Goal: Task Accomplishment & Management: Manage account settings

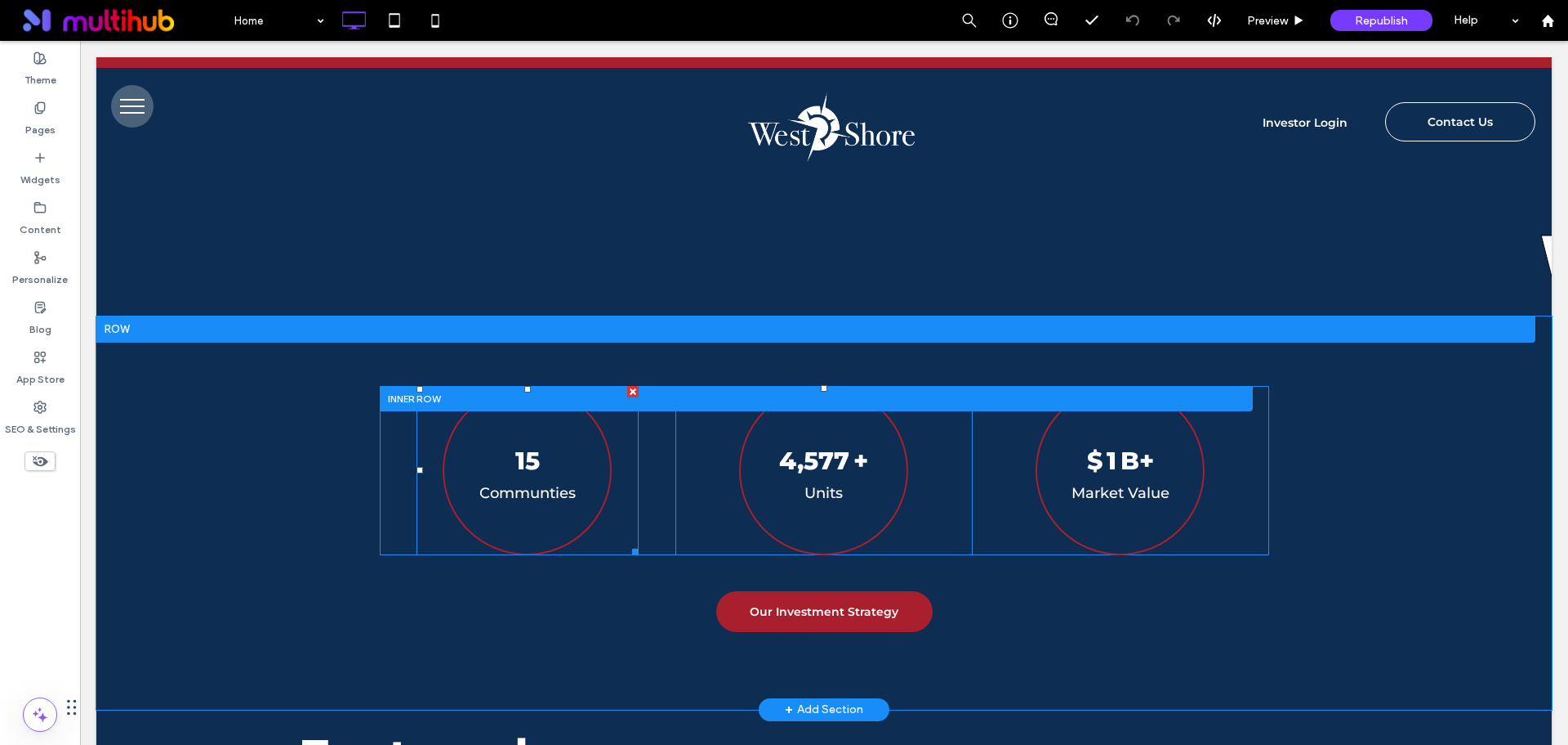
click at [527, 481] on span at bounding box center [528, 470] width 222 height 169
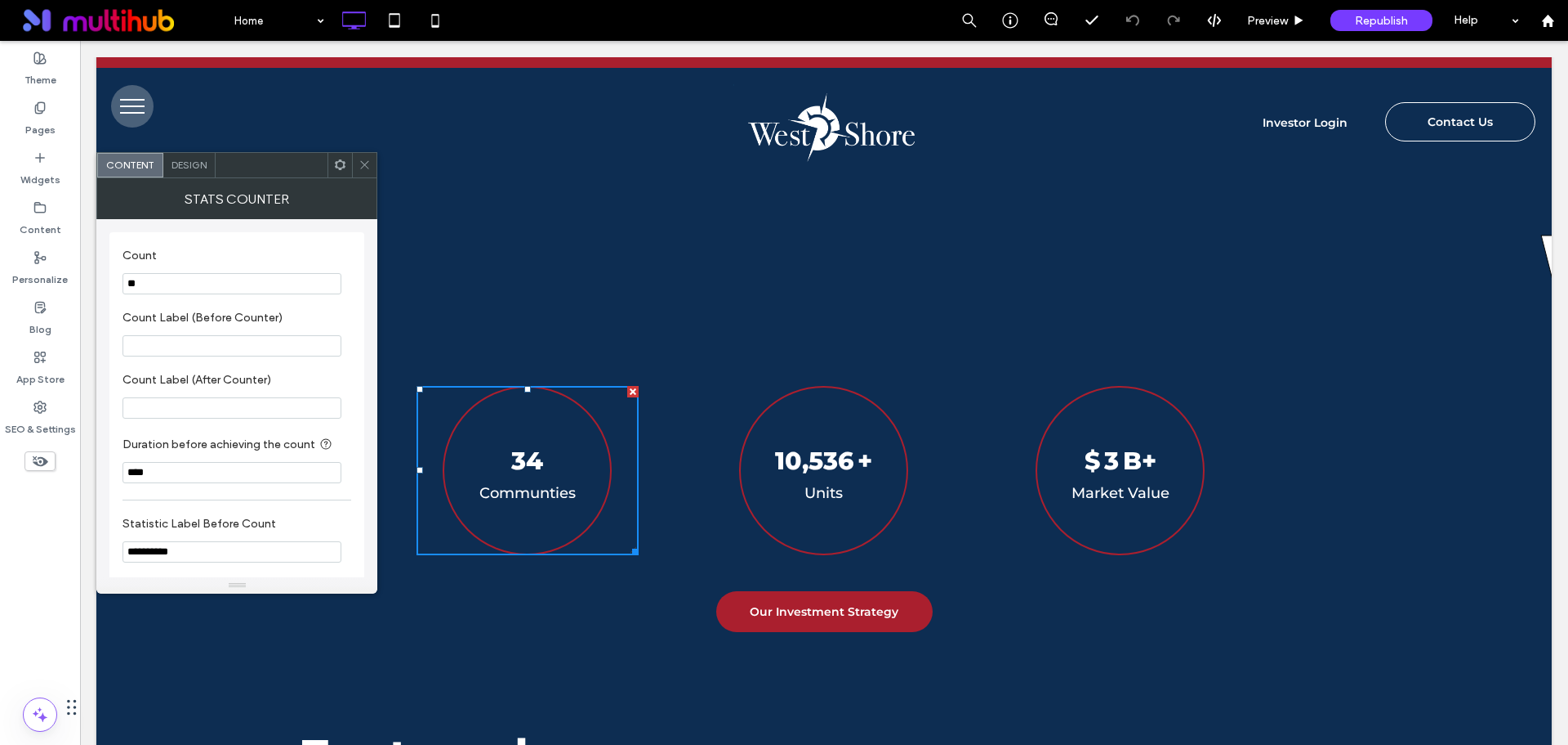
click at [276, 277] on input "**" at bounding box center [232, 283] width 219 height 21
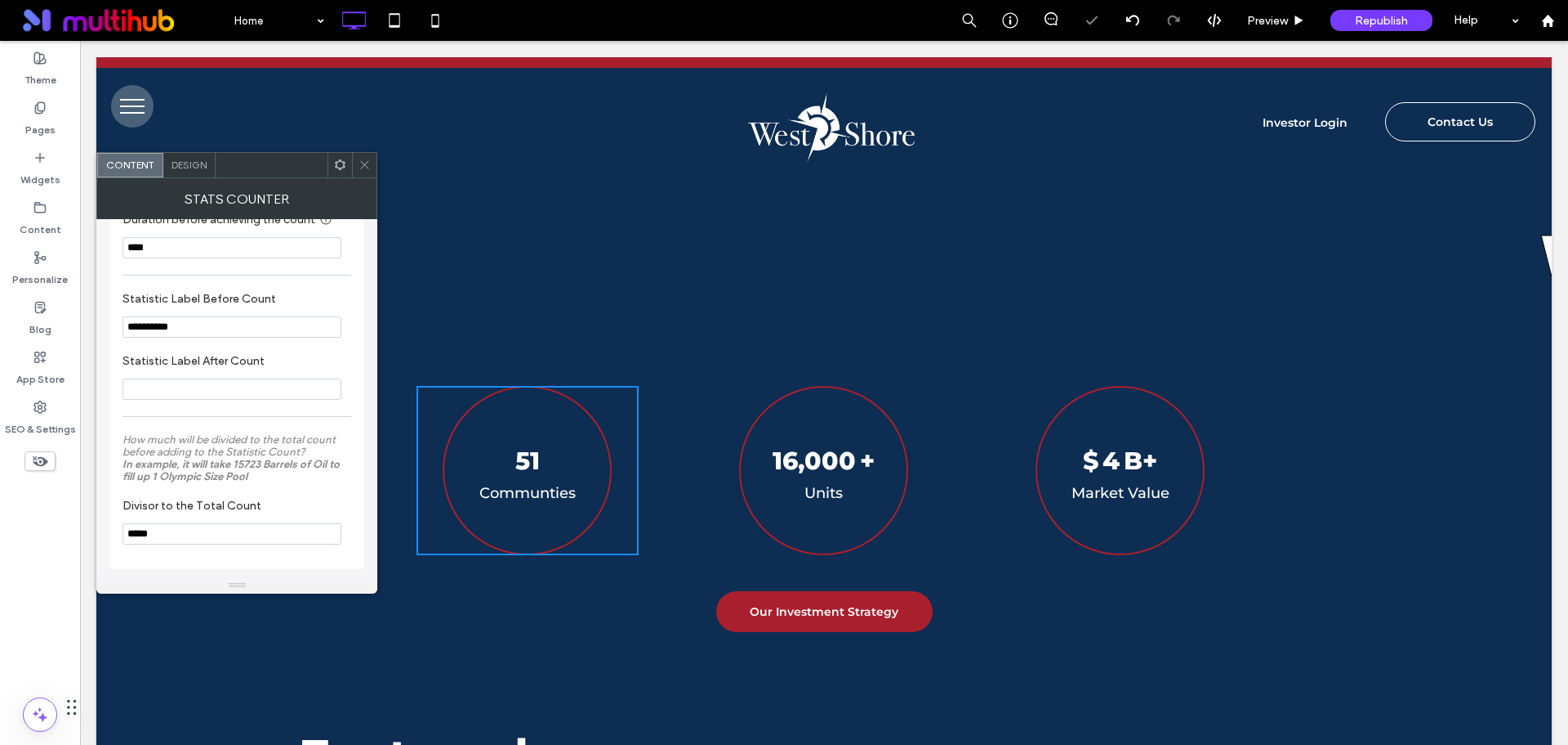
scroll to position [231, 0]
type input "**"
click at [365, 166] on use at bounding box center [365, 165] width 8 height 8
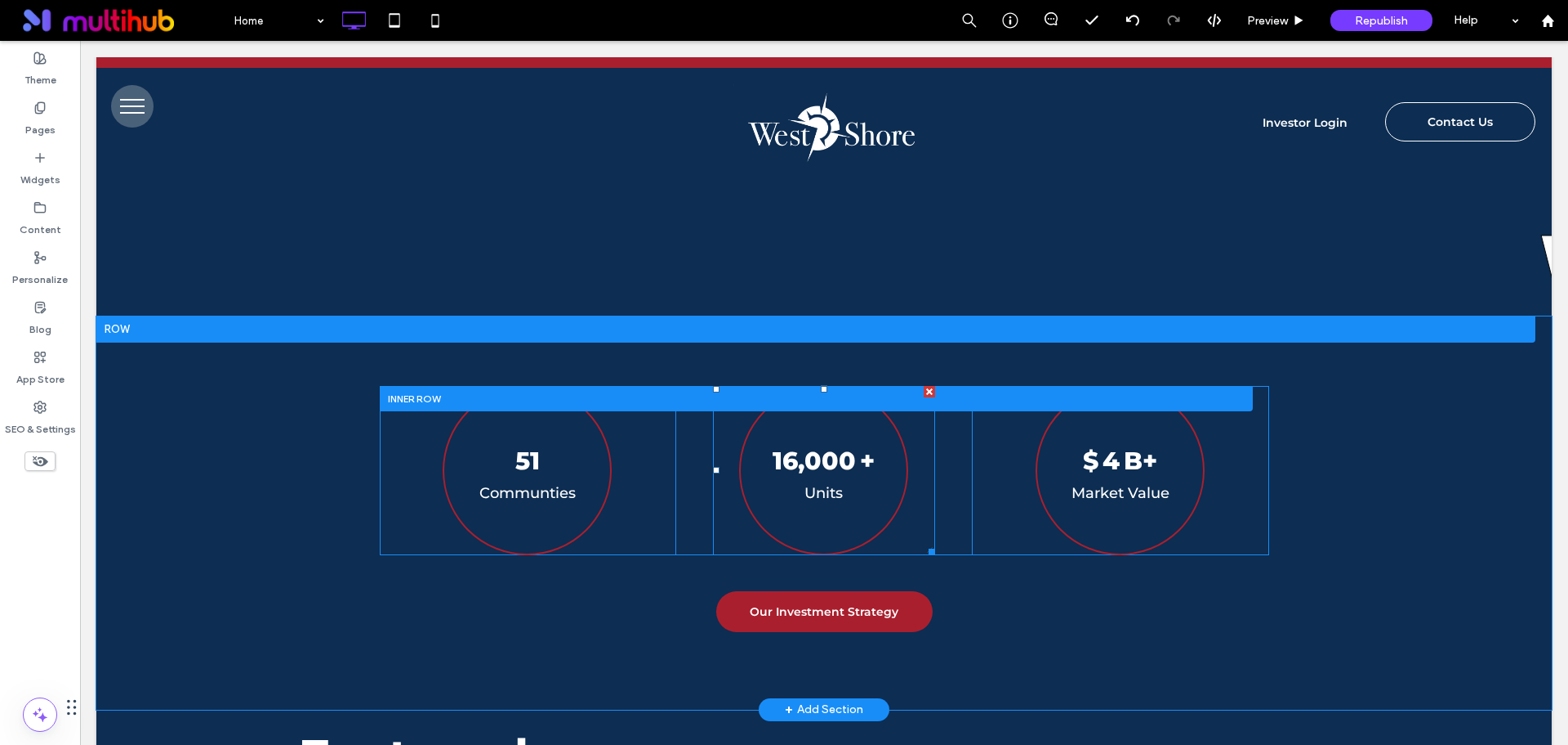
click at [868, 477] on span at bounding box center [824, 470] width 222 height 169
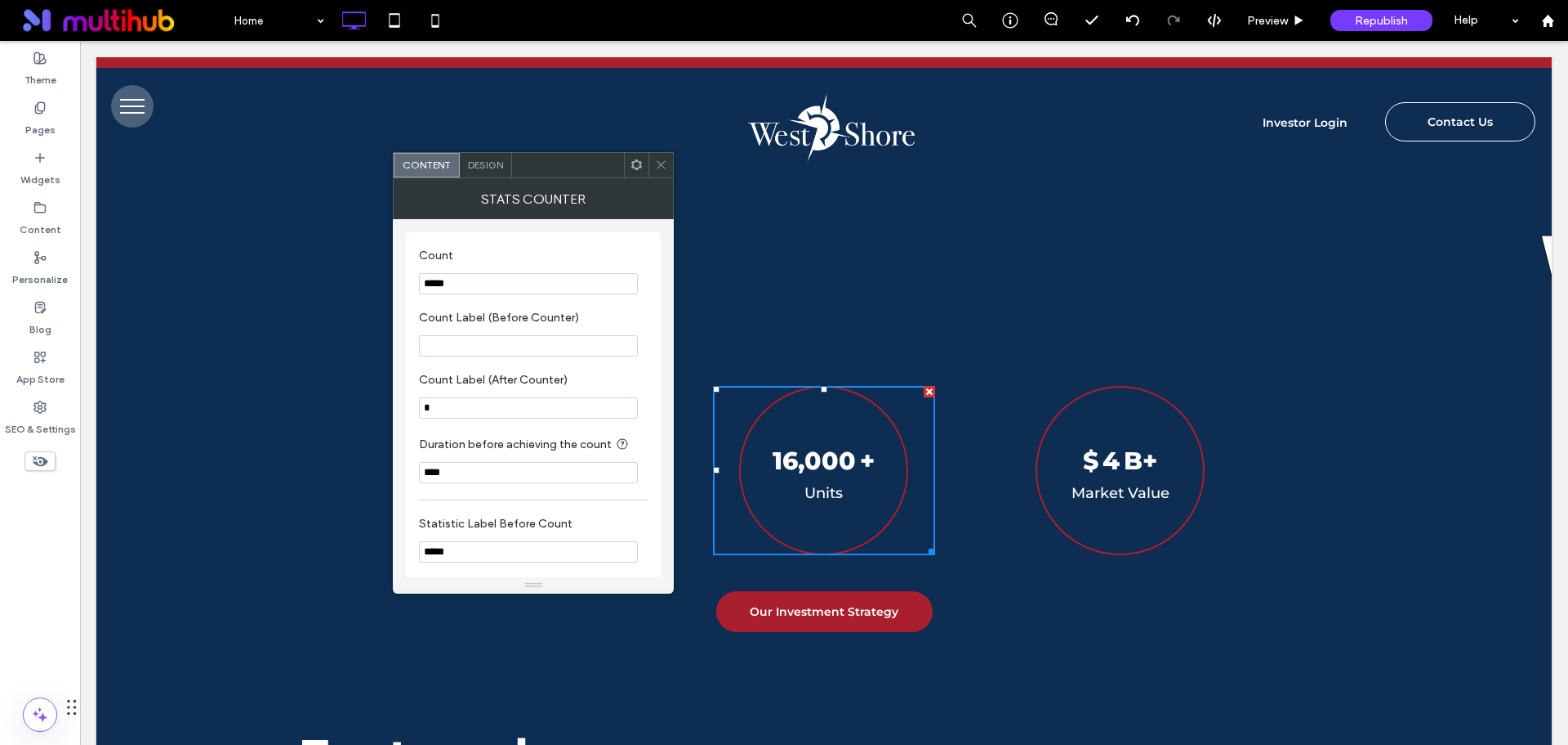
click at [439, 281] on input "*****" at bounding box center [528, 283] width 219 height 21
type input "******"
click at [517, 253] on label "Count" at bounding box center [530, 257] width 222 height 18
click at [661, 169] on icon at bounding box center [662, 165] width 12 height 12
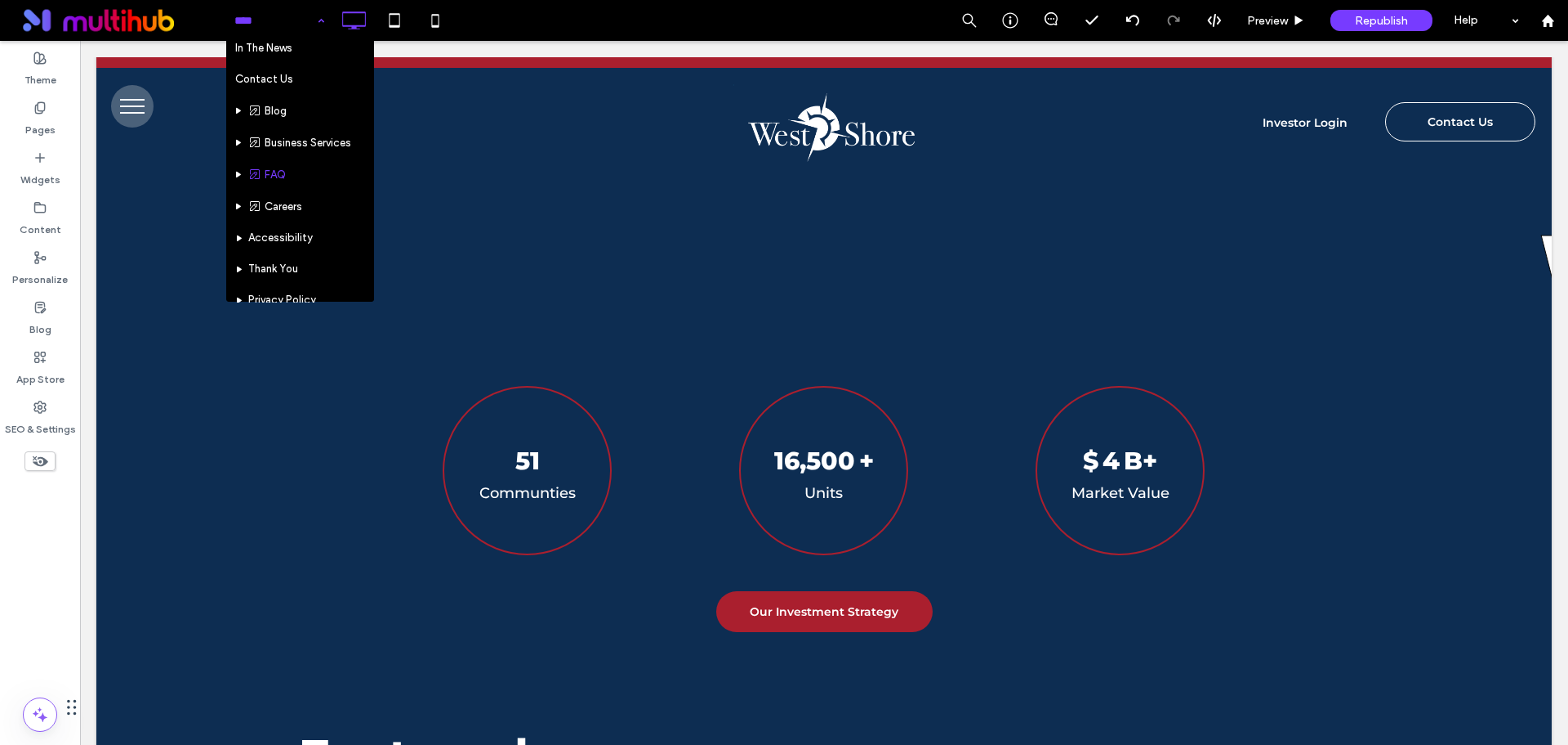
scroll to position [12, 0]
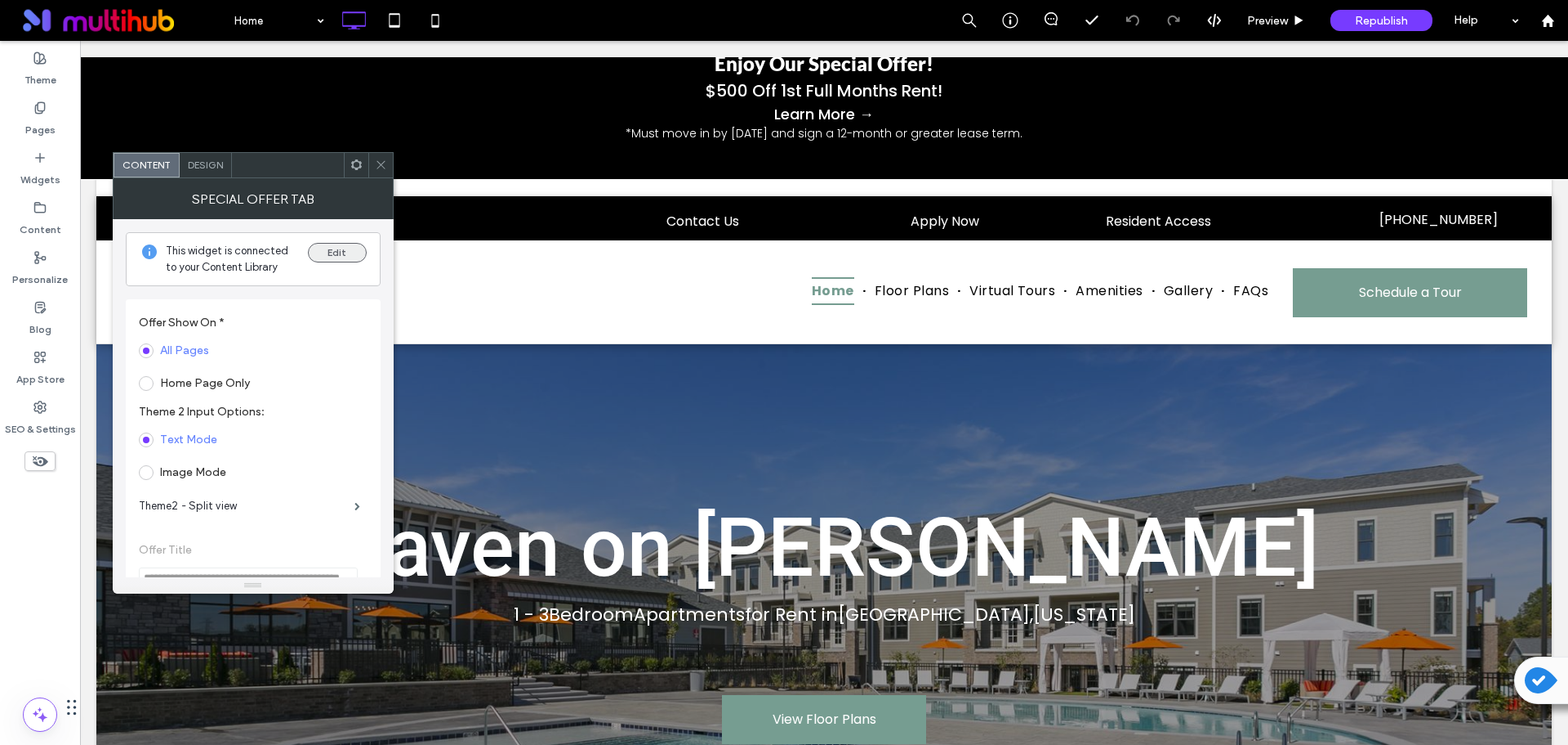
click at [339, 251] on button "Edit" at bounding box center [337, 253] width 59 height 20
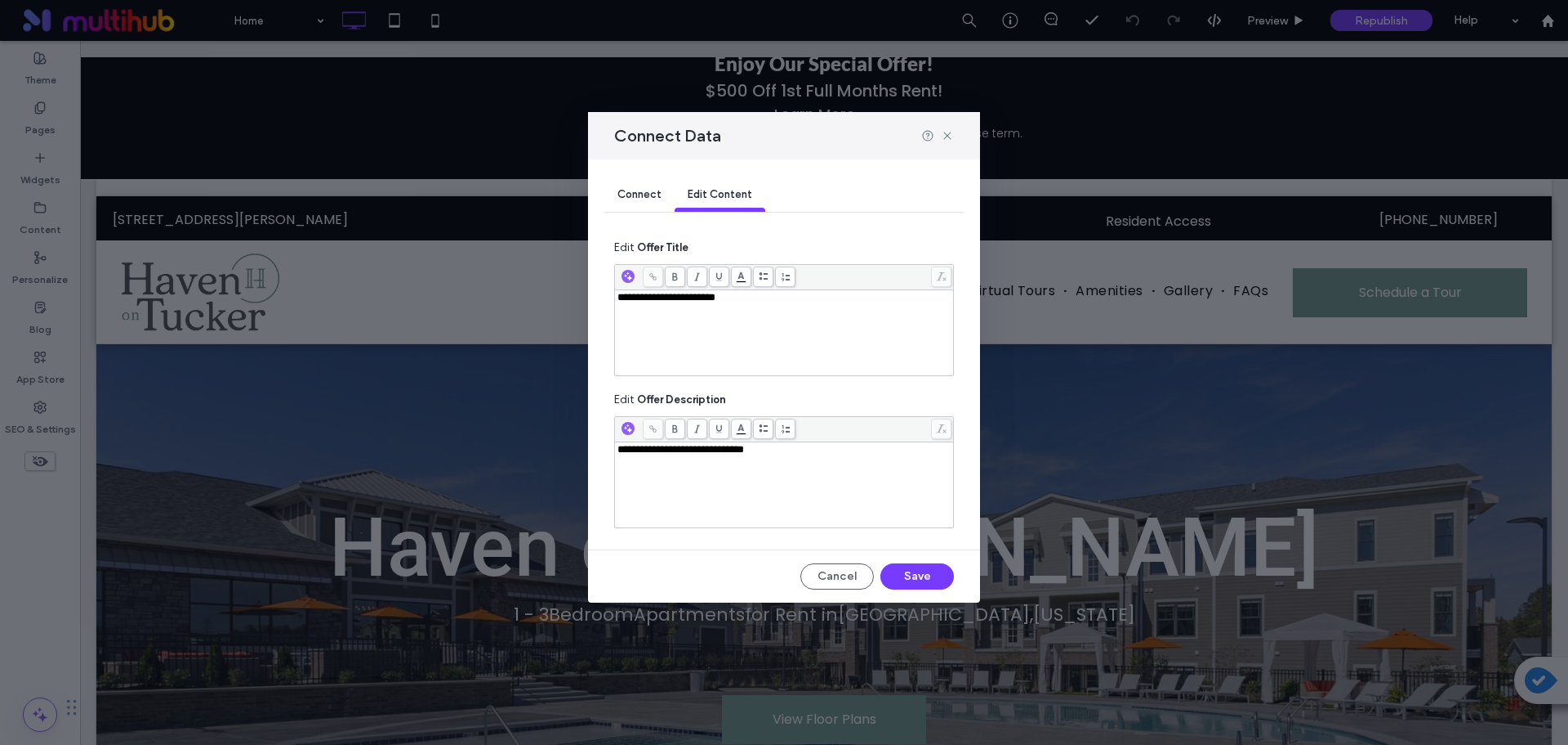
click at [718, 320] on div "**********" at bounding box center [784, 333] width 334 height 82
click at [706, 457] on div "**********" at bounding box center [784, 485] width 334 height 82
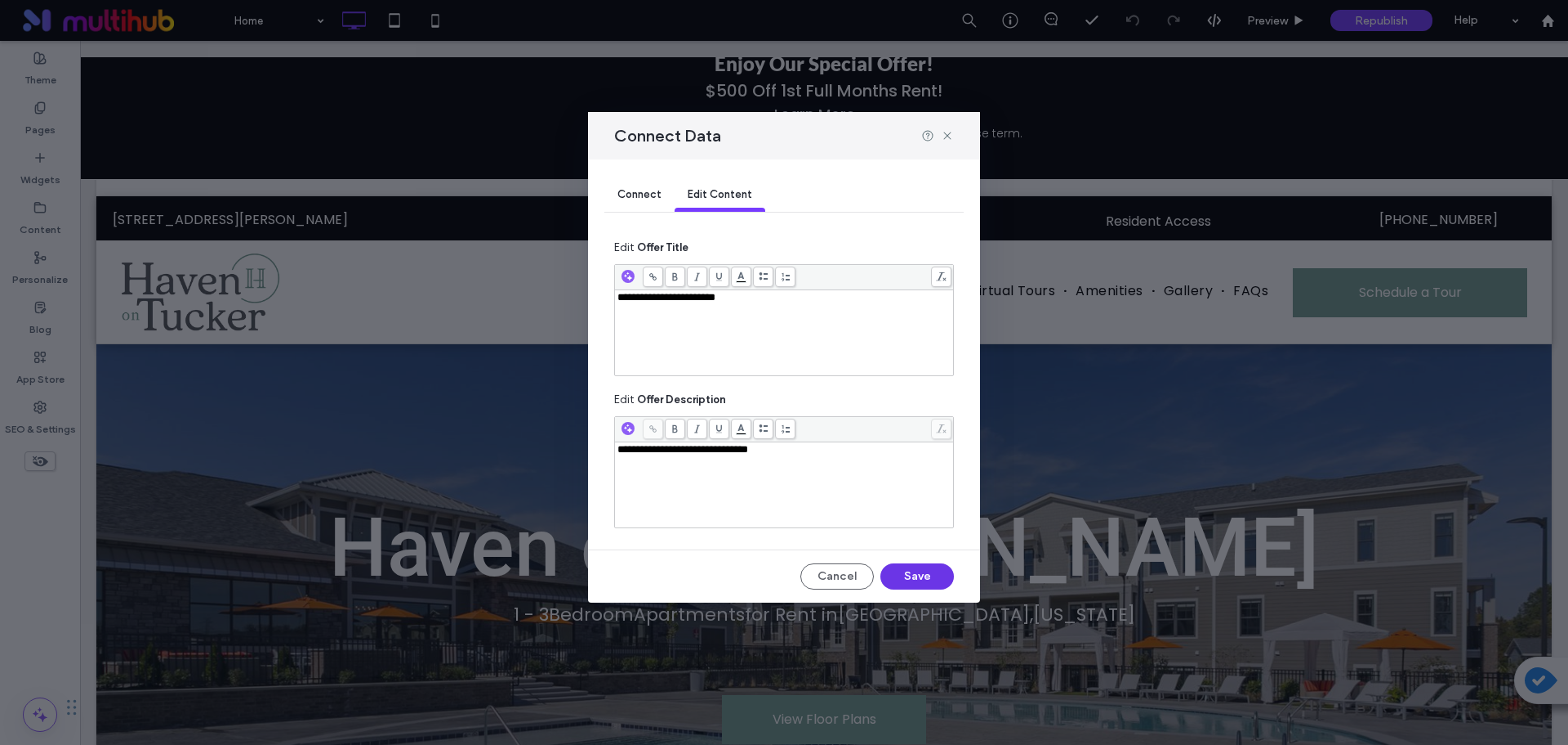
click at [906, 566] on button "Save" at bounding box center [917, 576] width 74 height 26
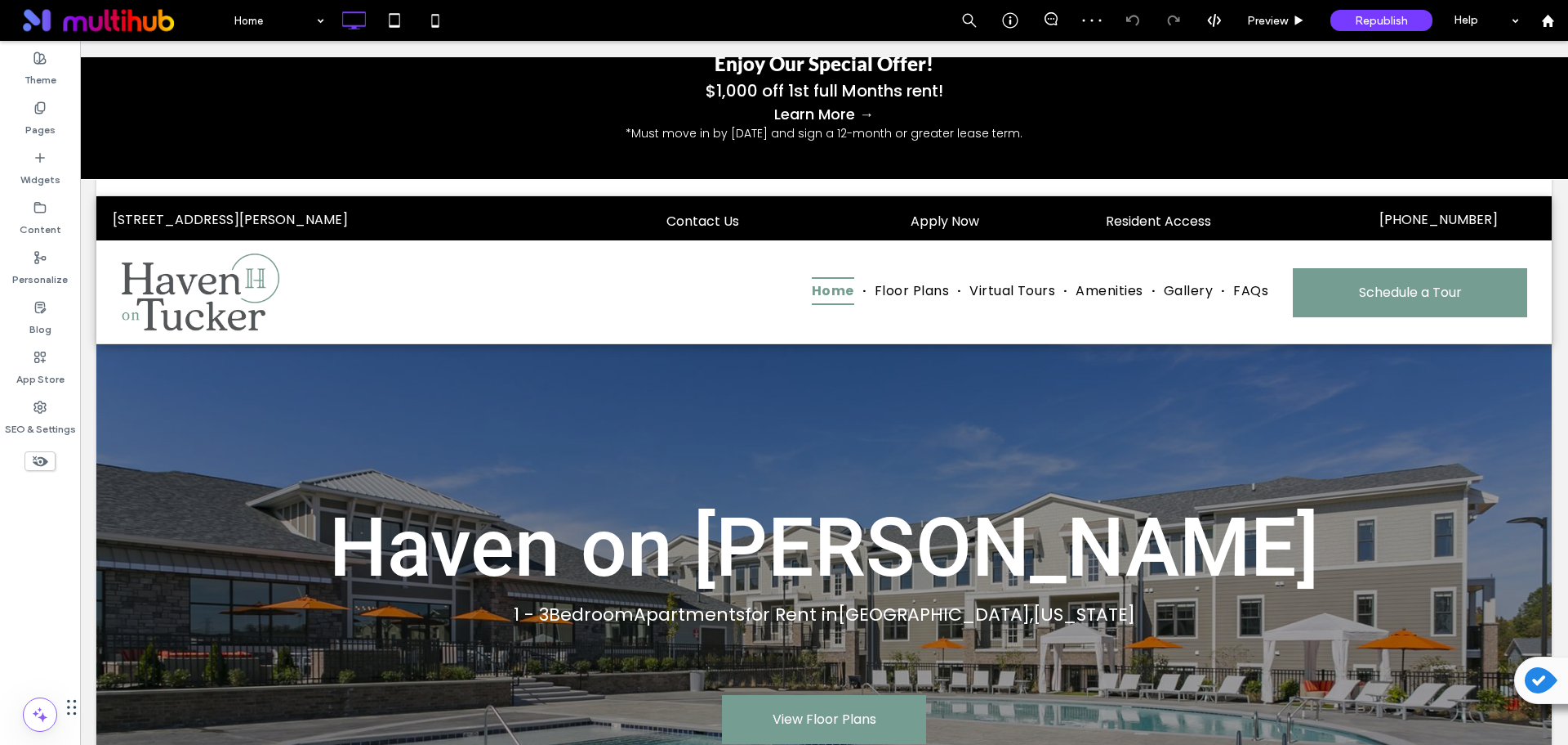
click at [846, 135] on p "*Must move in by 9/20/25 and sign a 12-month or greater lease term." at bounding box center [823, 133] width 1472 height 17
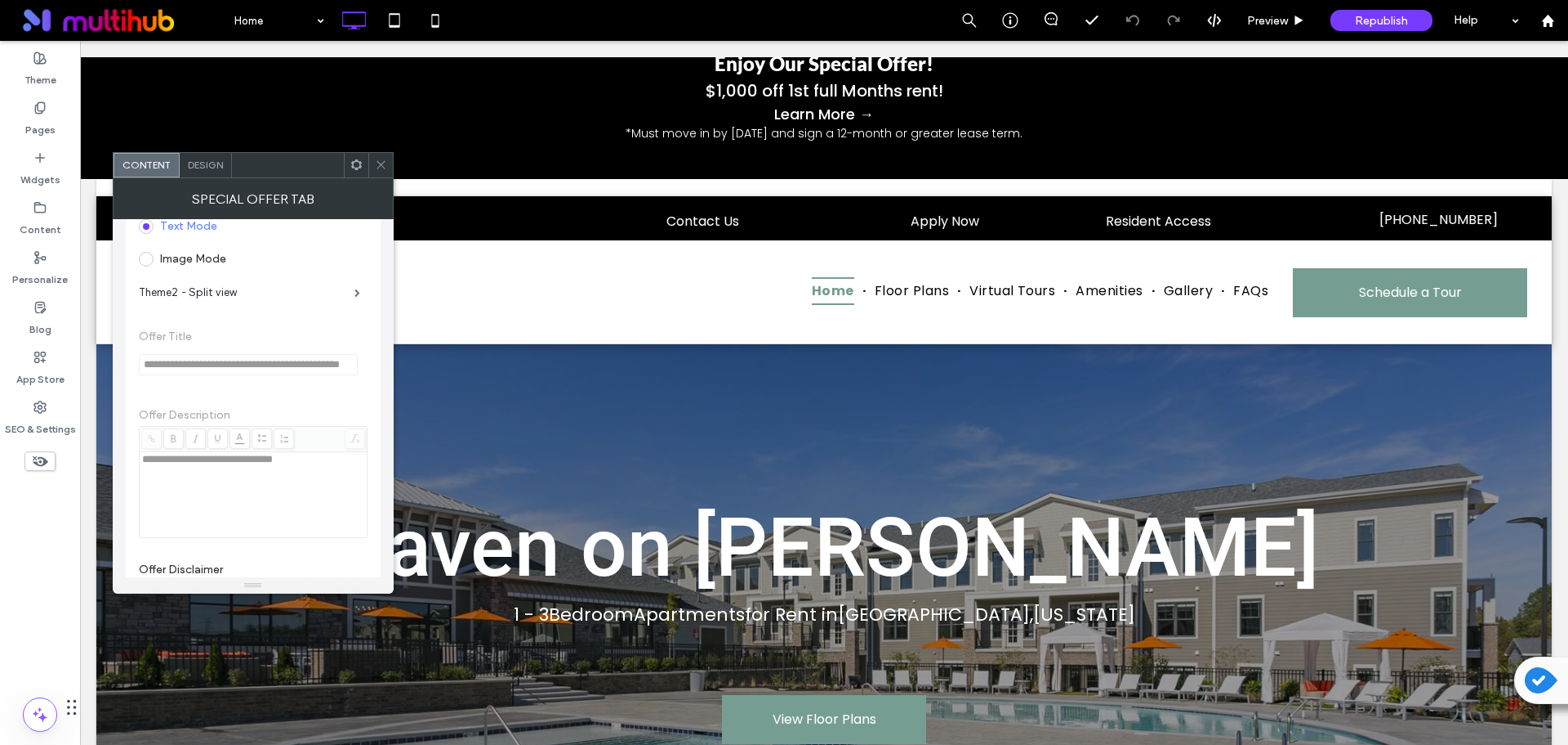
scroll to position [327, 0]
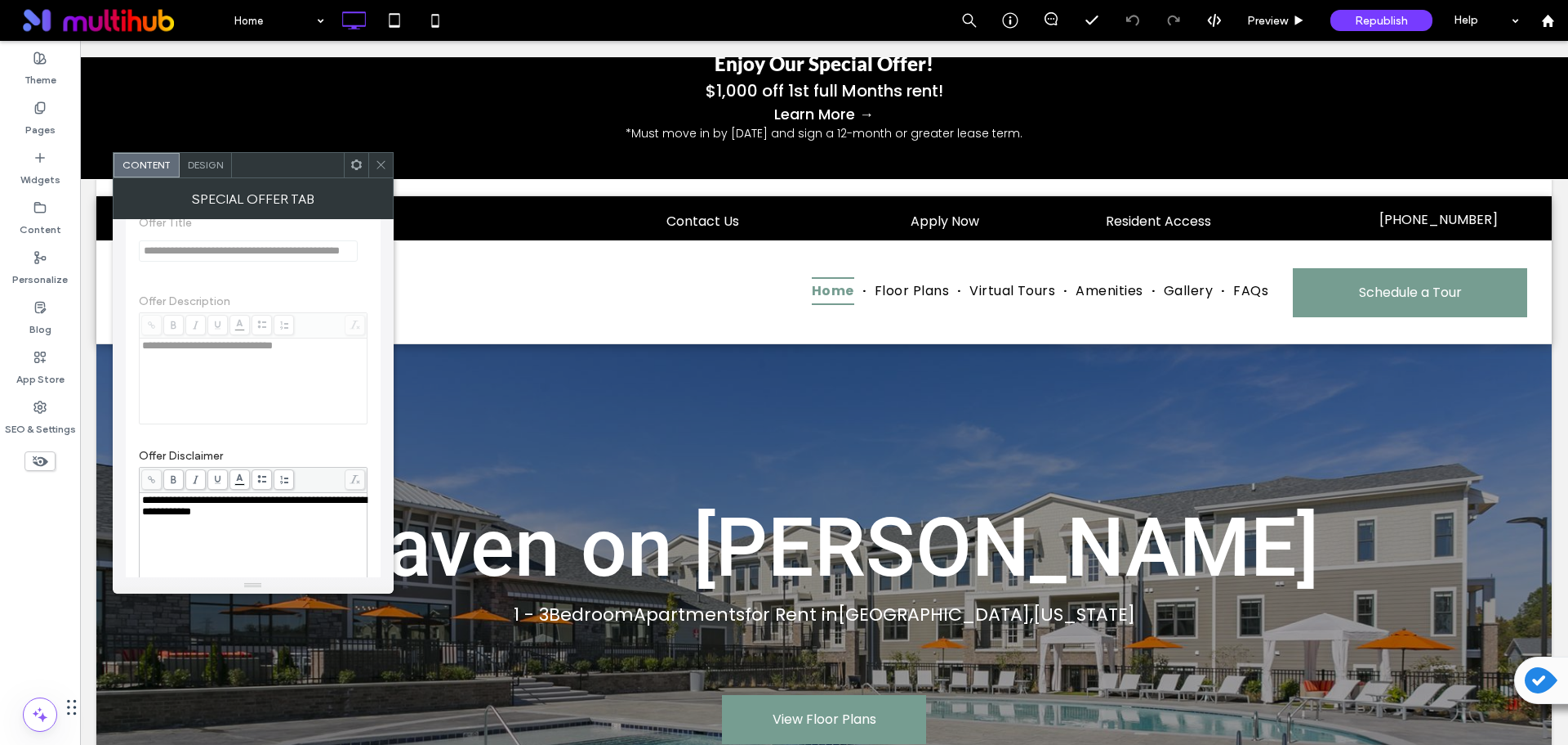
click at [271, 513] on span "**********" at bounding box center [254, 506] width 225 height 22
paste div "Rich Text Editor"
click at [262, 499] on span "**********" at bounding box center [254, 506] width 225 height 22
click at [314, 517] on div "**********" at bounding box center [253, 506] width 223 height 23
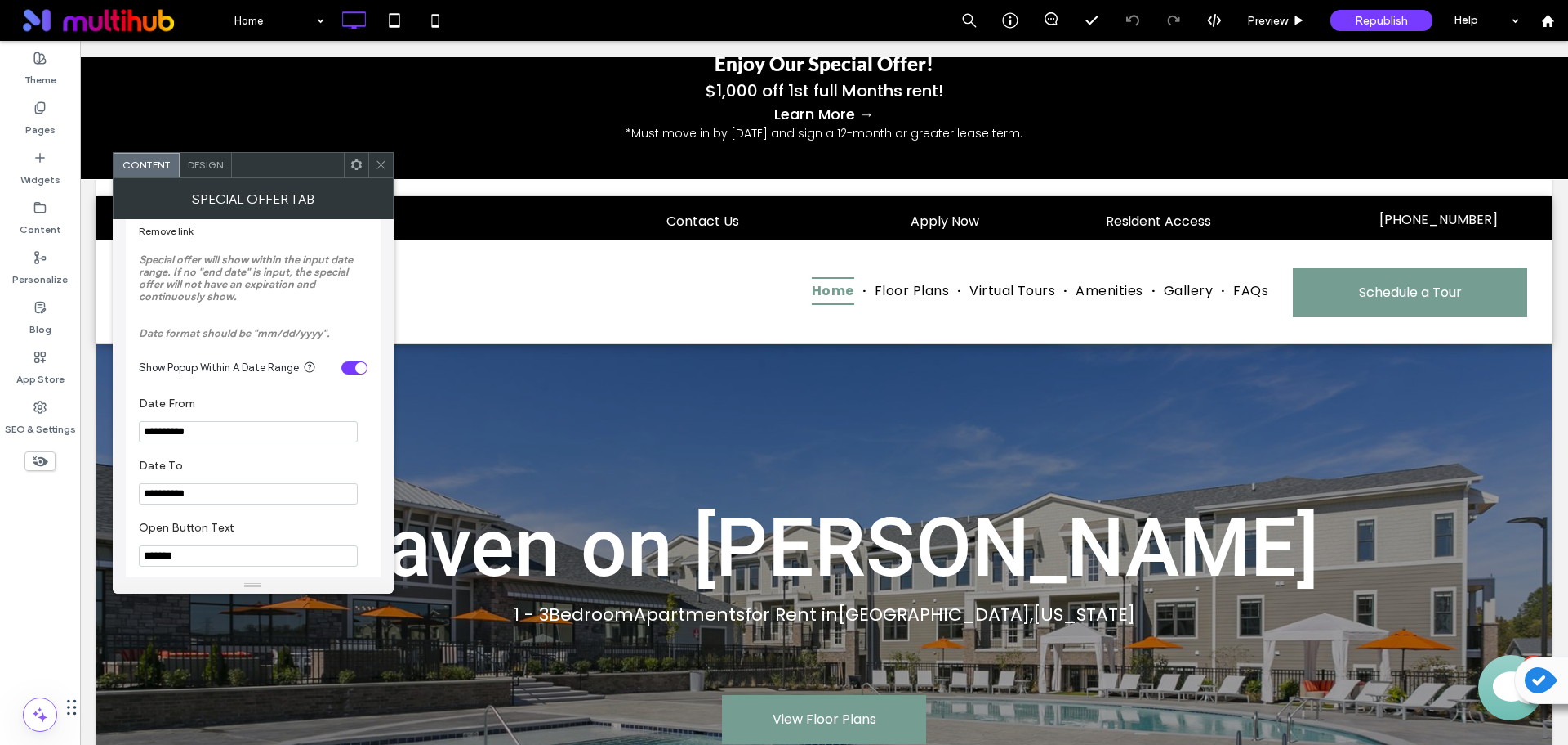
scroll to position [817, 0]
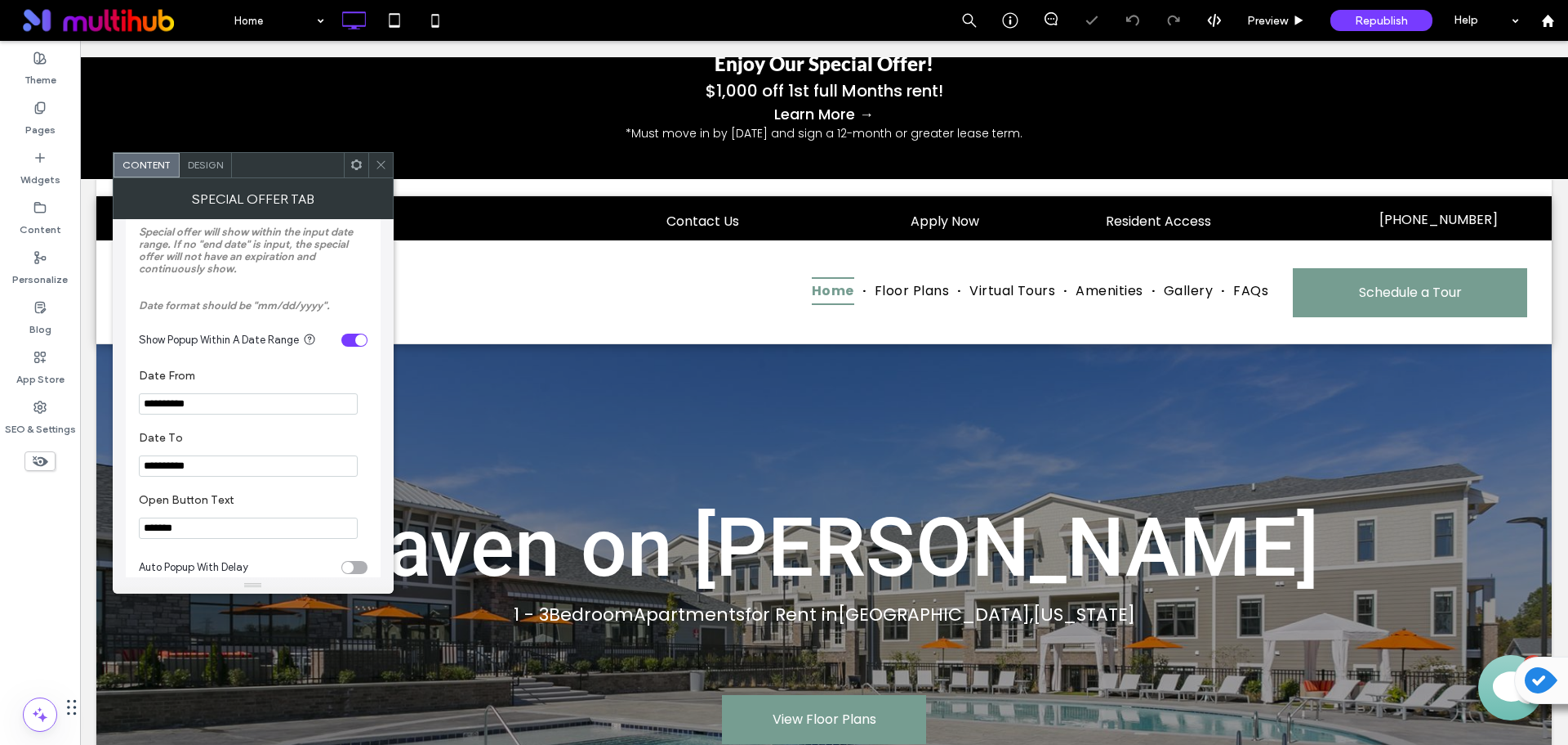
click at [289, 463] on input "**********" at bounding box center [248, 465] width 219 height 21
click at [349, 467] on input "**********" at bounding box center [248, 465] width 219 height 21
type input "*"
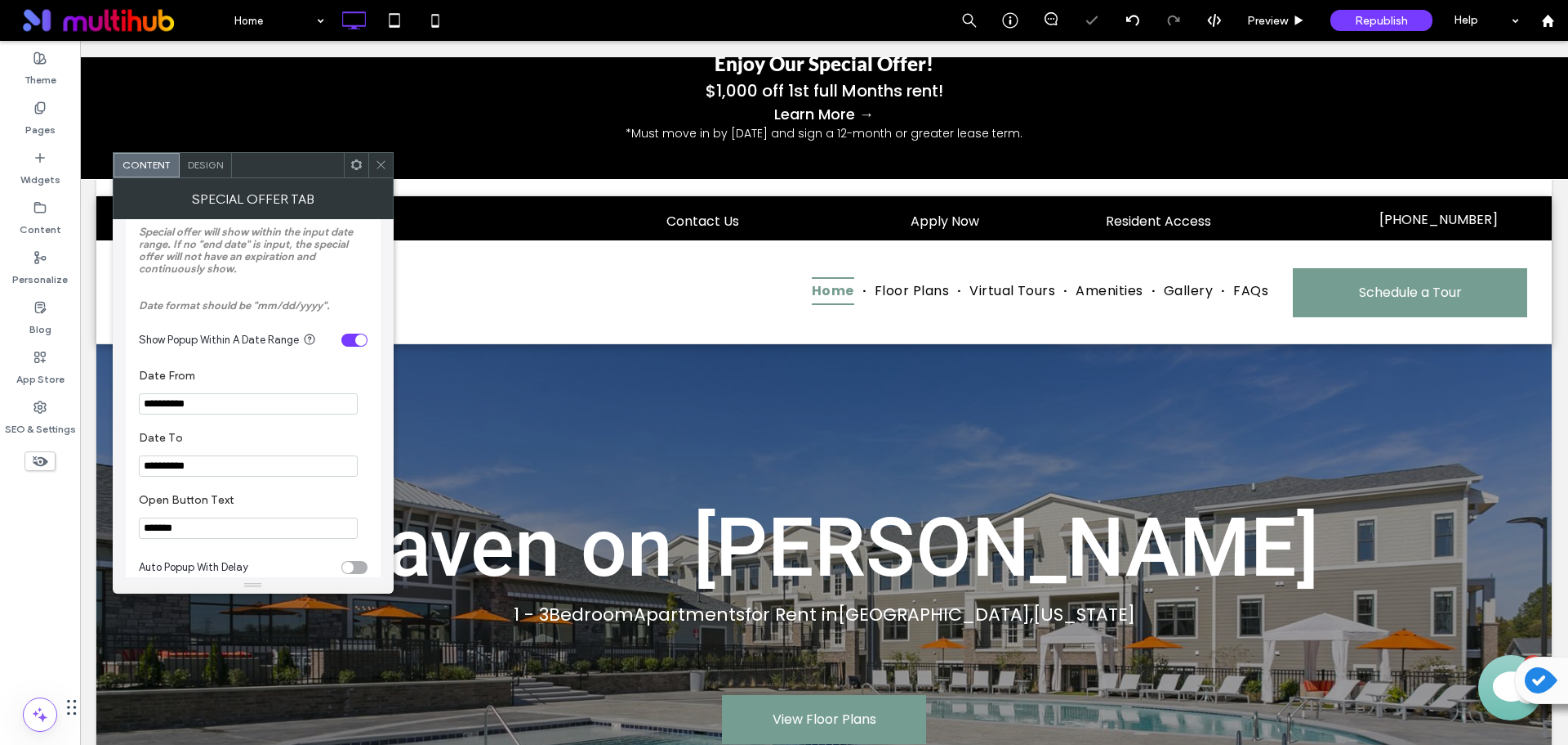
type input "**********"
click at [311, 430] on section "**********" at bounding box center [253, 454] width 229 height 62
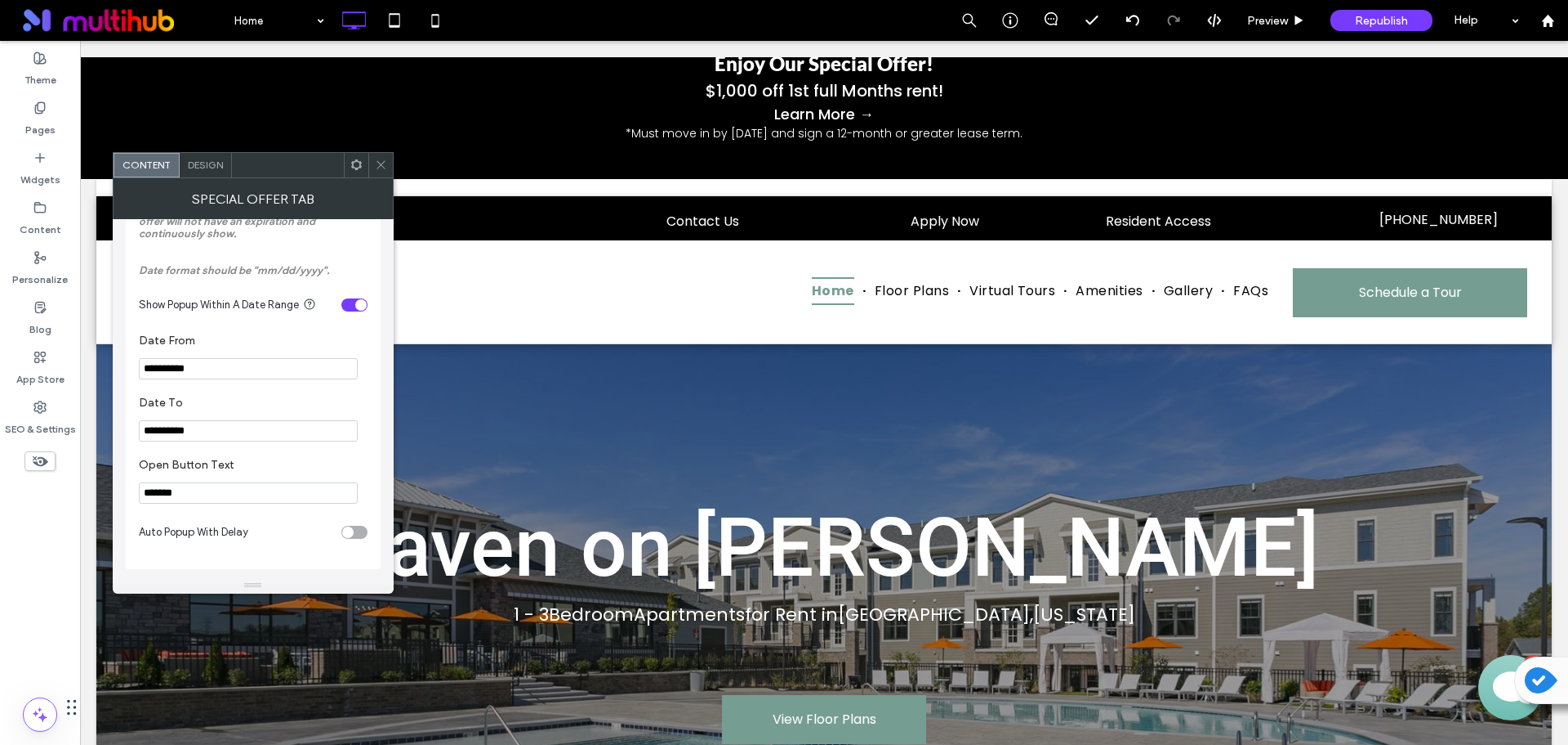
click at [383, 159] on icon at bounding box center [381, 165] width 12 height 12
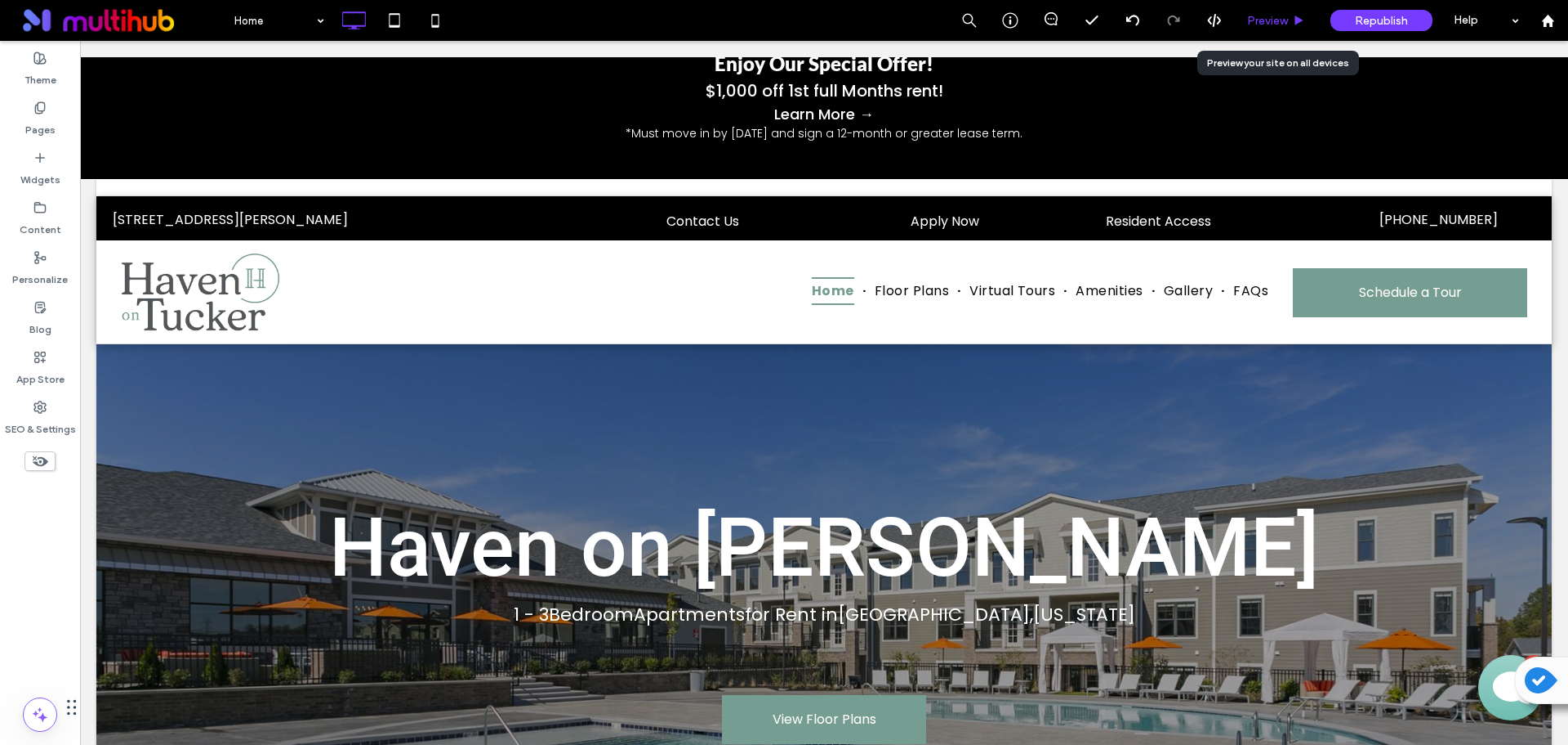
click at [1271, 19] on span "Preview" at bounding box center [1267, 21] width 41 height 14
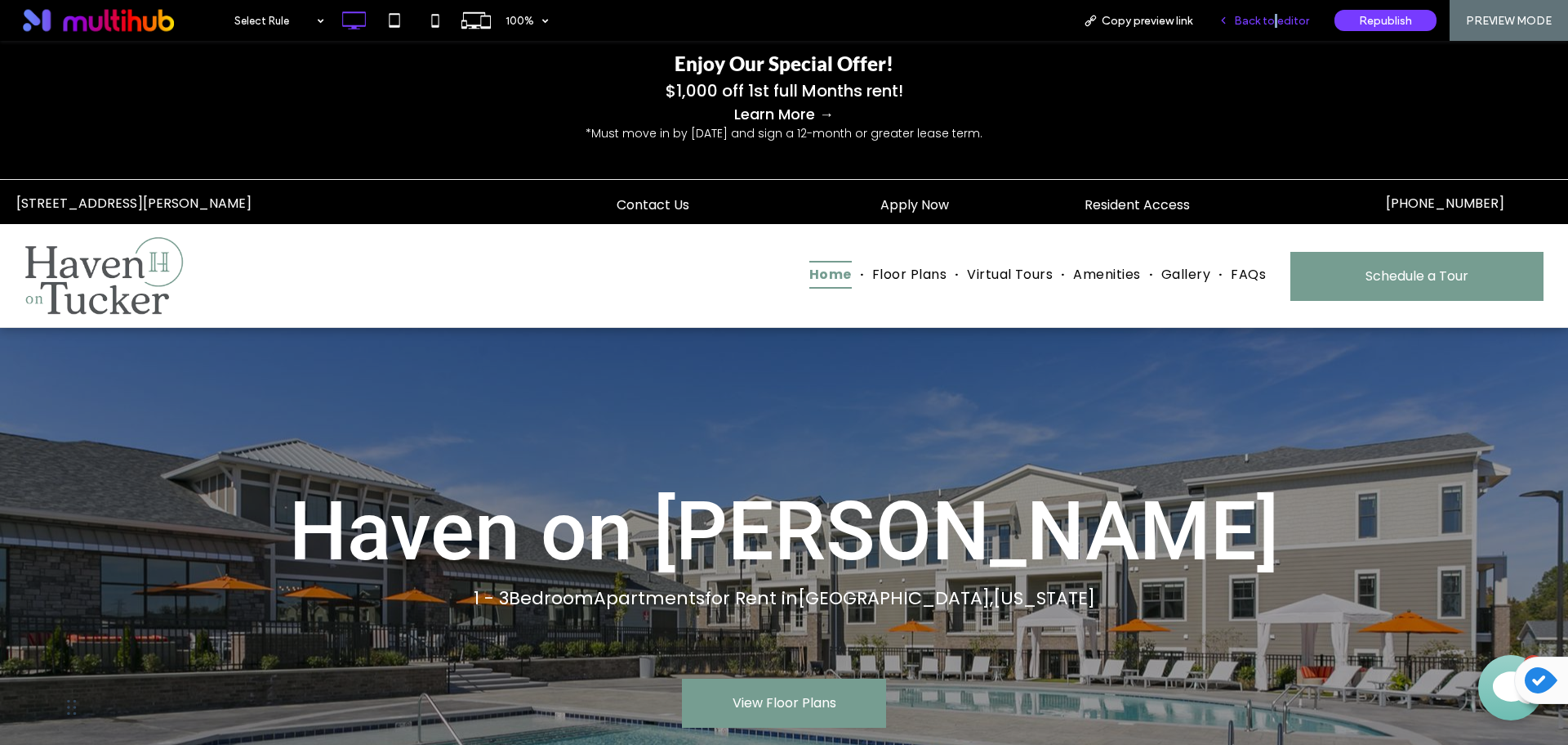
click at [1278, 21] on span "Back to editor" at bounding box center [1271, 21] width 75 height 14
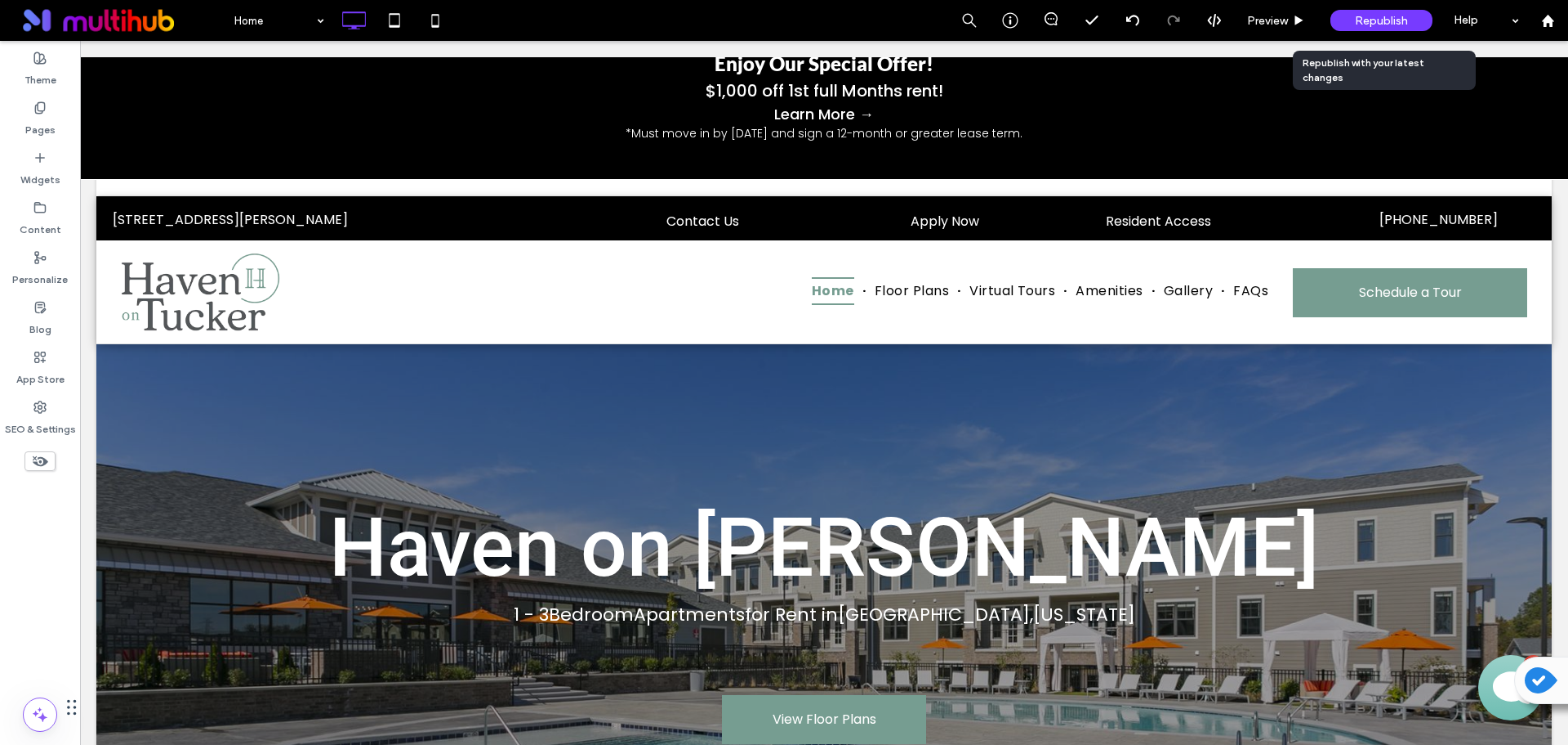
click at [1396, 28] on div "Republish" at bounding box center [1382, 20] width 102 height 21
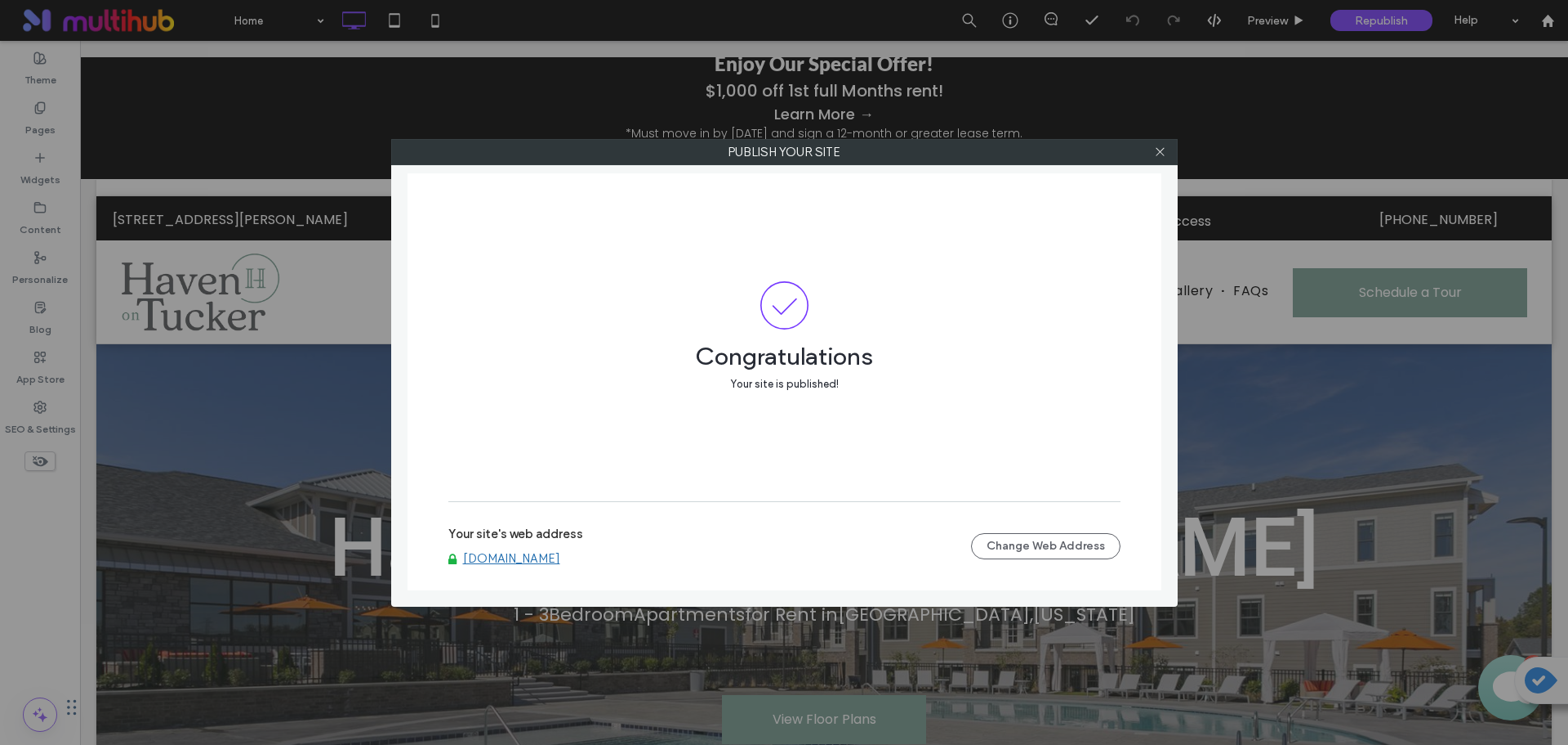
click at [561, 554] on link "www.havenontucker.com" at bounding box center [511, 558] width 97 height 15
click at [1160, 151] on use at bounding box center [1160, 152] width 8 height 8
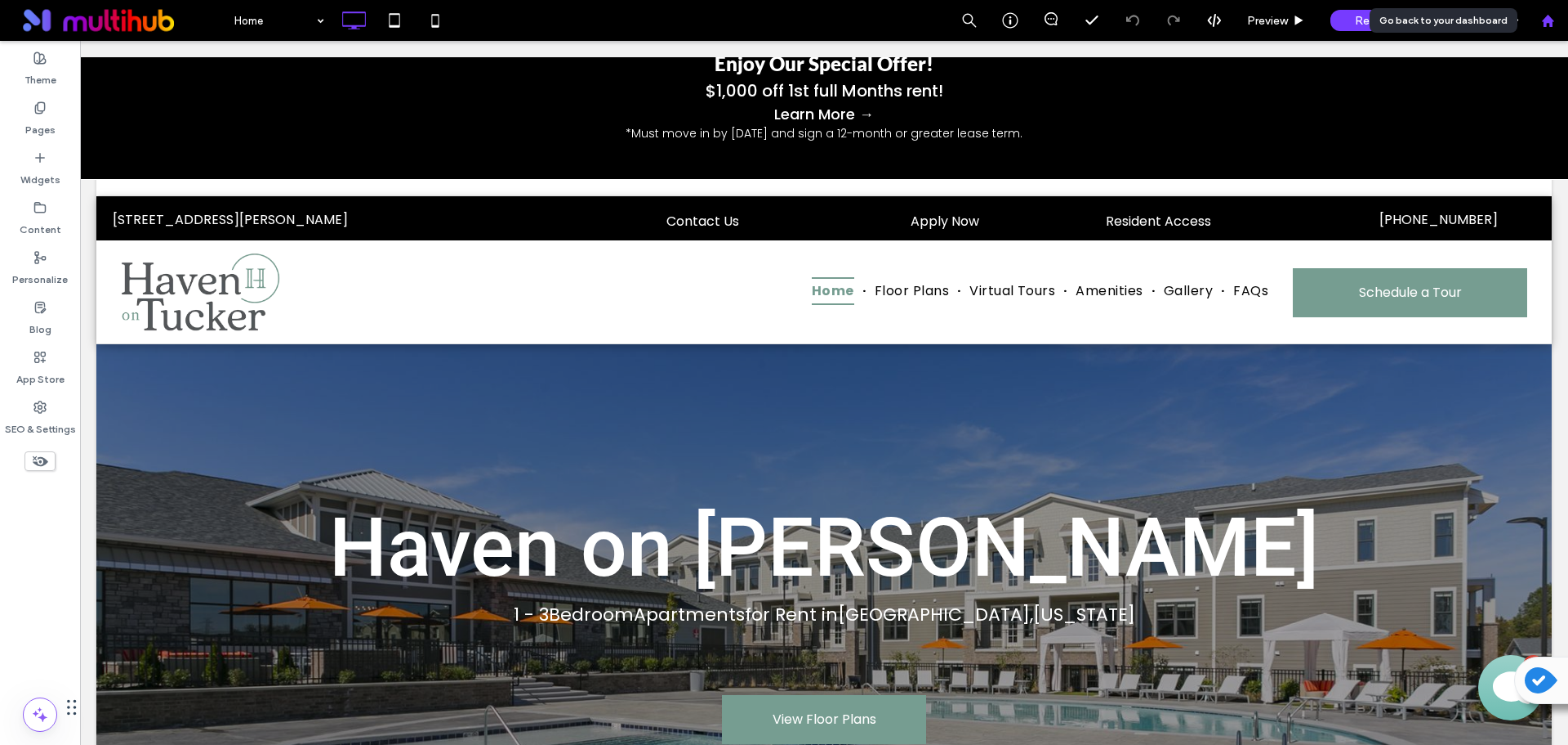
click at [1546, 27] on icon at bounding box center [1548, 21] width 14 height 14
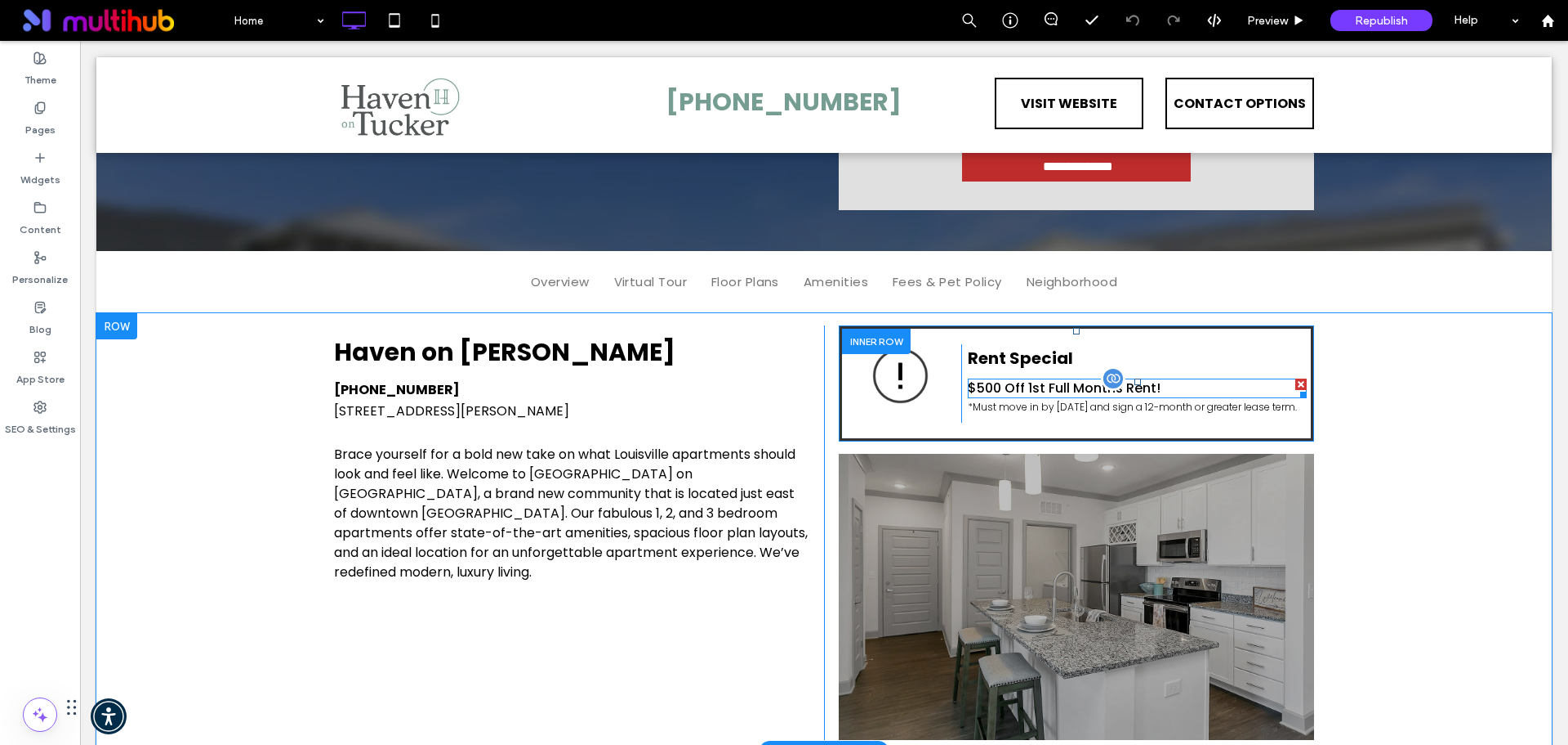
click at [1129, 397] on p "$500 Off 1st Full Months Rent!" at bounding box center [1137, 388] width 339 height 20
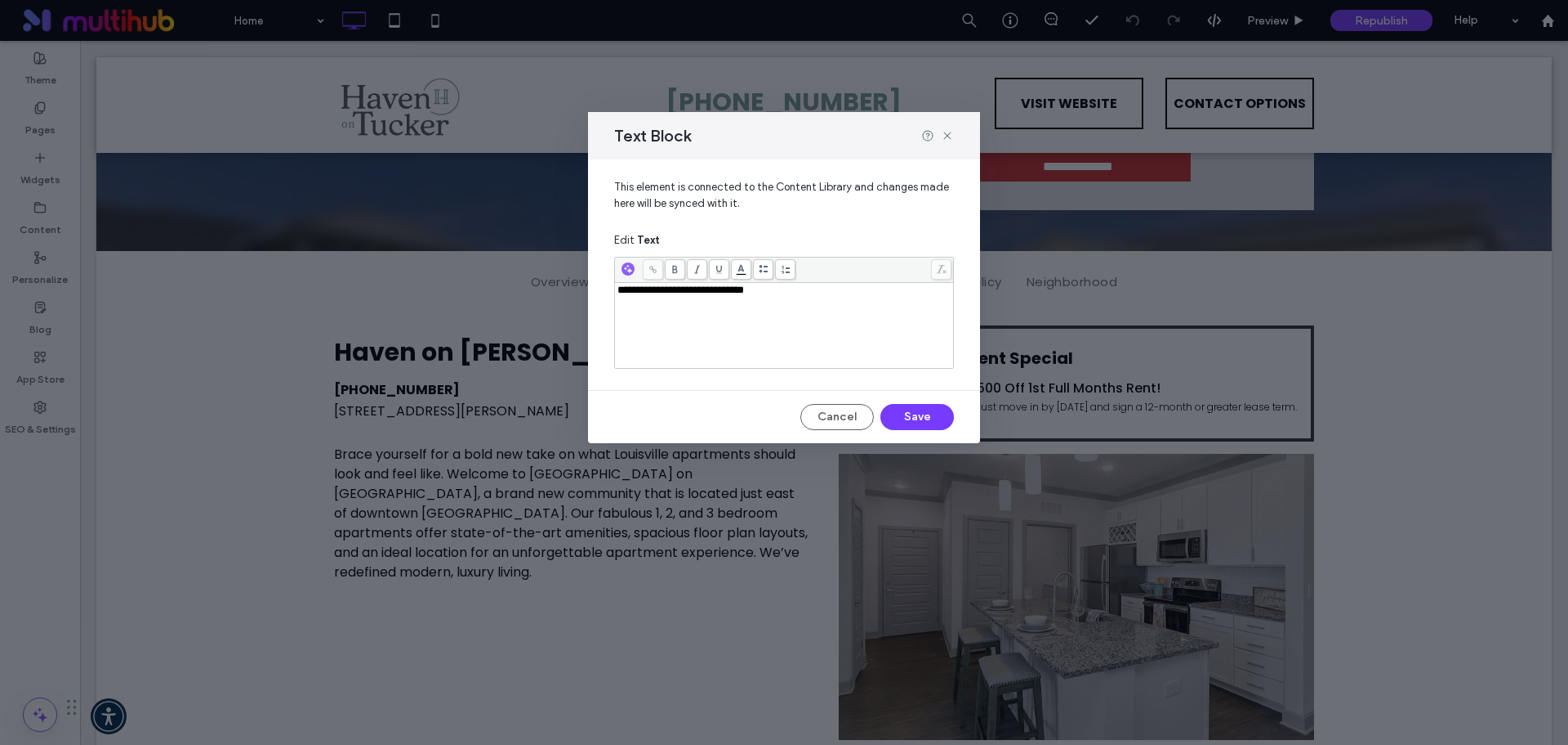
click at [847, 319] on div "**********" at bounding box center [784, 325] width 334 height 82
click at [909, 411] on button "Save" at bounding box center [917, 417] width 74 height 26
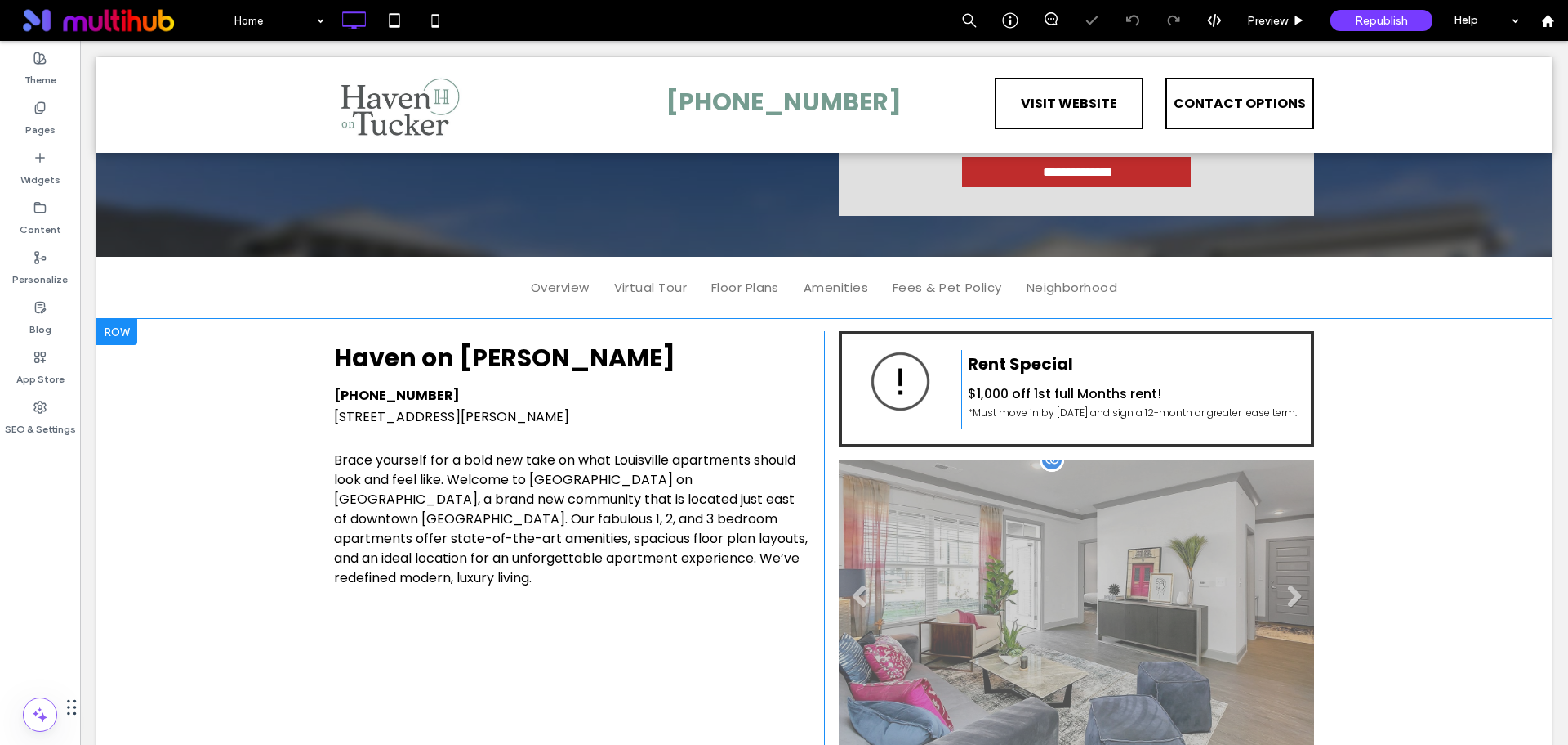
scroll to position [490, 0]
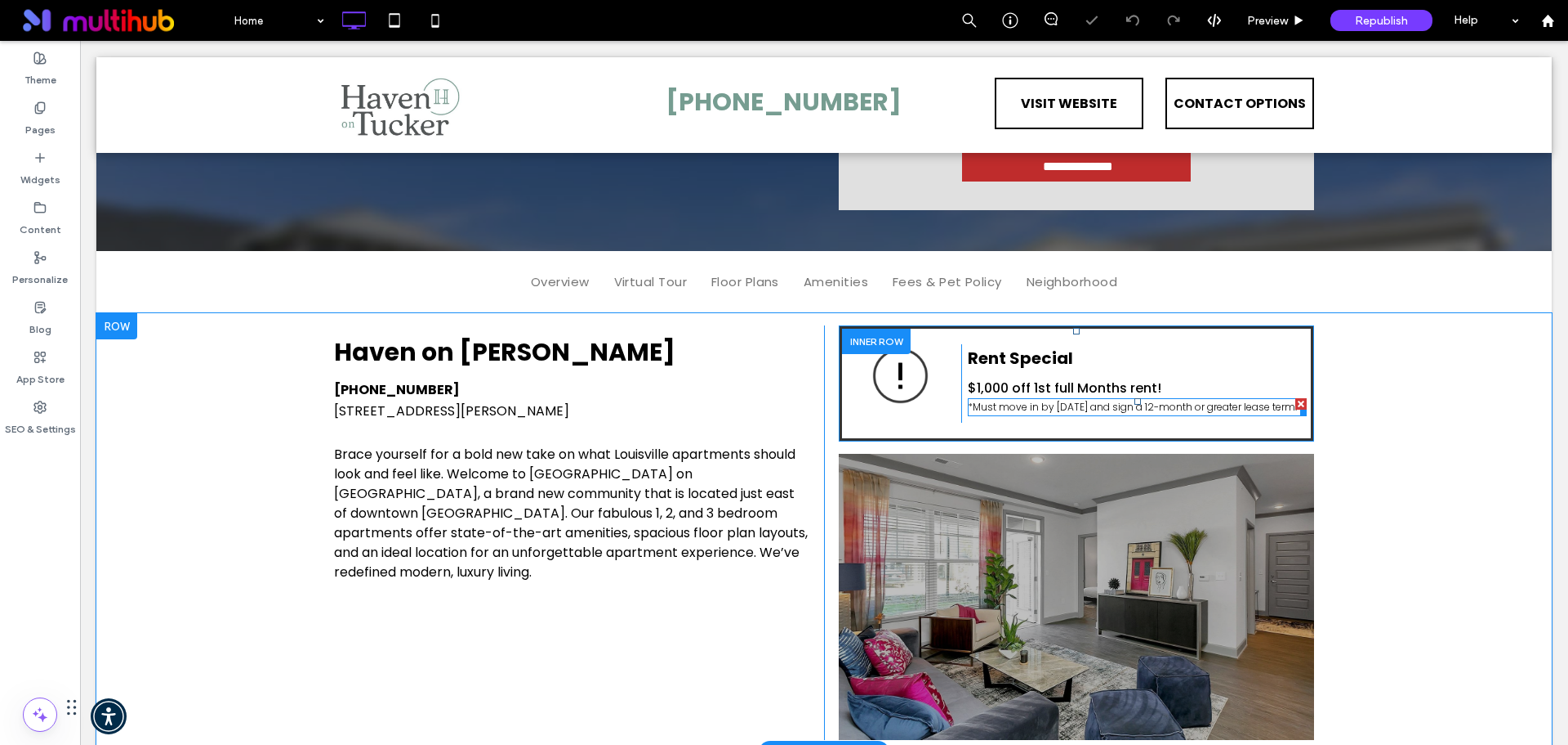
click at [1159, 414] on span "*Must move in by 9/20/25 and sign a 12-month or greater lease term." at bounding box center [1132, 407] width 329 height 14
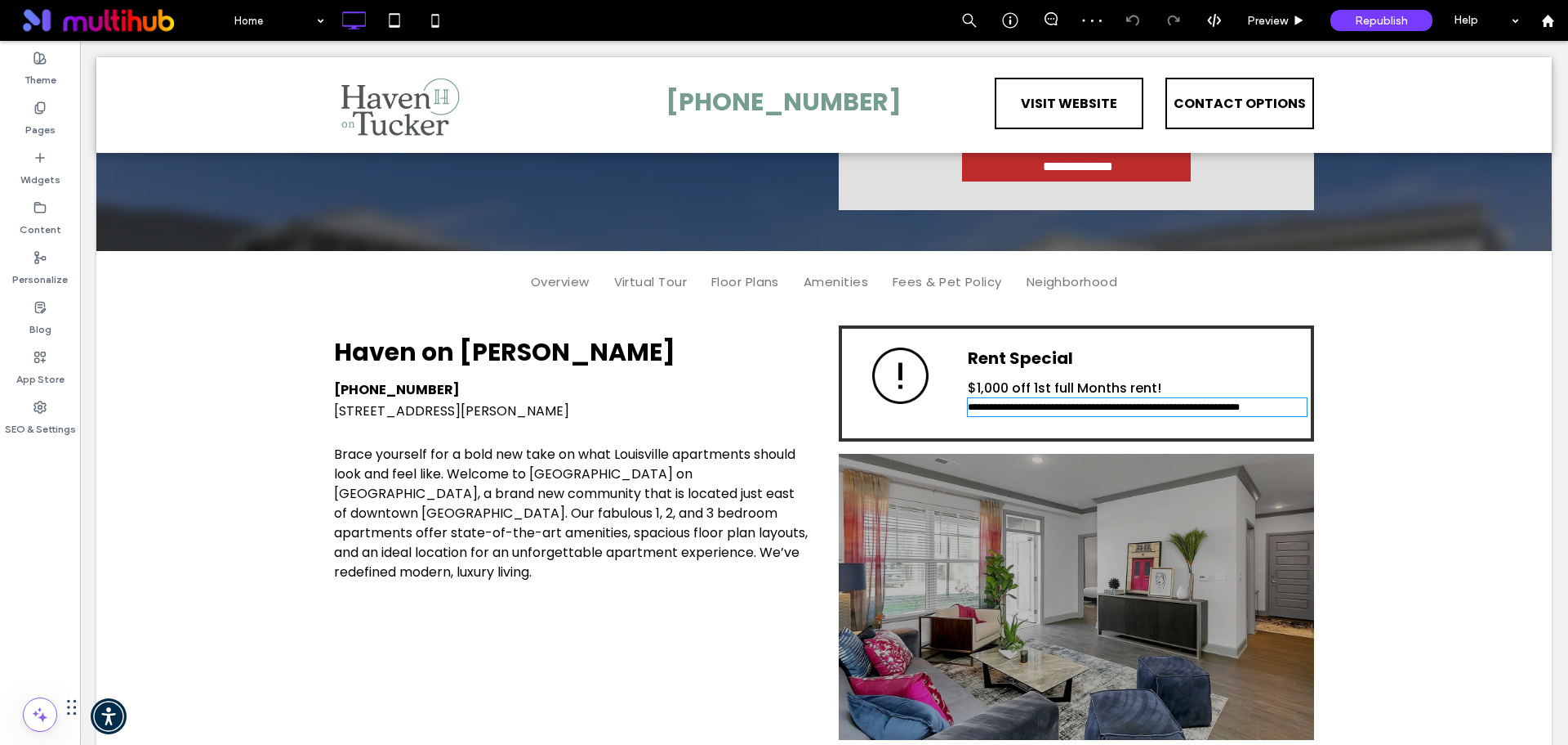
type input "*******"
type input "**"
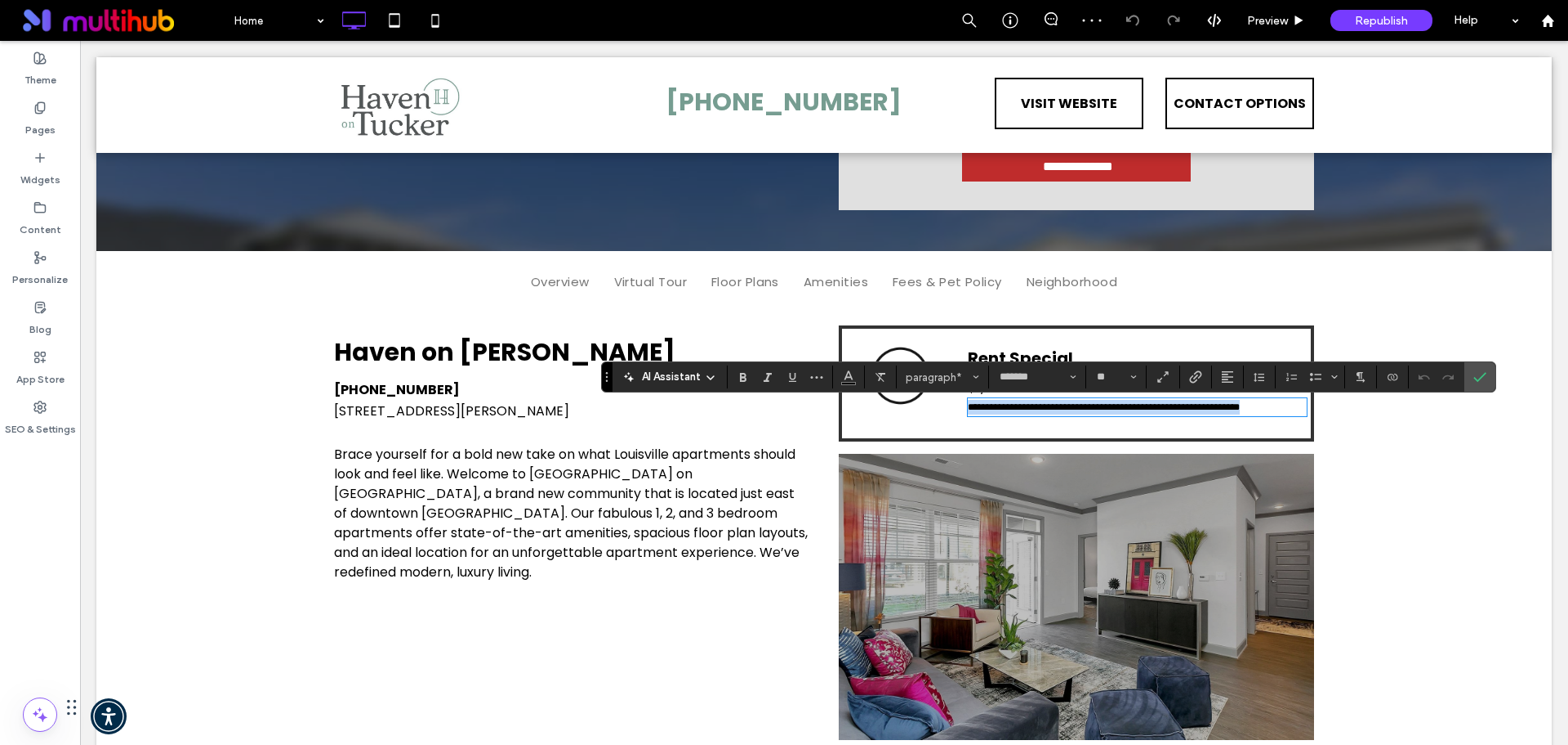
click at [1061, 412] on span "**********" at bounding box center [1104, 407] width 272 height 10
click at [1066, 412] on span "**********" at bounding box center [1104, 407] width 272 height 10
drag, startPoint x: 1477, startPoint y: 377, endPoint x: 1392, endPoint y: 378, distance: 85.0
click at [1477, 377] on icon "Confirm" at bounding box center [1480, 376] width 13 height 13
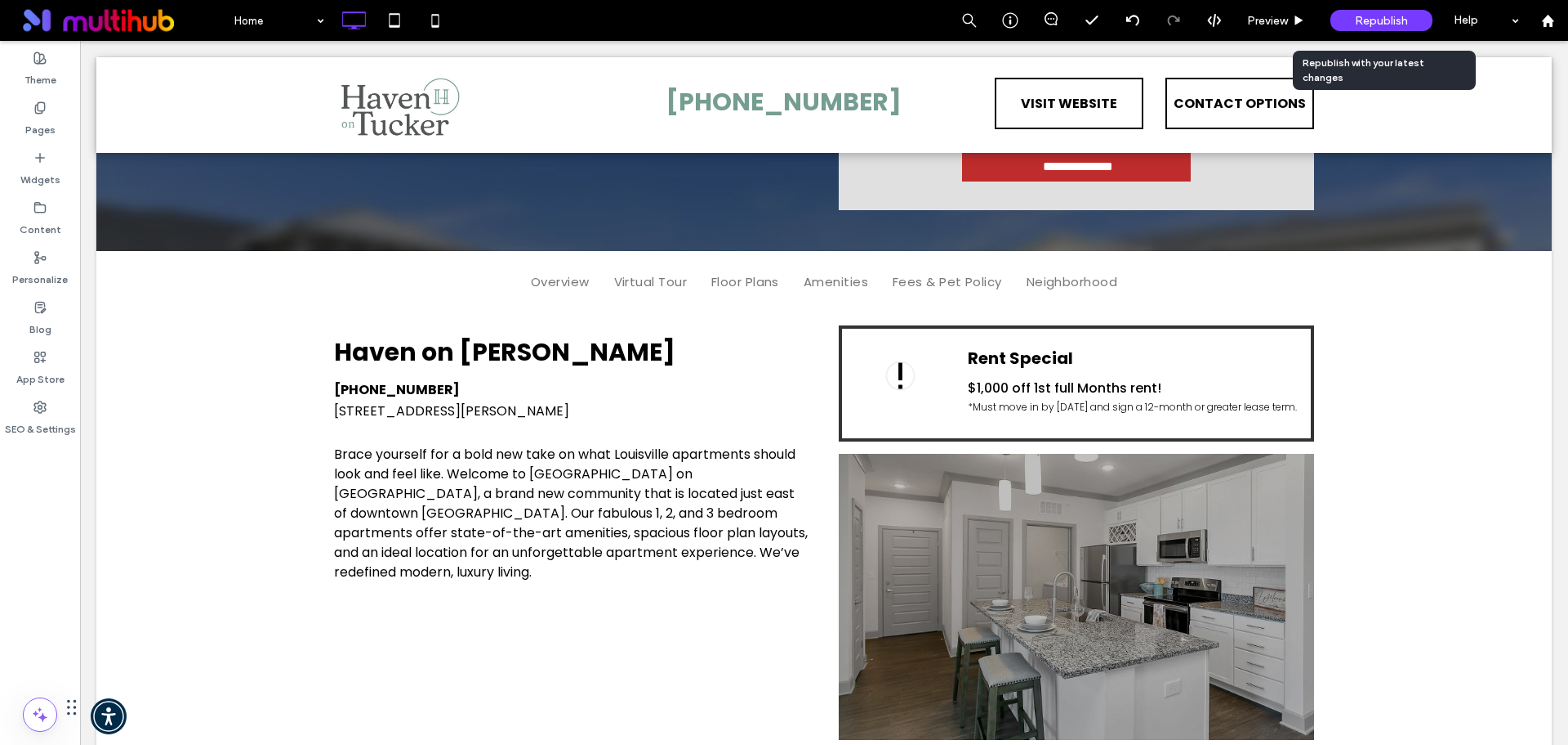
click at [1385, 17] on span "Republish" at bounding box center [1381, 21] width 53 height 14
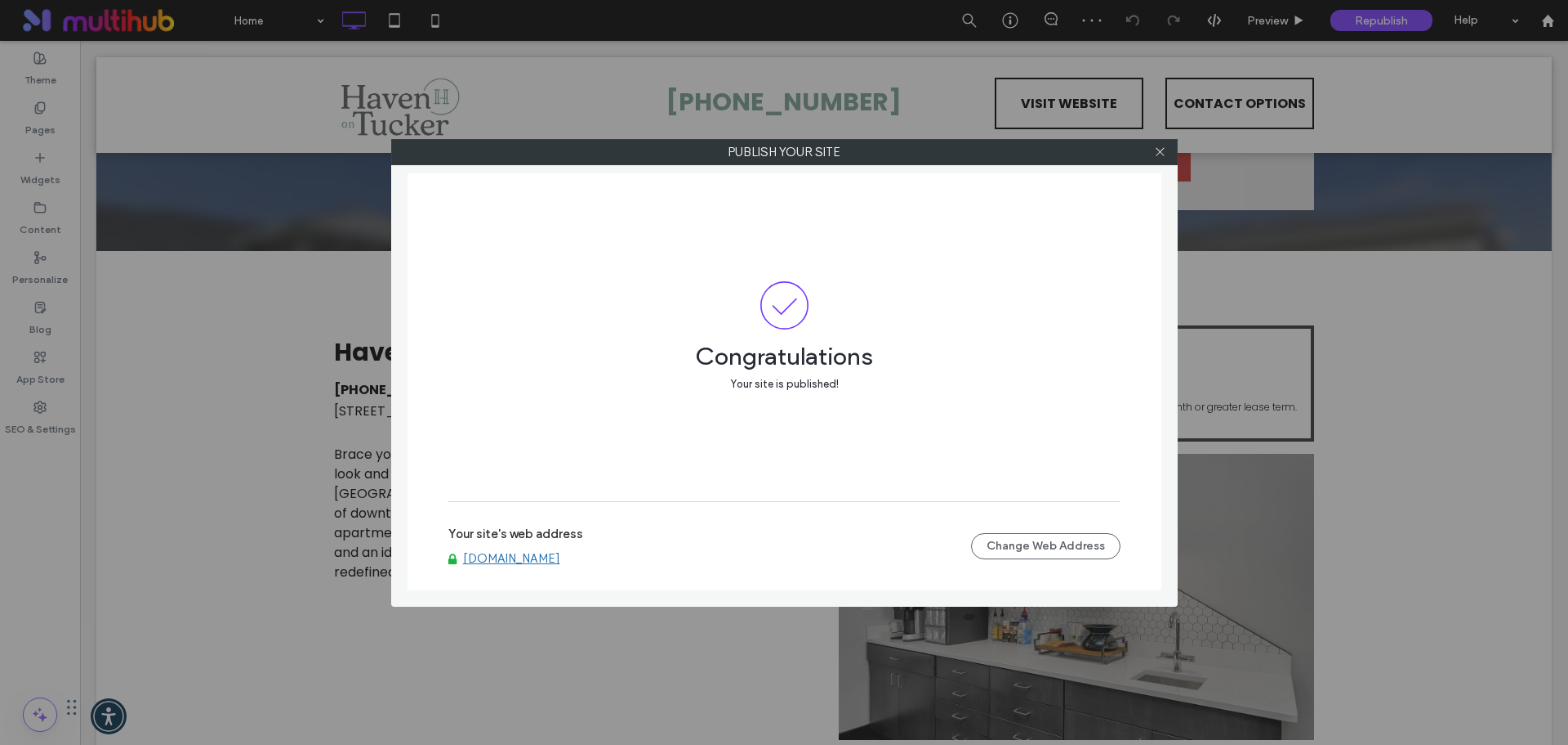
click at [561, 562] on link "rentnow.havenontucker.com" at bounding box center [511, 558] width 97 height 15
click at [1164, 155] on use at bounding box center [1160, 152] width 8 height 8
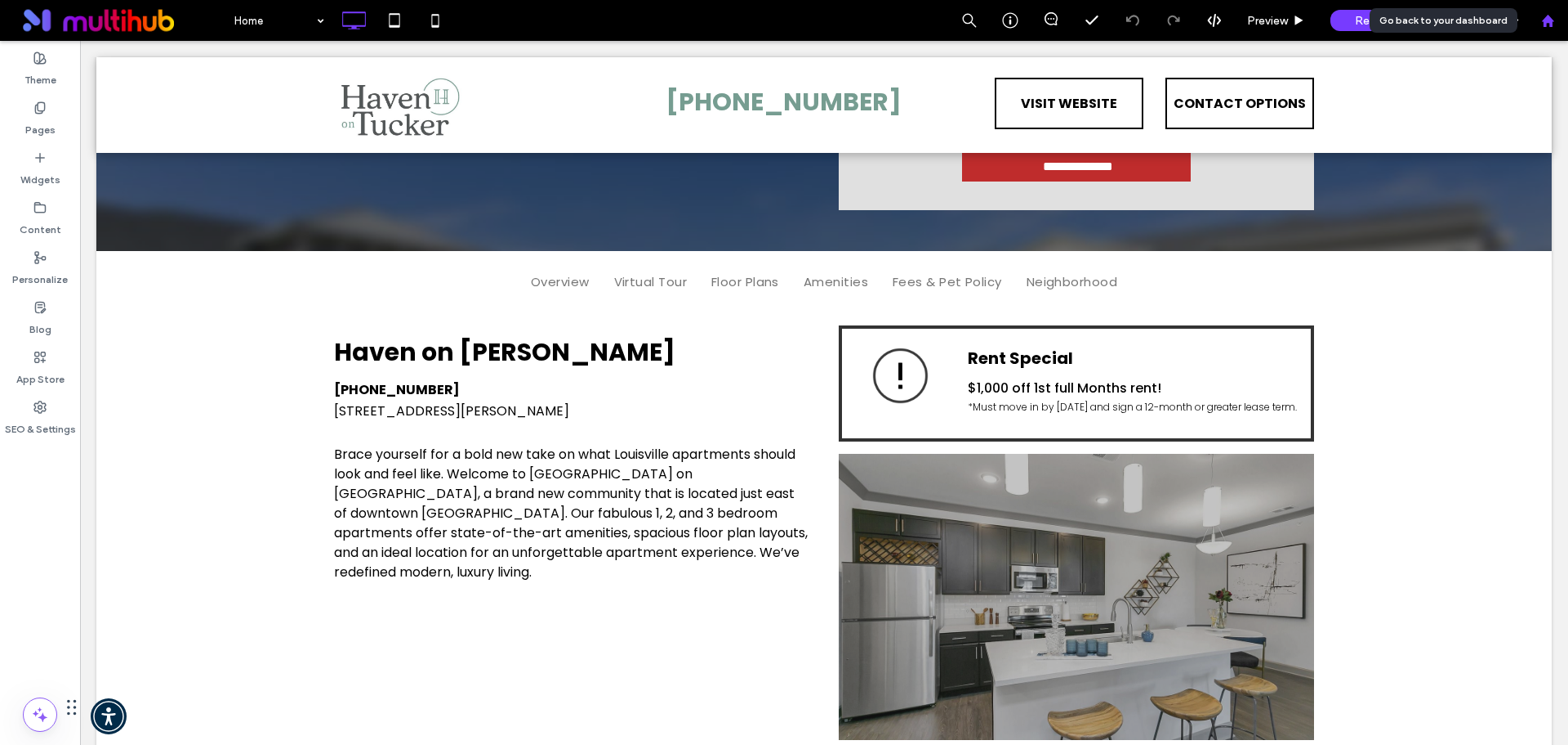
click at [1544, 30] on div at bounding box center [1548, 20] width 41 height 41
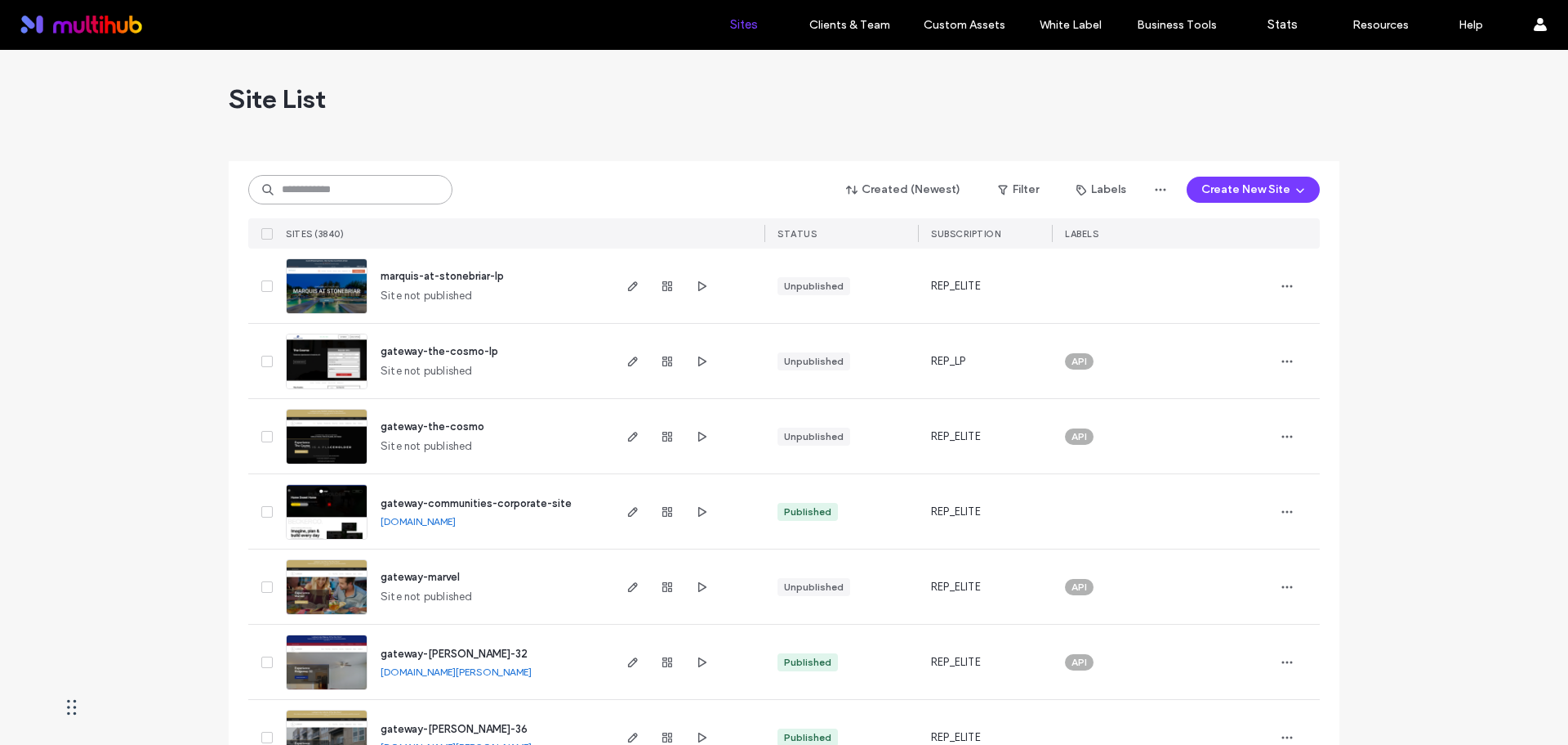
click at [298, 203] on input at bounding box center [350, 189] width 204 height 29
paste input "**********"
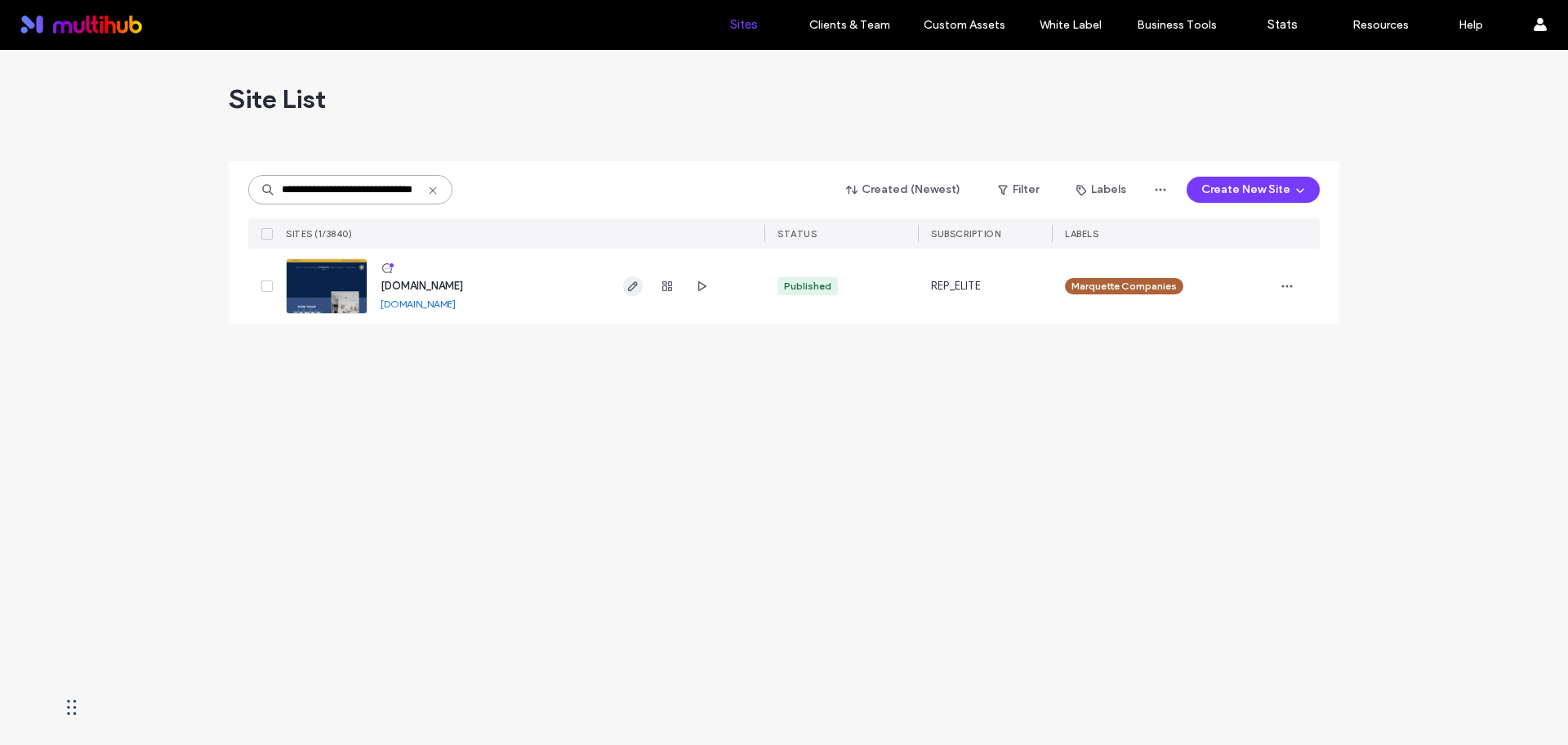
type input "**********"
click at [636, 290] on icon "button" at bounding box center [633, 286] width 13 height 13
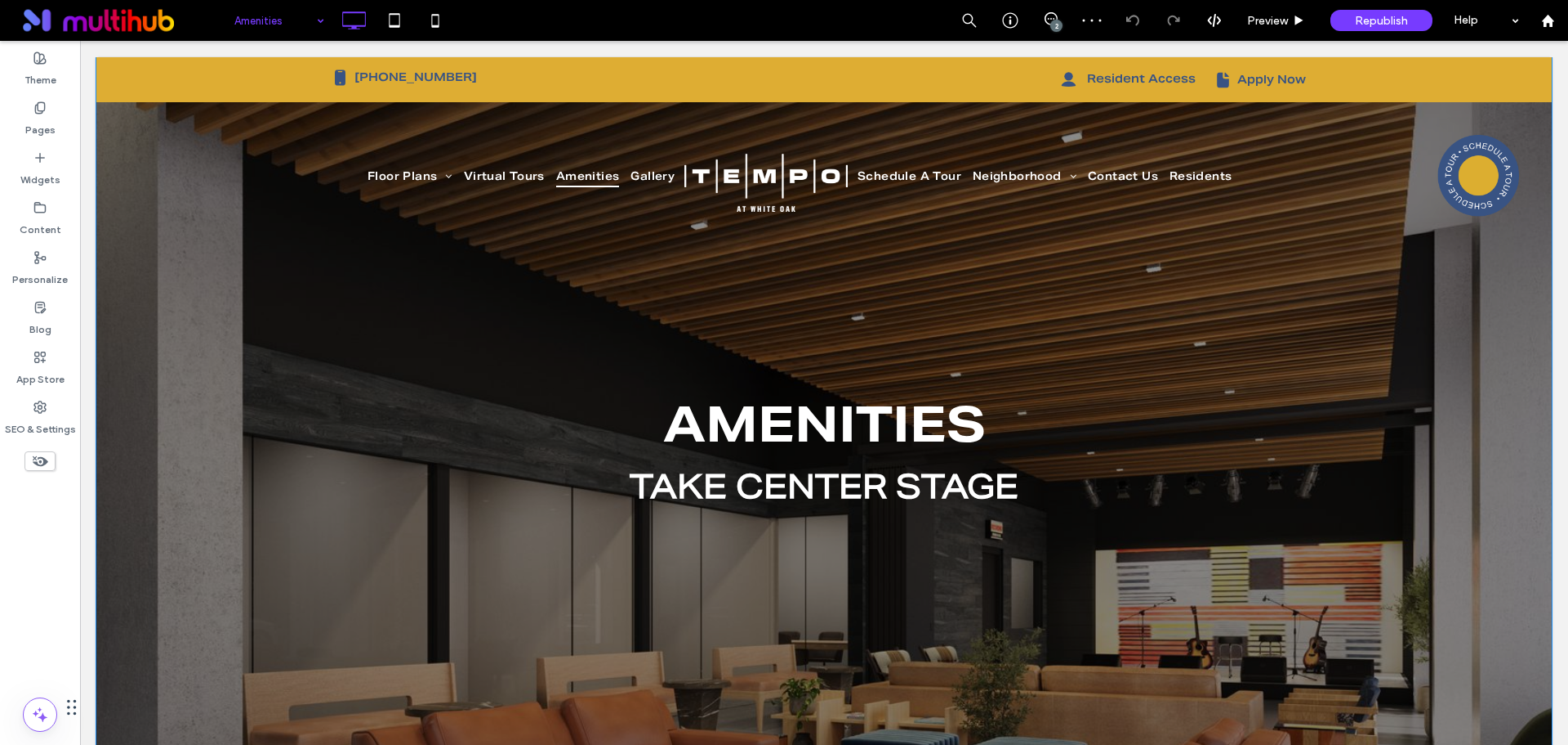
click at [197, 318] on div "amenities take center stage Click To Paste Row + Add Section" at bounding box center [823, 564] width 1456 height 1014
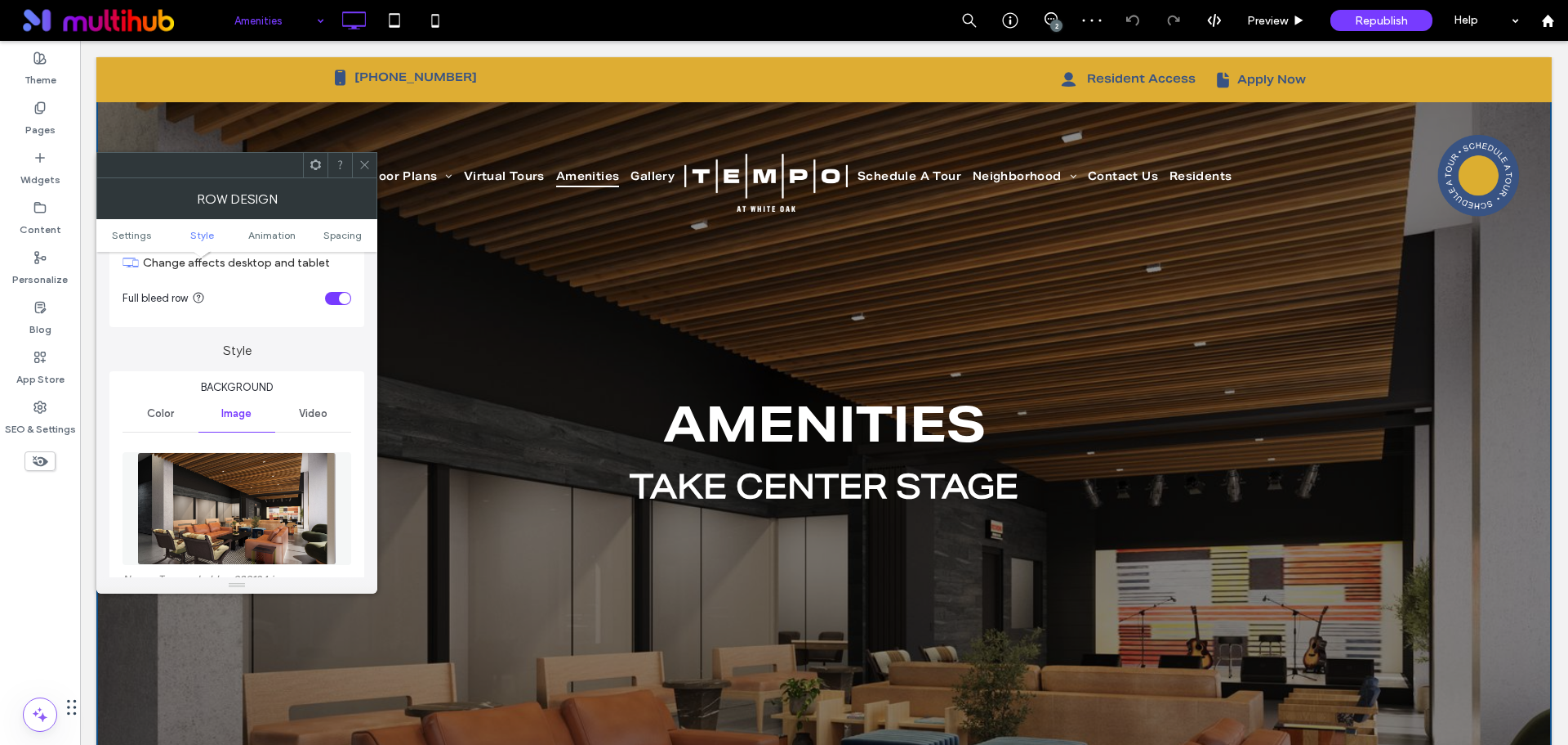
scroll to position [163, 0]
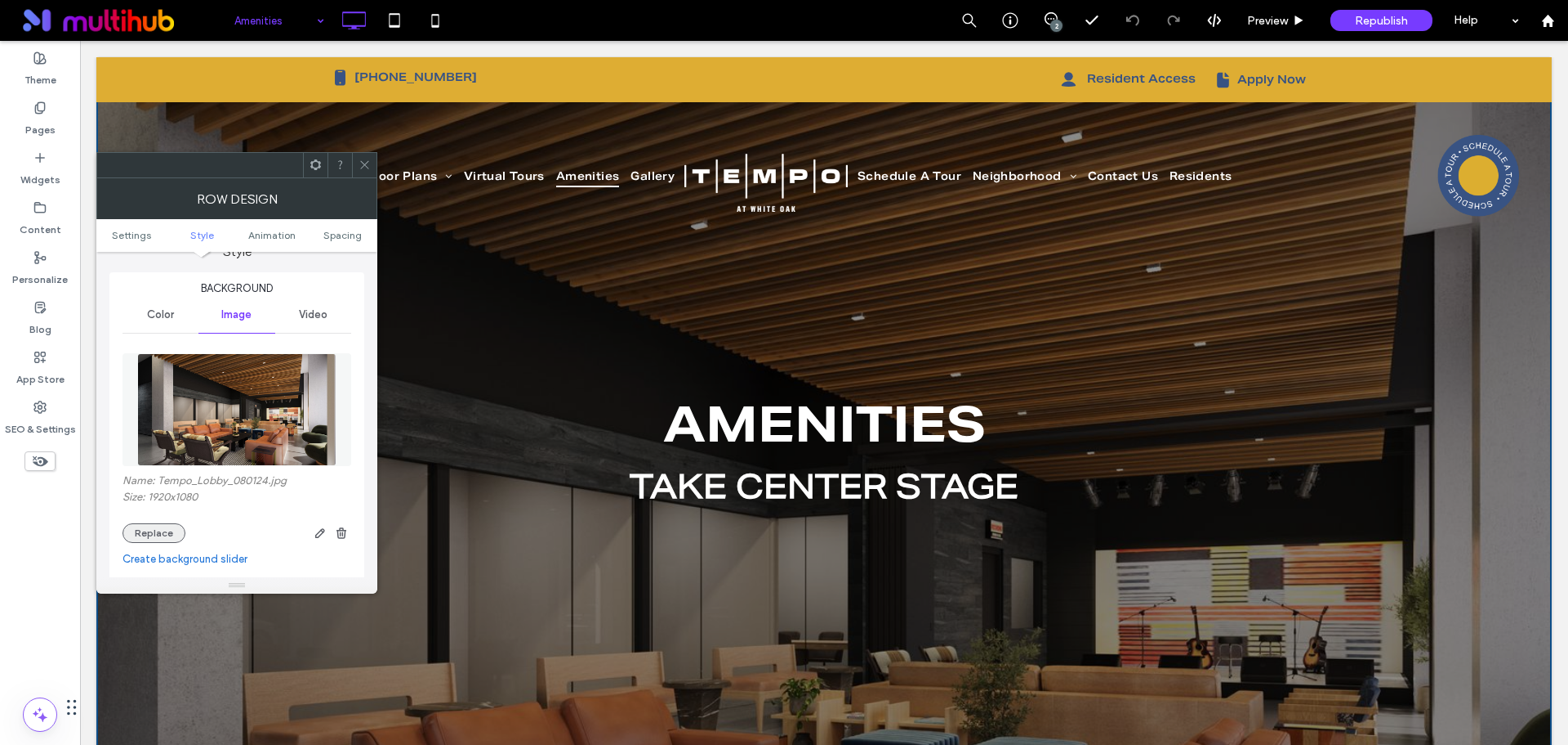
click at [169, 523] on button "Replace" at bounding box center [154, 533] width 63 height 20
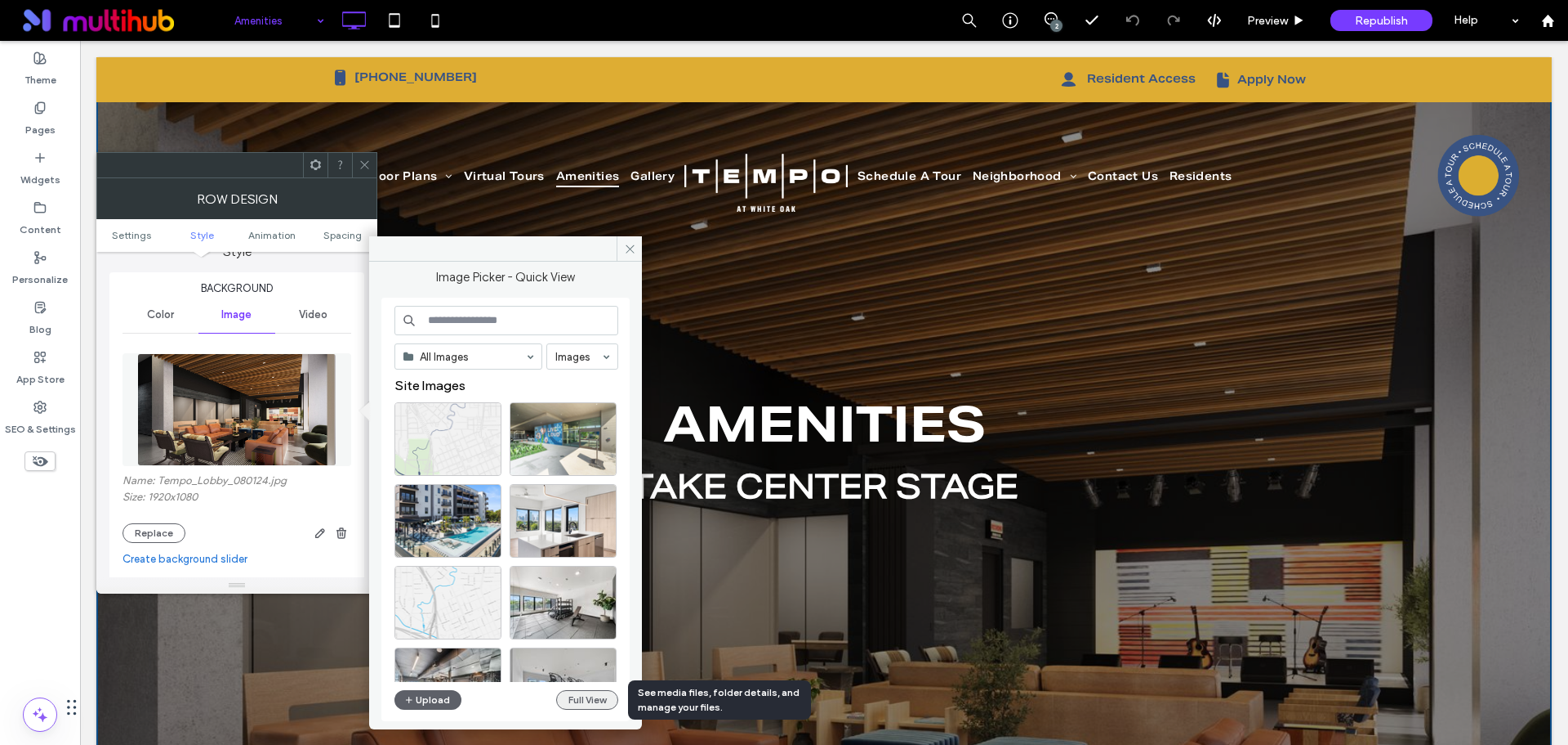
click at [598, 701] on button "Full View" at bounding box center [588, 700] width 62 height 20
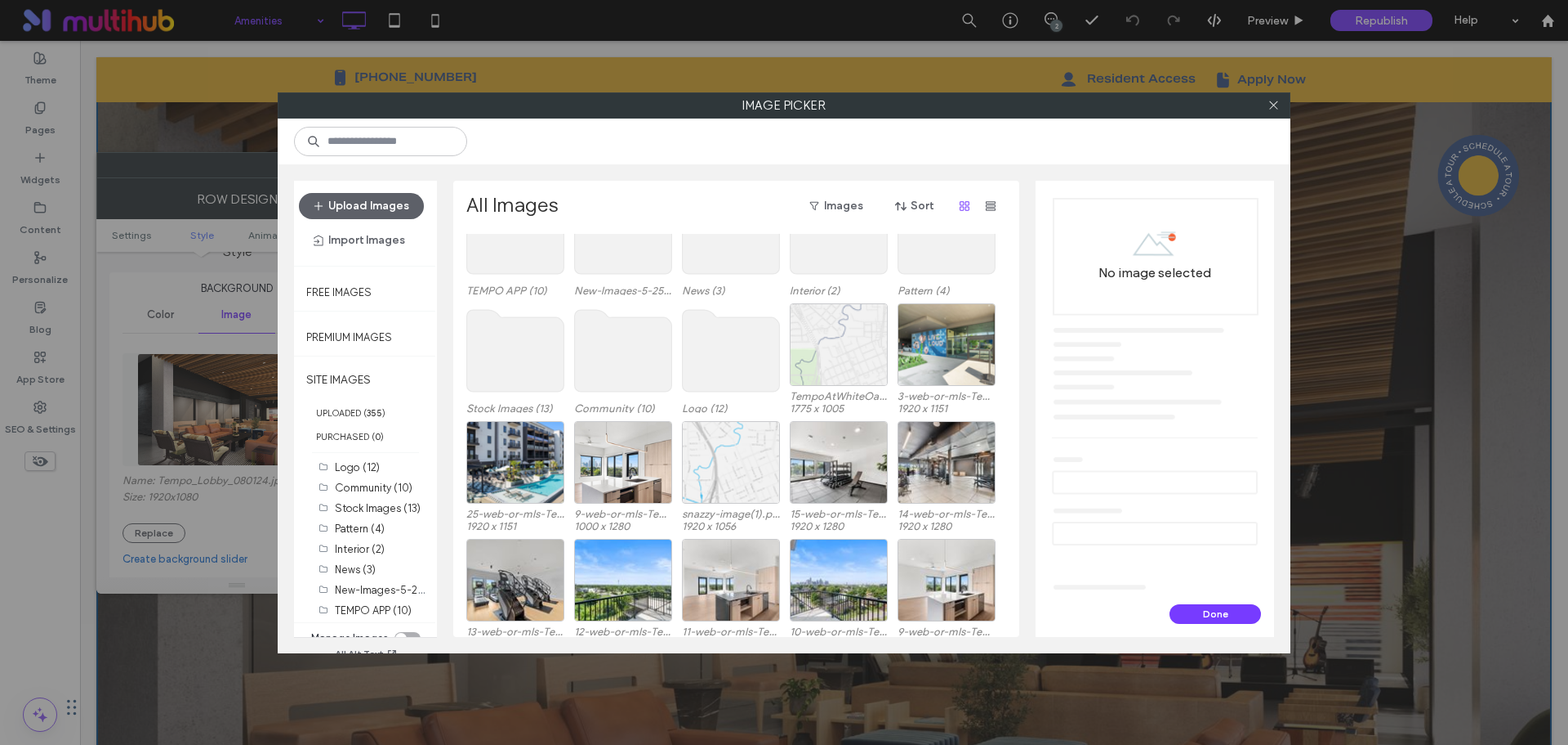
scroll to position [0, 0]
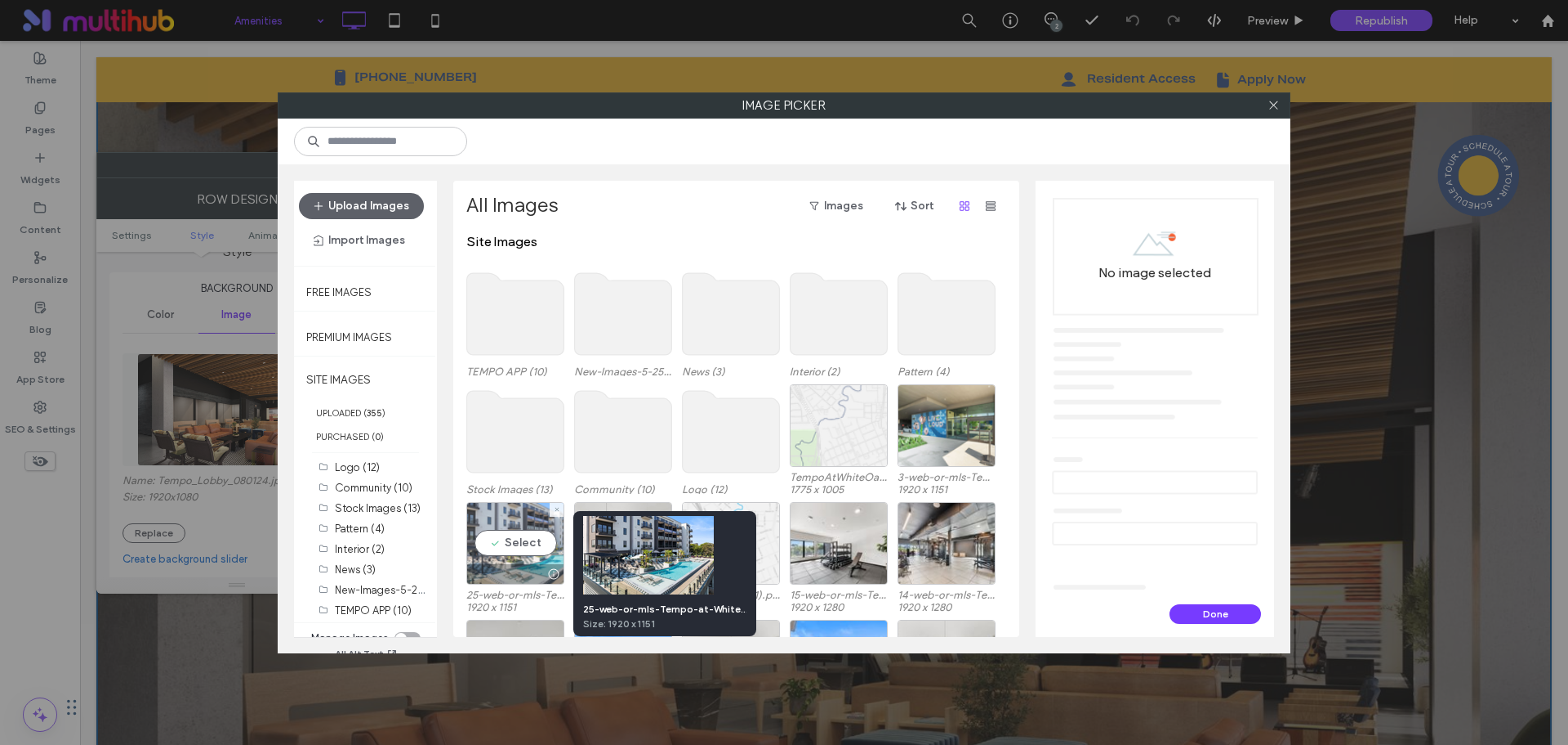
click at [555, 575] on div at bounding box center [554, 573] width 20 height 13
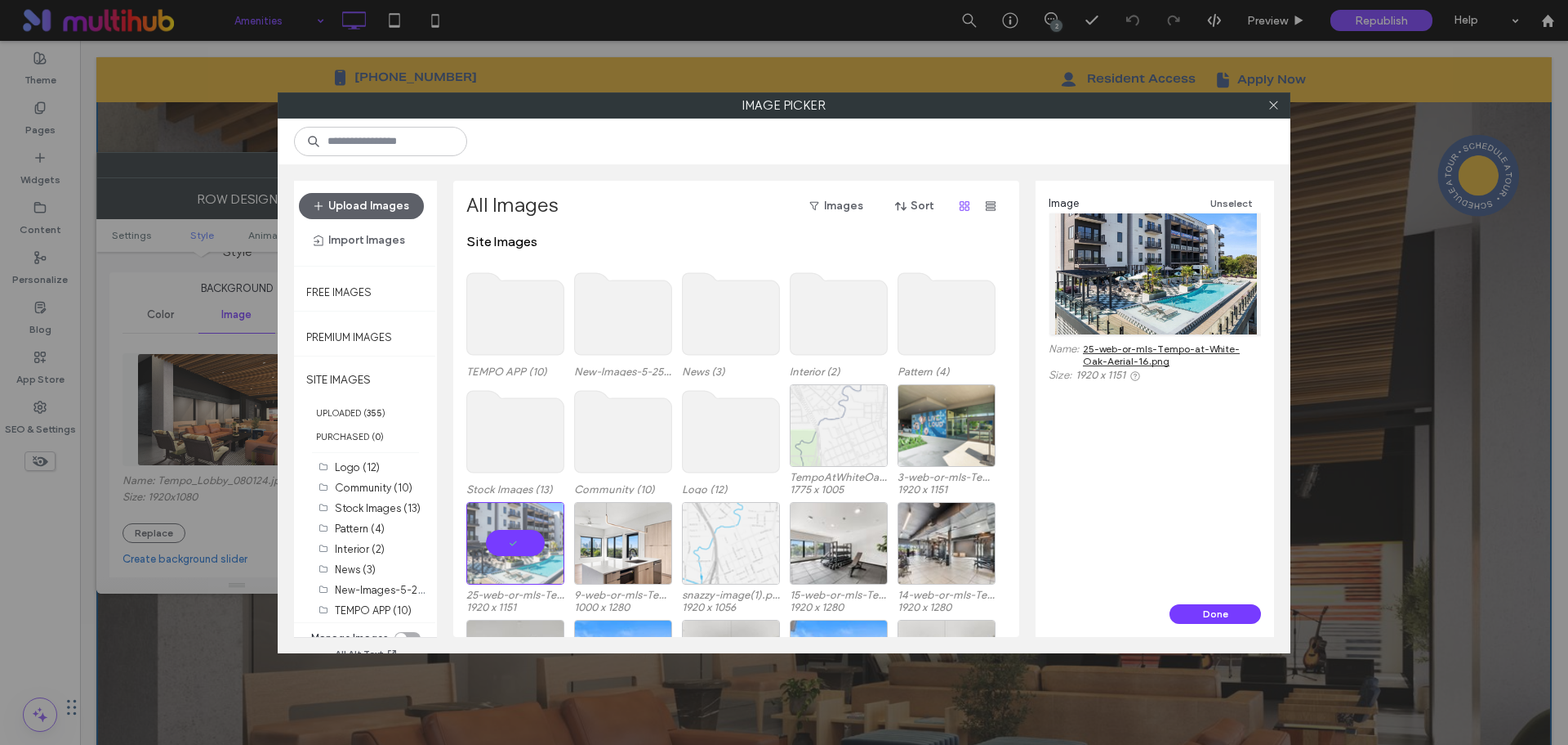
click at [1139, 351] on link "25-web-or-mls-Tempo-at-White-Oak-Aerial-16.png" at bounding box center [1172, 354] width 178 height 25
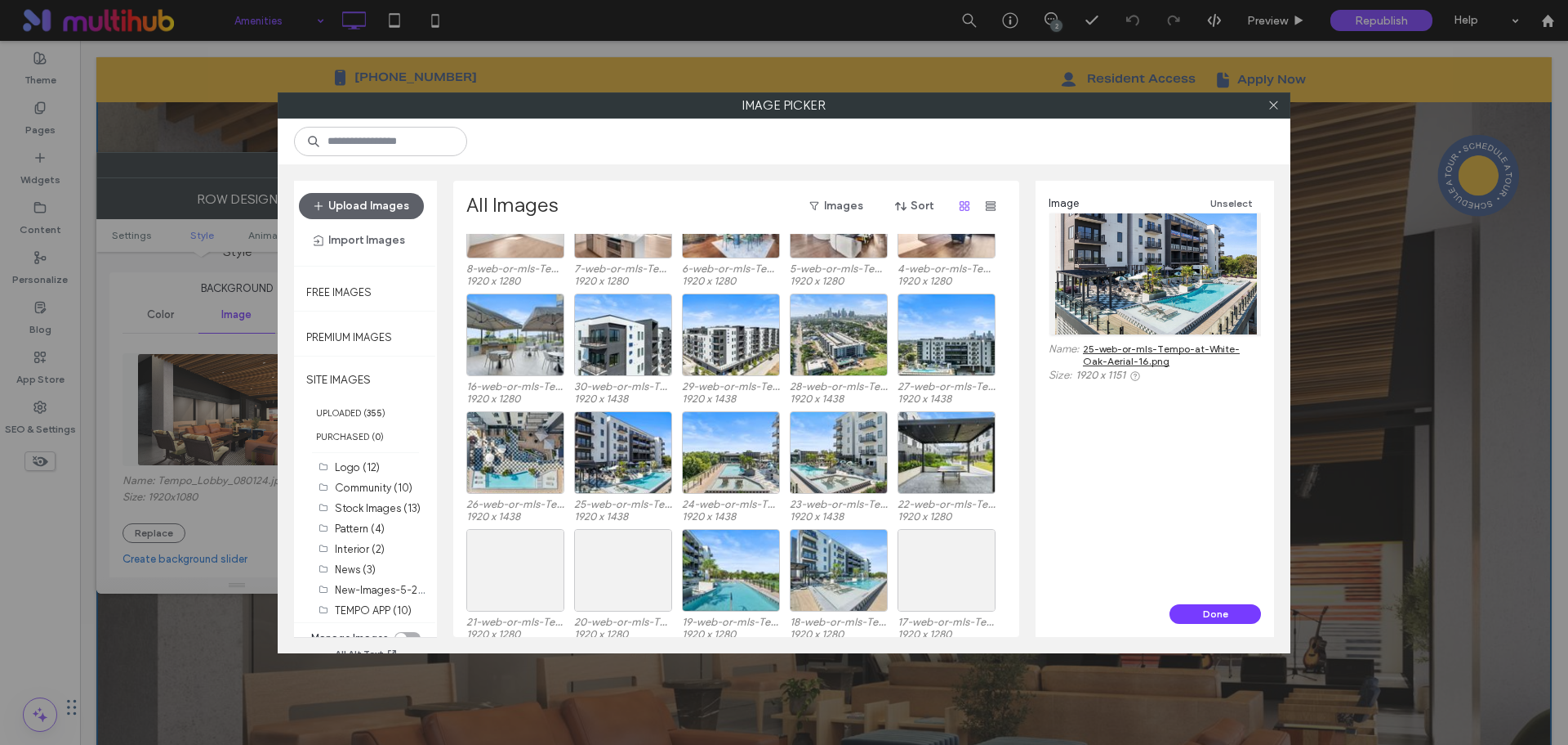
scroll to position [572, 0]
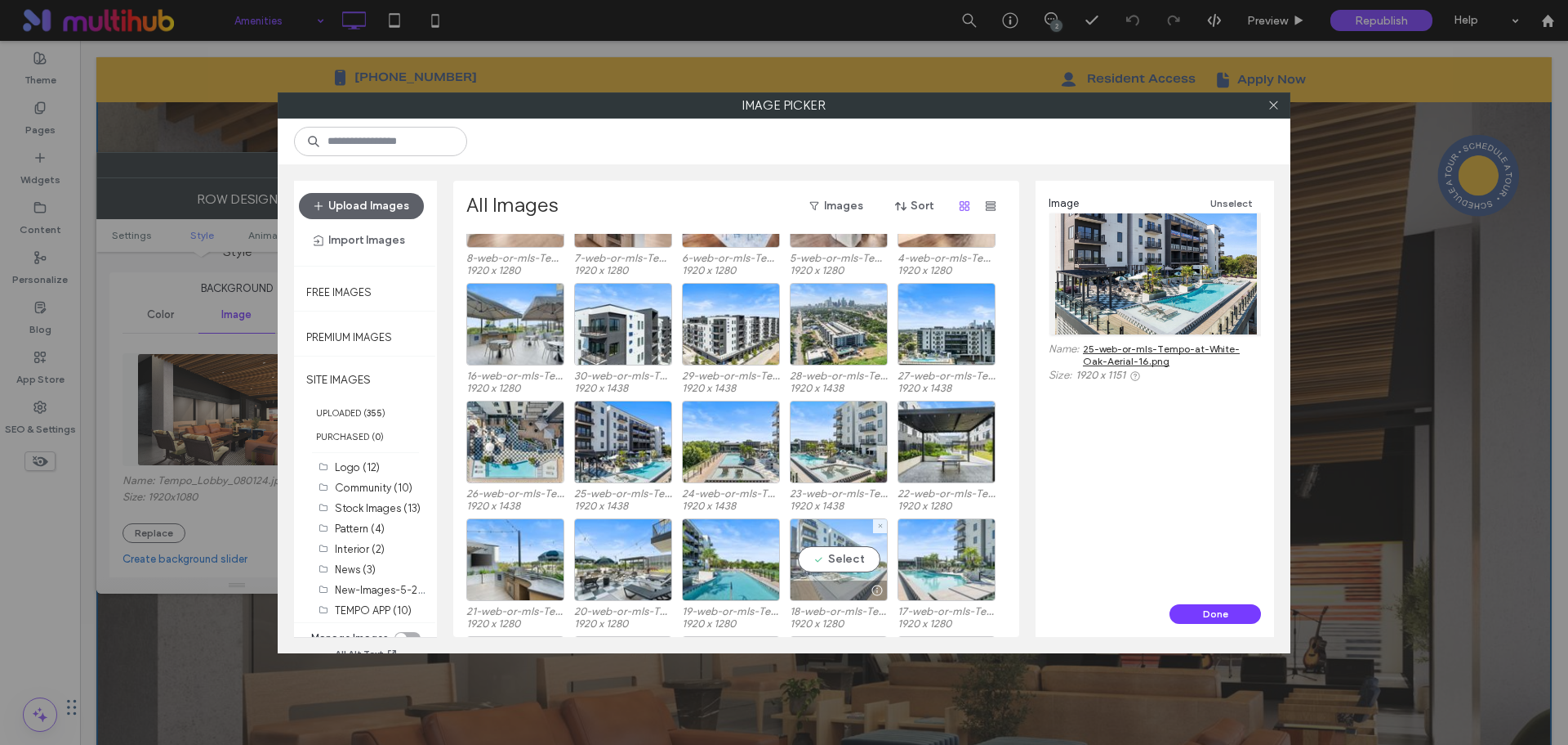
click at [879, 593] on div at bounding box center [876, 590] width 20 height 13
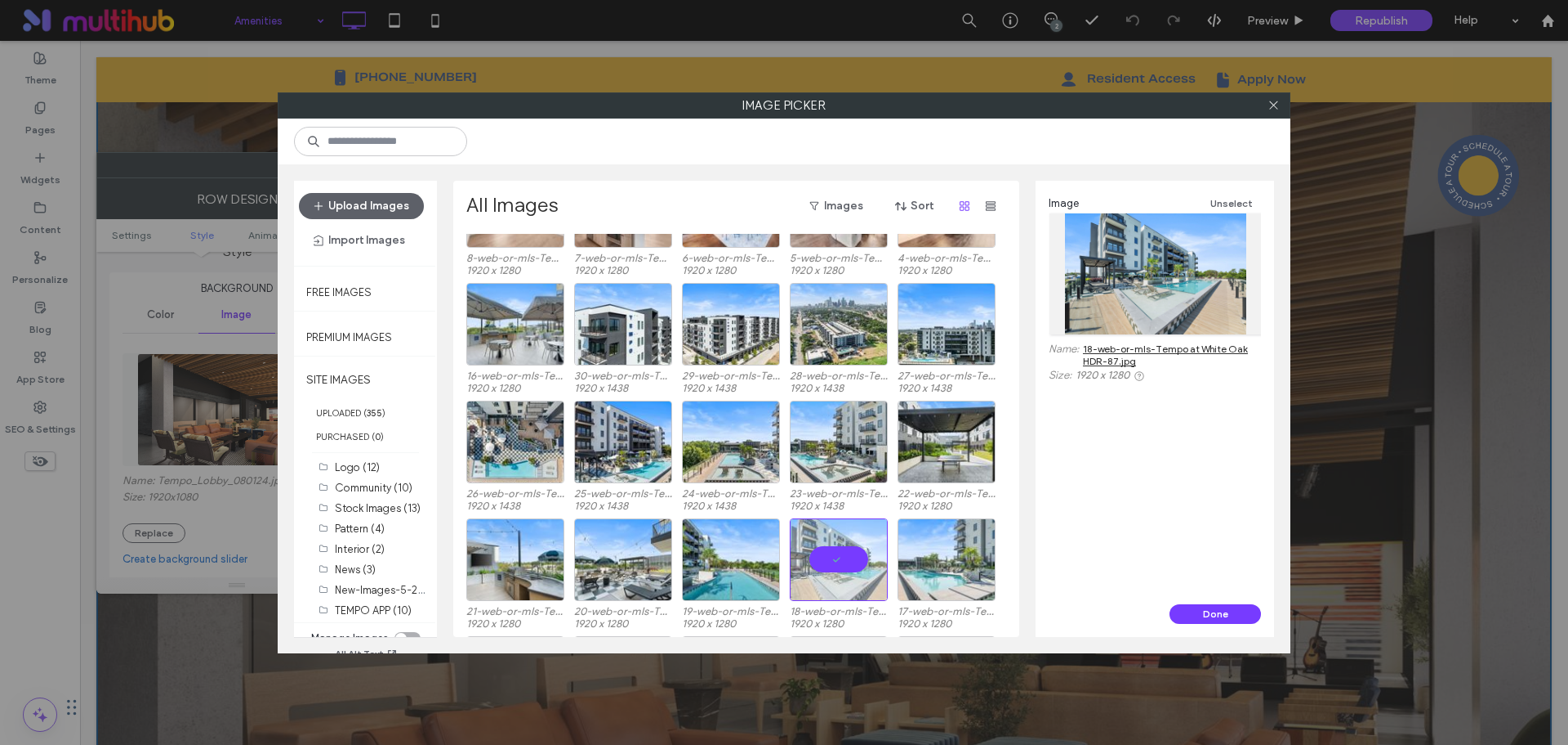
click at [1120, 352] on link "18-web-or-mls-Tempo at White Oak HDR-87.jpg" at bounding box center [1172, 354] width 178 height 25
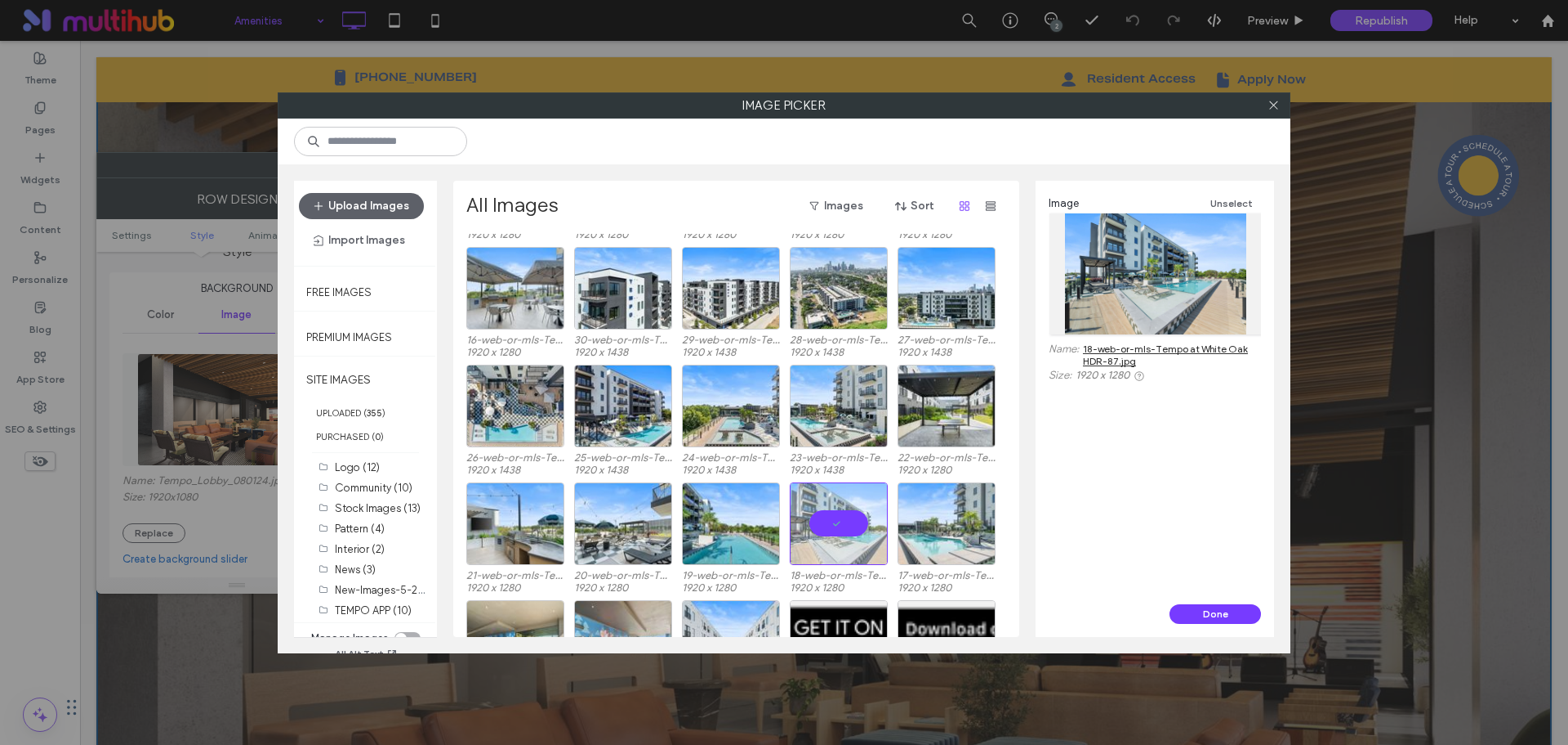
scroll to position [607, 0]
click at [1195, 611] on button "Done" at bounding box center [1216, 614] width 92 height 20
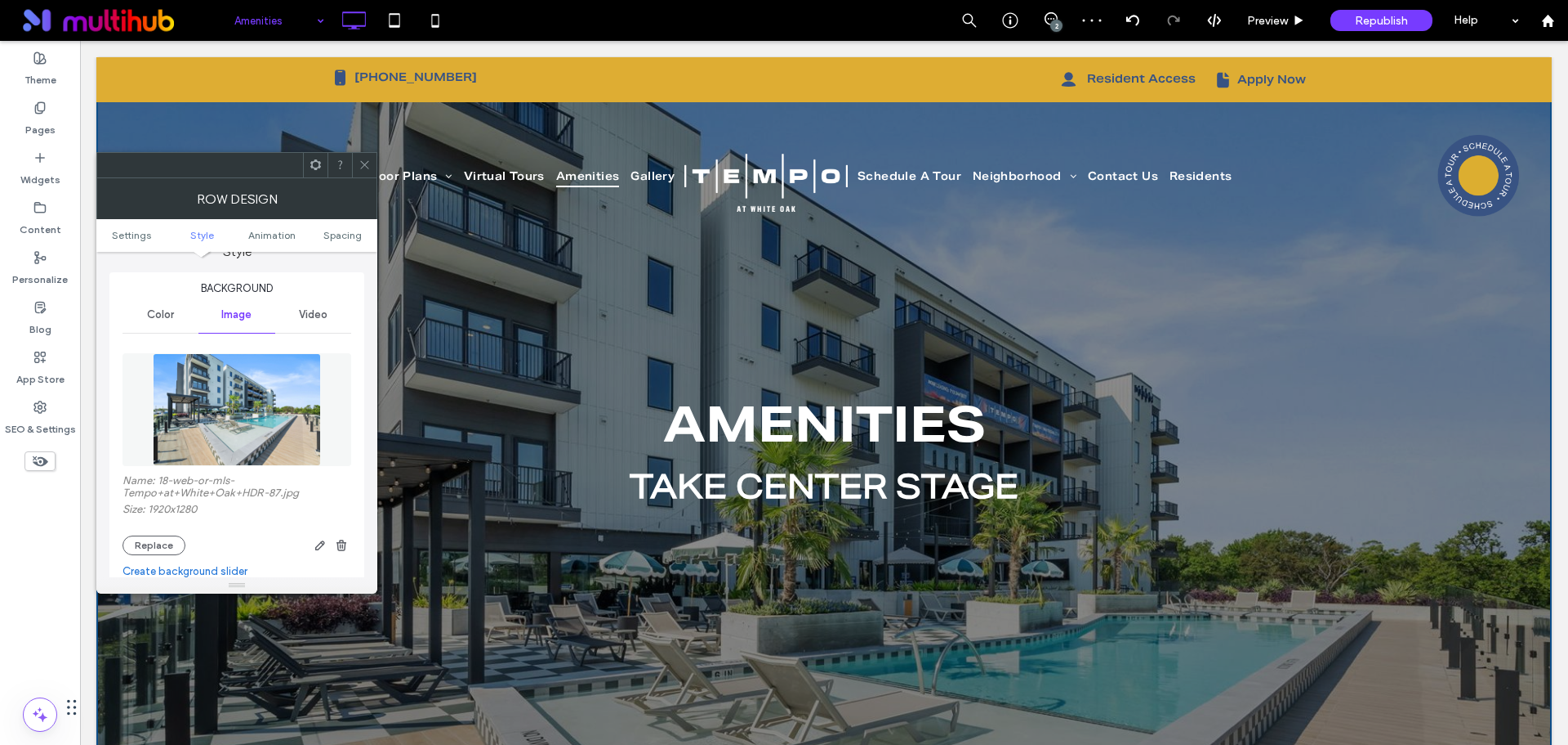
click at [363, 161] on icon at bounding box center [365, 165] width 12 height 12
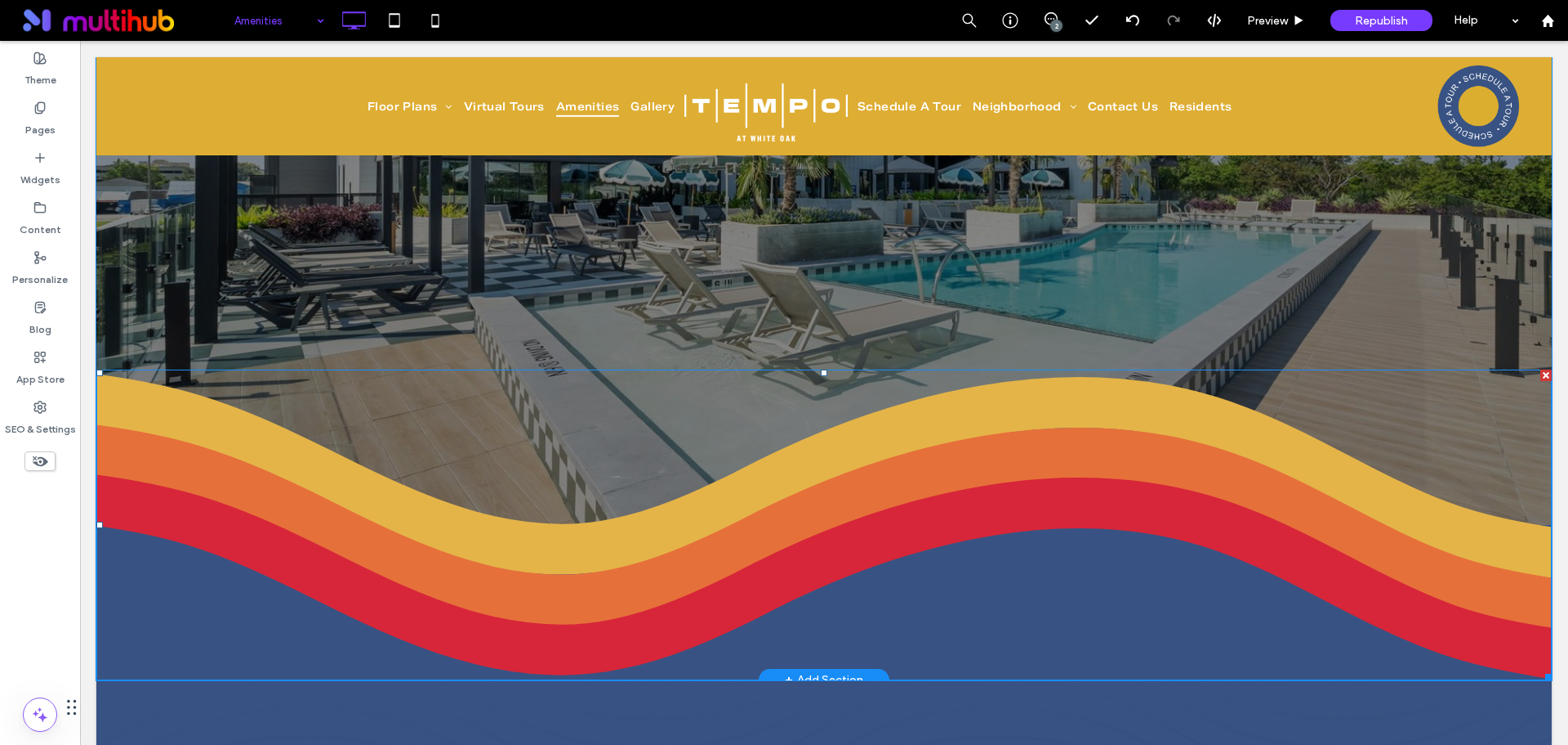
scroll to position [245, 0]
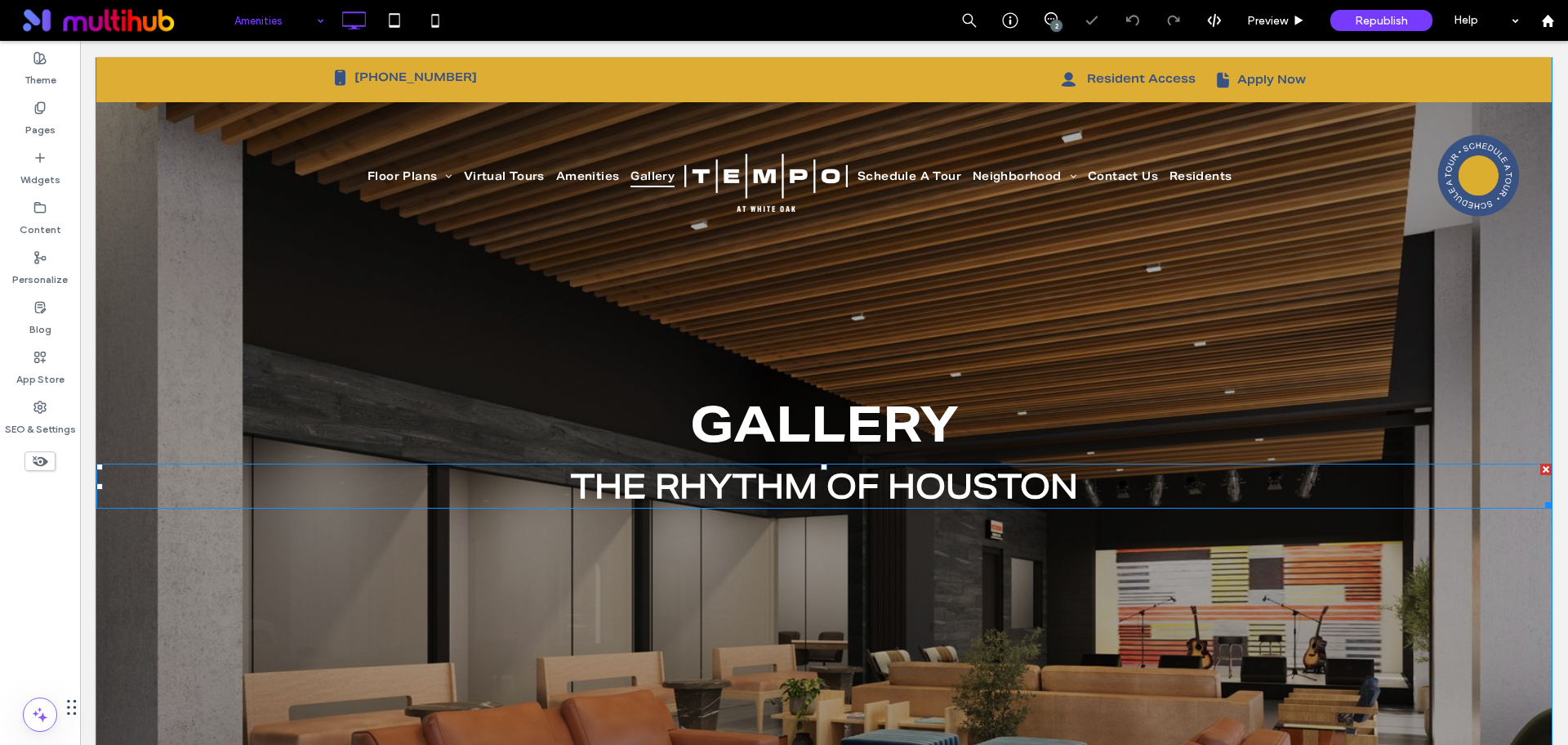
scroll to position [82, 0]
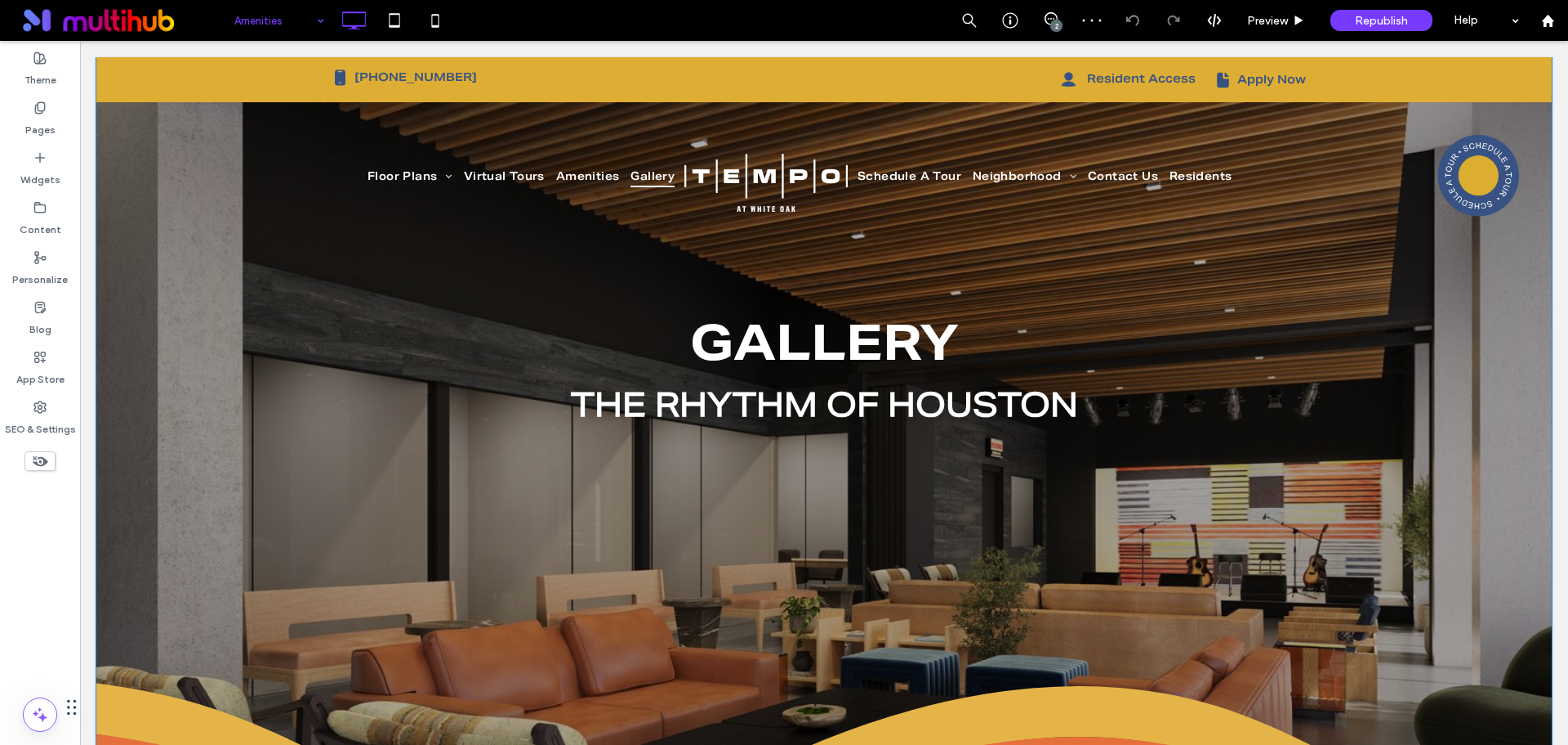
click at [279, 482] on div "GALLERY The Rhythm of Houston Click To Paste" at bounding box center [823, 645] width 1456 height 687
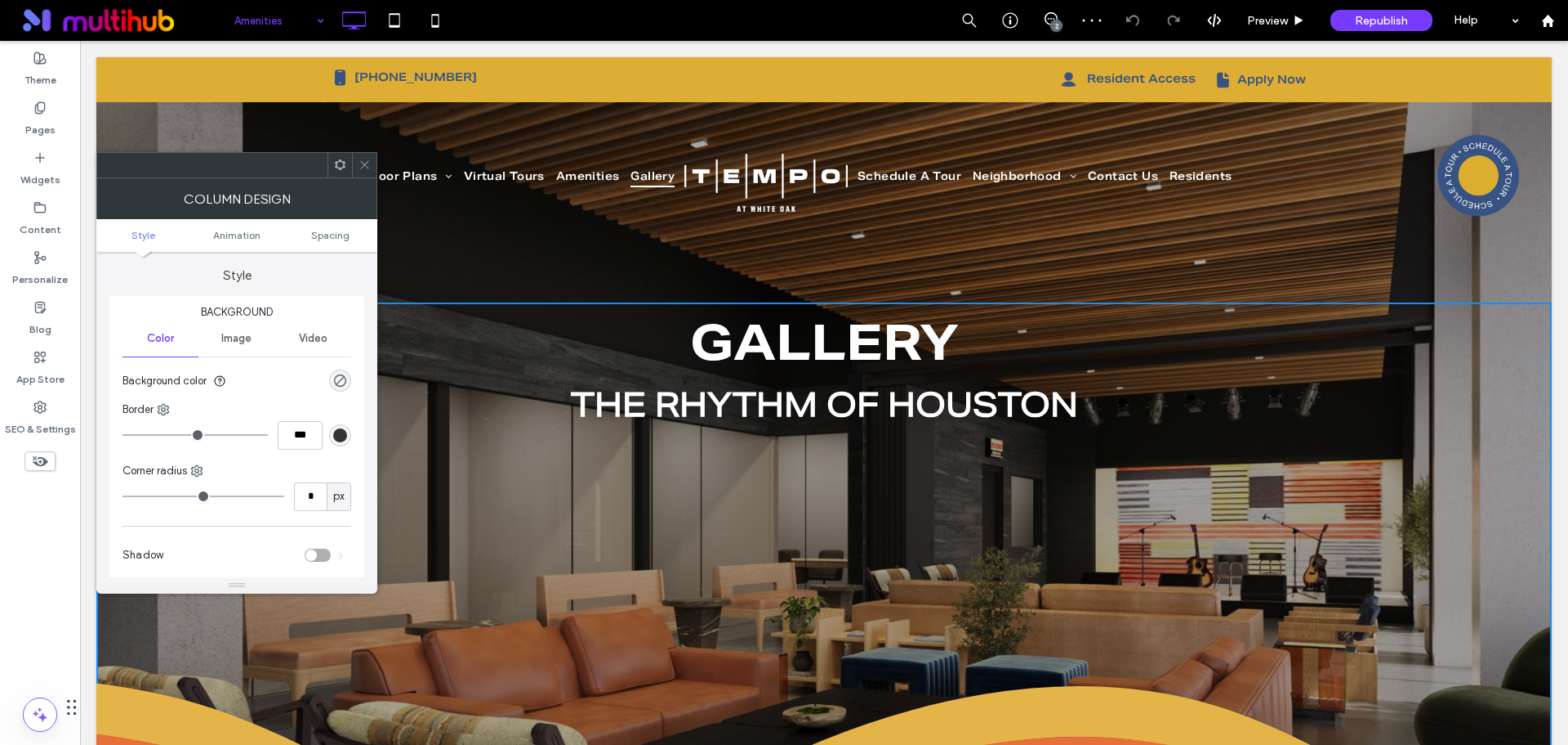
click at [354, 164] on div at bounding box center [364, 165] width 25 height 25
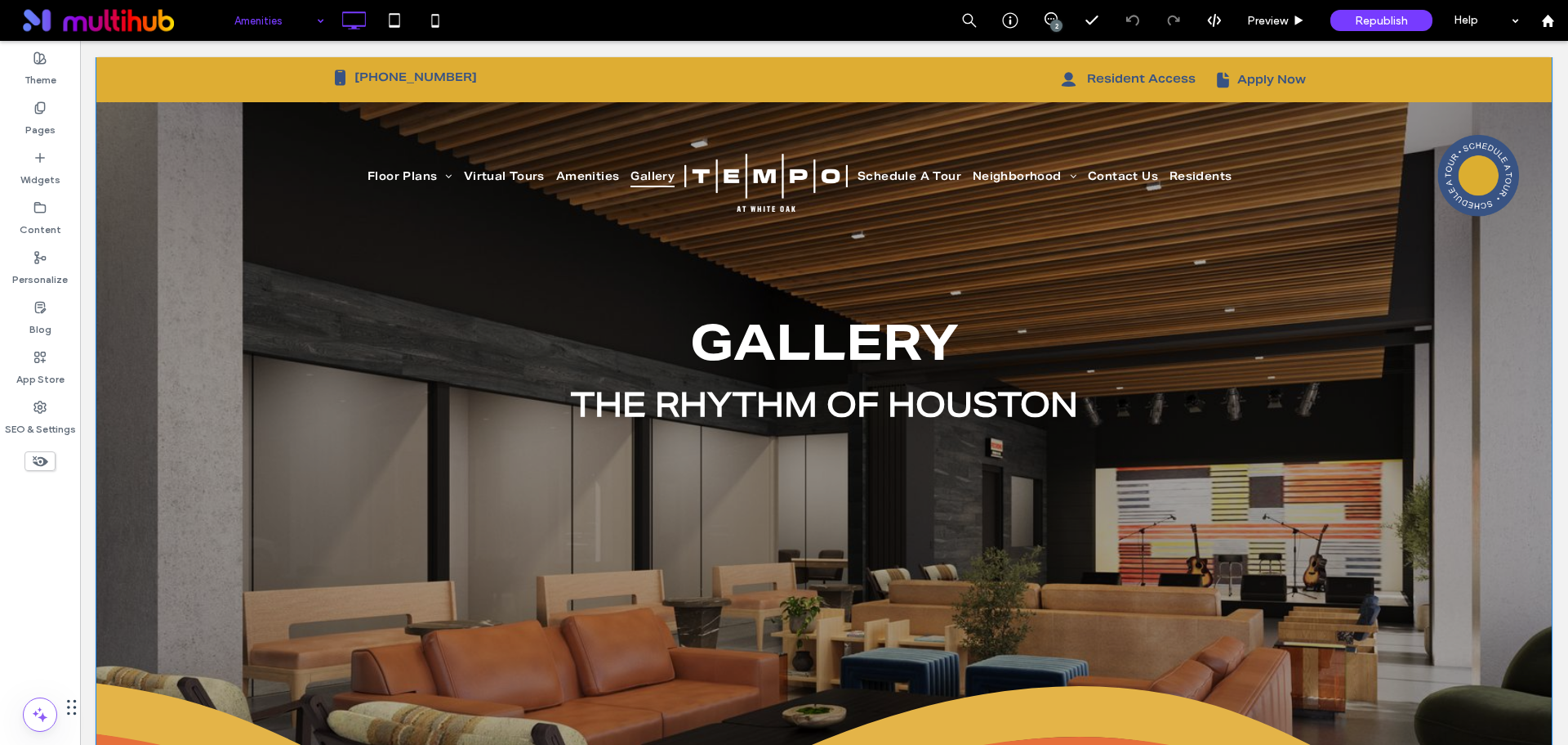
click at [154, 539] on div "GALLERY The Rhythm of Houston Click To Paste" at bounding box center [823, 645] width 1456 height 687
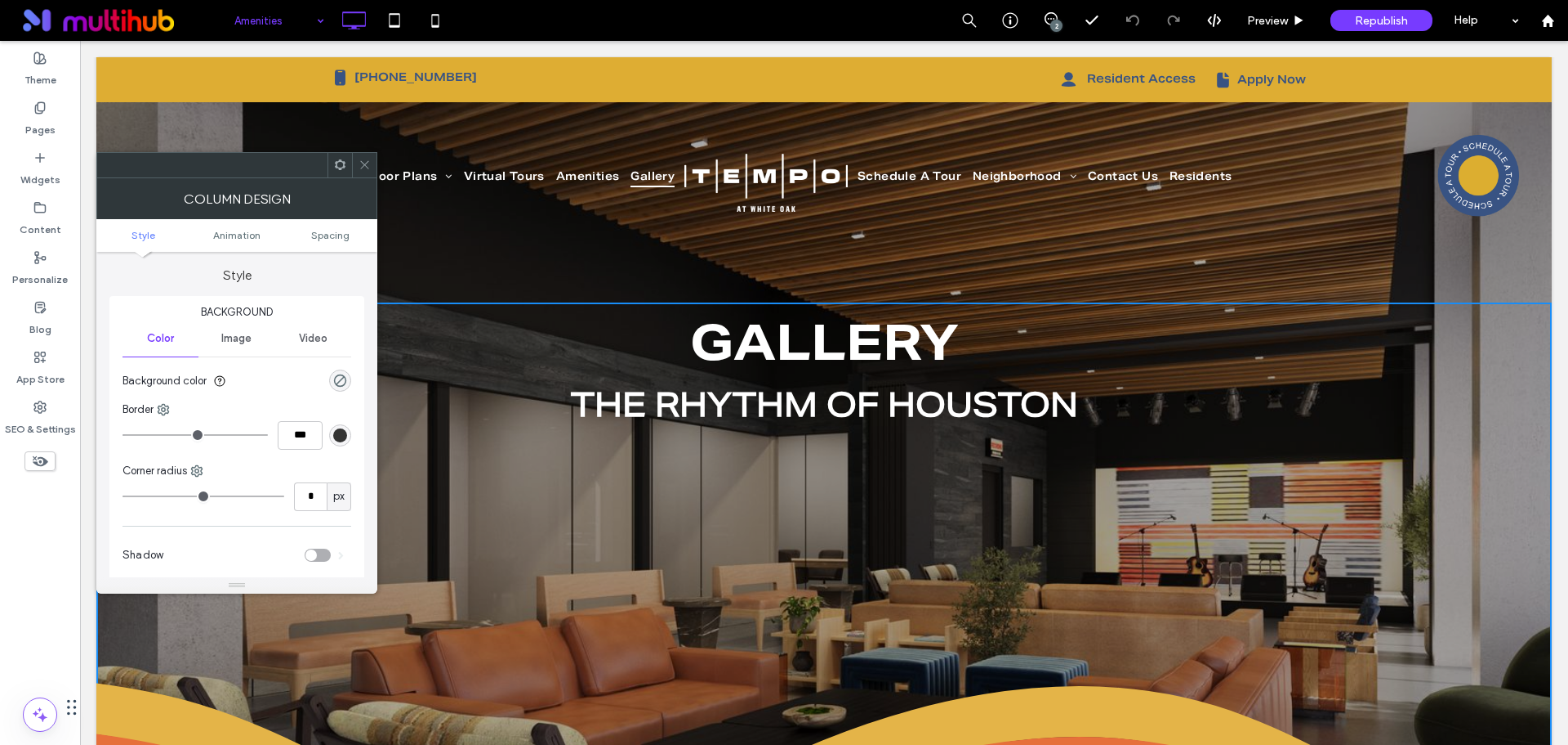
click at [223, 345] on div "Image" at bounding box center [237, 338] width 76 height 36
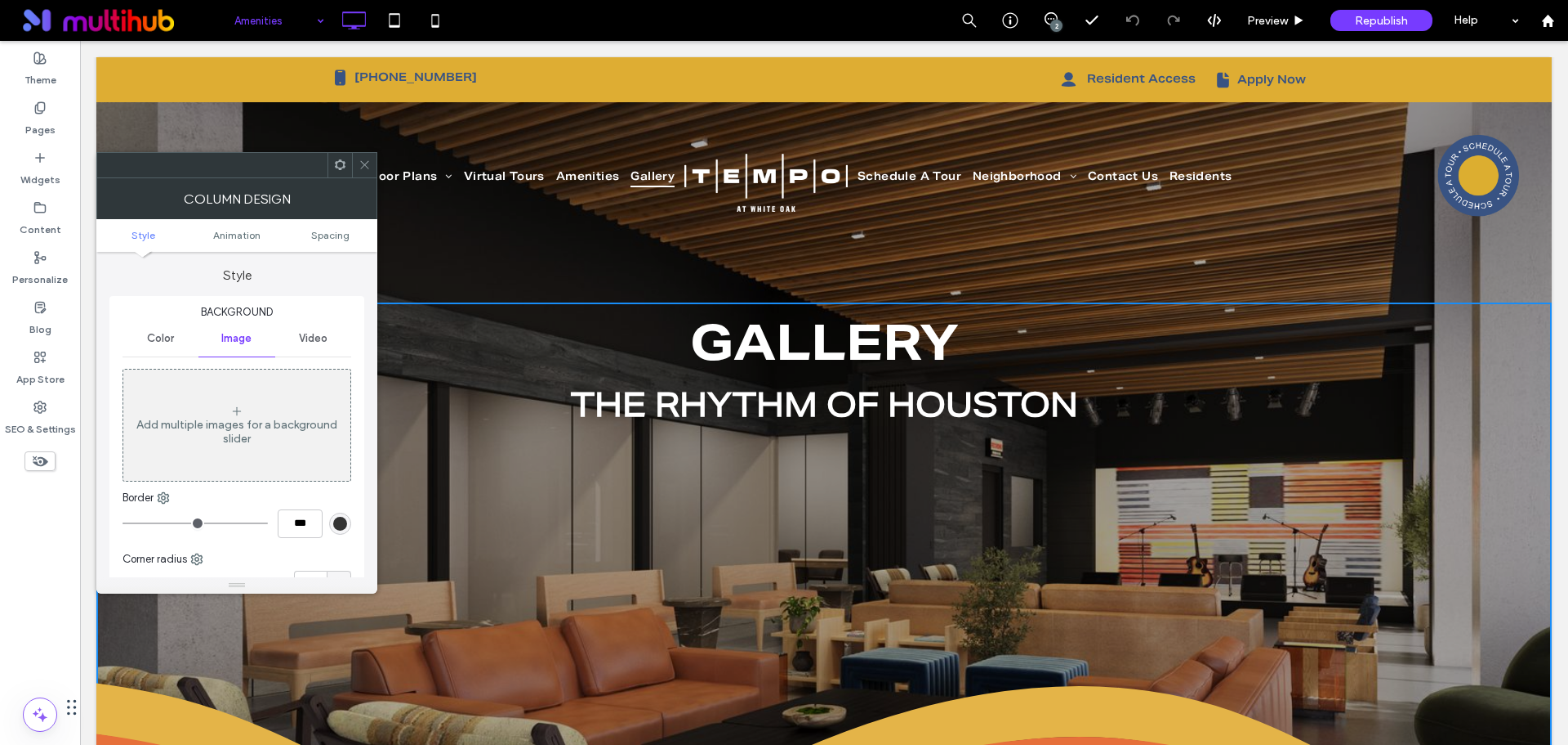
click at [365, 162] on icon at bounding box center [365, 165] width 12 height 12
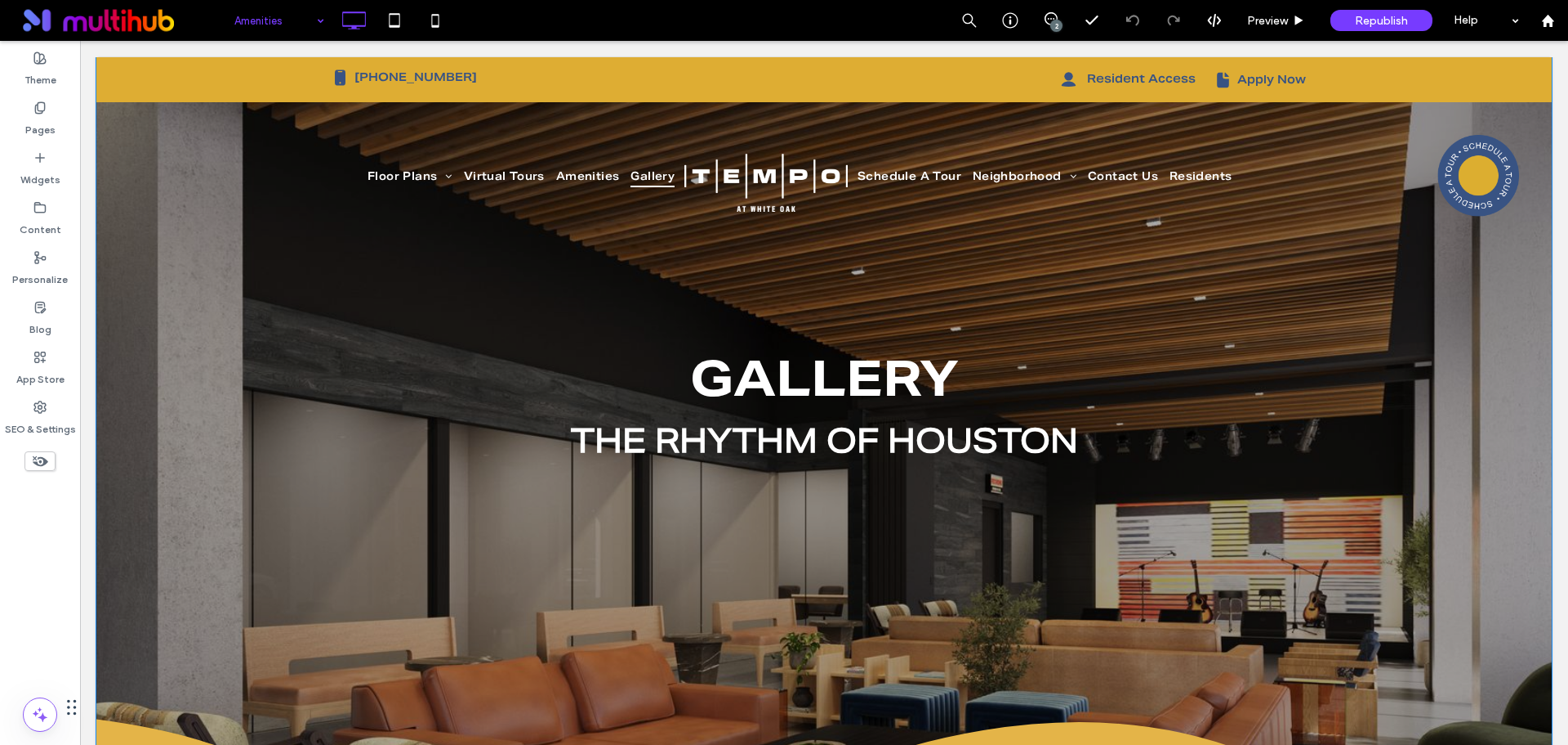
scroll to position [0, 0]
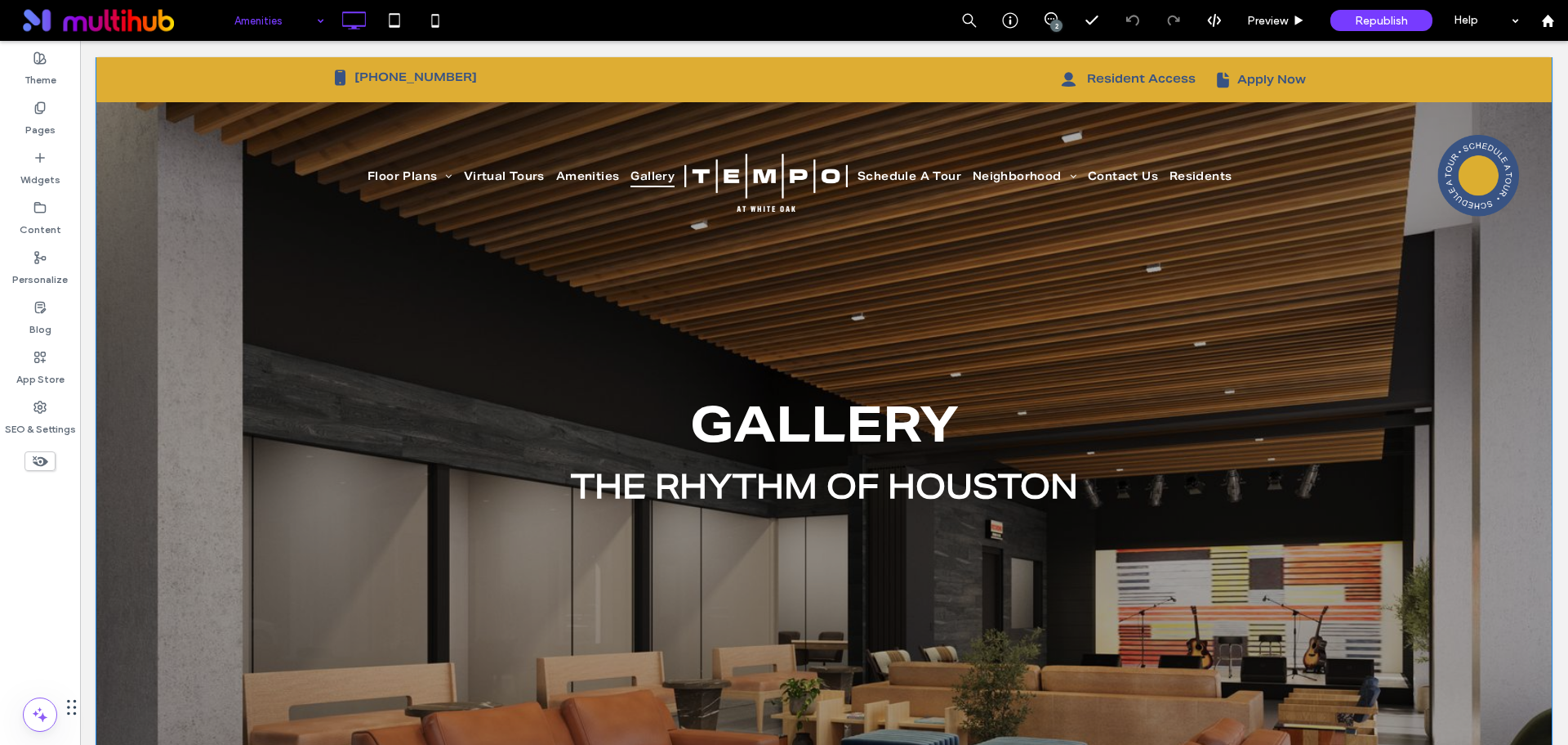
click at [144, 300] on div "GALLERY The Rhythm of Houston Click To Paste Row + Add Section" at bounding box center [823, 564] width 1456 height 1014
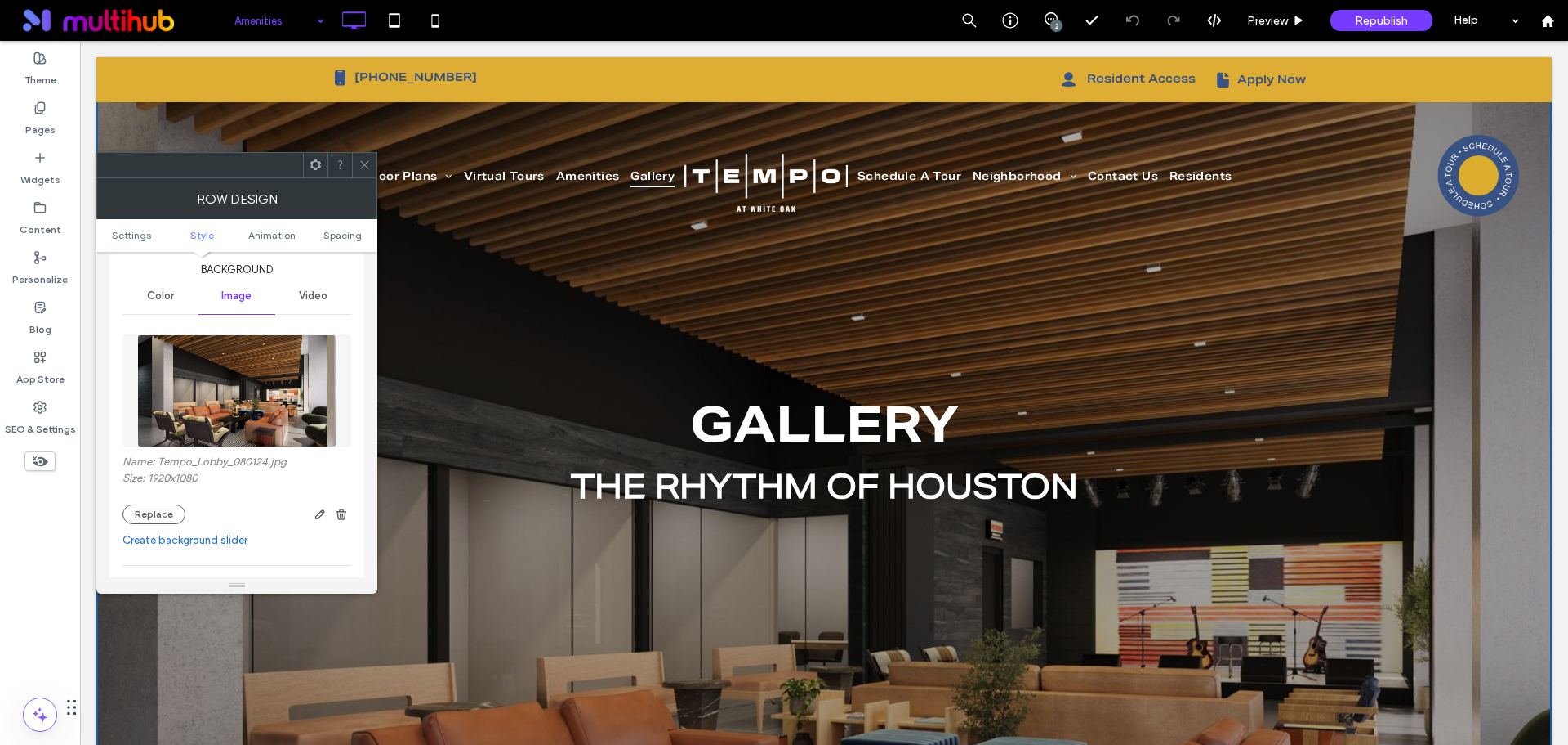
scroll to position [245, 0]
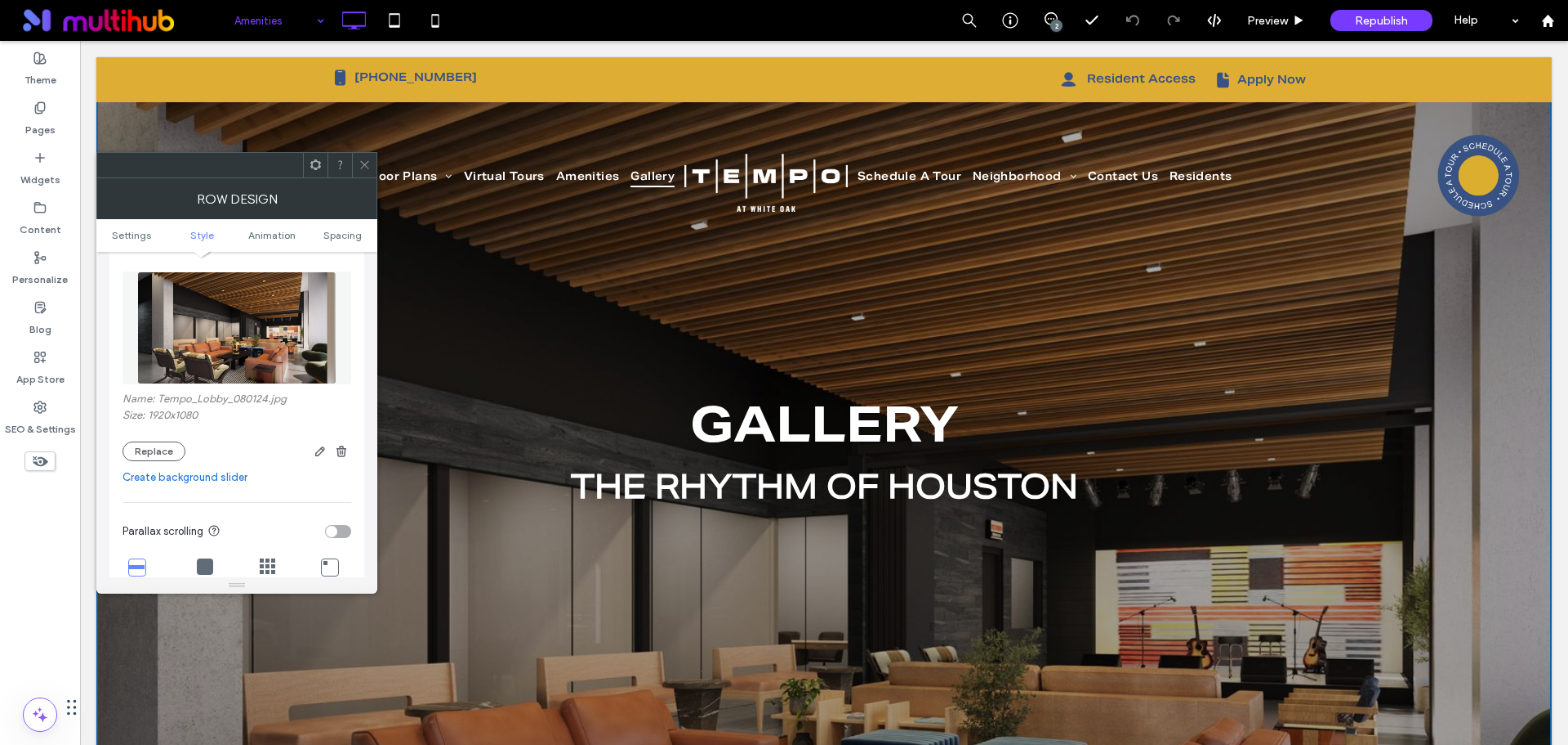
click at [169, 439] on div "Name: Tempo_Lobby_080124.jpg Size: 1920x1080 Replace" at bounding box center [237, 426] width 229 height 69
click at [169, 446] on button "Replace" at bounding box center [154, 451] width 63 height 20
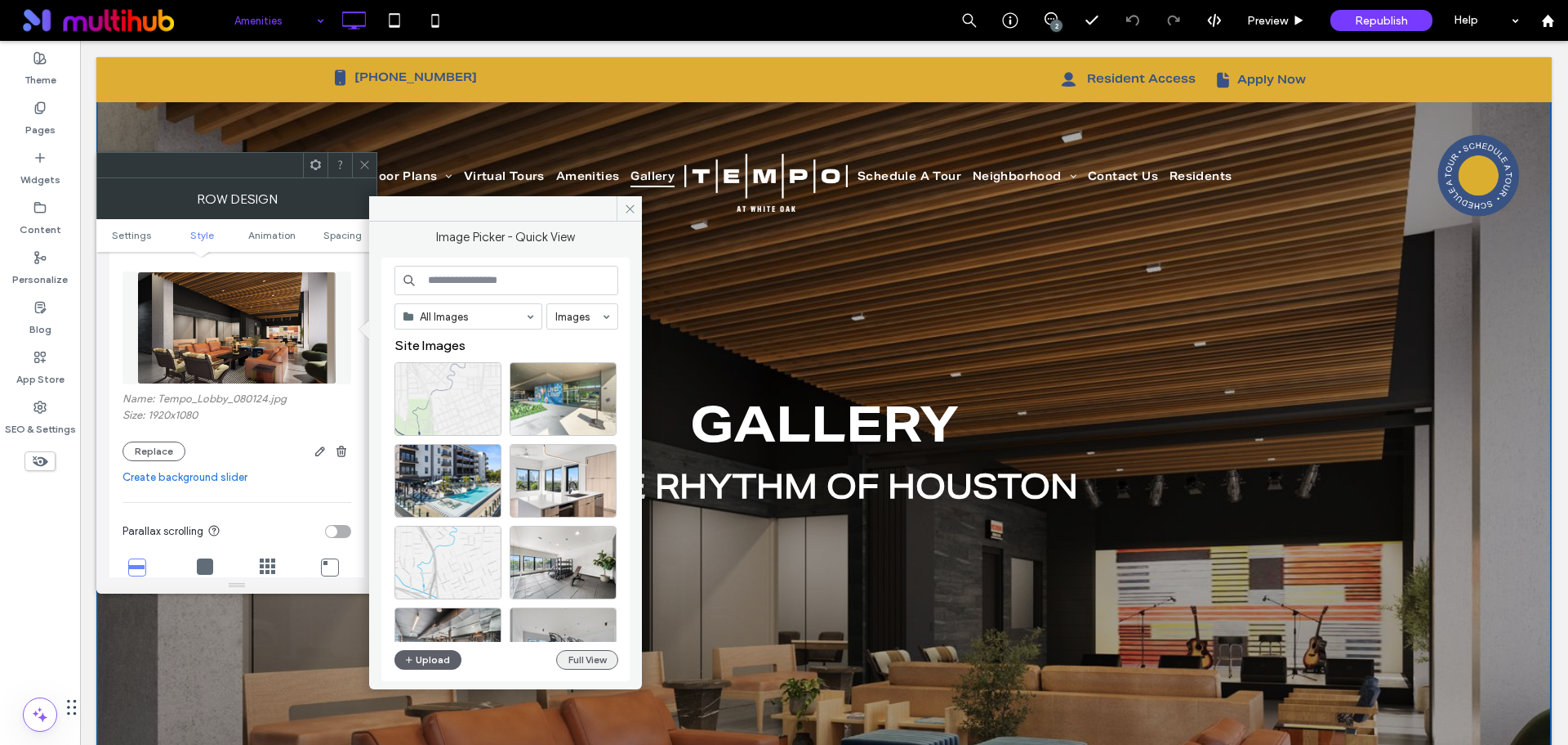
click at [571, 664] on button "Full View" at bounding box center [588, 660] width 62 height 20
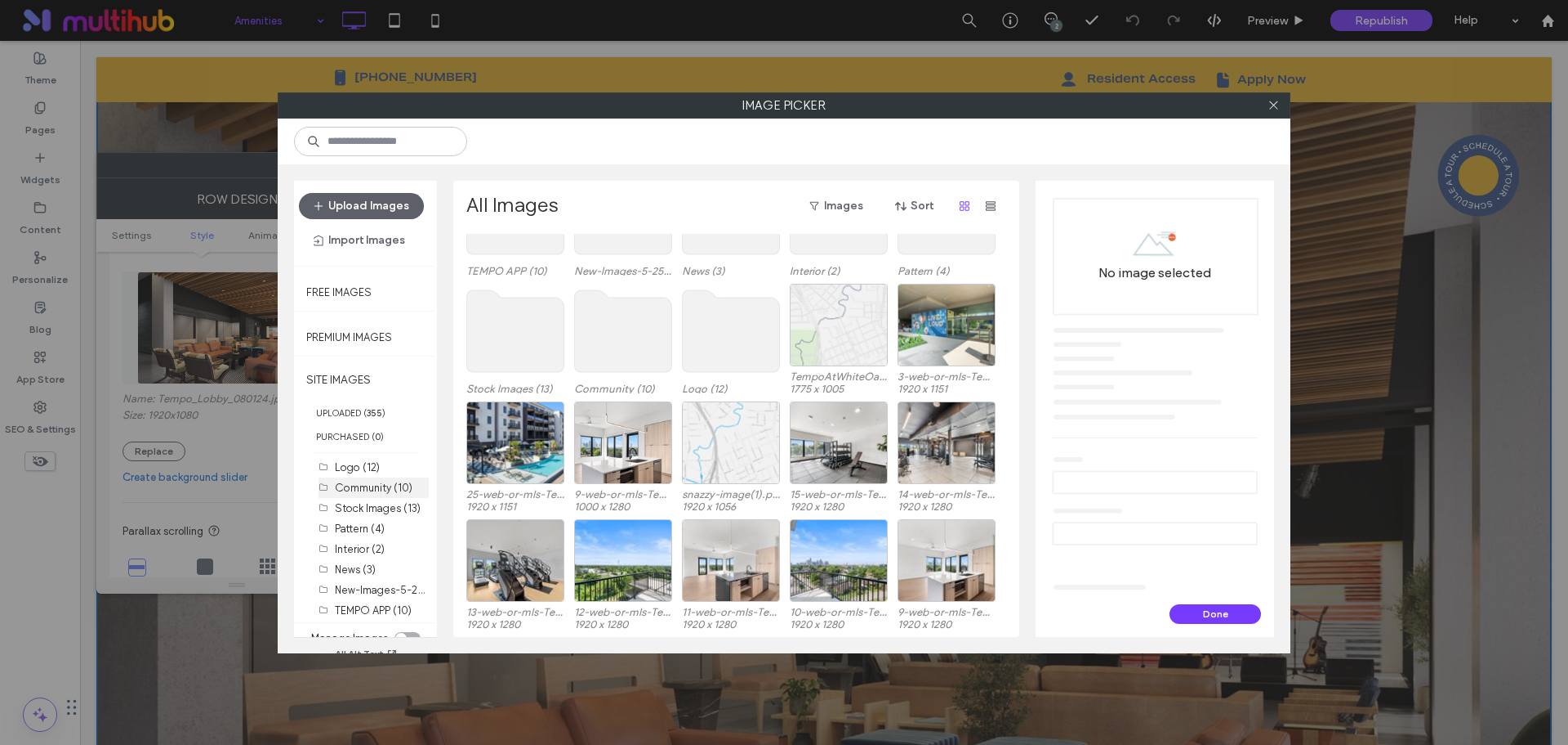
scroll to position [14, 0]
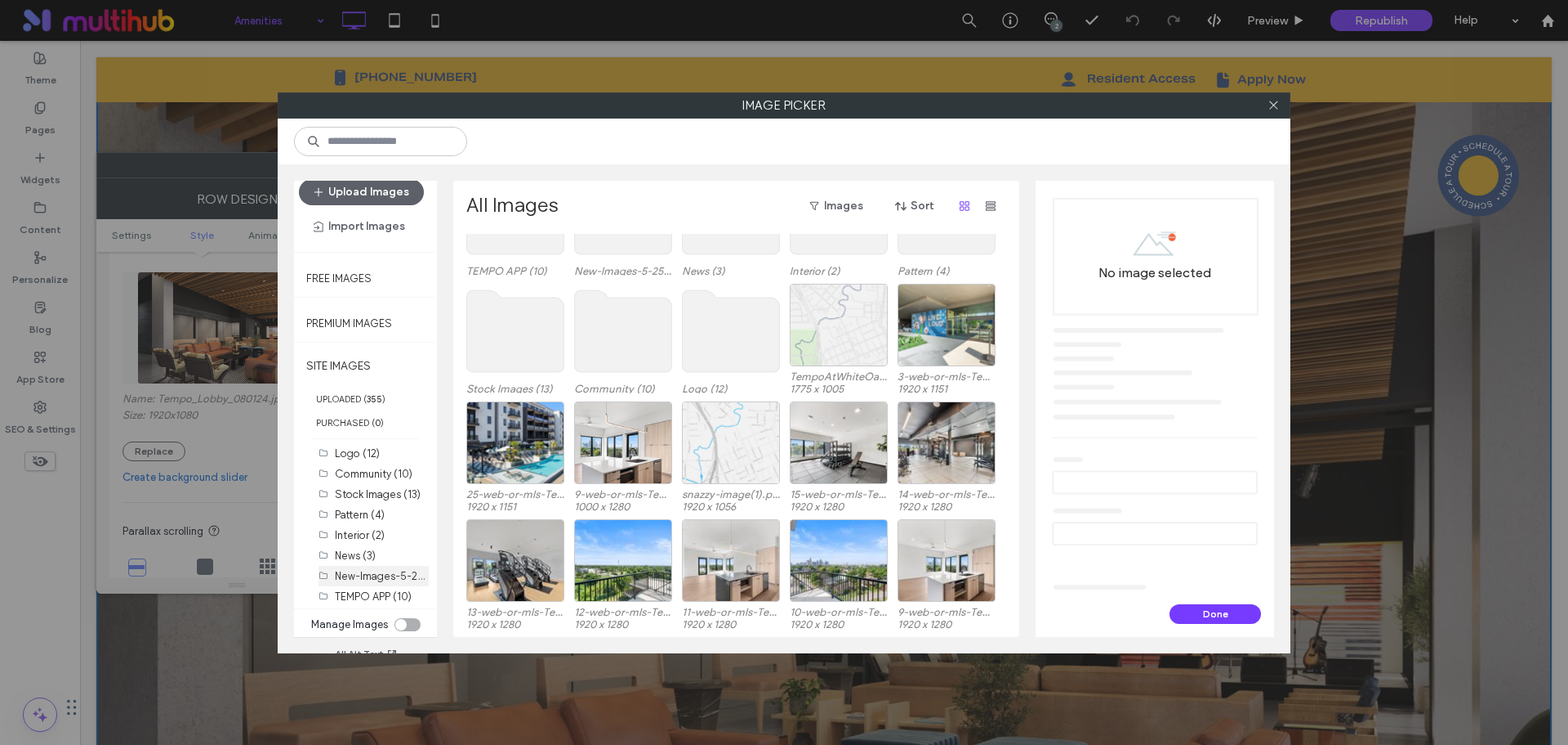
click at [392, 583] on div "New-Images-5-25 (17)" at bounding box center [382, 575] width 94 height 17
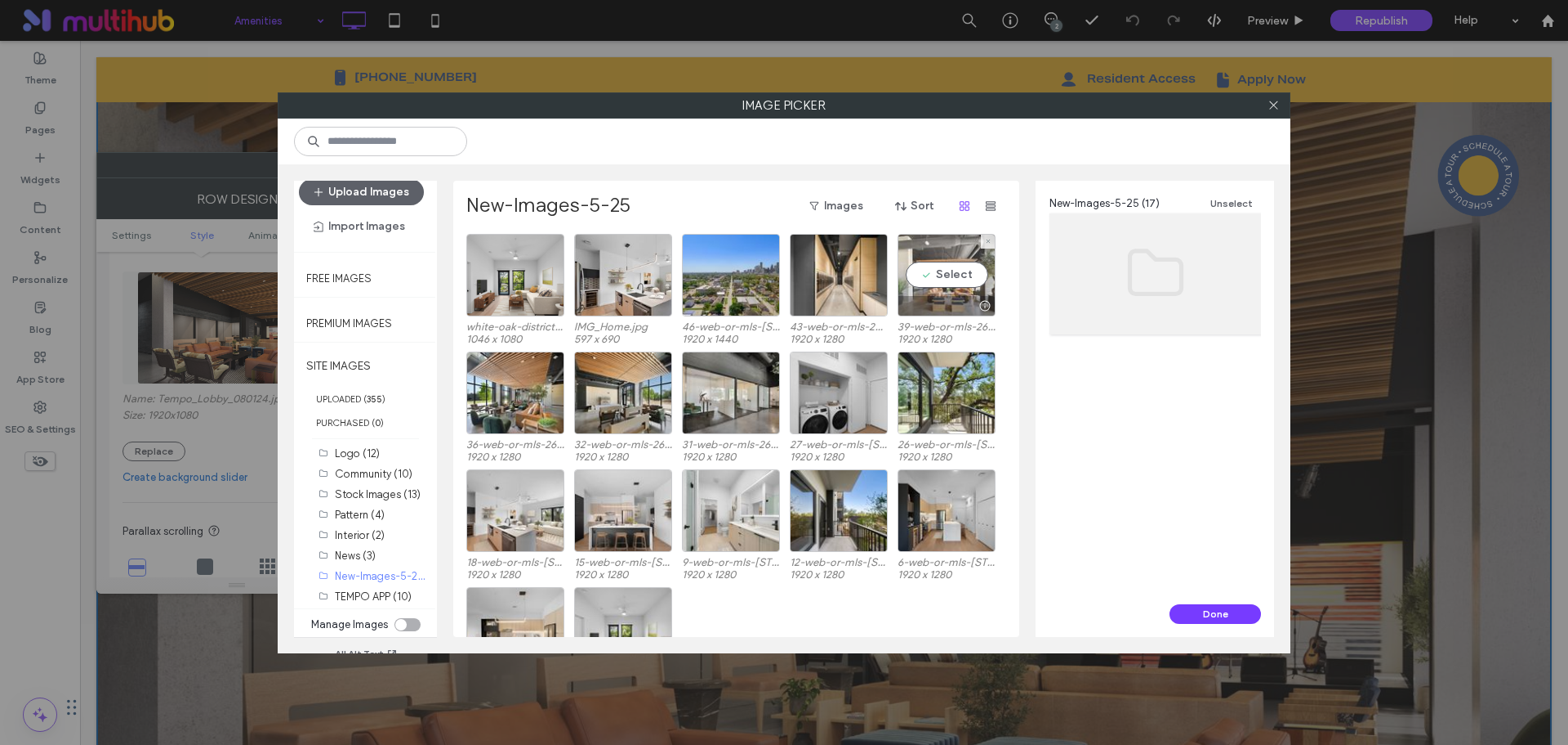
click at [986, 306] on div at bounding box center [984, 305] width 20 height 13
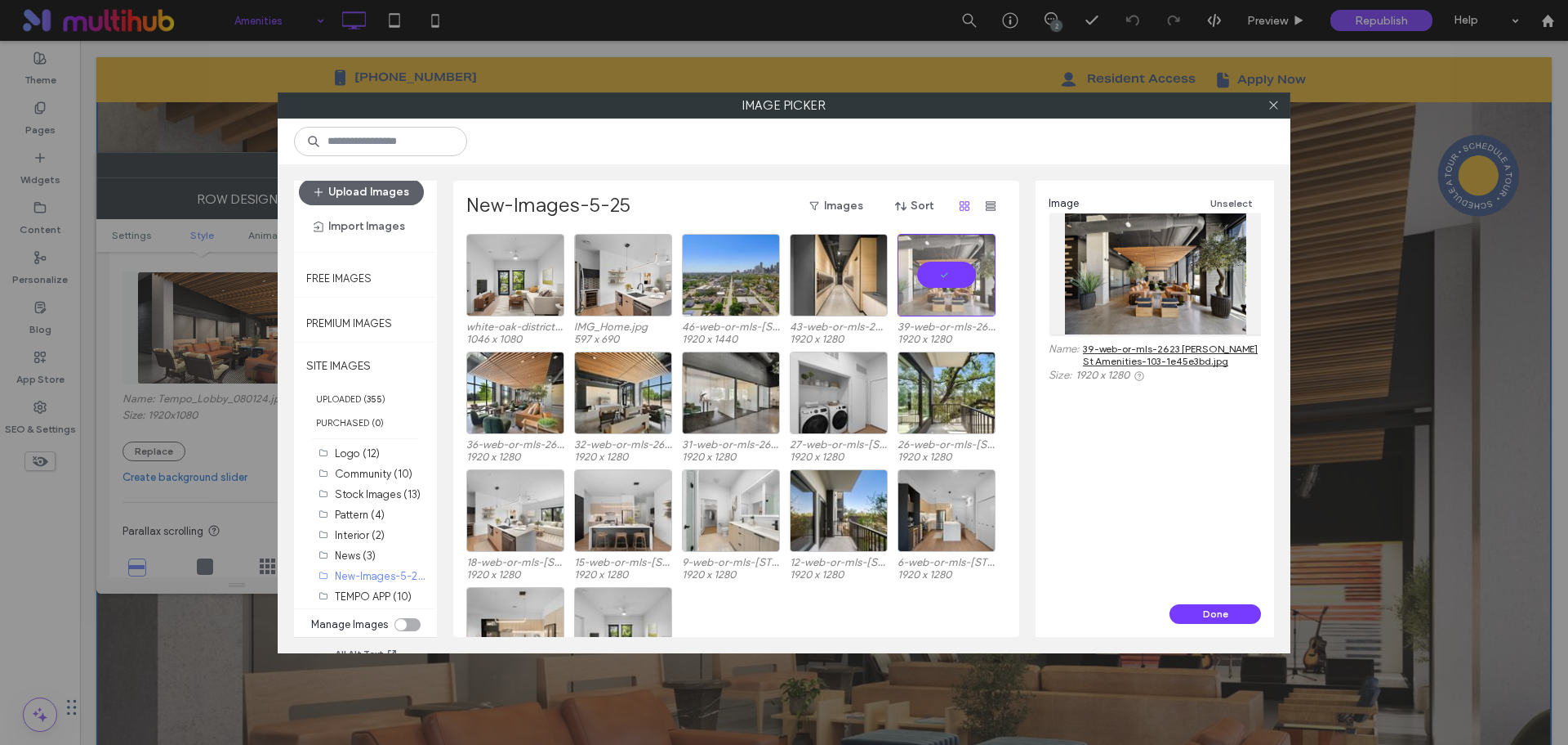
click at [1116, 347] on link "39-web-or-mls-2623 Keene St Amenities-103-1e45e3bd.jpg" at bounding box center [1172, 354] width 178 height 25
click at [937, 305] on div at bounding box center [946, 306] width 96 height 20
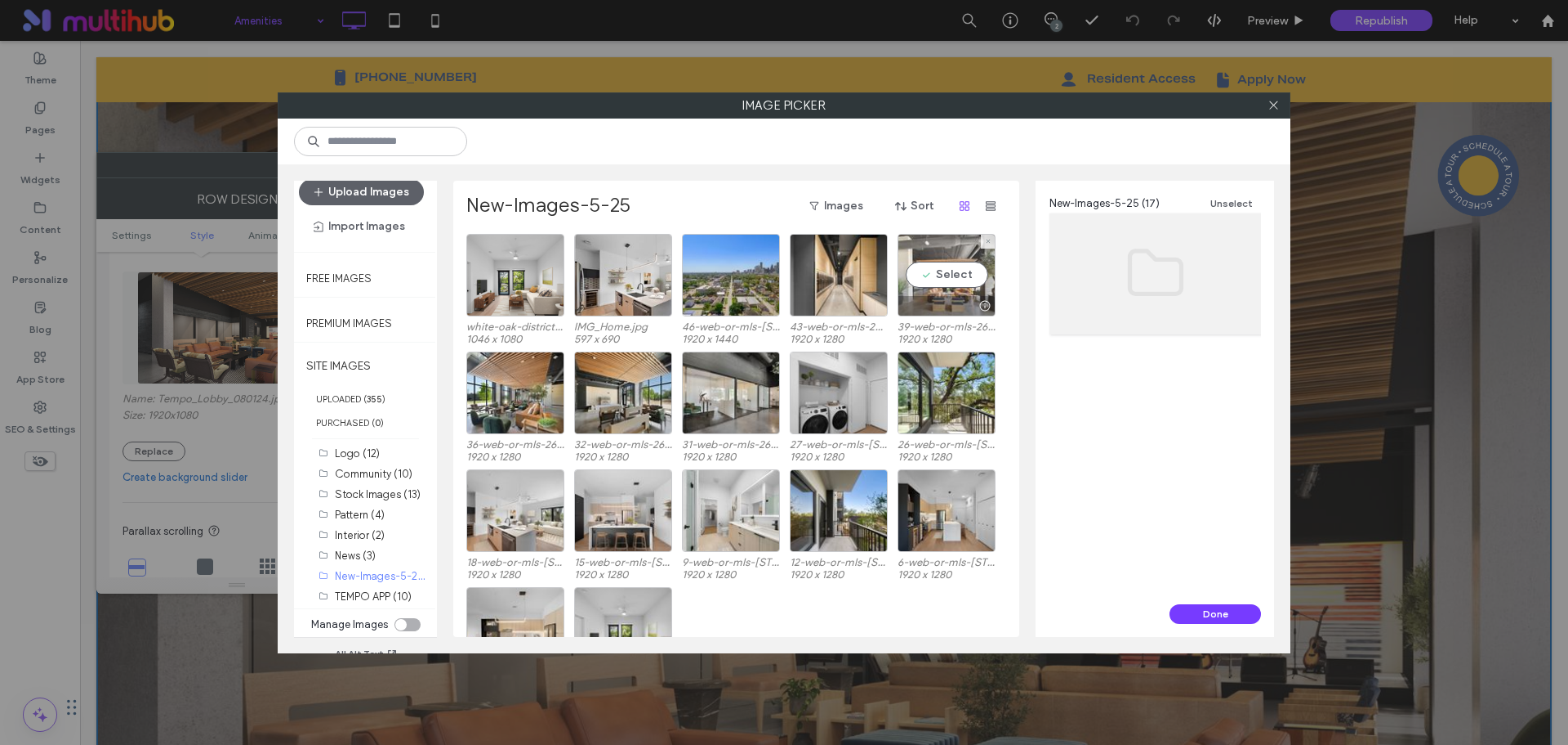
click at [937, 305] on div at bounding box center [946, 306] width 96 height 20
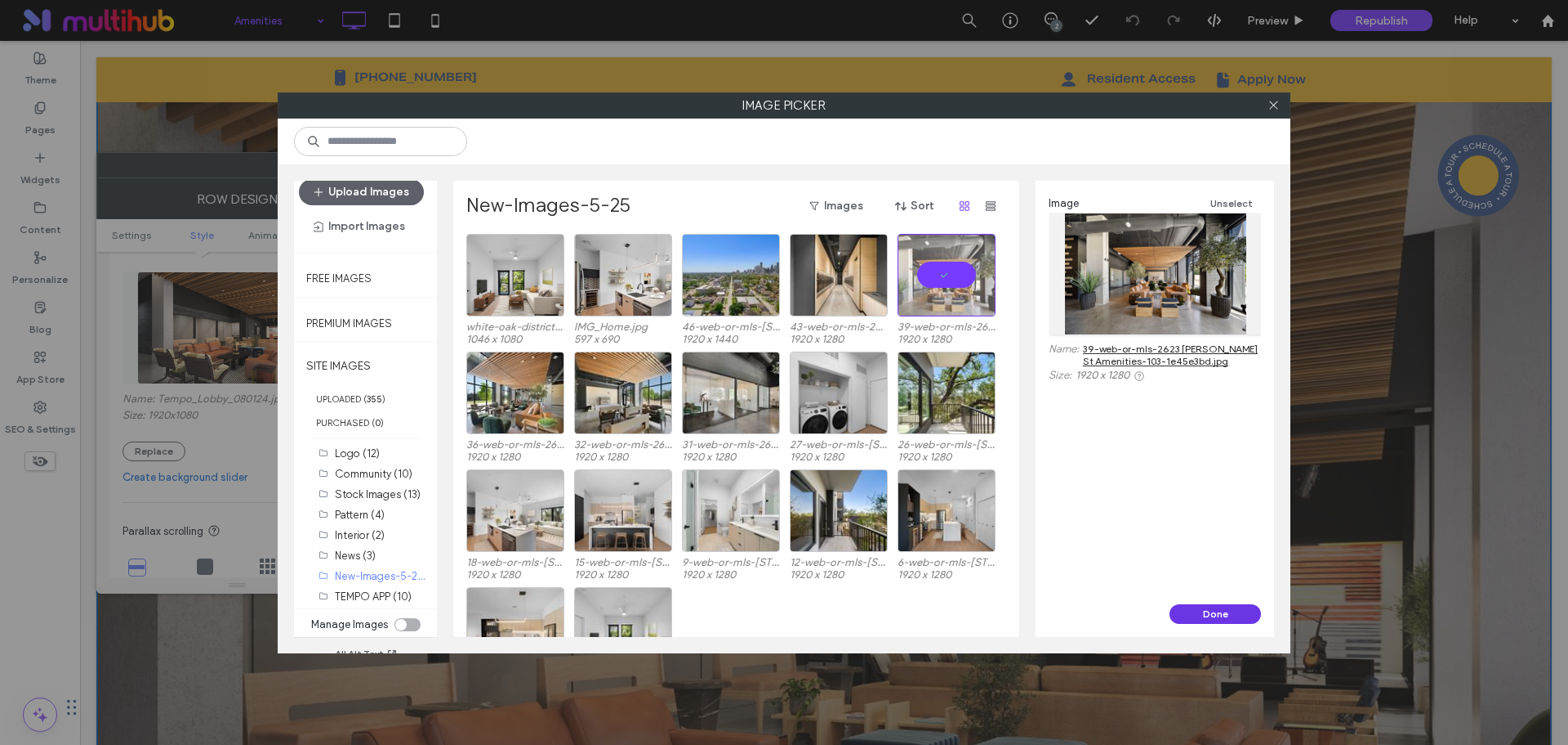
click at [1219, 616] on button "Done" at bounding box center [1216, 614] width 92 height 20
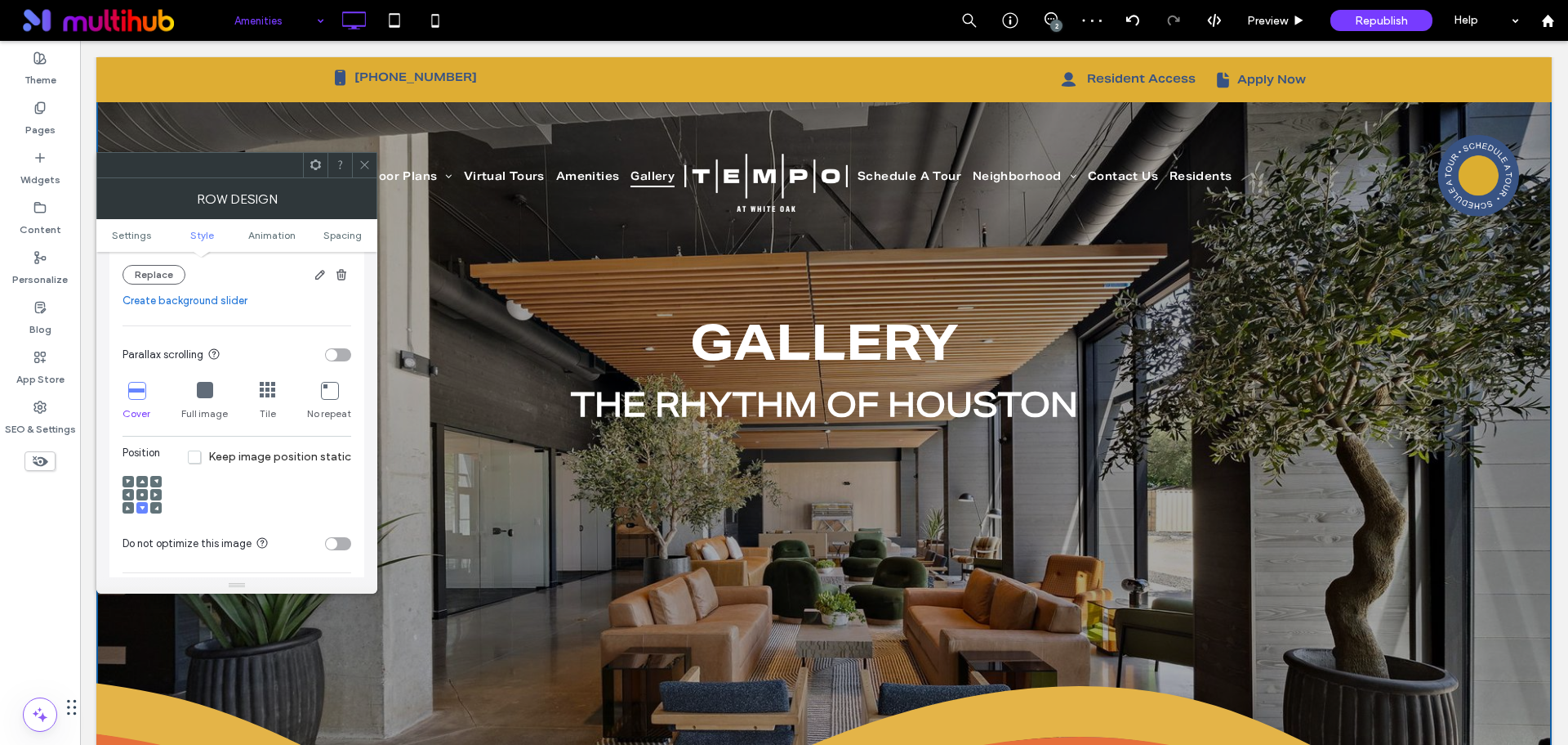
scroll to position [490, 0]
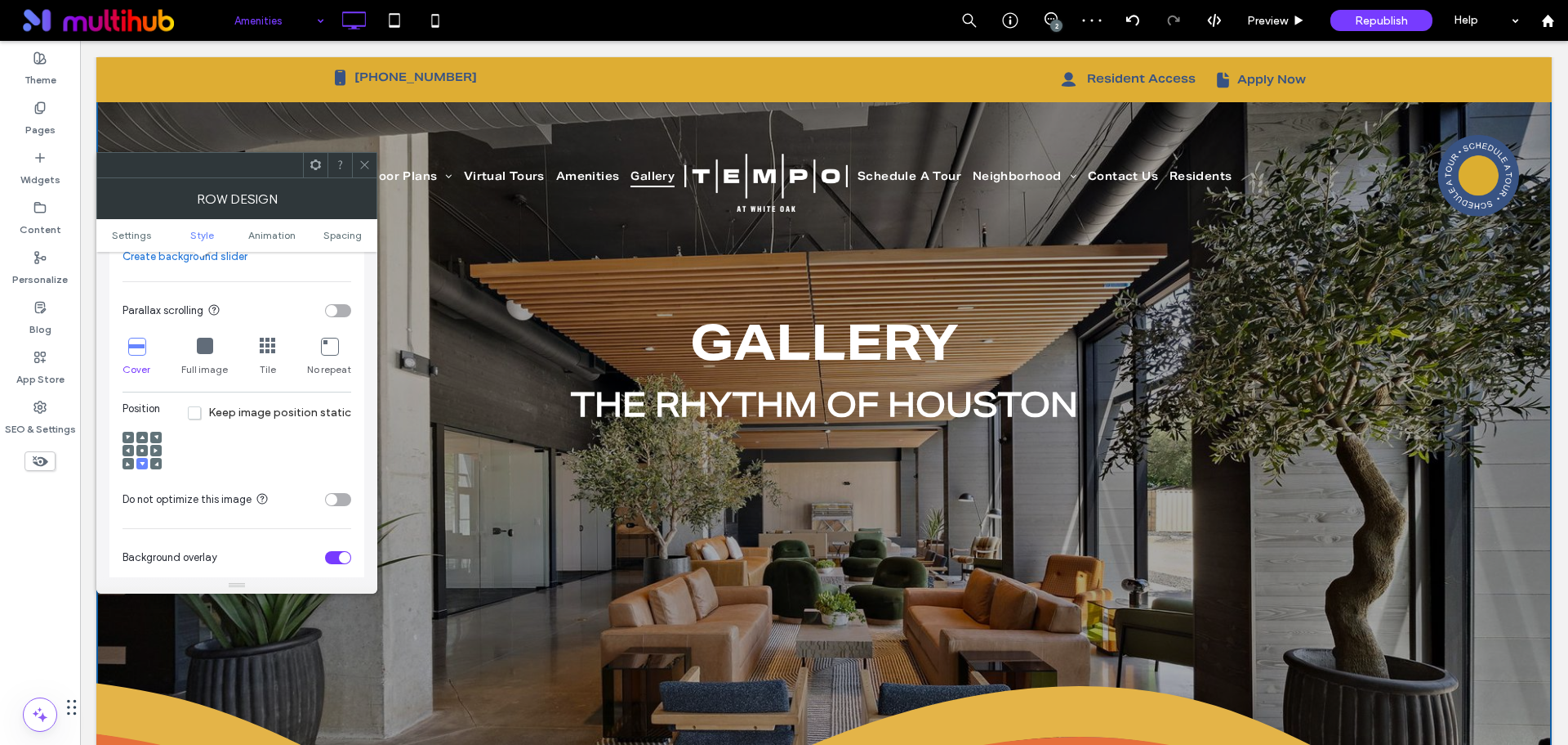
click at [138, 445] on div at bounding box center [142, 450] width 11 height 11
click at [146, 445] on div at bounding box center [142, 450] width 11 height 11
click at [141, 448] on icon at bounding box center [142, 450] width 5 height 5
click at [142, 458] on span at bounding box center [142, 463] width 5 height 11
click at [202, 338] on icon at bounding box center [205, 346] width 16 height 16
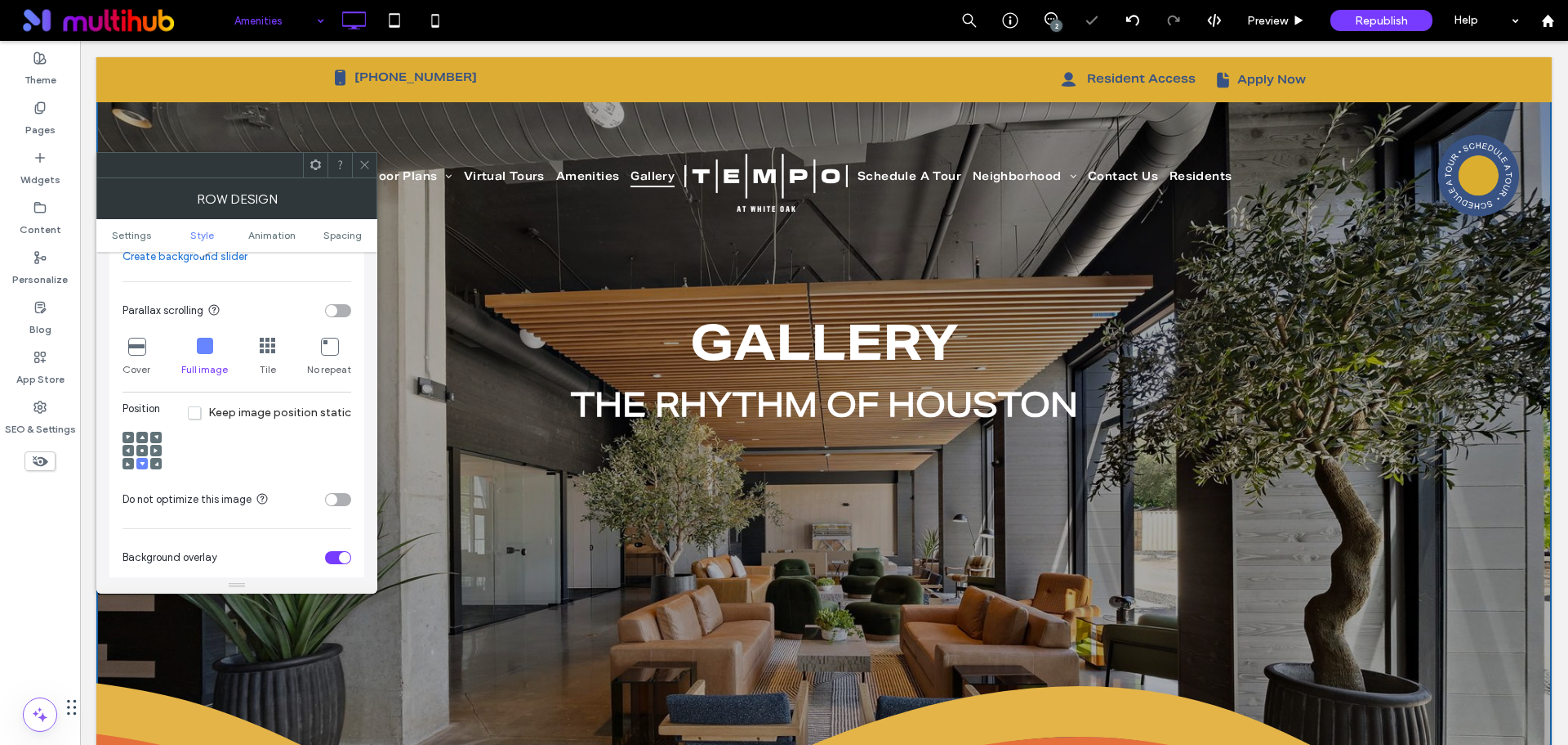
click at [140, 448] on icon at bounding box center [142, 450] width 5 height 5
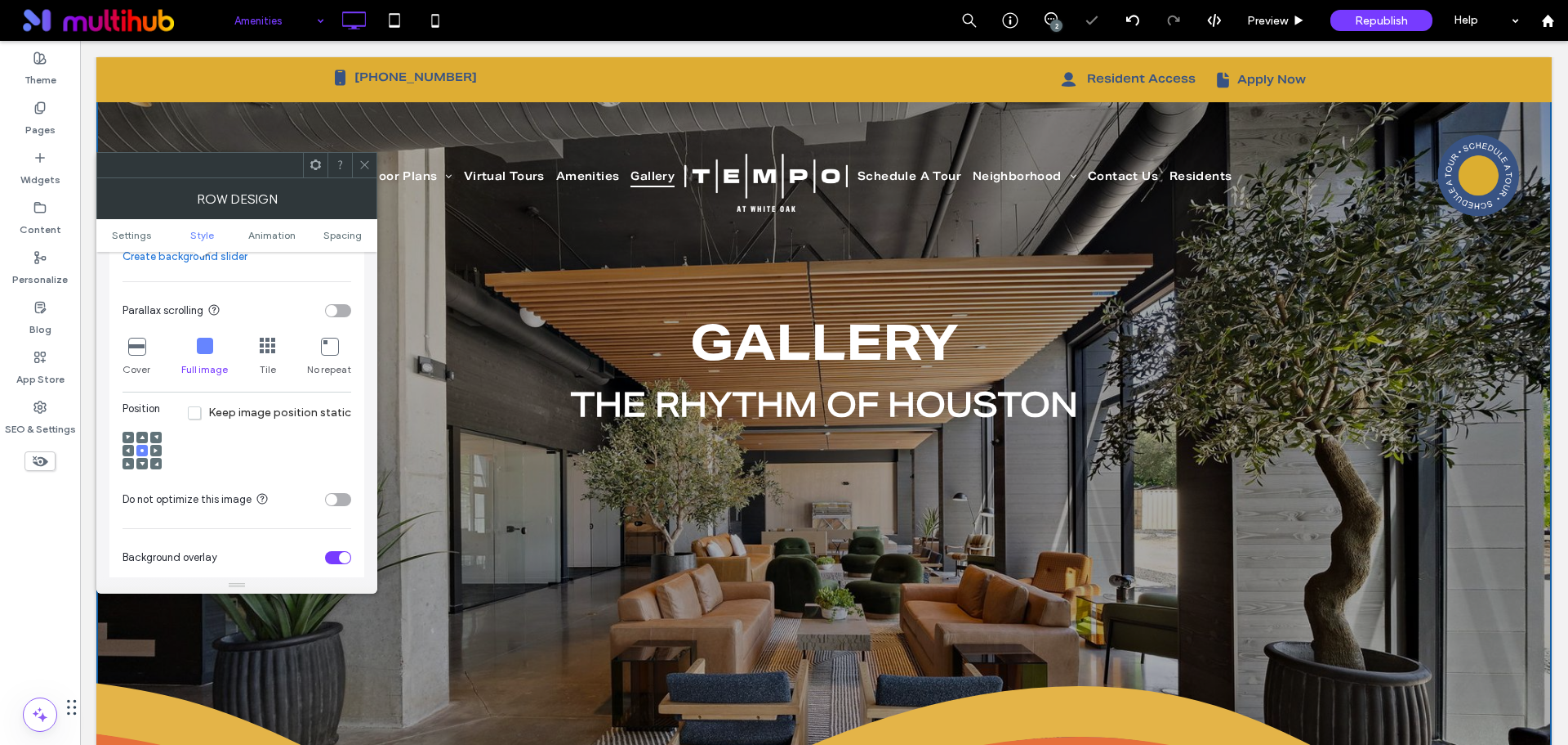
click at [141, 461] on icon at bounding box center [142, 463] width 5 height 5
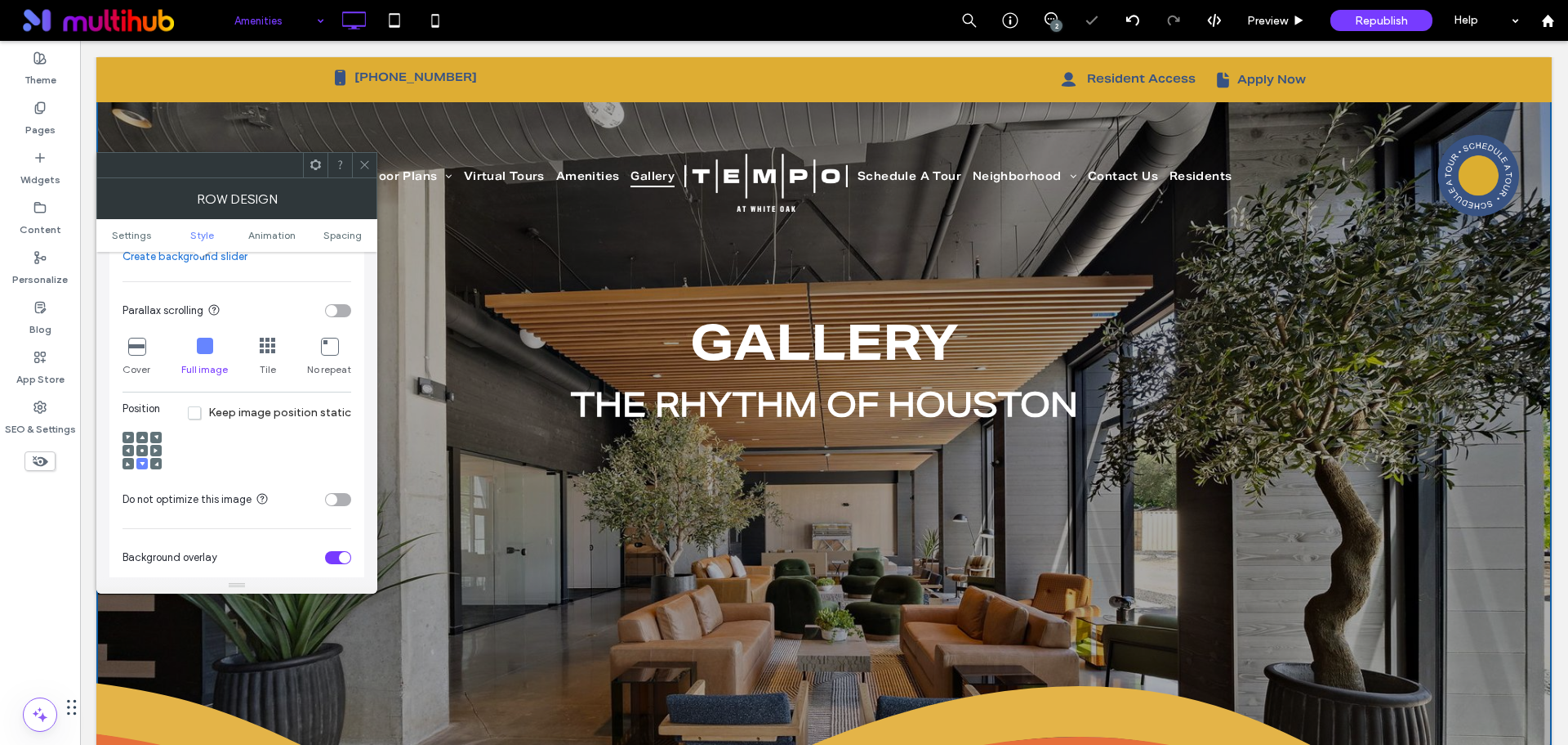
click at [141, 448] on icon at bounding box center [142, 450] width 5 height 5
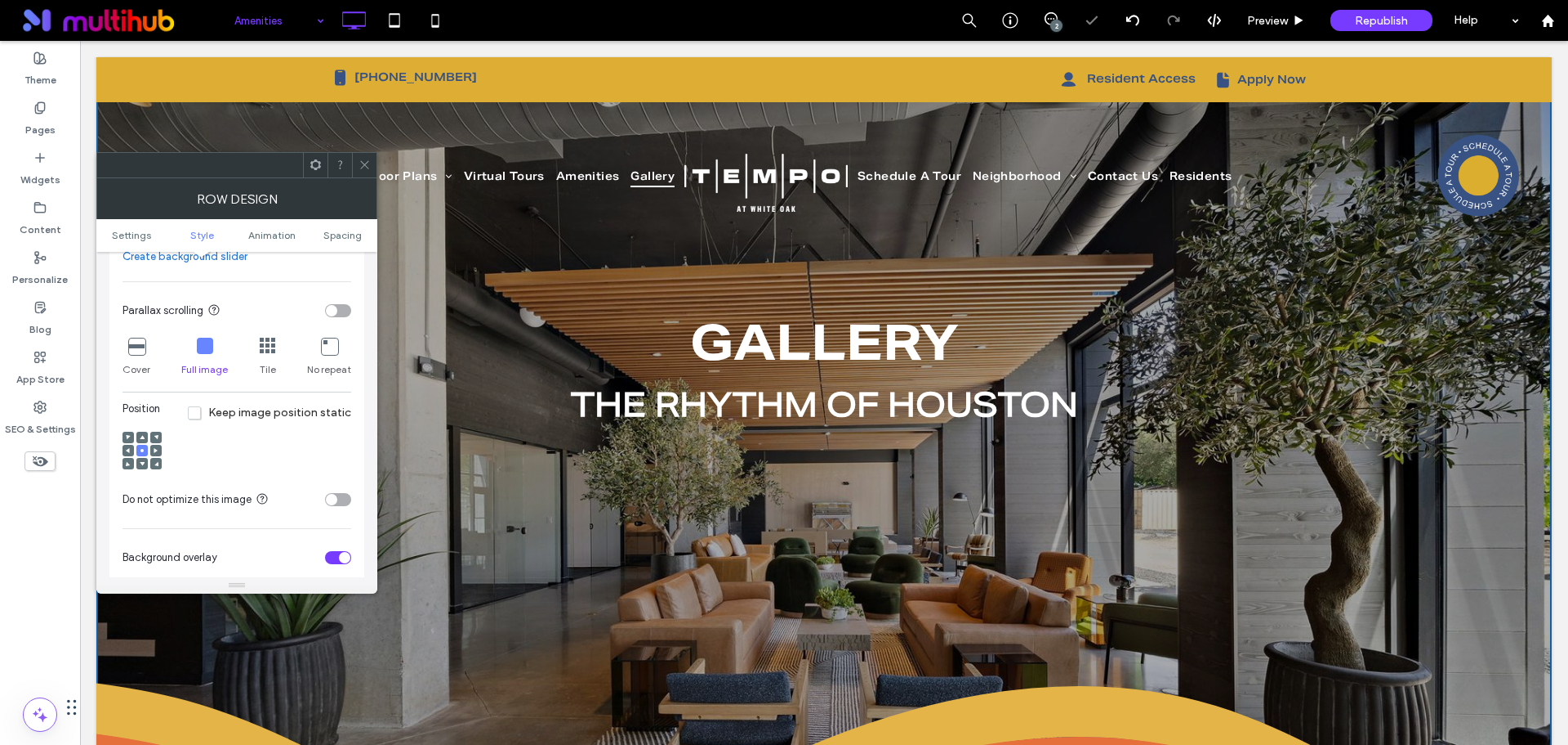
click at [141, 435] on icon at bounding box center [142, 437] width 5 height 5
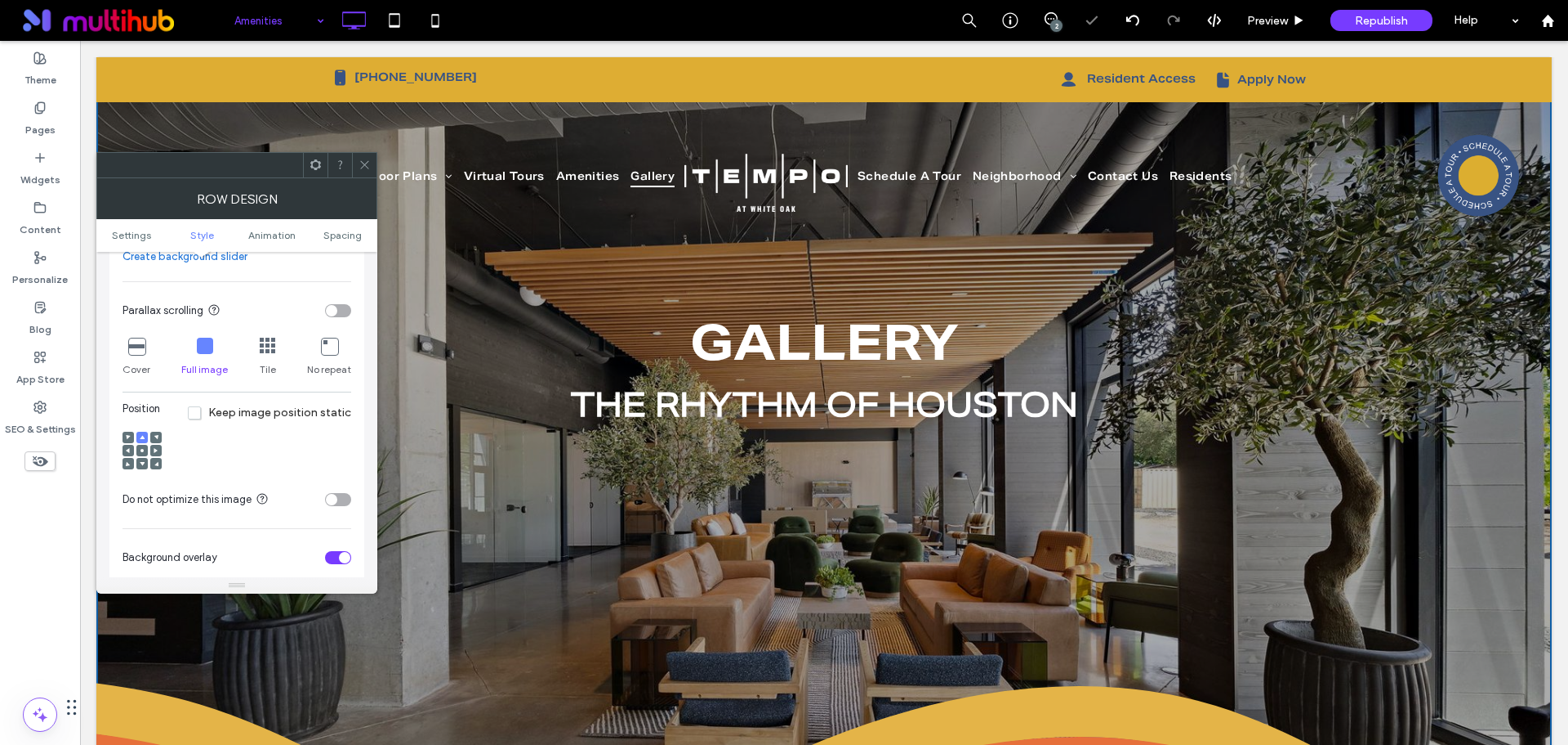
click at [137, 338] on icon at bounding box center [136, 346] width 16 height 16
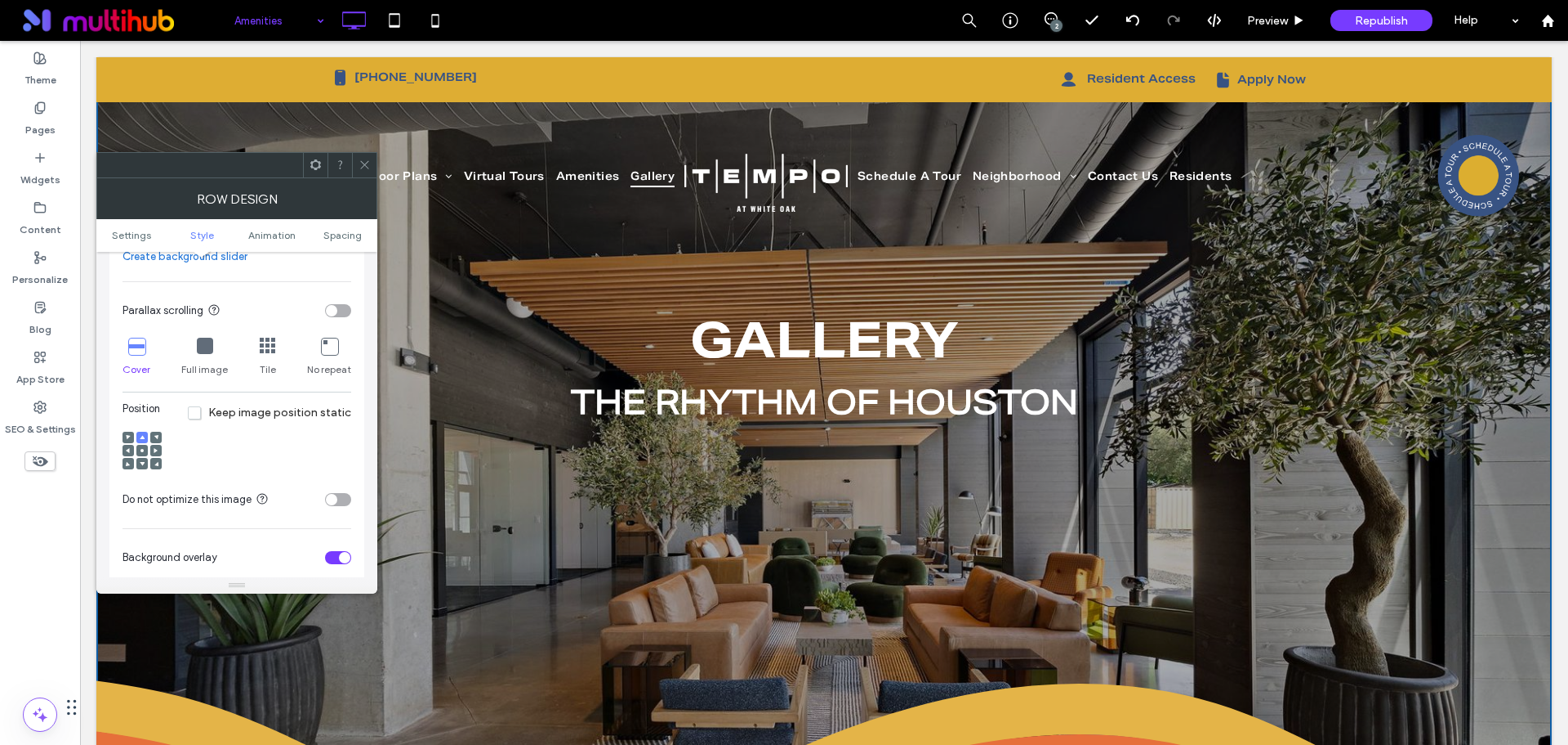
scroll to position [82, 0]
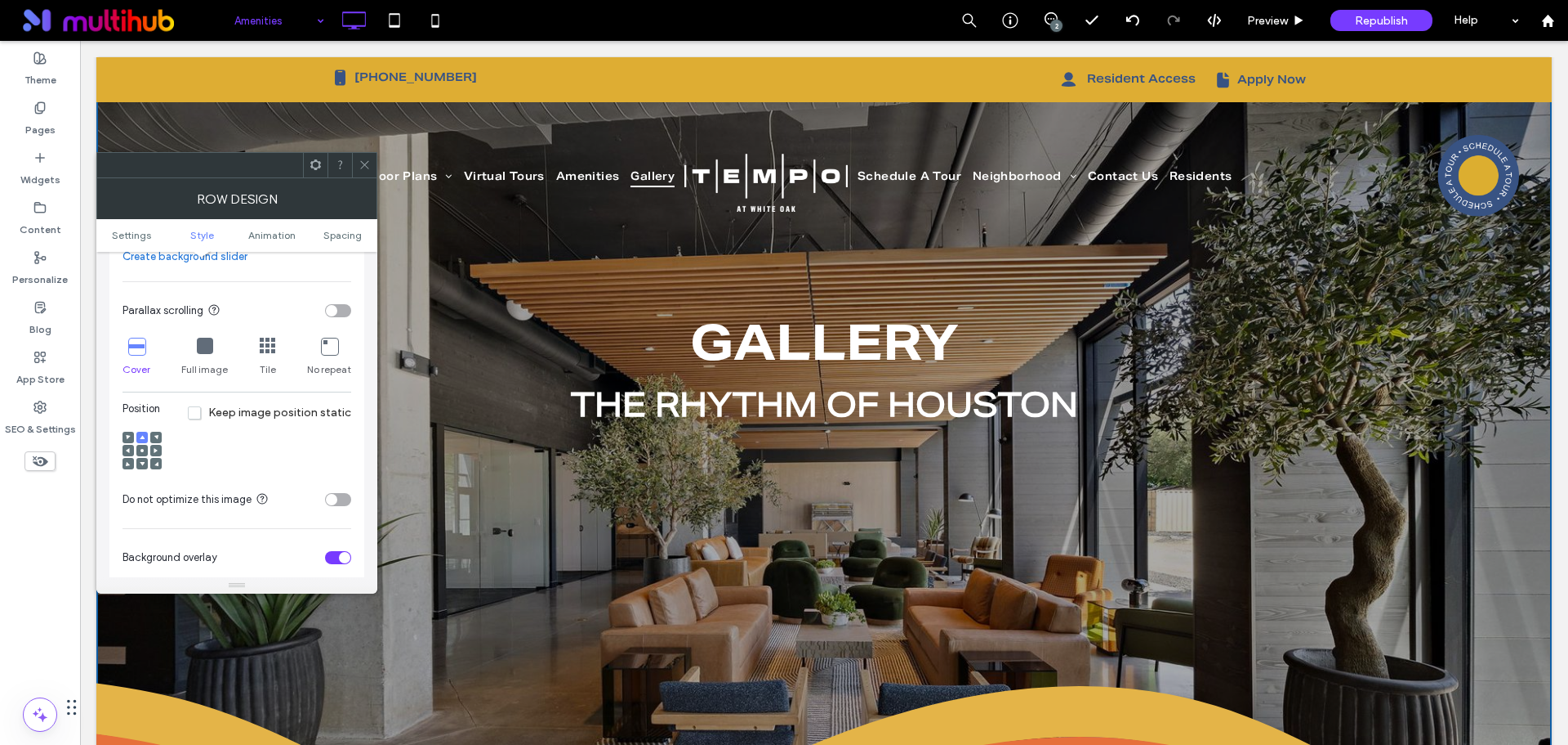
click at [369, 164] on icon at bounding box center [365, 165] width 12 height 12
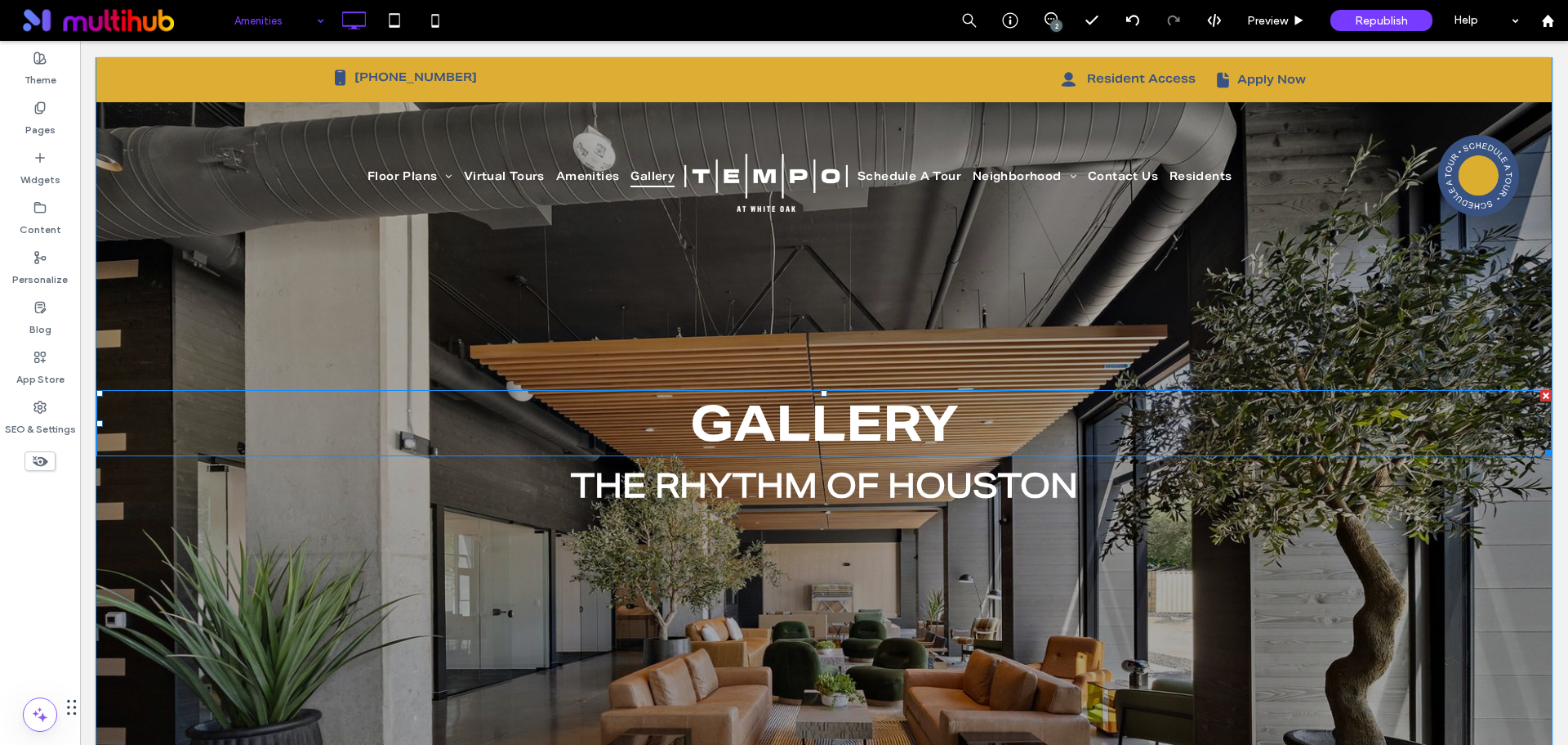
scroll to position [0, 0]
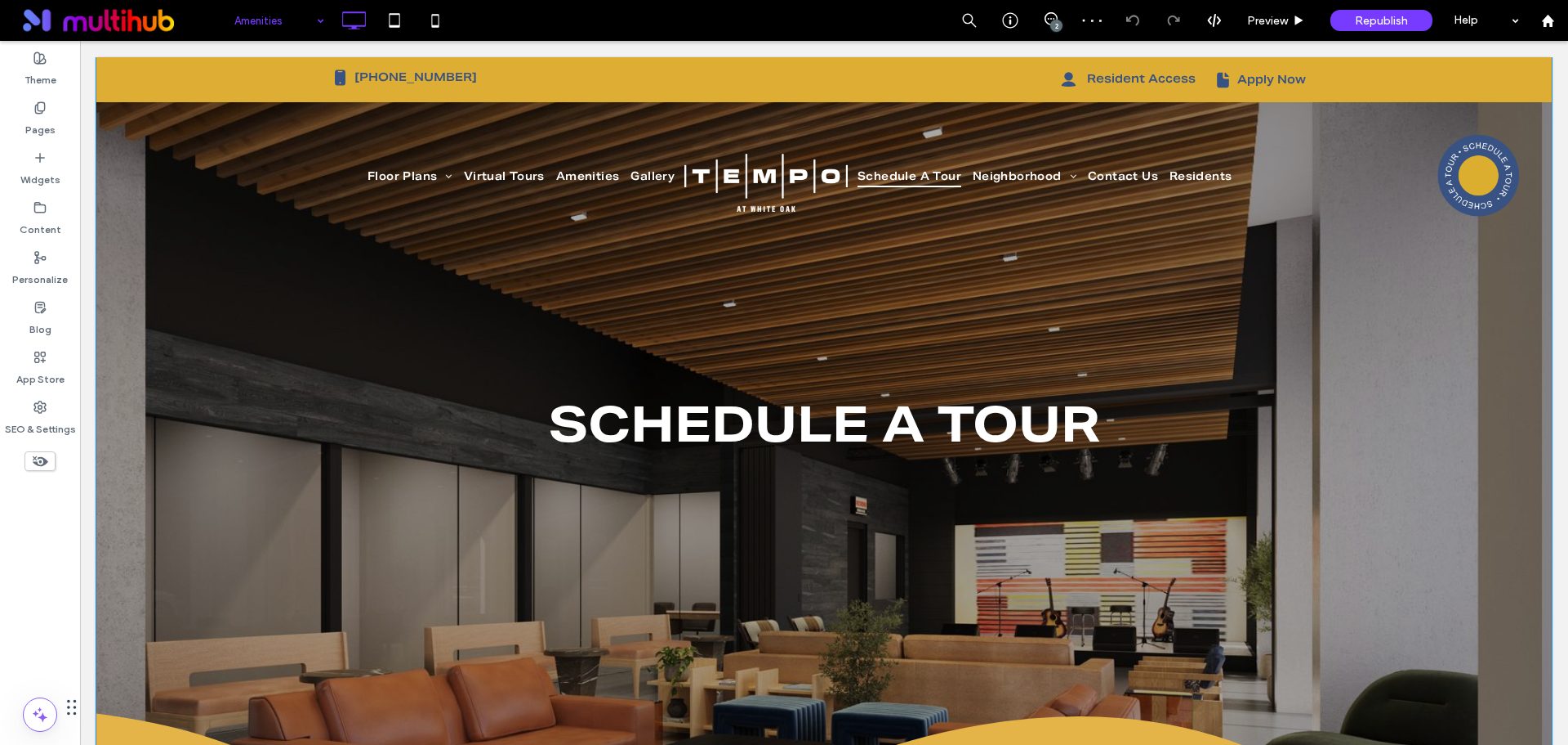
click at [219, 304] on div "schedule a tour Click To Paste Row + Add Section" at bounding box center [823, 538] width 1456 height 962
click at [244, 309] on div "schedule a tour Click To Paste Row + Add Section" at bounding box center [823, 538] width 1456 height 962
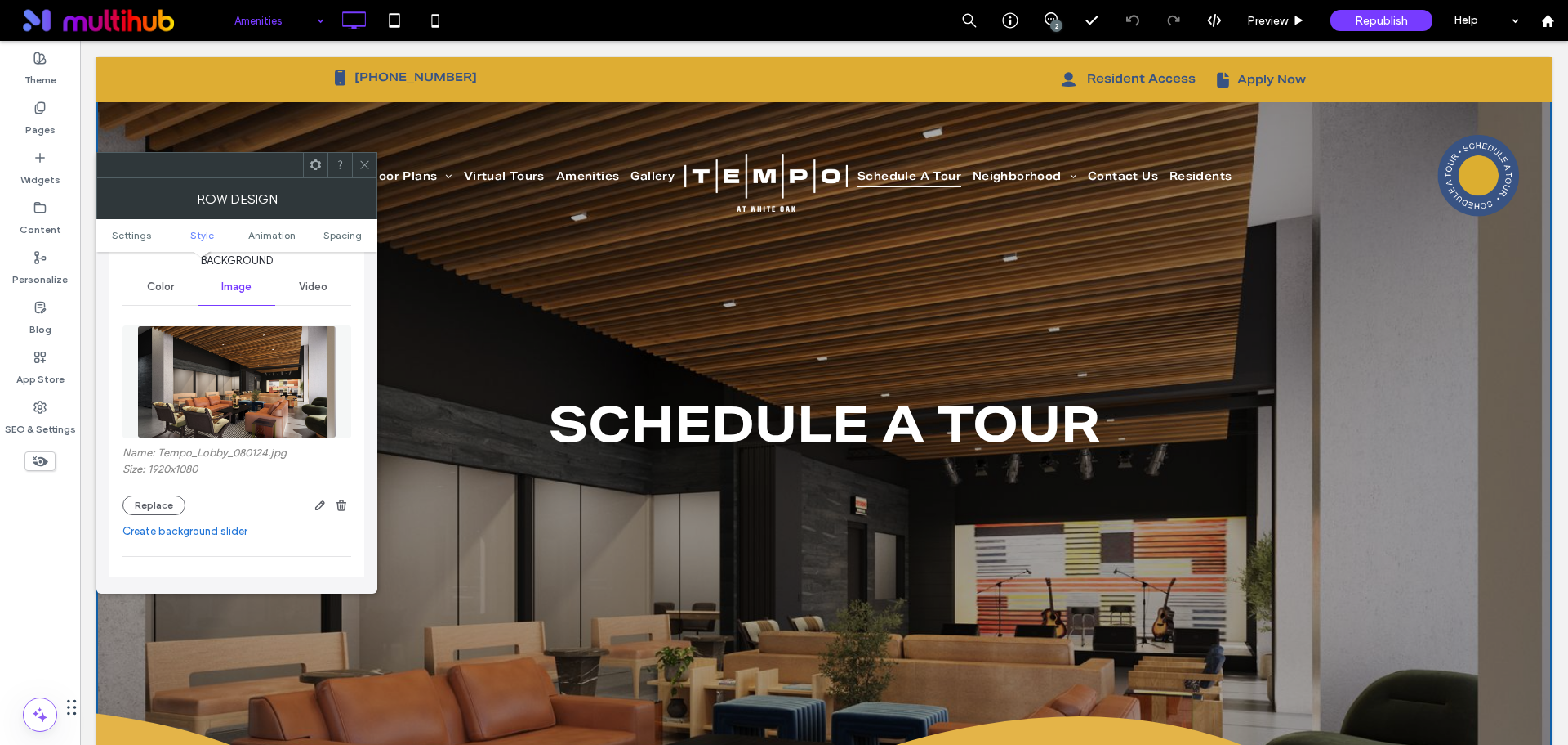
scroll to position [245, 0]
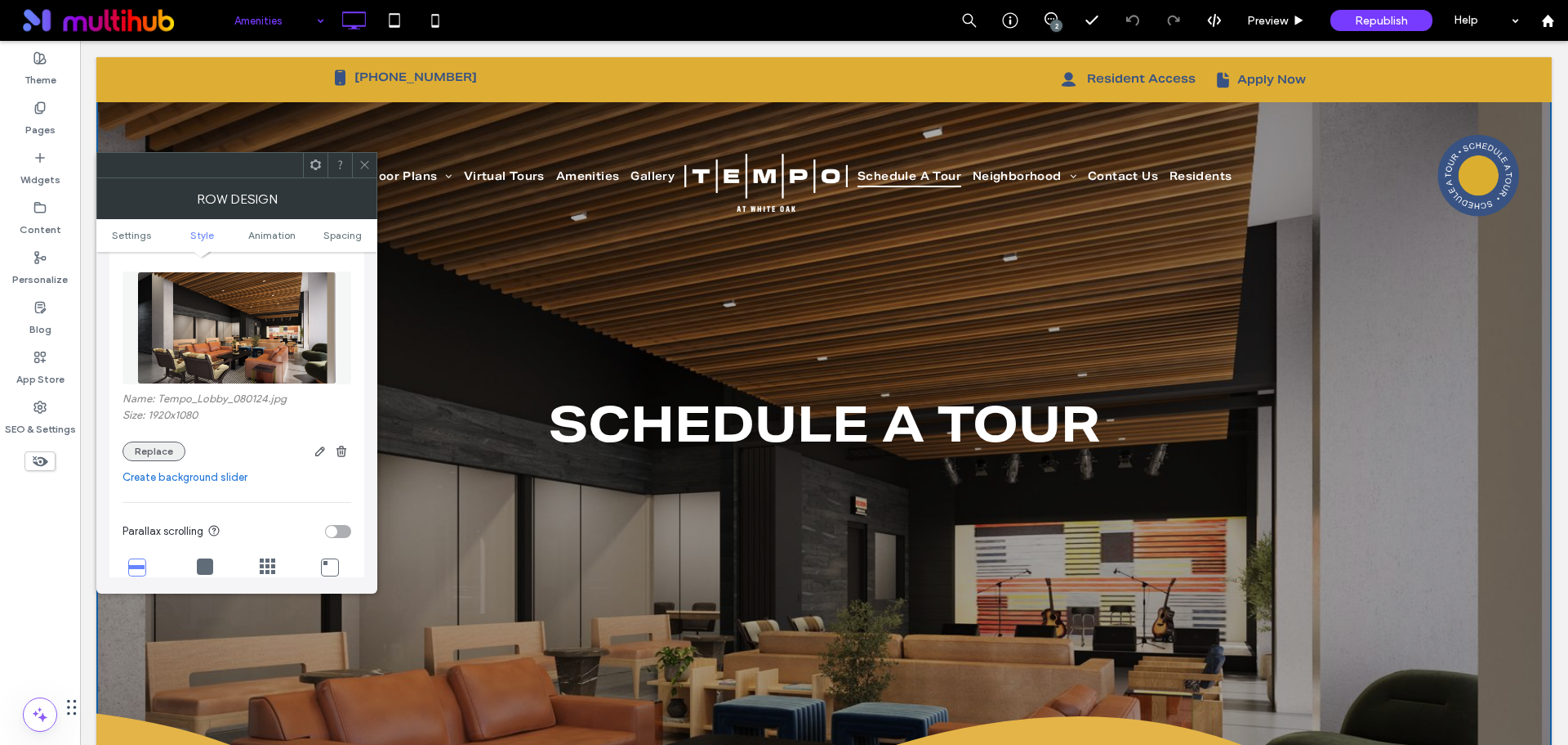
click at [182, 448] on button "Replace" at bounding box center [154, 451] width 63 height 20
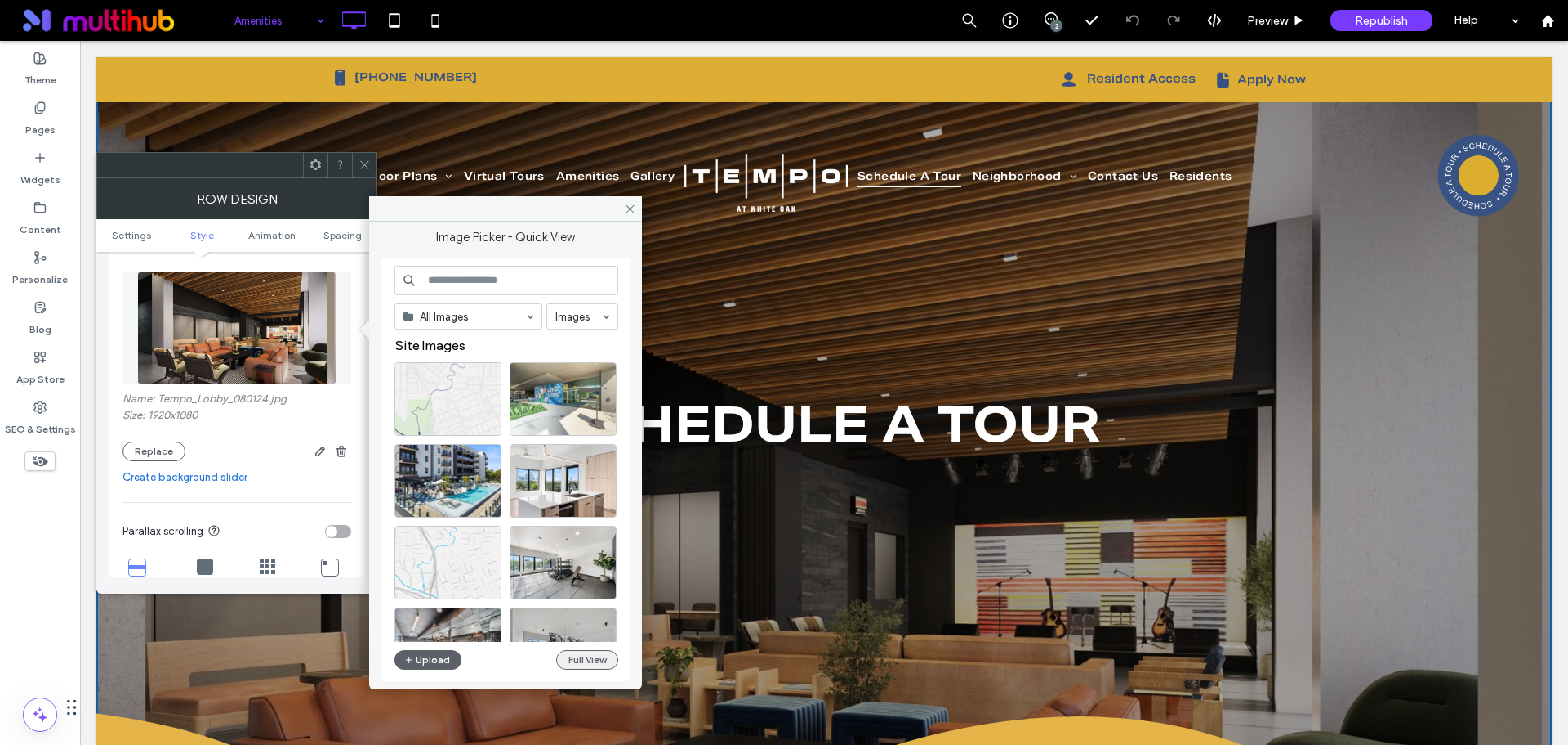
click at [595, 663] on button "Full View" at bounding box center [588, 660] width 62 height 20
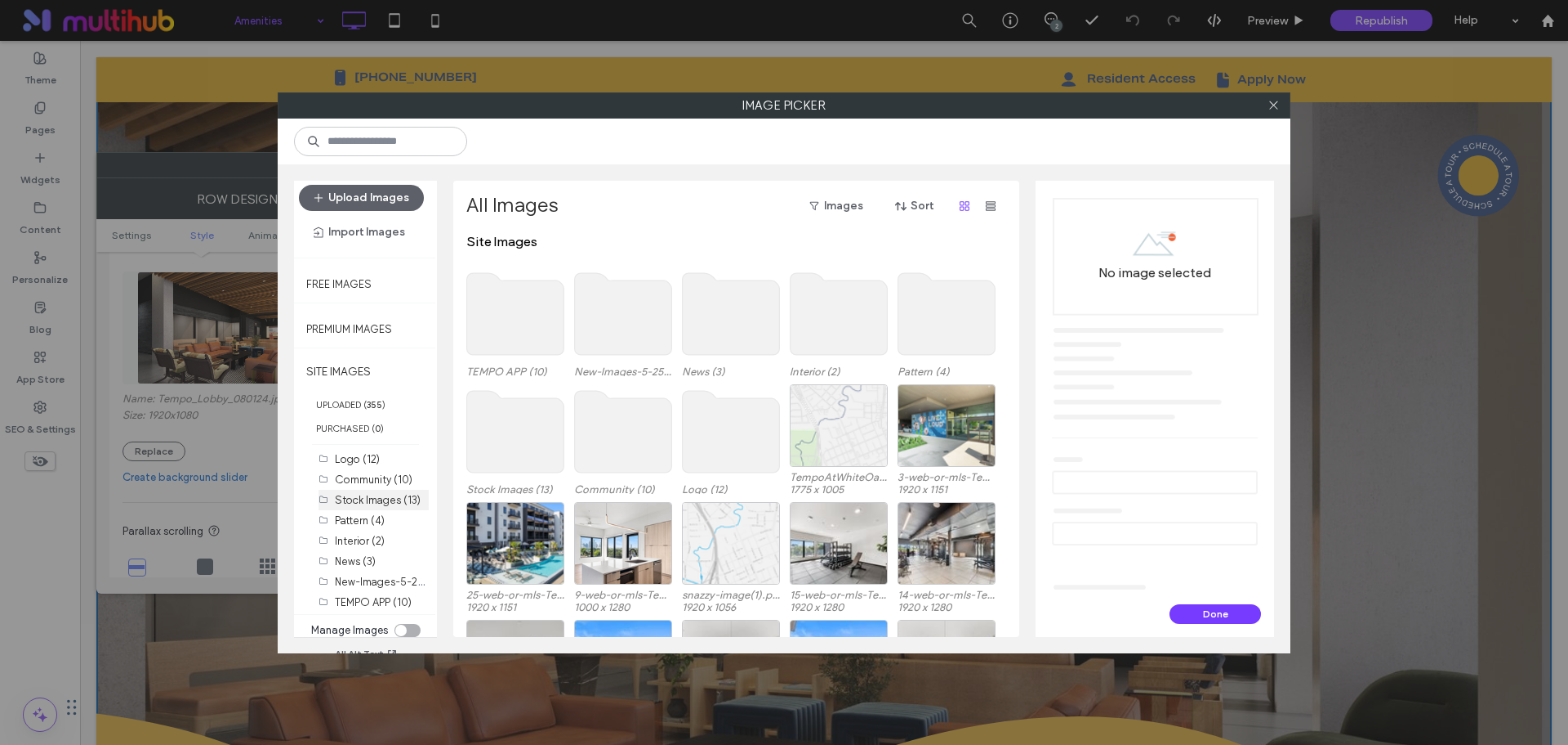
scroll to position [14, 0]
click at [375, 579] on label "New-Images-5-25 (17)" at bounding box center [389, 575] width 109 height 16
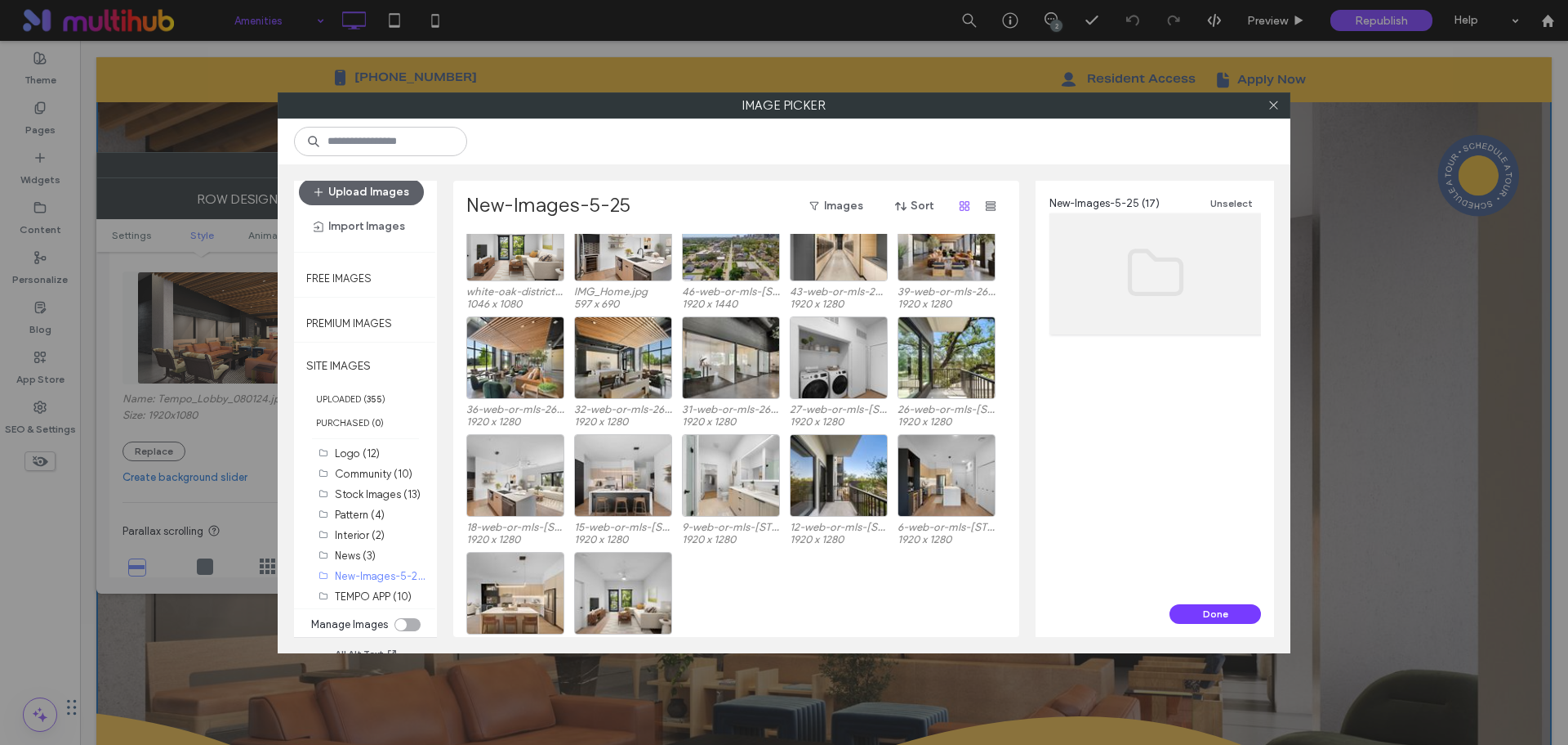
scroll to position [0, 0]
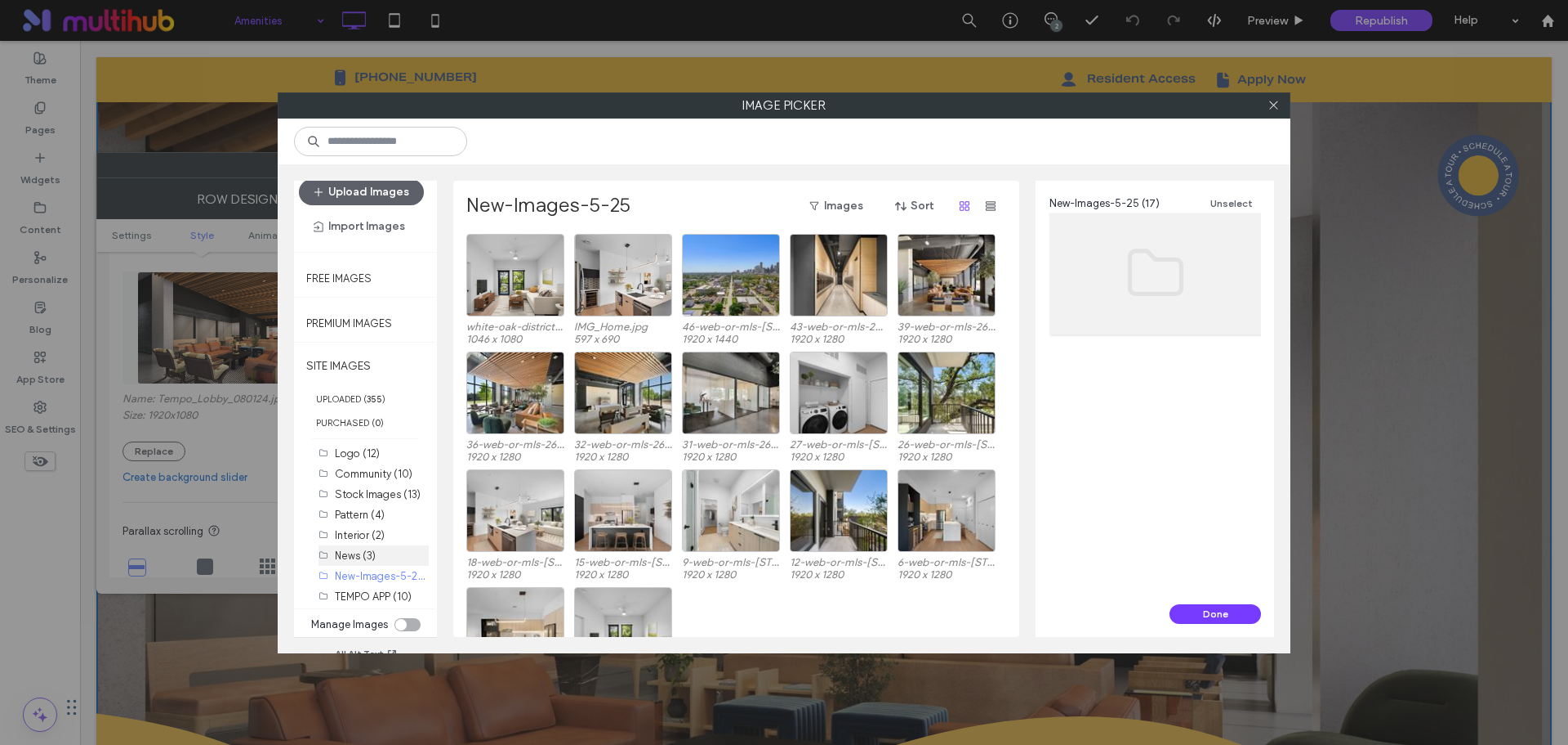
click at [345, 553] on label "News (3)" at bounding box center [355, 555] width 41 height 12
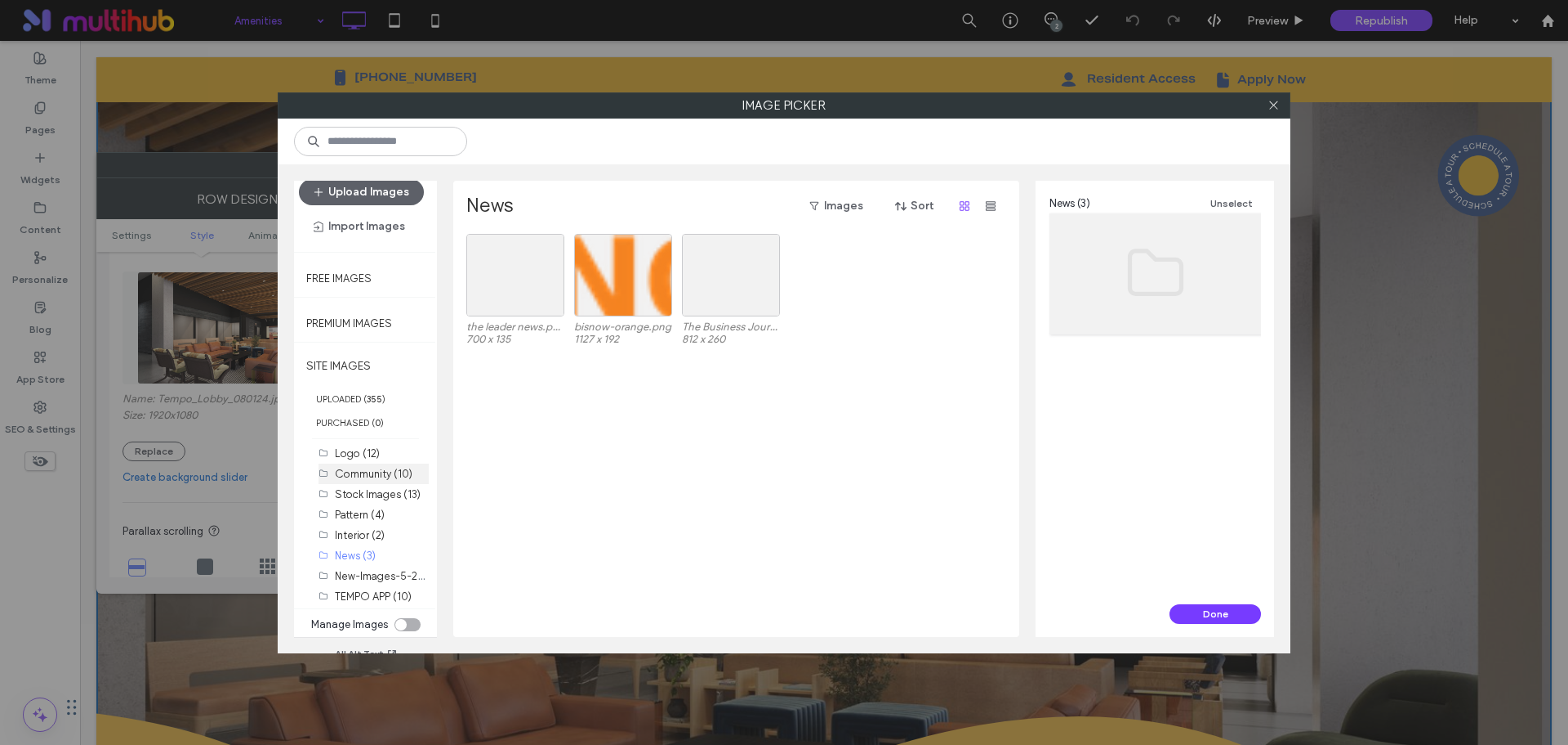
click at [376, 477] on label "Community (10)" at bounding box center [374, 474] width 78 height 12
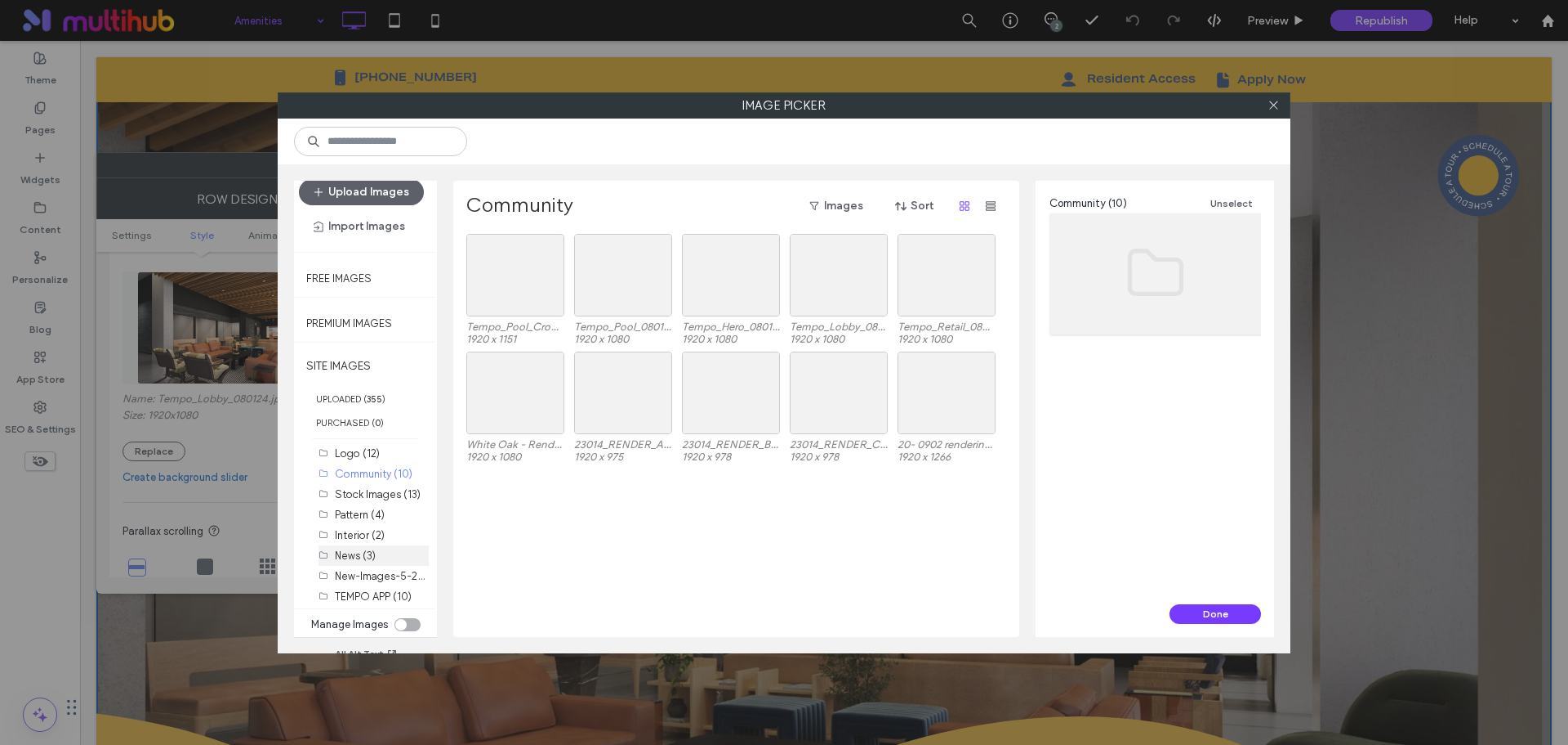
click at [396, 555] on div "News (3)" at bounding box center [382, 555] width 94 height 17
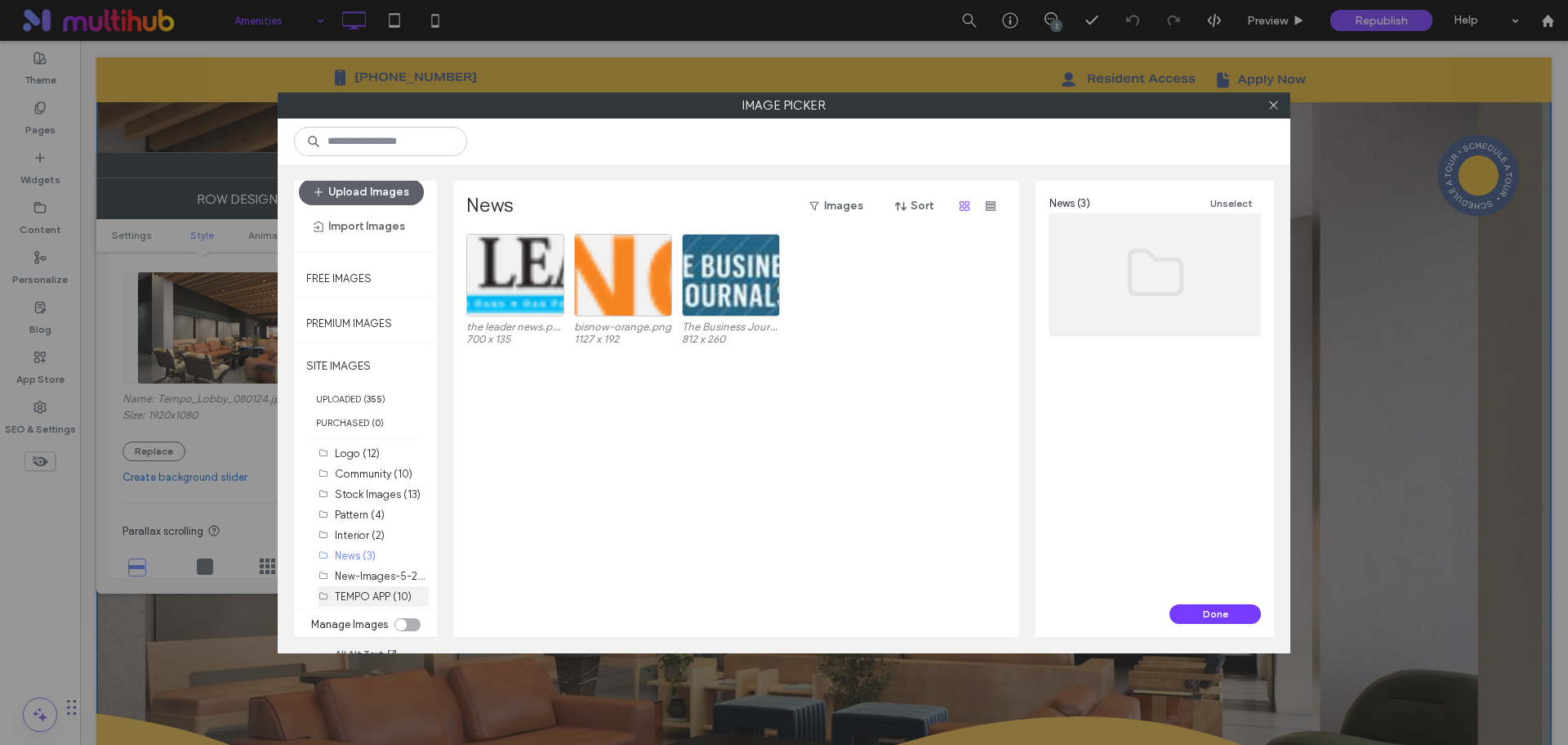
click at [390, 594] on label "TEMPO APP (10)" at bounding box center [373, 596] width 77 height 12
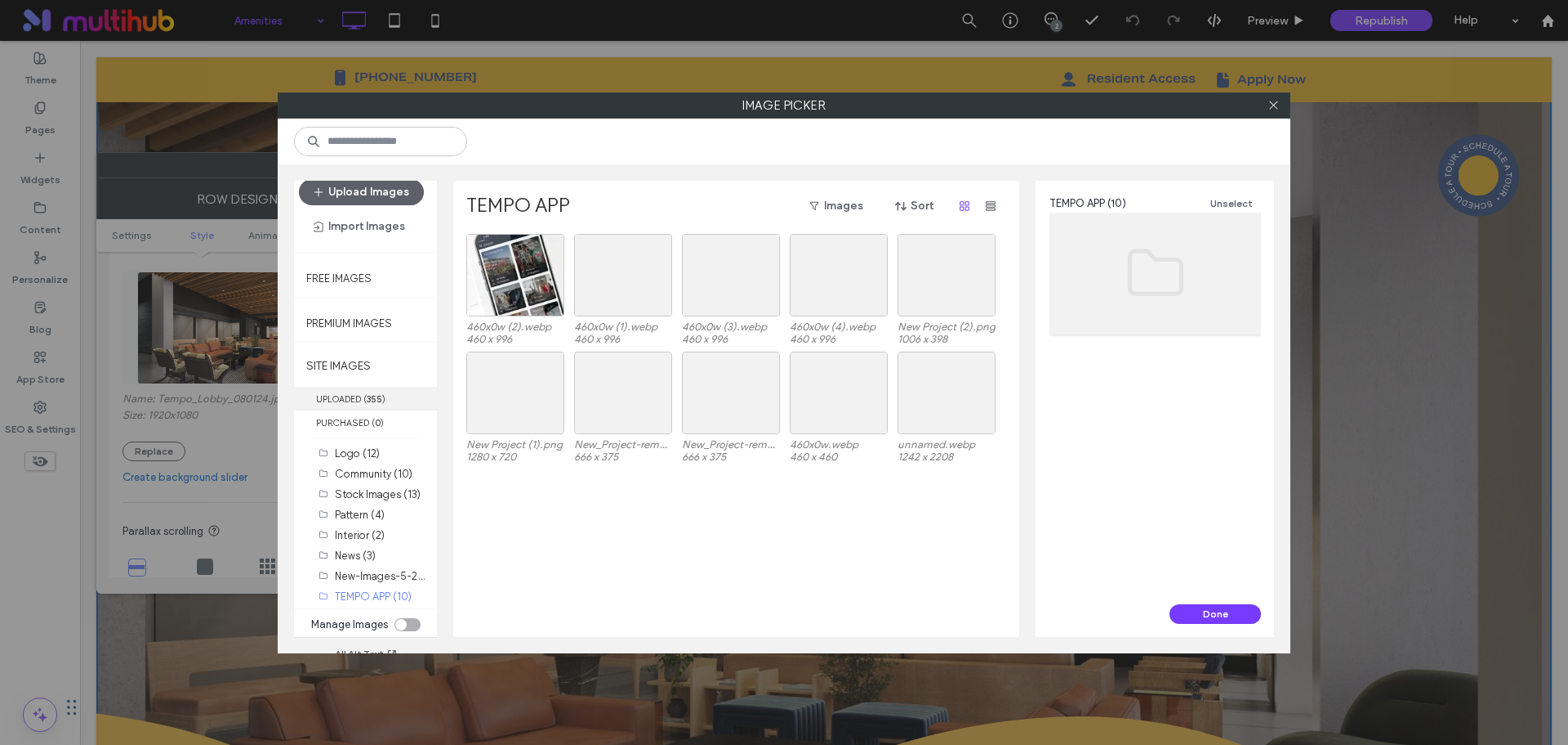
click at [367, 405] on label "UPLOADED ( 355 )" at bounding box center [365, 399] width 143 height 24
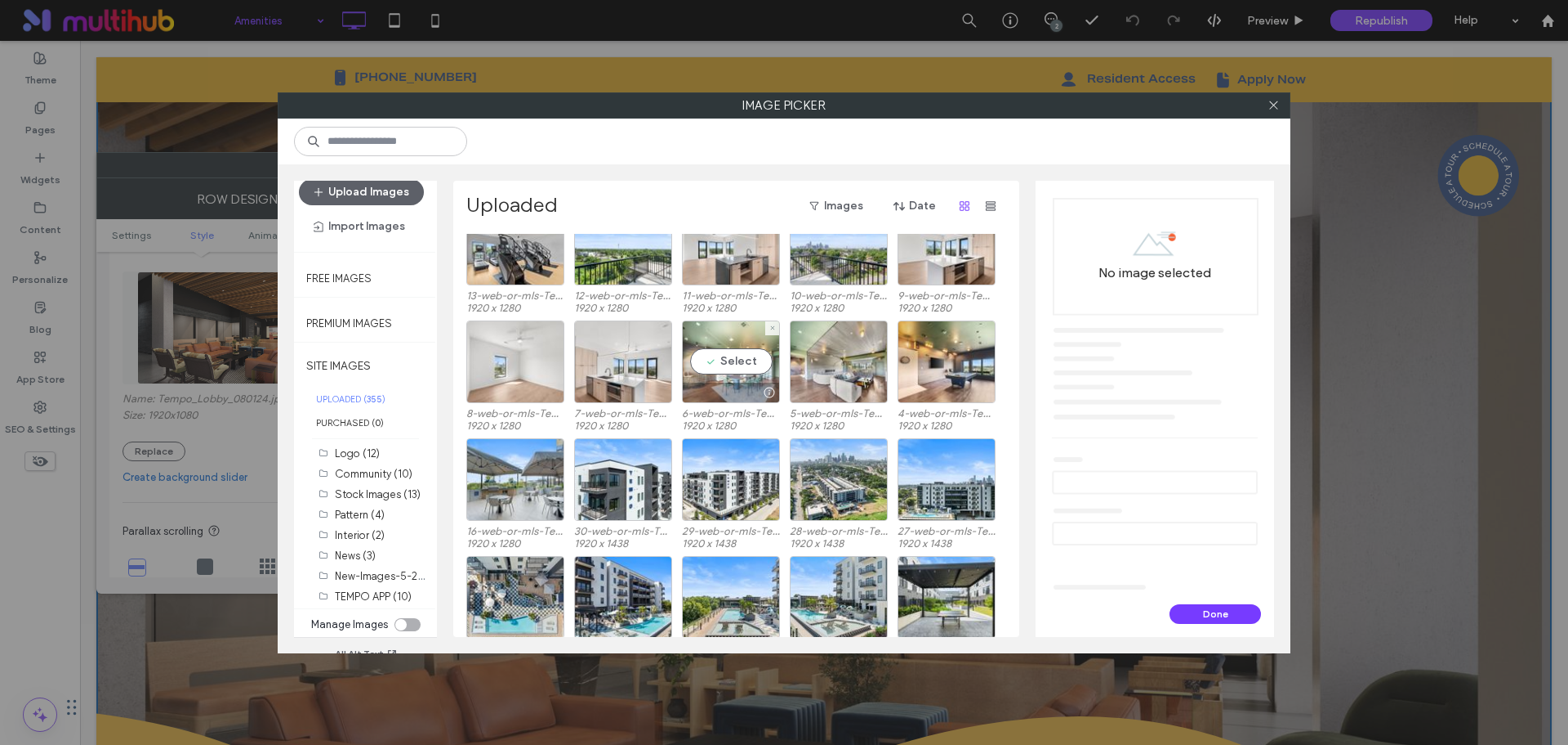
scroll to position [410, 0]
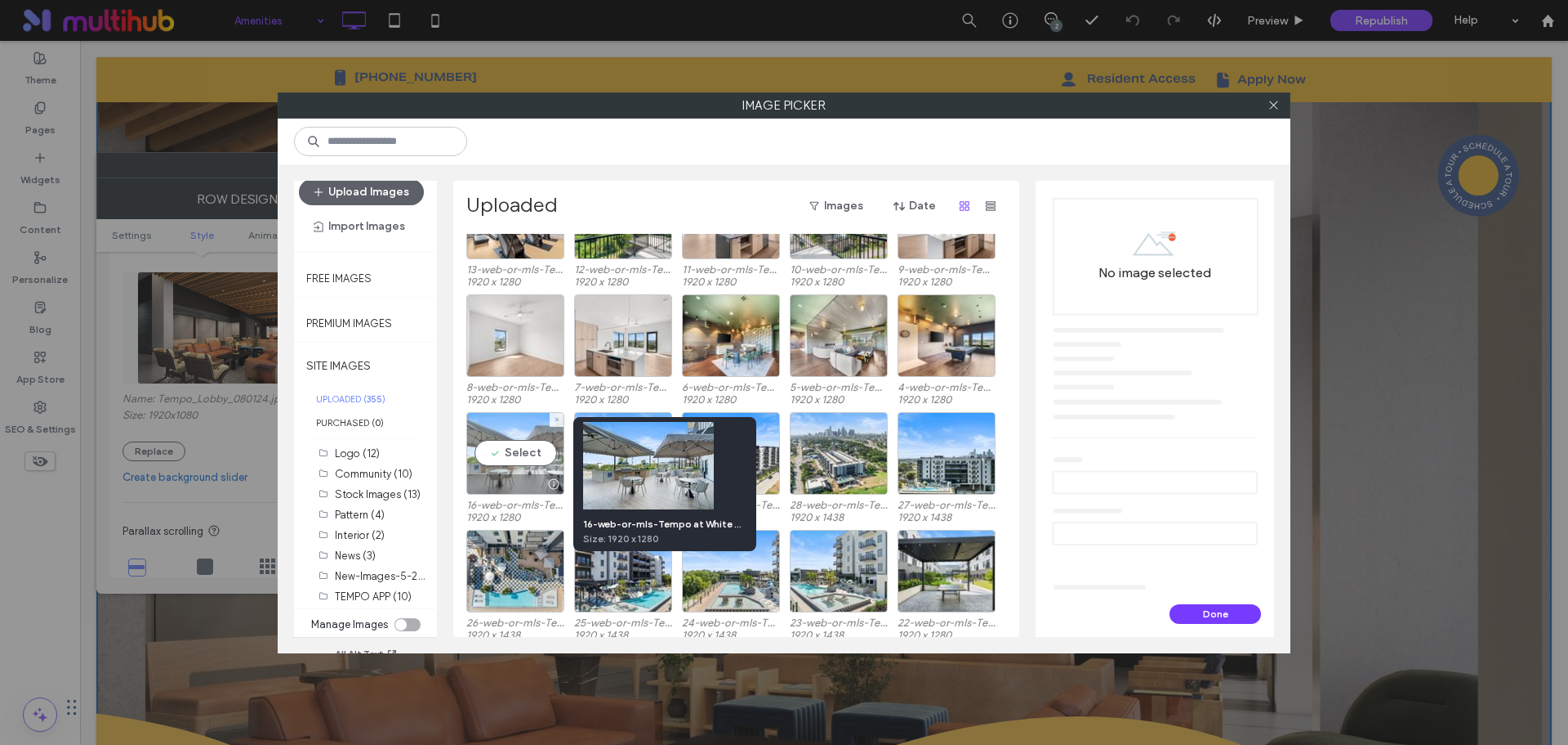
click at [556, 481] on div at bounding box center [554, 483] width 20 height 13
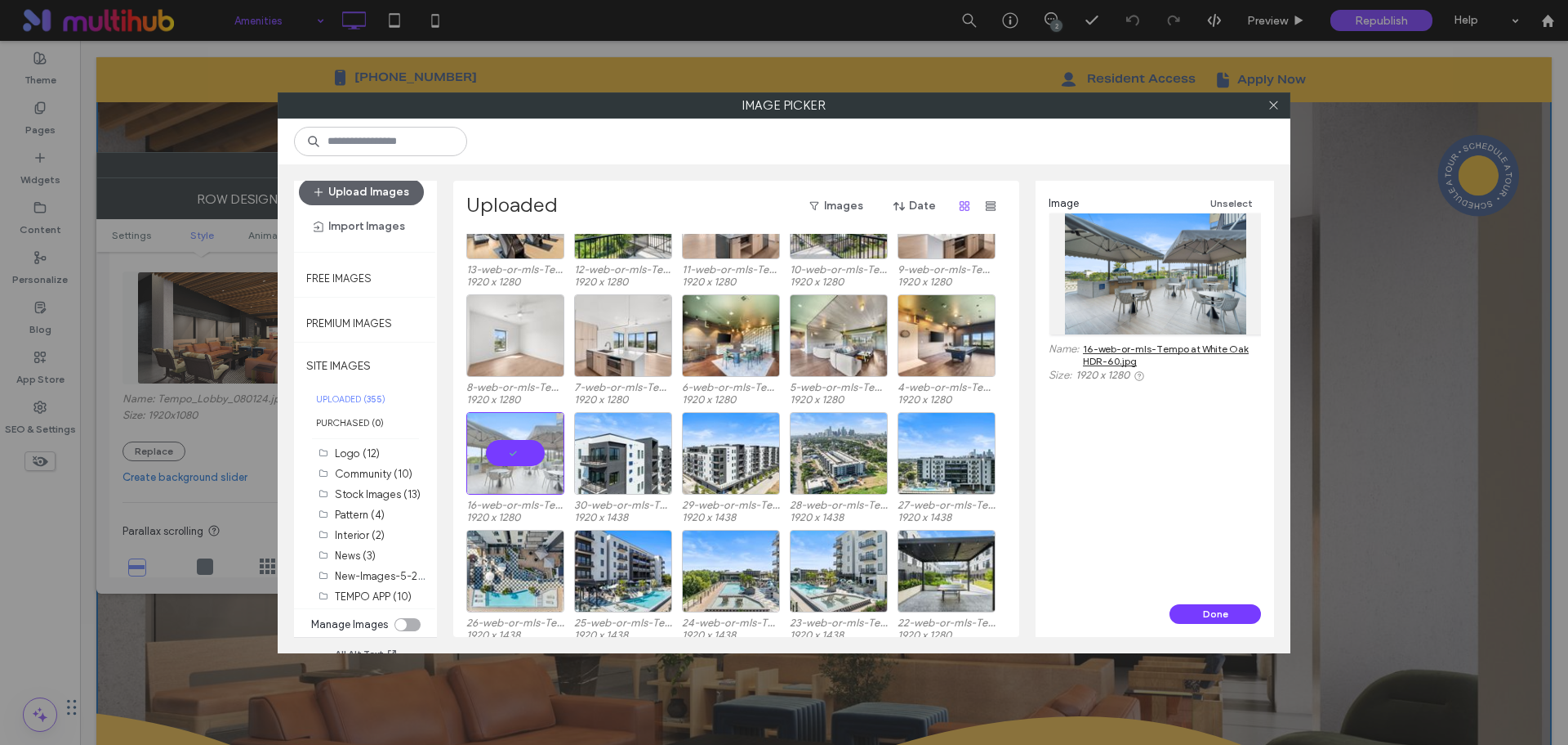
click at [1141, 348] on link "16-web-or-mls-Tempo at White Oak HDR-60.jpg" at bounding box center [1172, 354] width 178 height 25
click at [984, 486] on div at bounding box center [984, 483] width 20 height 13
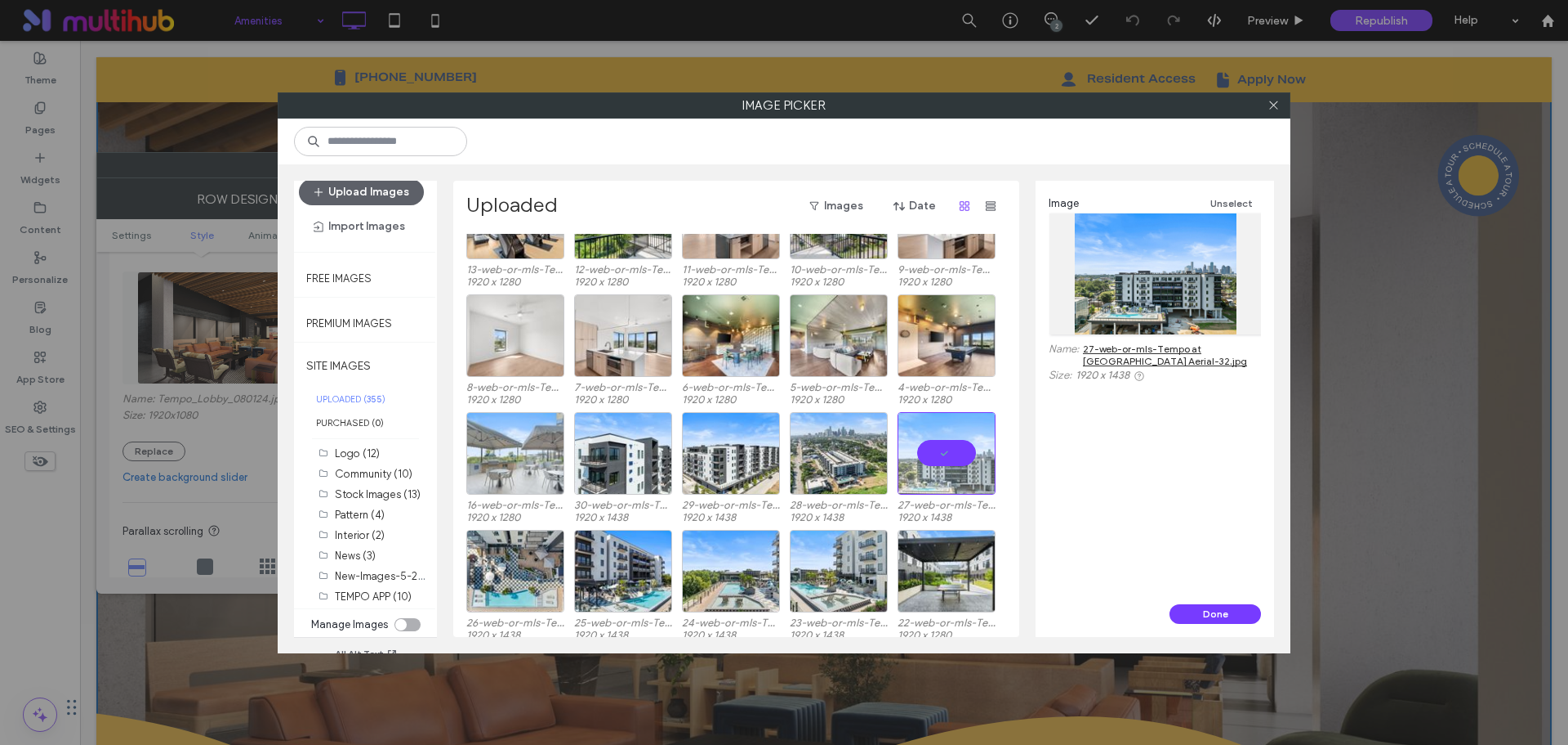
click at [1115, 349] on link "27-web-or-mls-Tempo at White Oak Aerial-32.jpg" at bounding box center [1172, 354] width 178 height 25
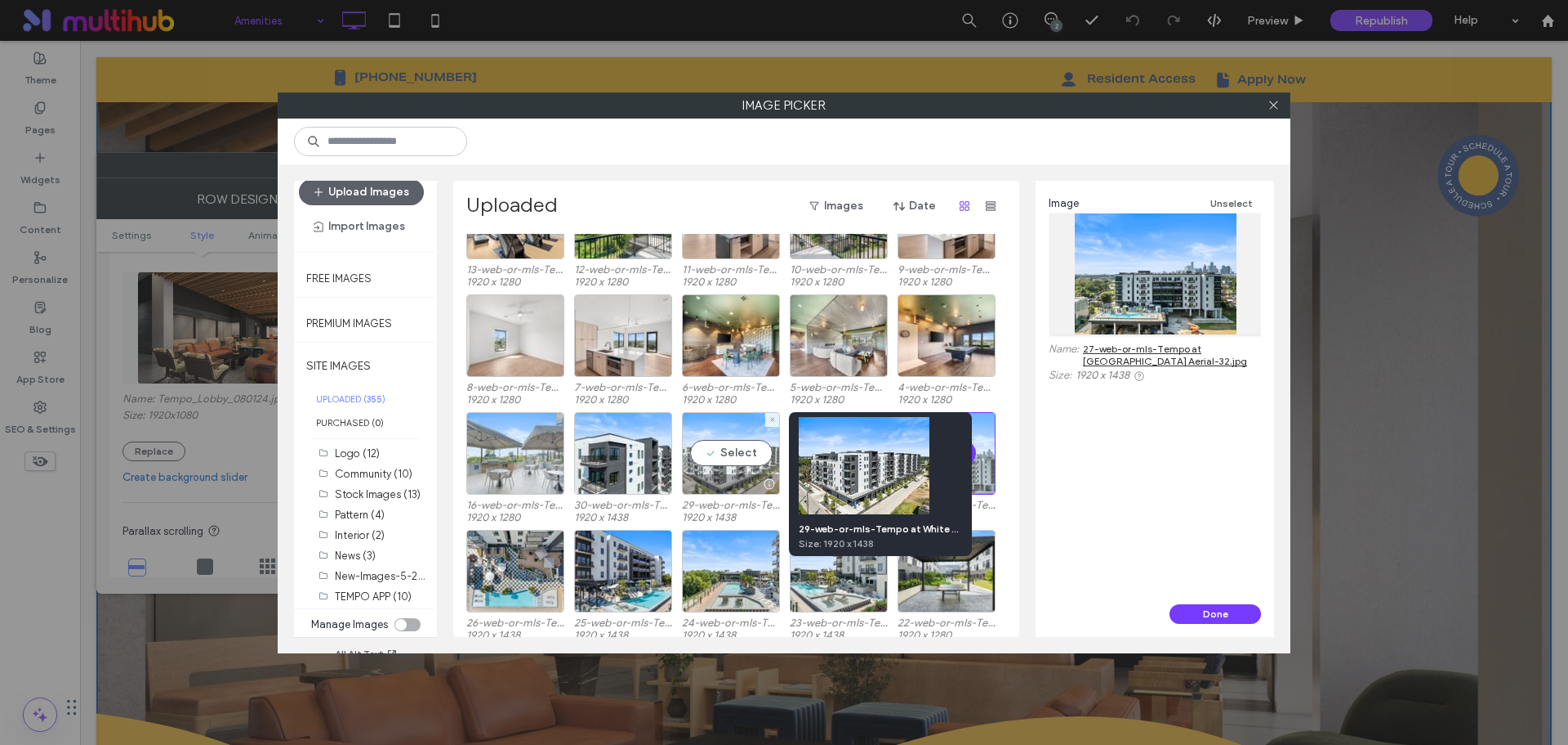
click at [768, 483] on div at bounding box center [769, 483] width 20 height 13
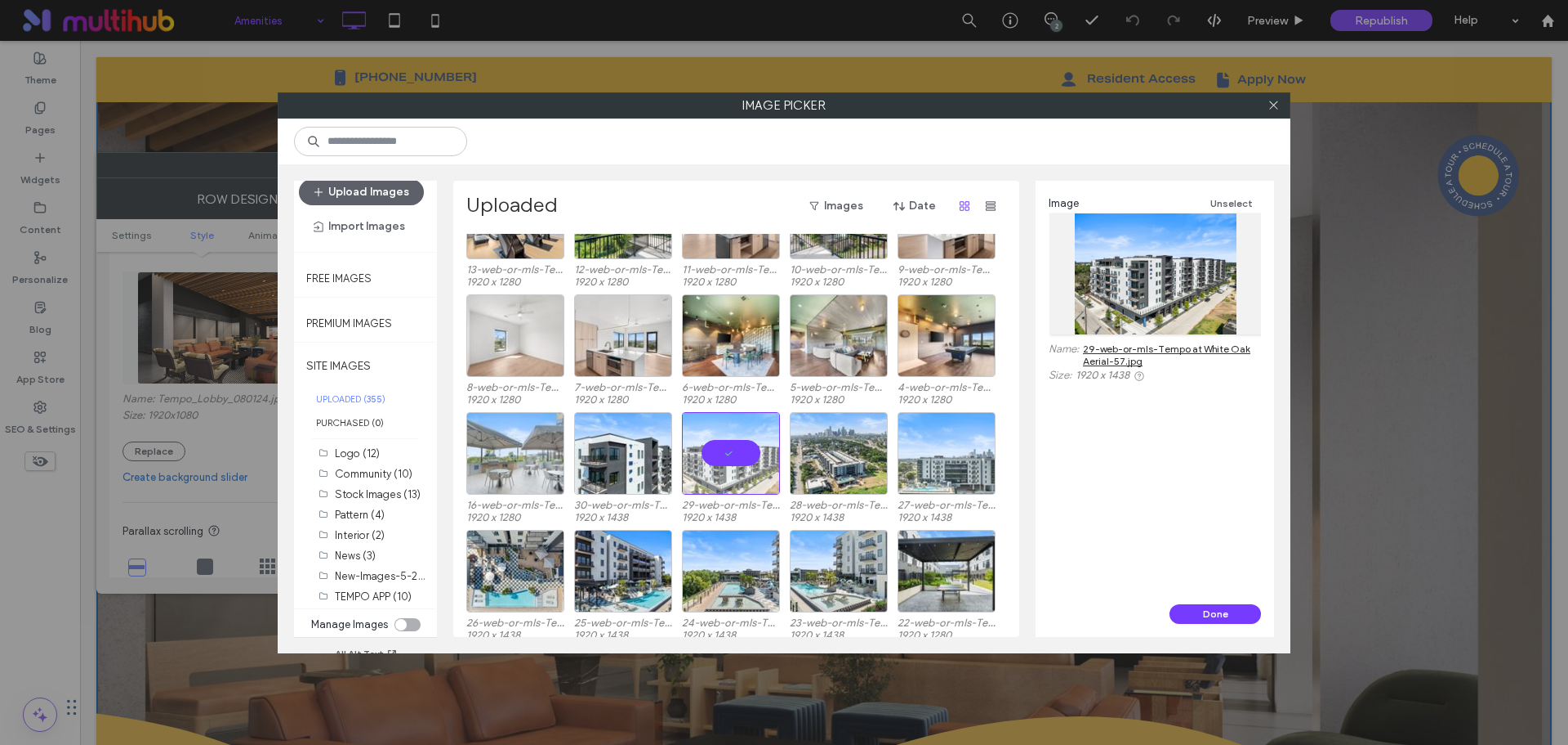
click at [1148, 348] on link "29-web-or-mls-Tempo at White Oak Aerial-57.jpg" at bounding box center [1172, 354] width 178 height 25
click at [754, 422] on div at bounding box center [732, 453] width 98 height 83
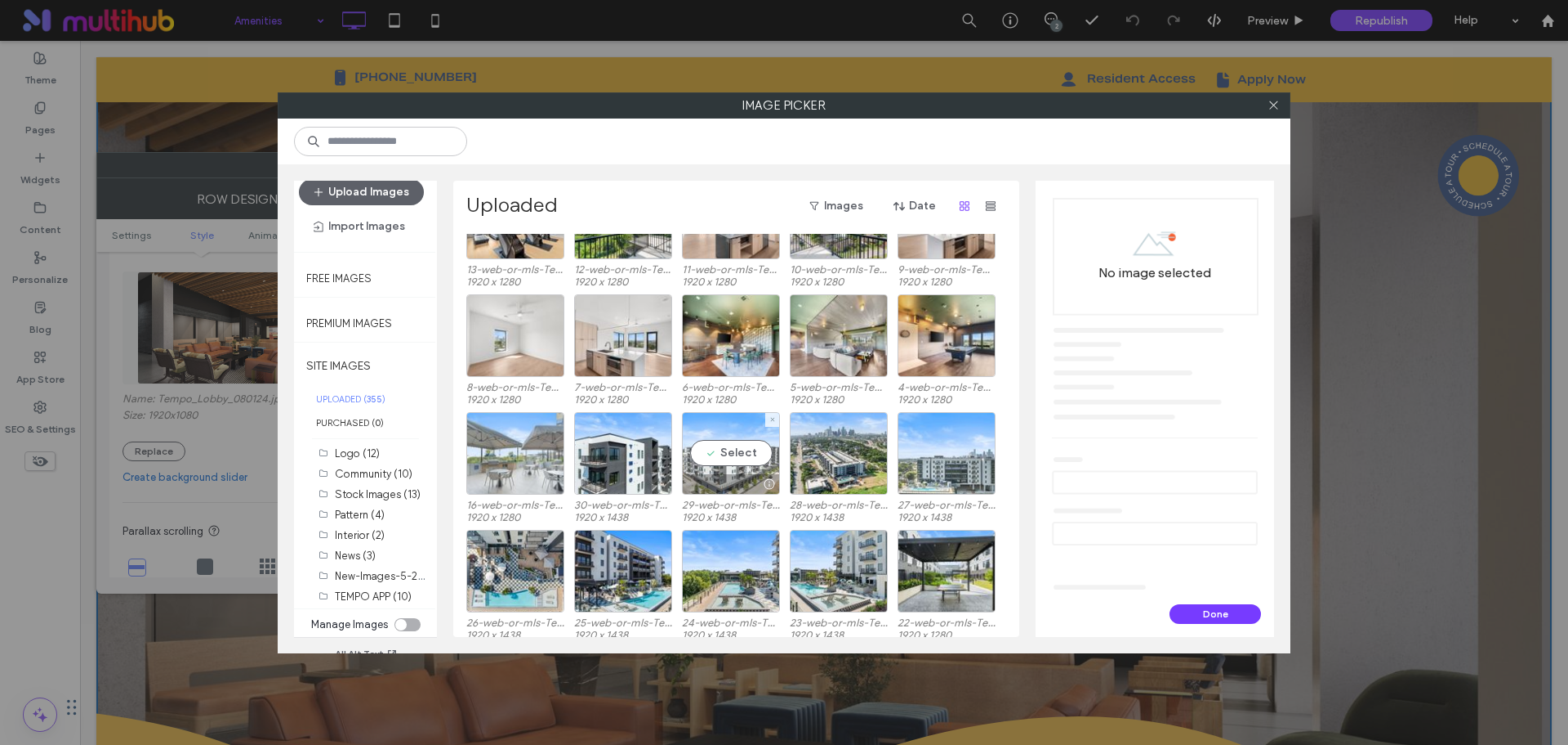
click at [754, 422] on div "Select" at bounding box center [732, 453] width 98 height 83
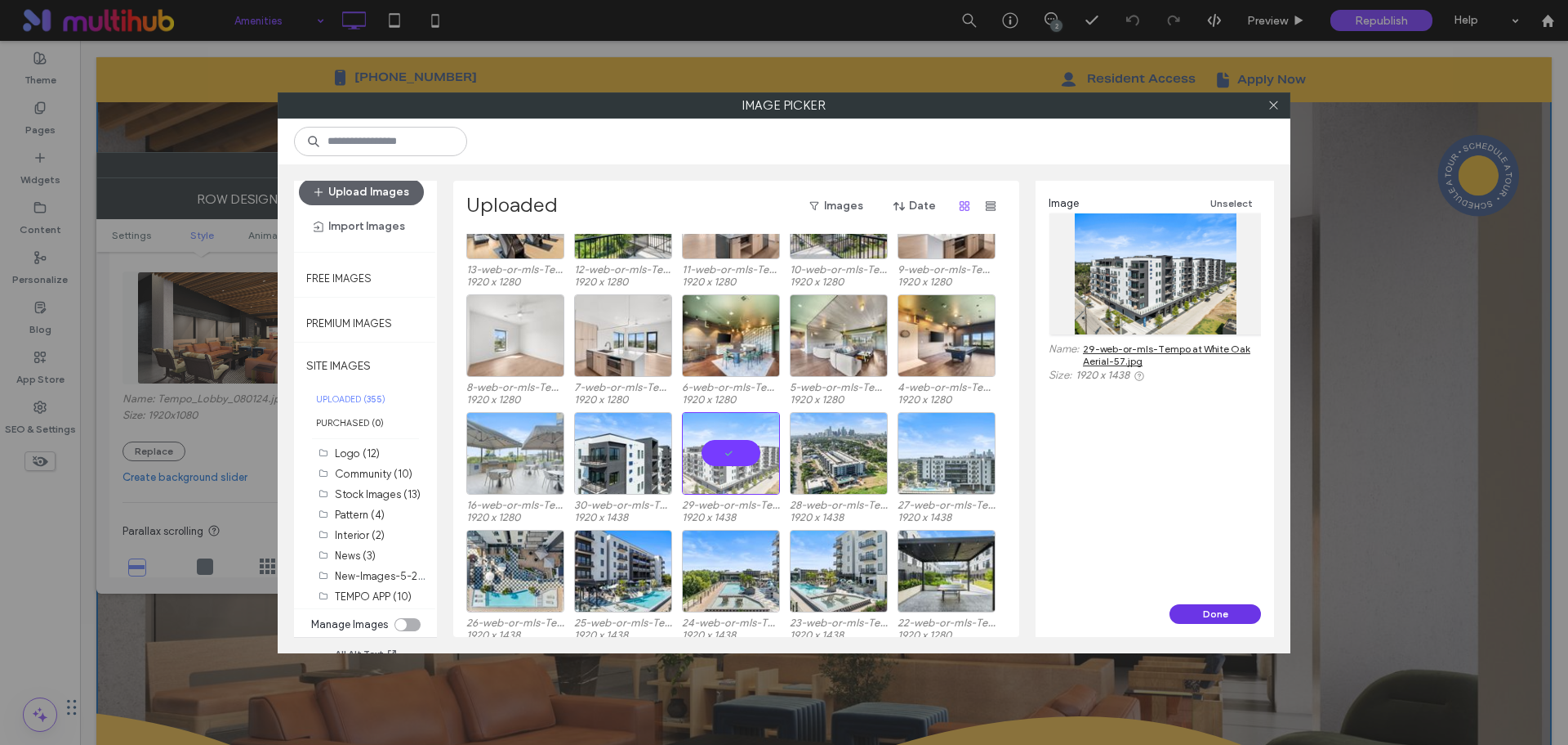
click at [1216, 611] on button "Done" at bounding box center [1216, 614] width 92 height 20
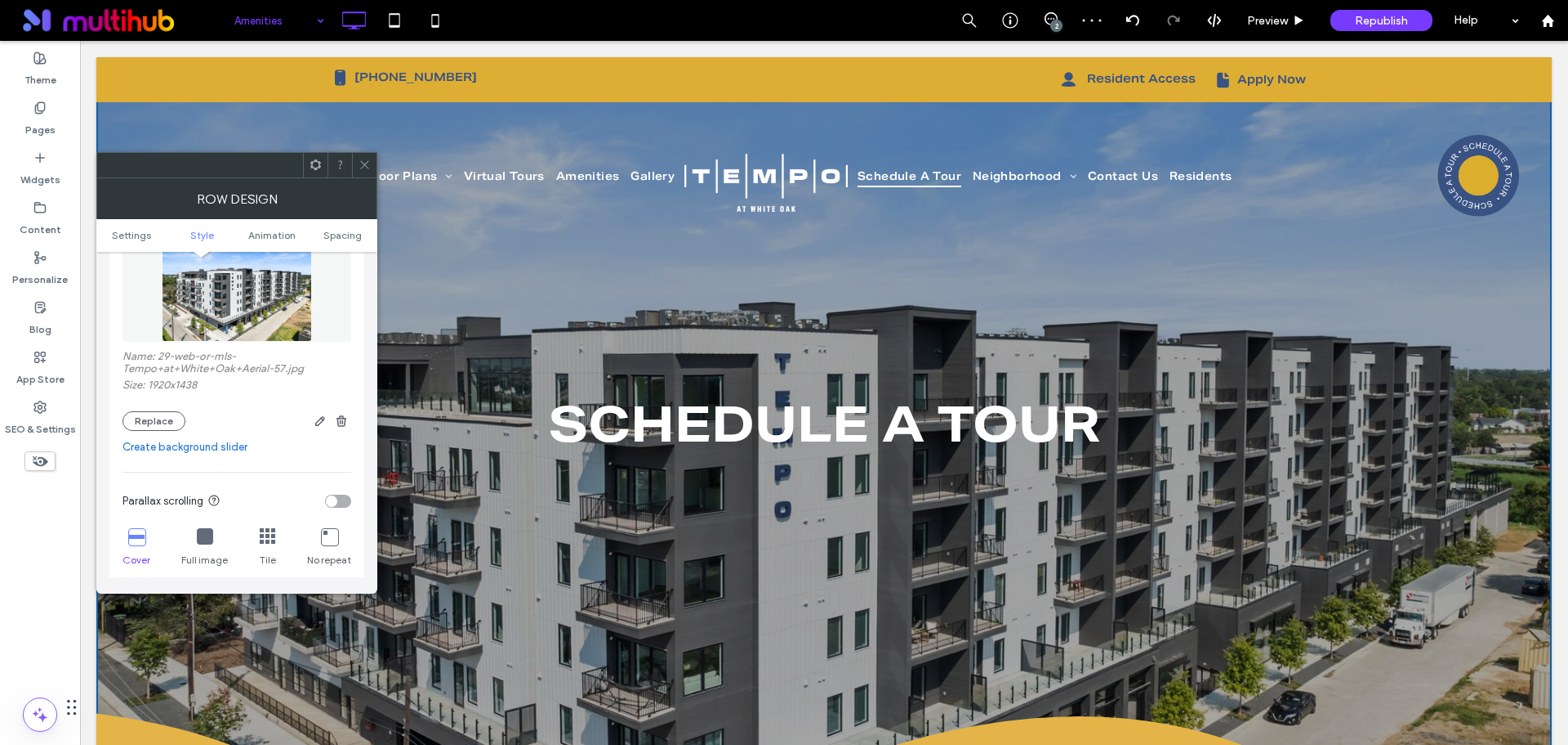
scroll to position [490, 0]
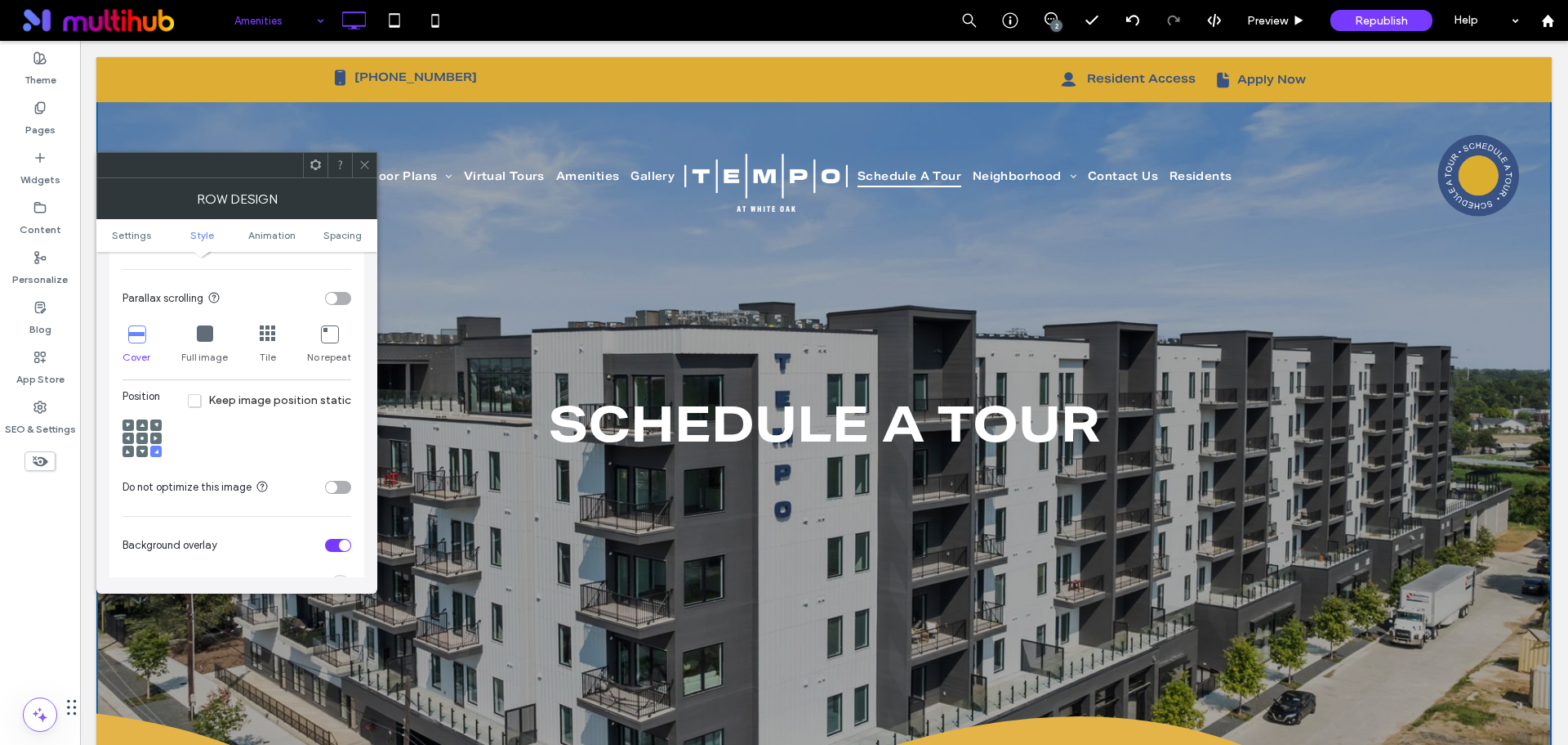
click at [141, 426] on use at bounding box center [142, 425] width 5 height 4
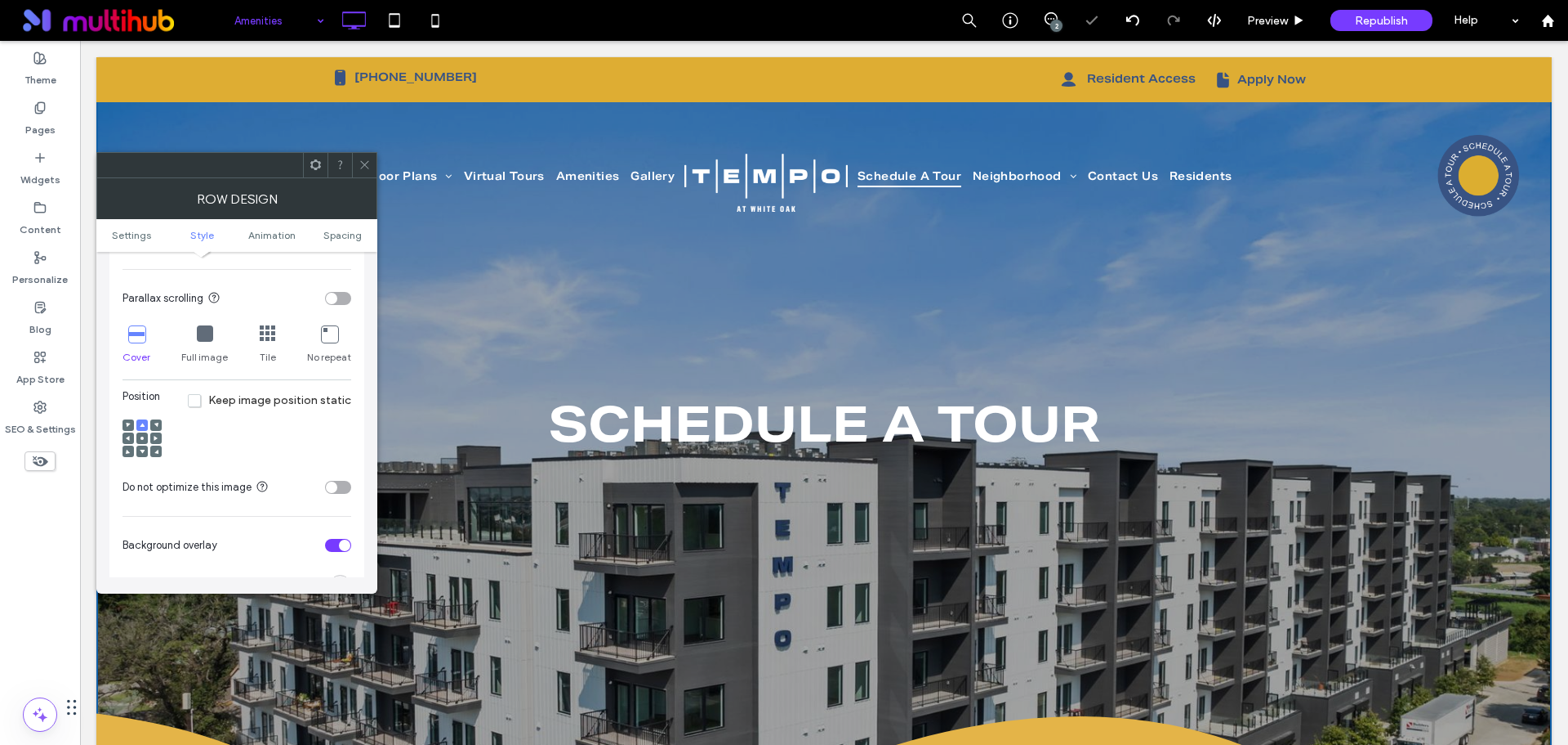
click at [143, 454] on span at bounding box center [142, 450] width 5 height 11
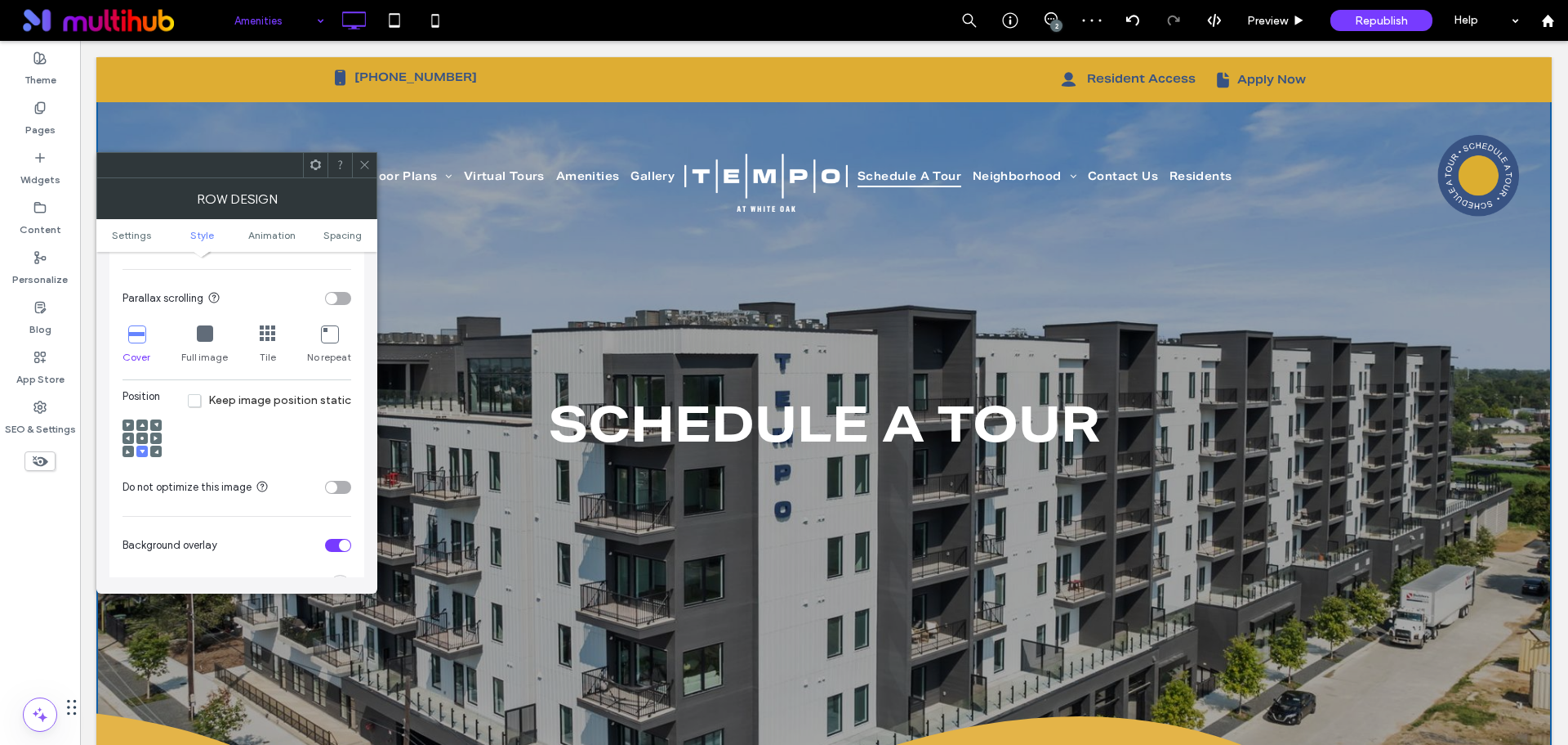
click at [369, 166] on icon at bounding box center [365, 165] width 12 height 12
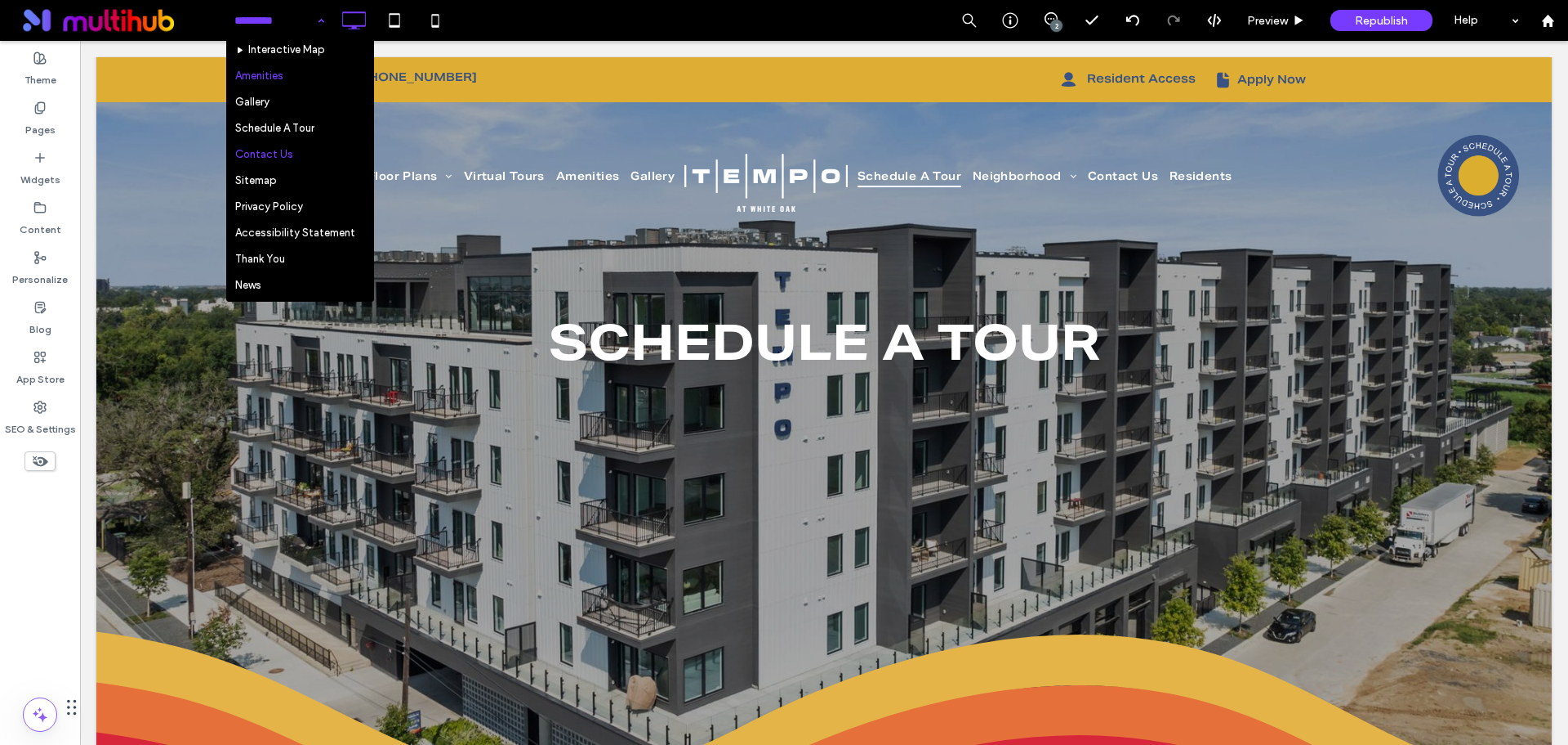
scroll to position [156, 0]
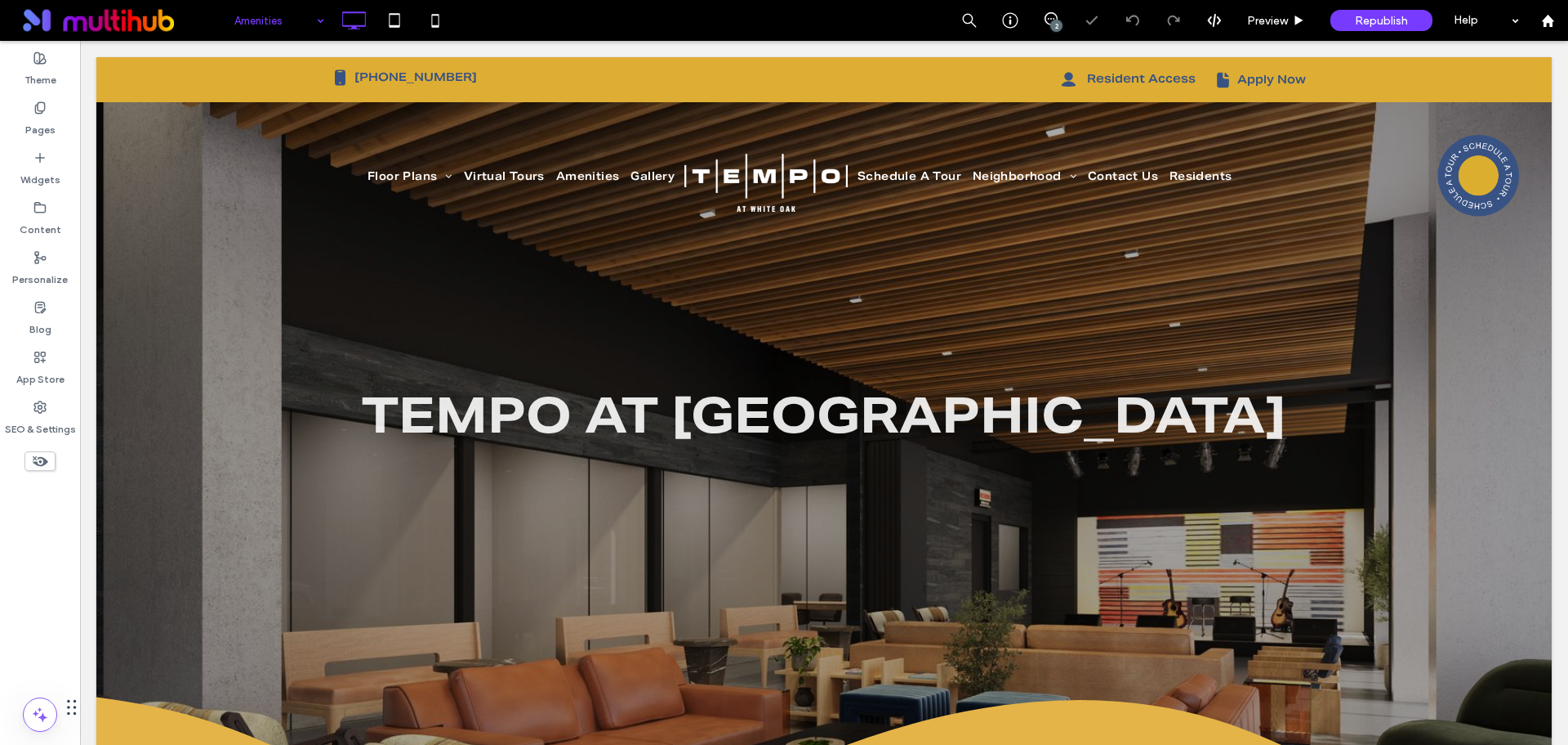
click at [303, 27] on input at bounding box center [276, 20] width 82 height 41
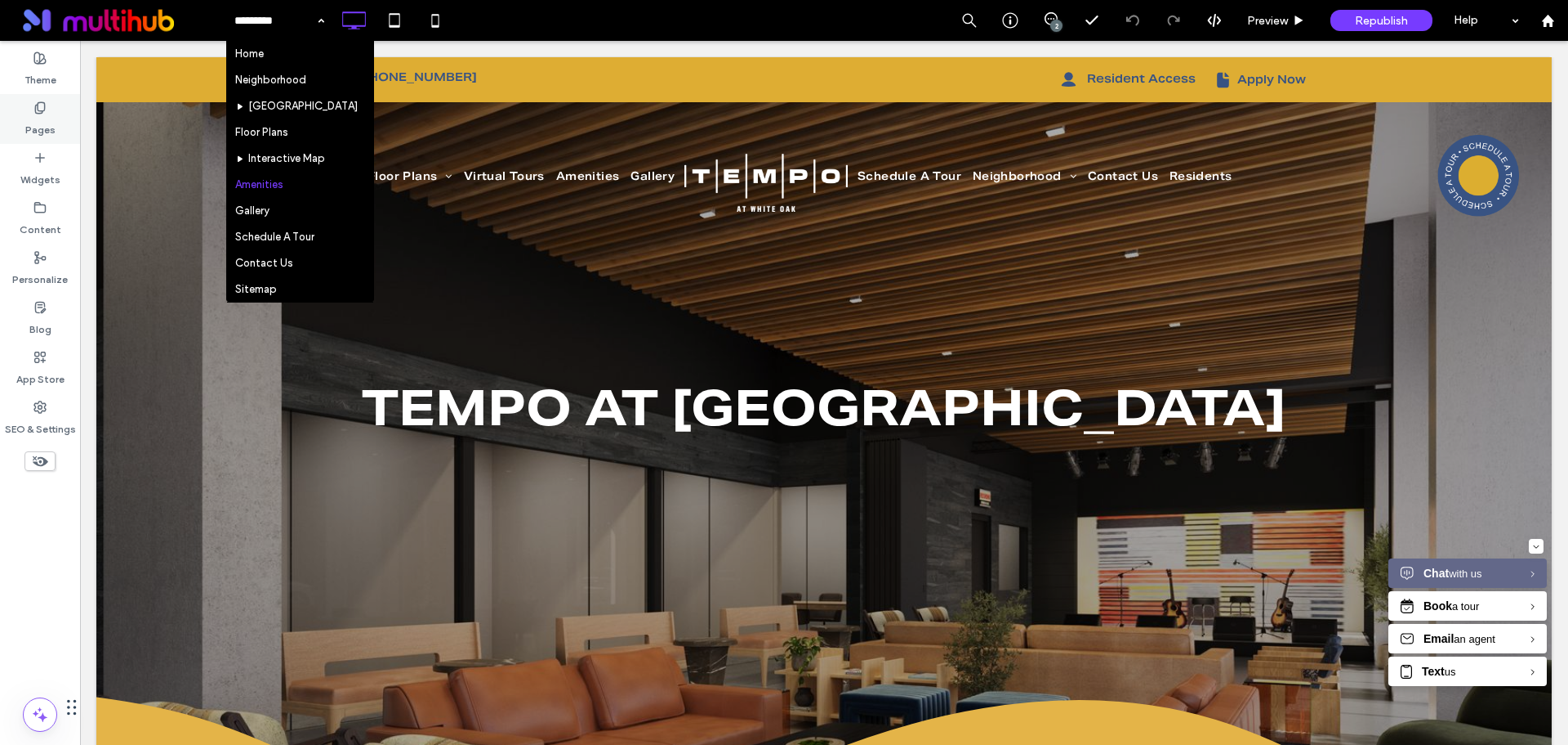
click at [41, 108] on icon at bounding box center [40, 107] width 13 height 13
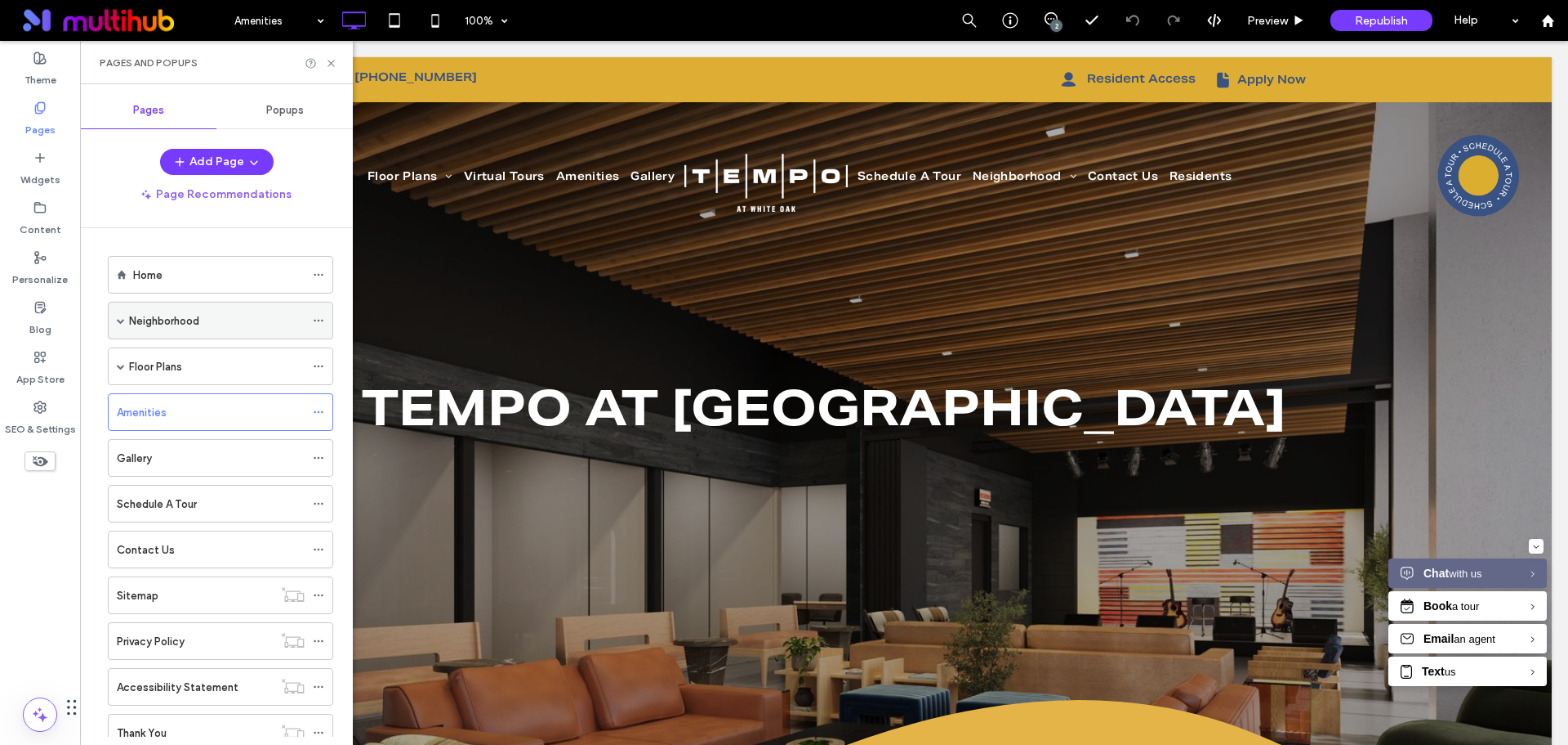
click at [122, 316] on span at bounding box center [121, 320] width 8 height 36
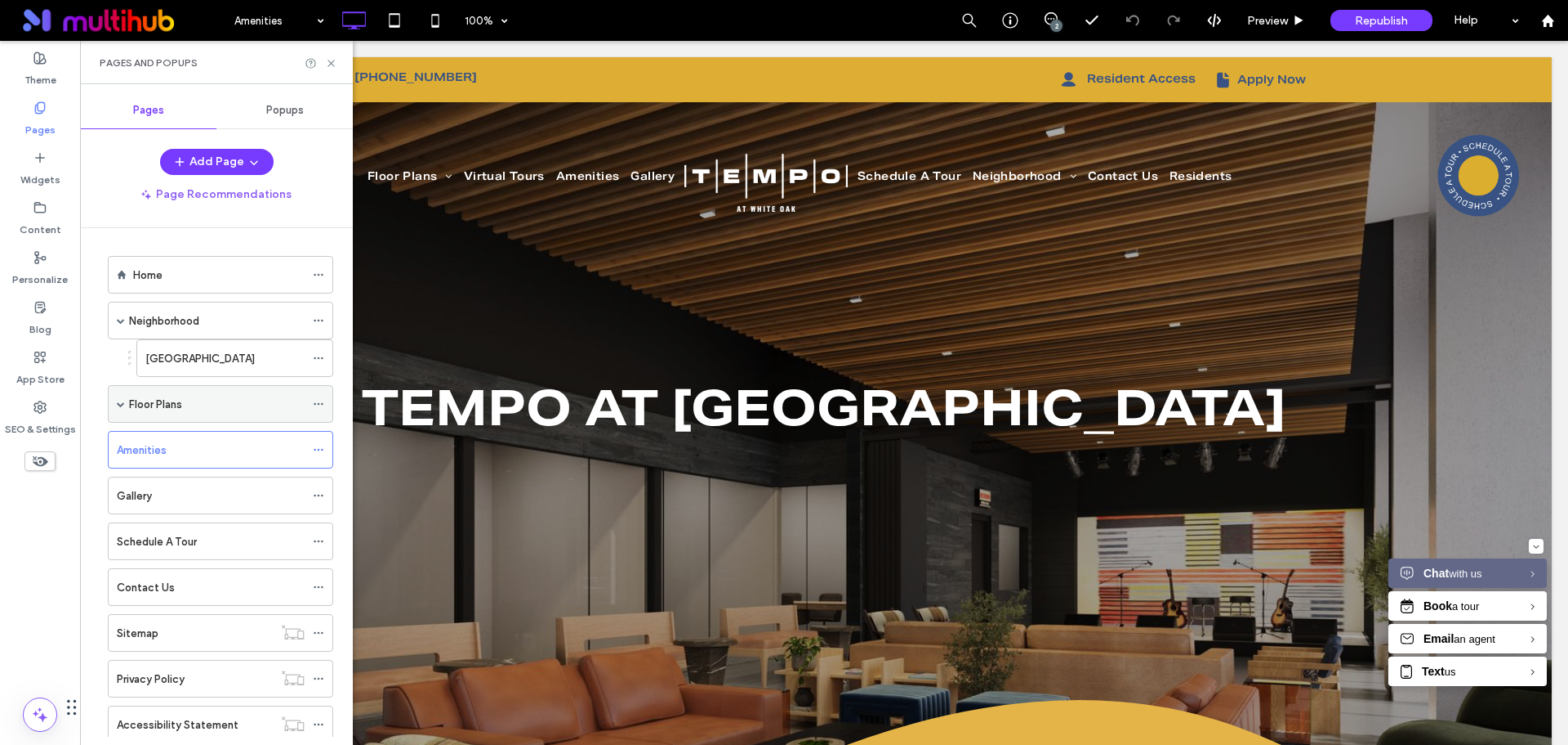
click at [119, 401] on span at bounding box center [121, 404] width 8 height 8
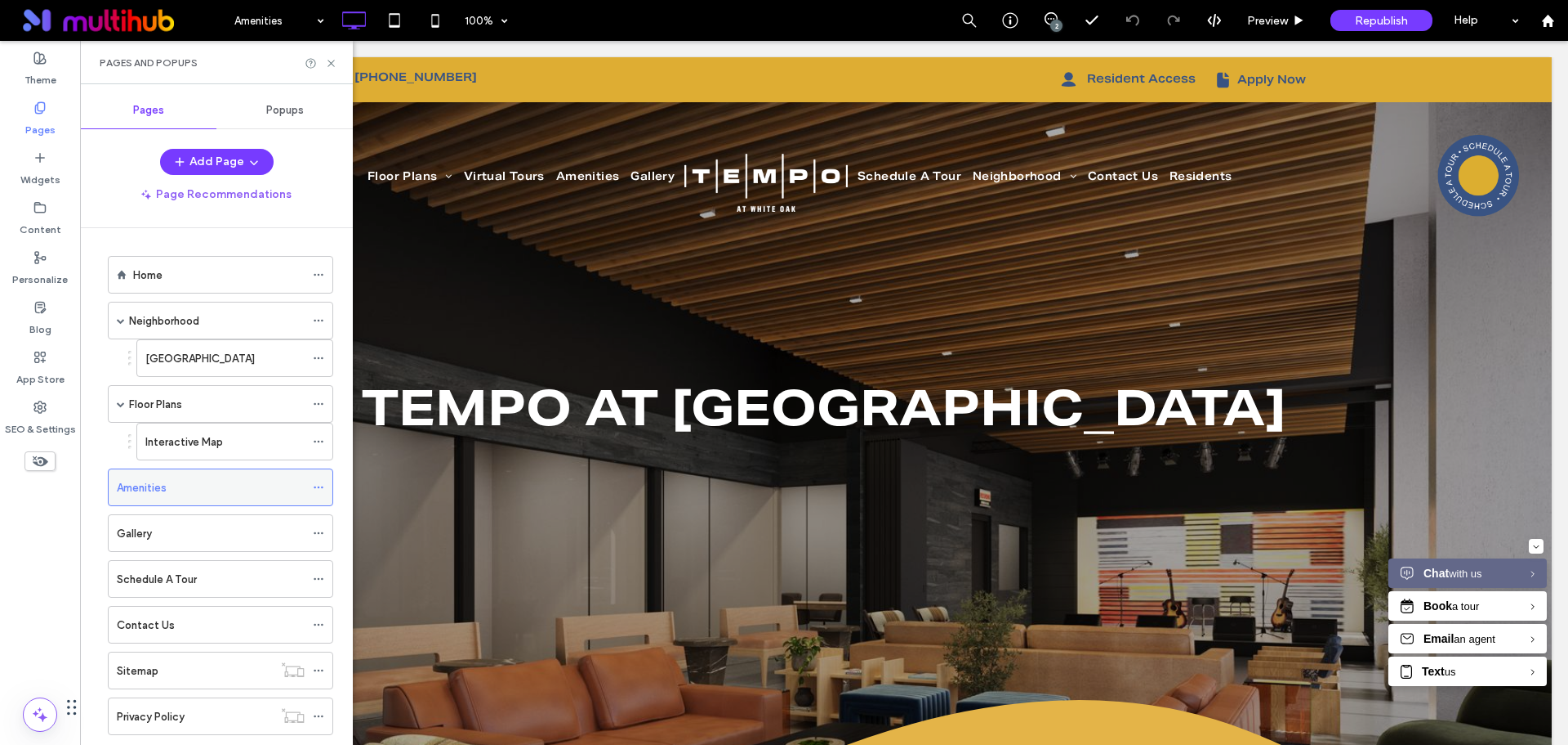
click at [208, 490] on div "Amenities" at bounding box center [211, 487] width 188 height 17
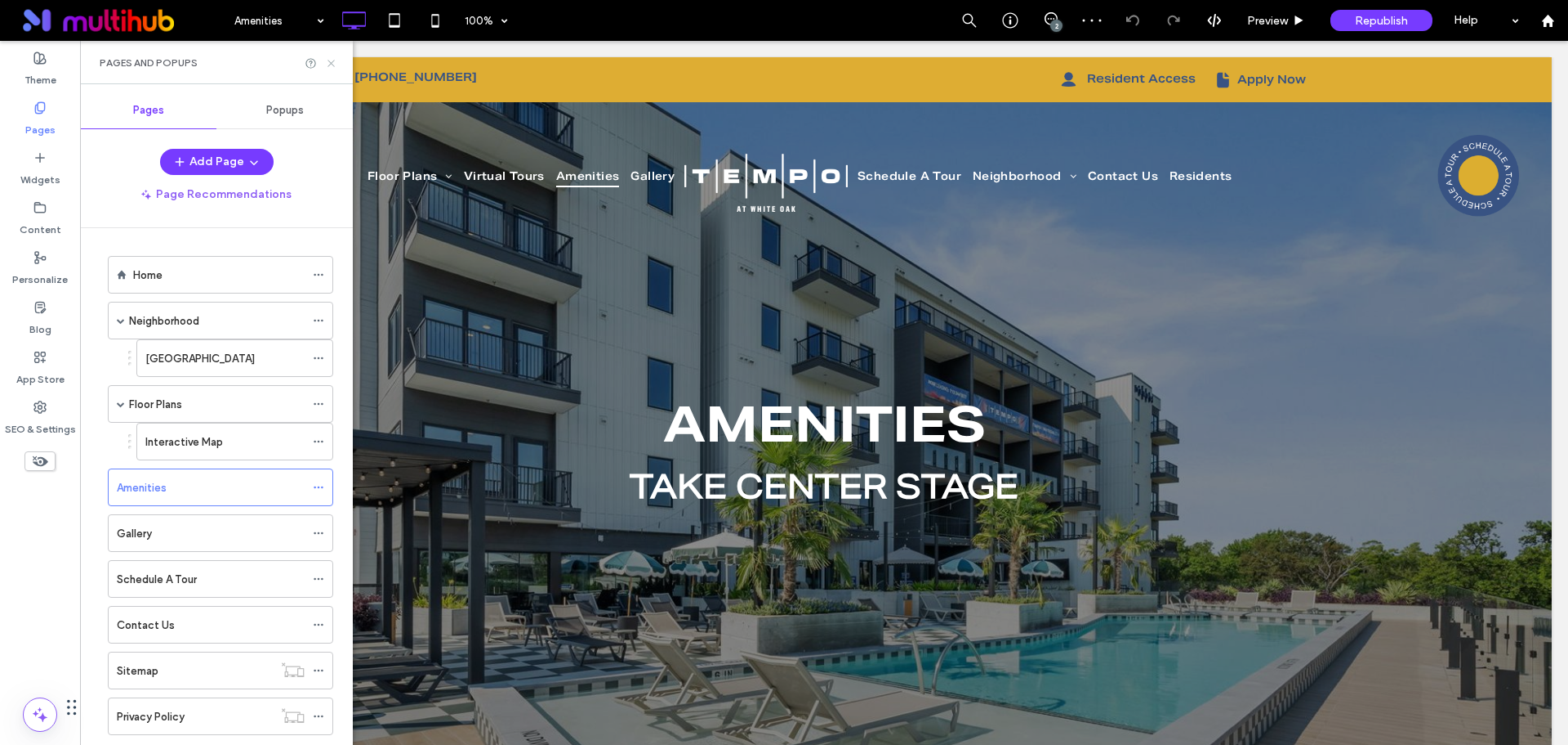
click at [329, 64] on icon at bounding box center [331, 63] width 12 height 12
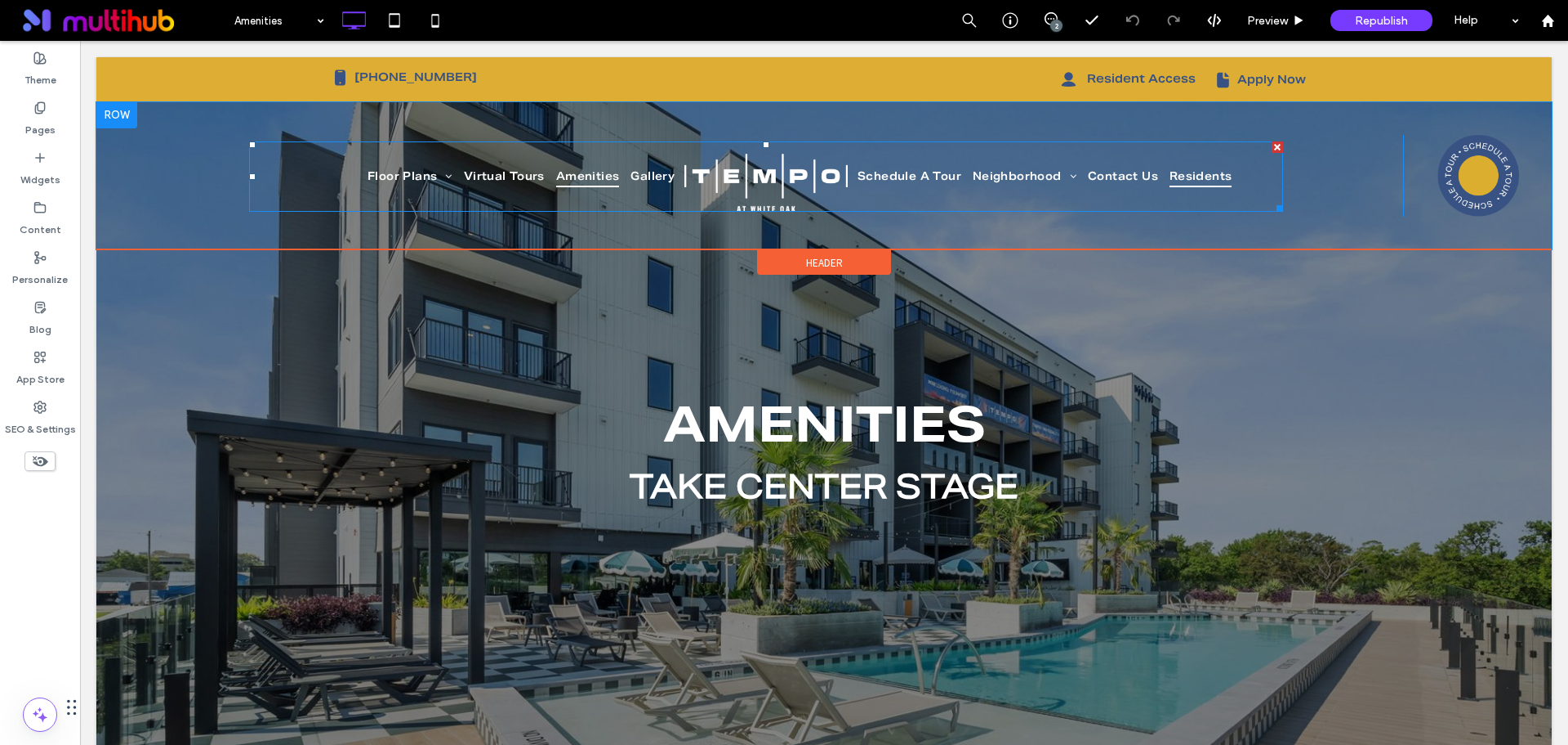
click at [1205, 179] on span "Residents" at bounding box center [1201, 176] width 63 height 21
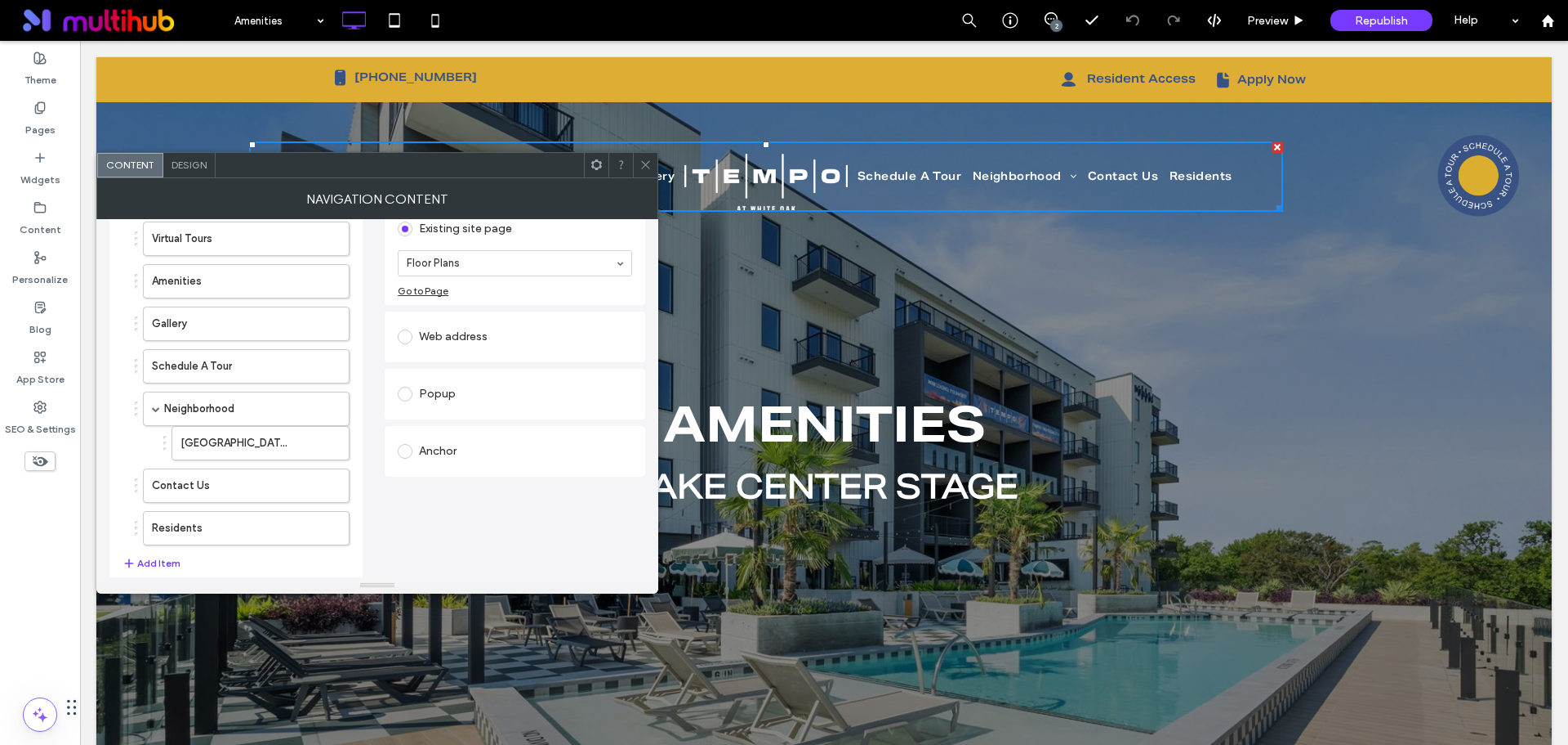
scroll to position [163, 0]
click at [647, 163] on use at bounding box center [646, 165] width 8 height 8
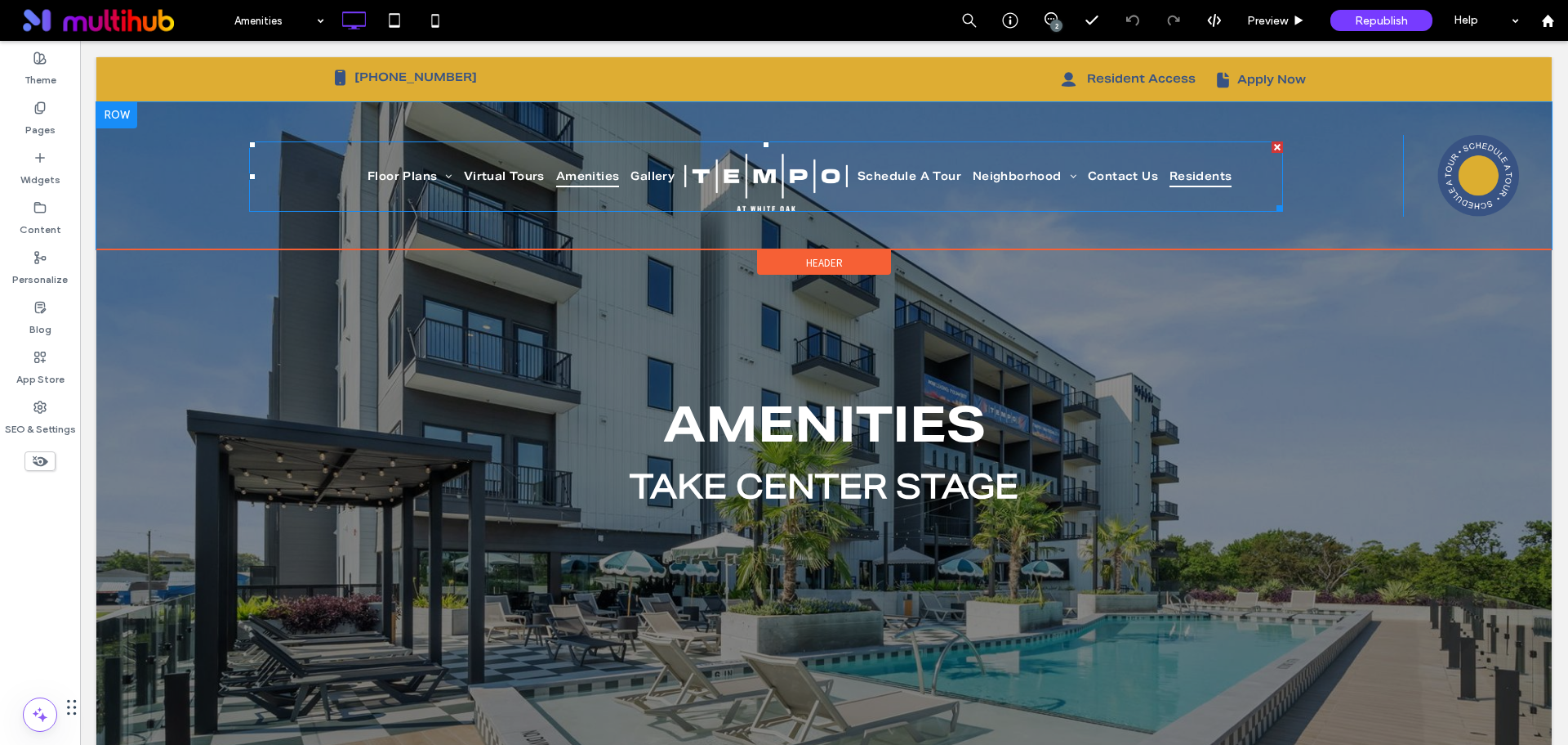
click at [1202, 182] on span "Residents" at bounding box center [1201, 176] width 63 height 21
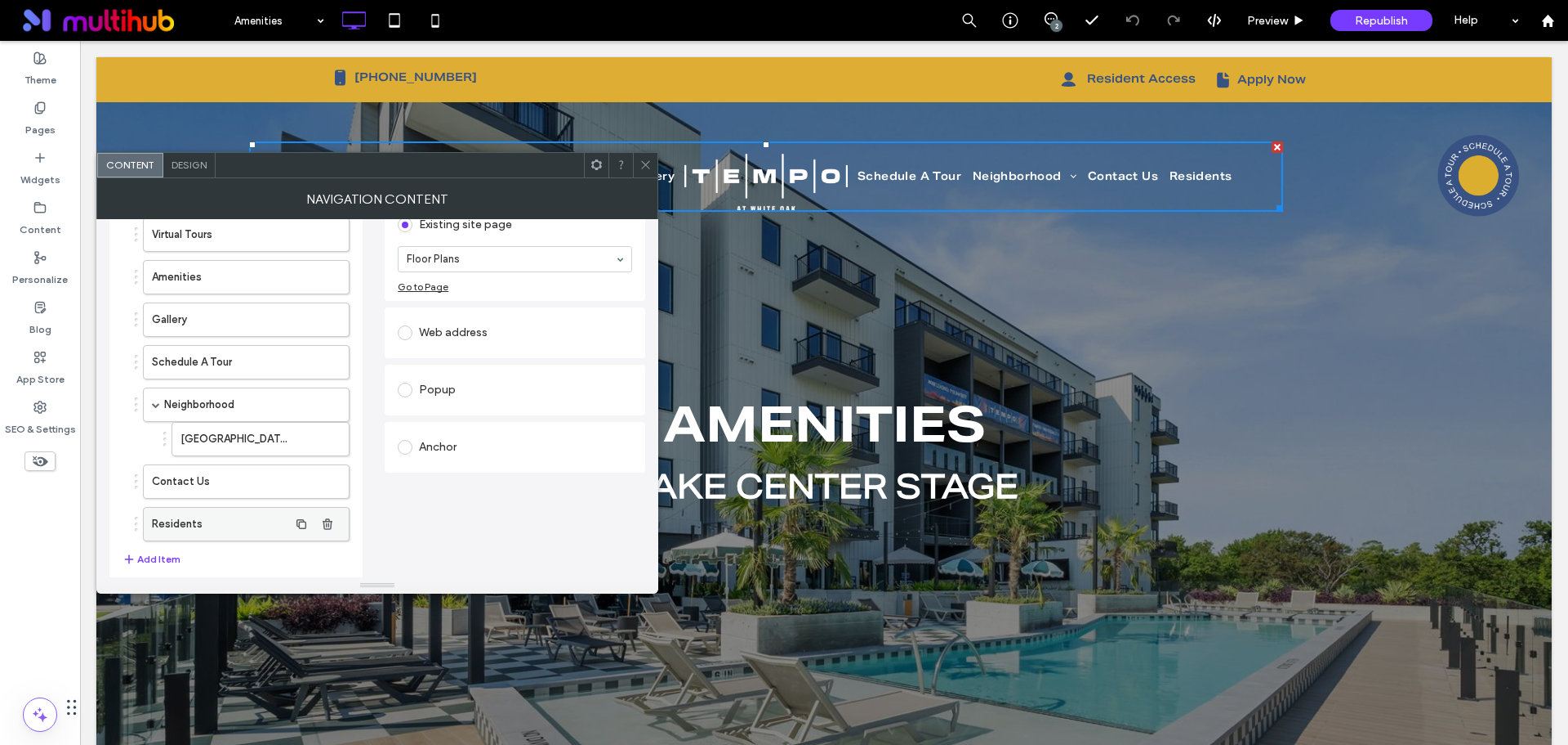
scroll to position [221, 0]
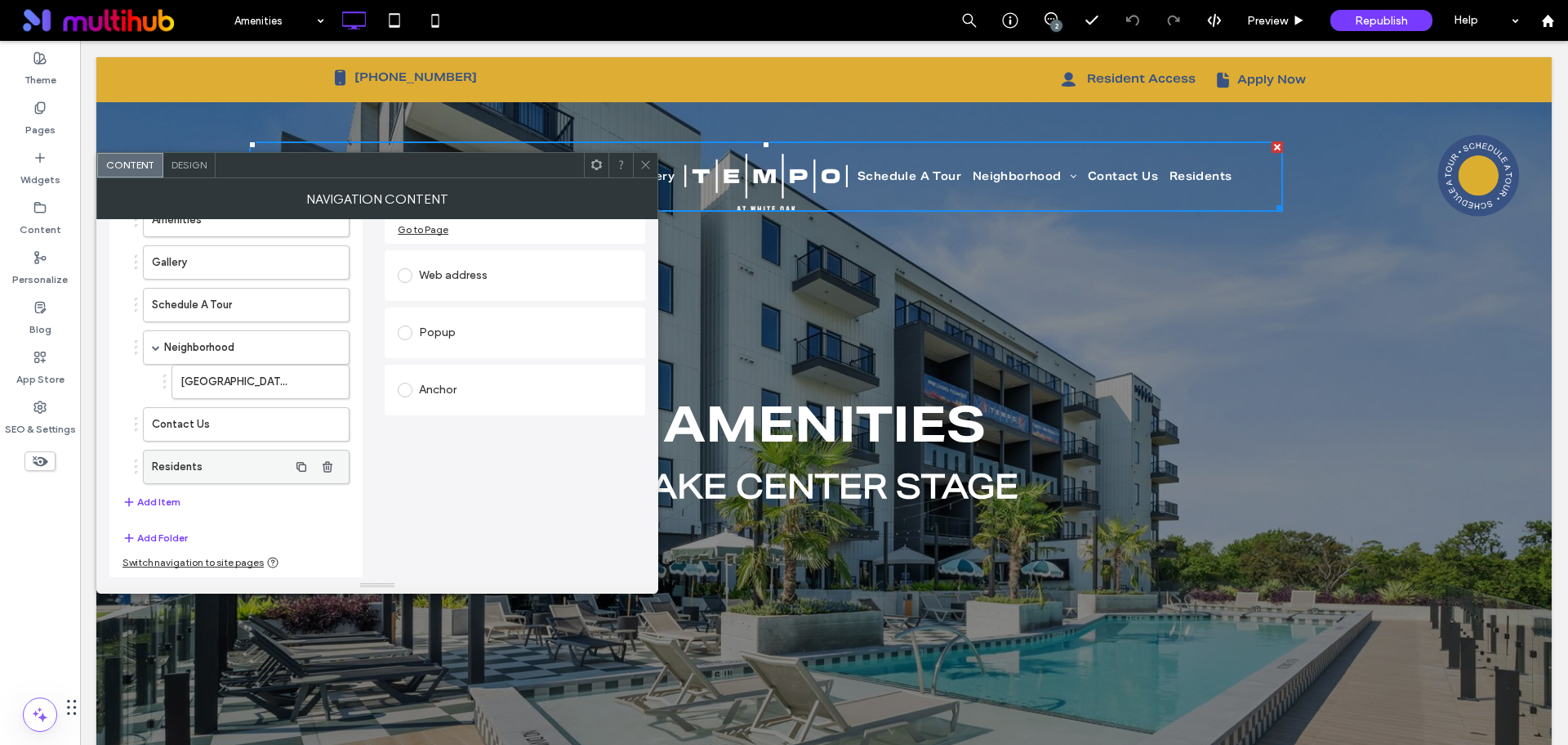
click at [229, 473] on label "Residents" at bounding box center [220, 466] width 137 height 33
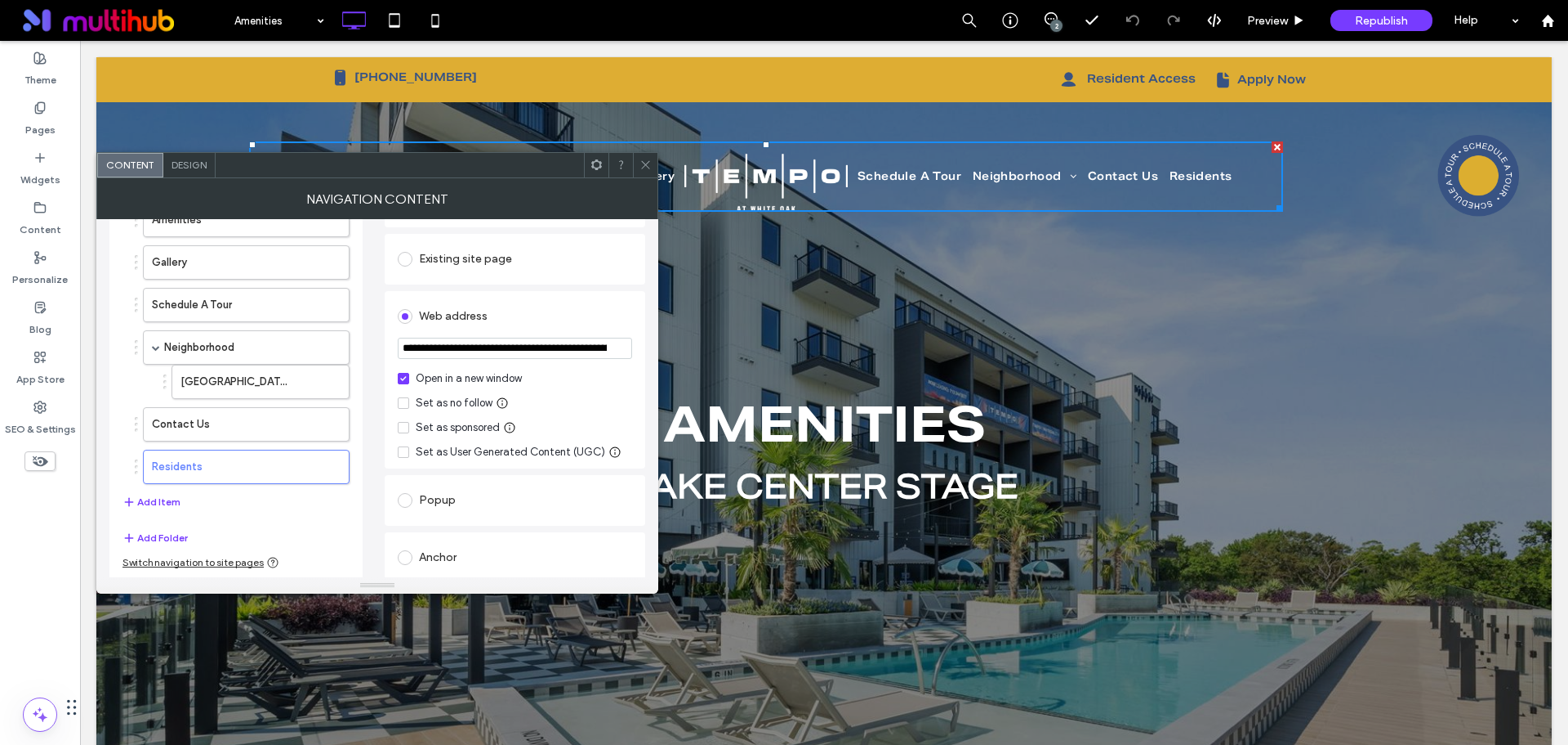
click at [548, 351] on input "**********" at bounding box center [515, 348] width 235 height 21
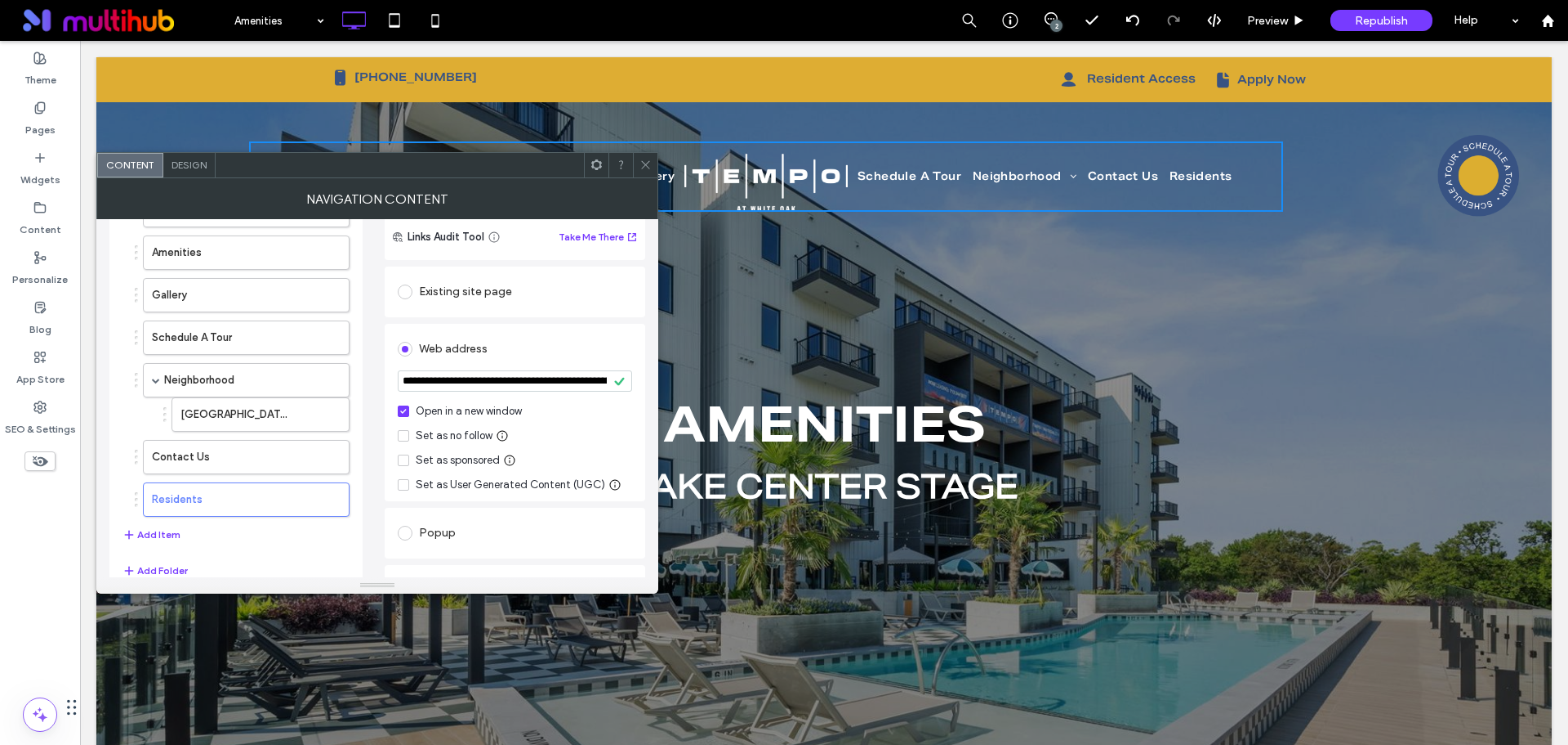
scroll to position [145, 0]
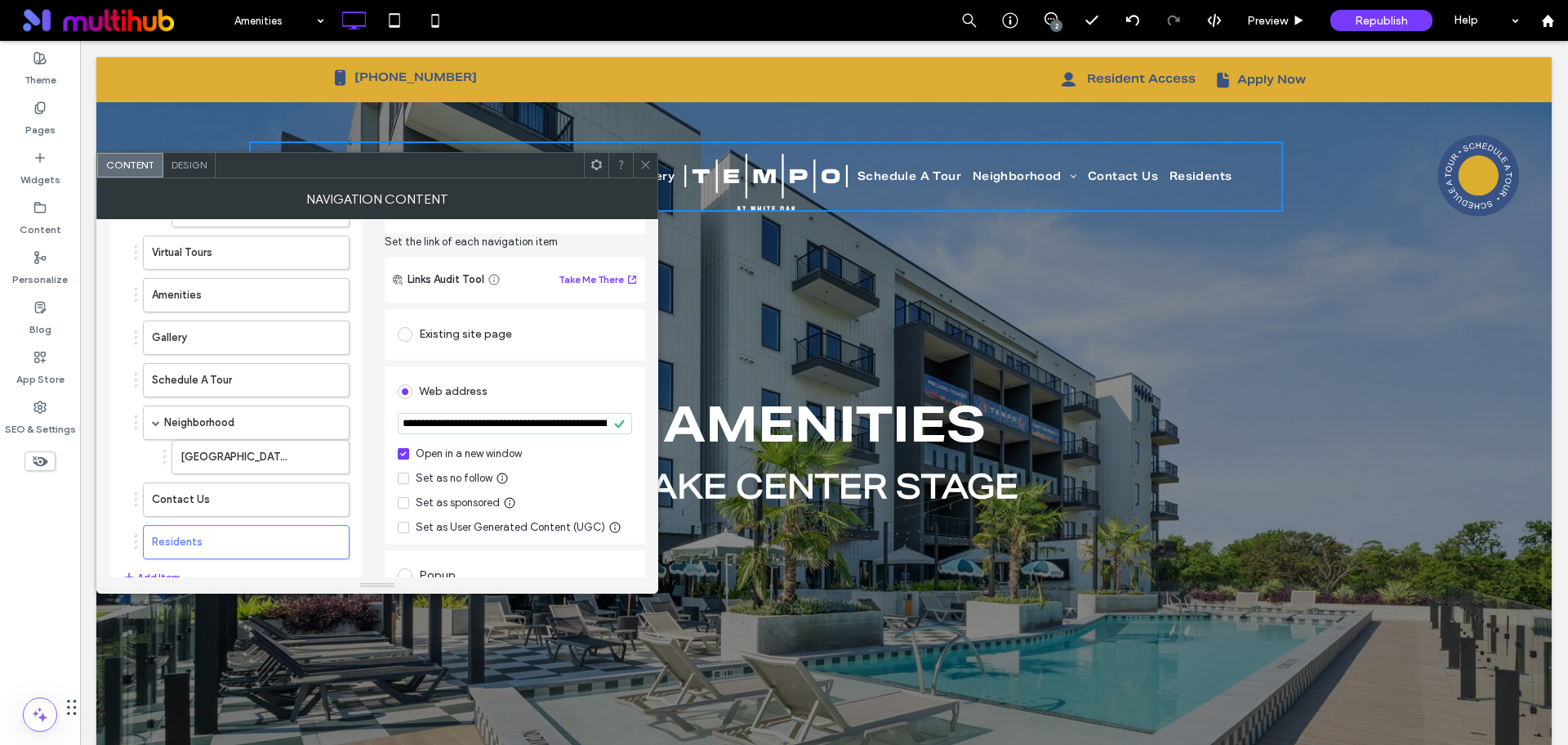
click at [494, 336] on div "Existing site page" at bounding box center [515, 334] width 235 height 26
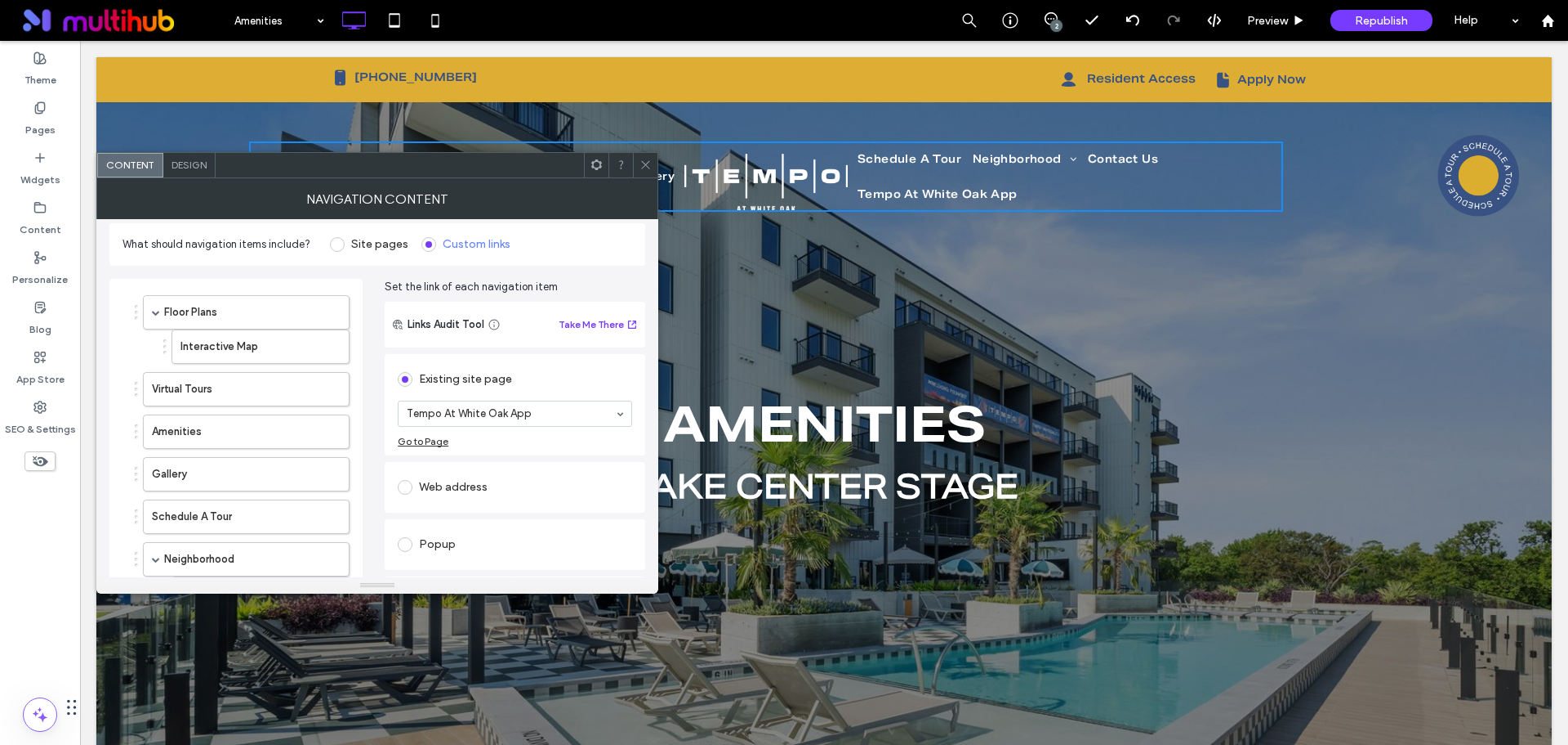
scroll to position [0, 0]
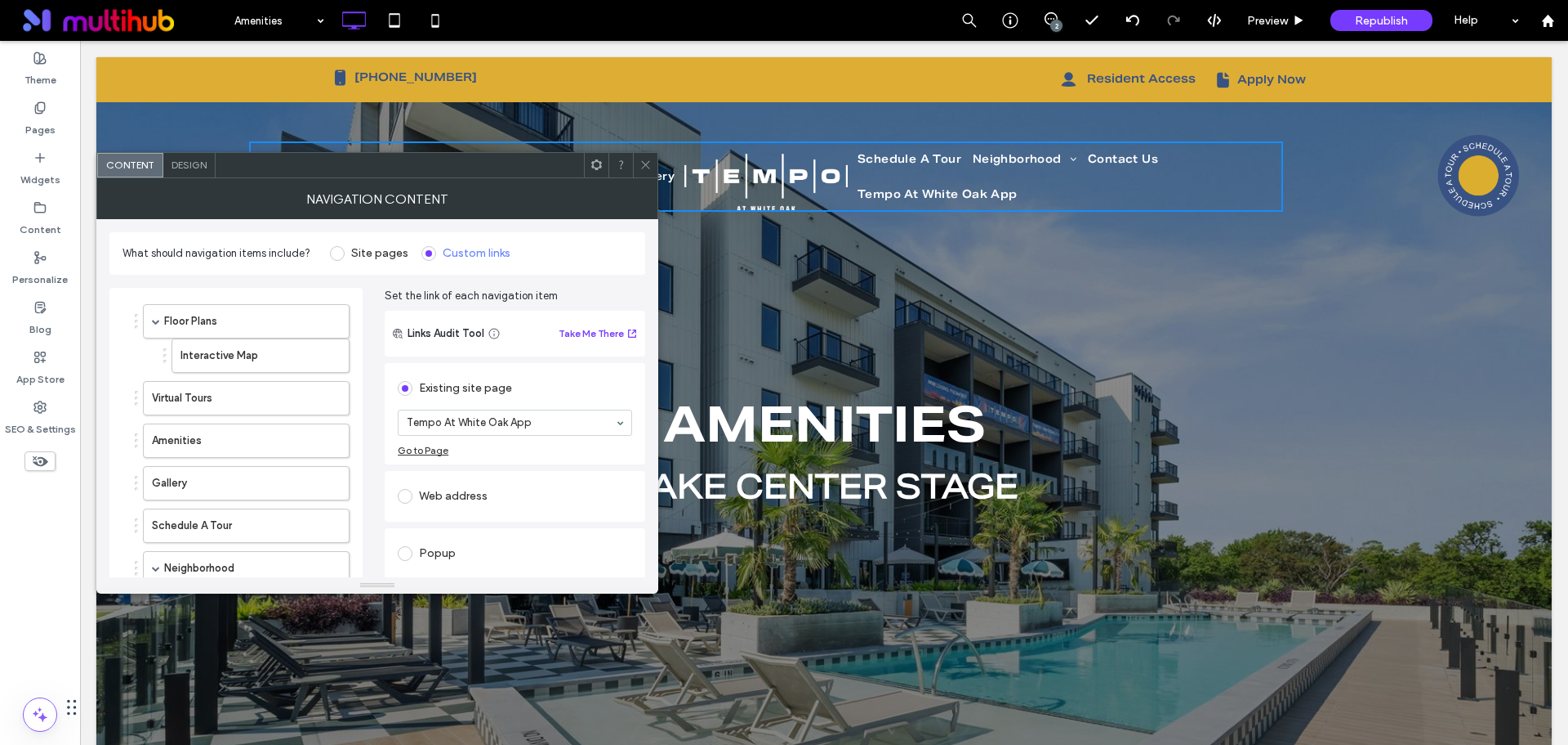
click at [480, 495] on div "Web address" at bounding box center [515, 496] width 235 height 26
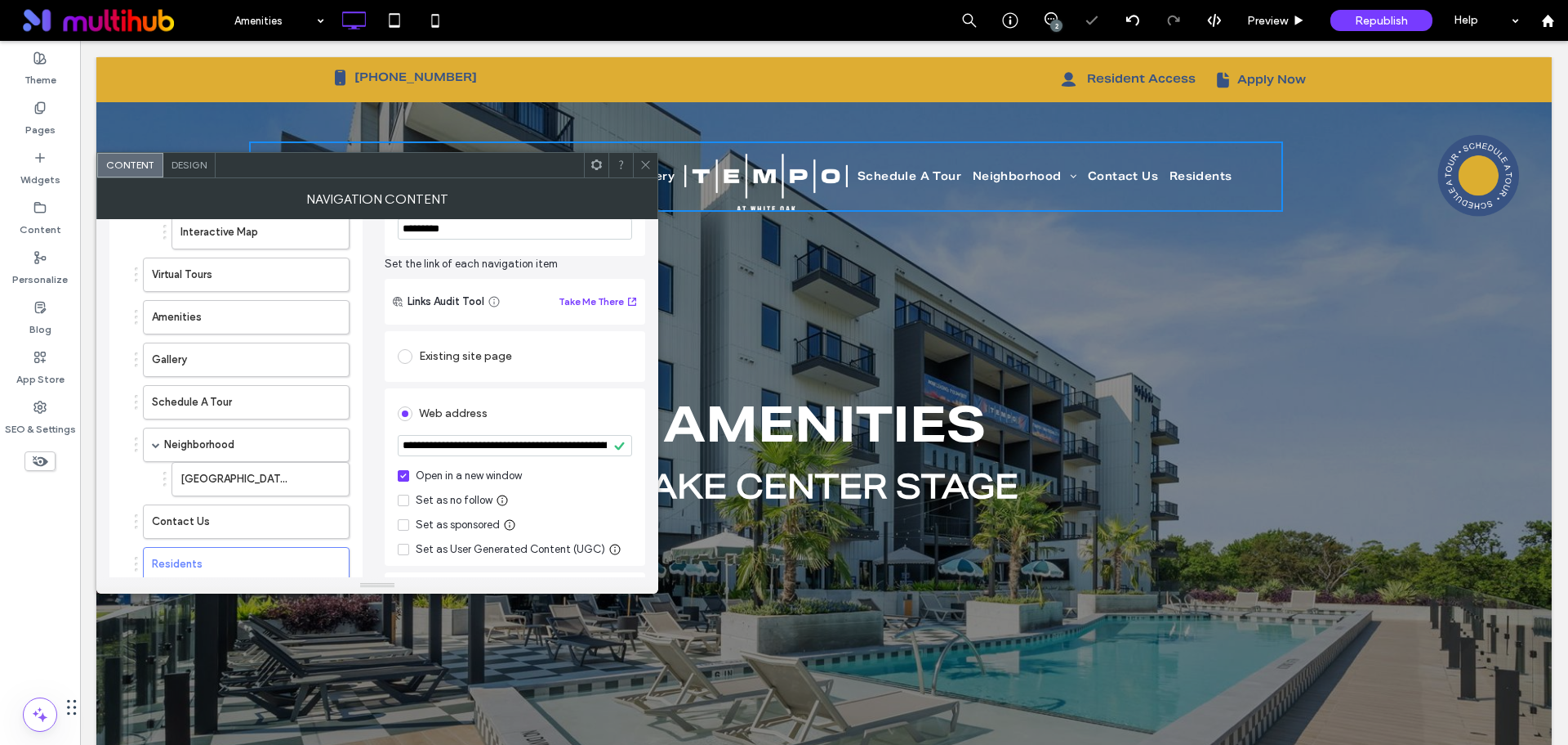
scroll to position [163, 0]
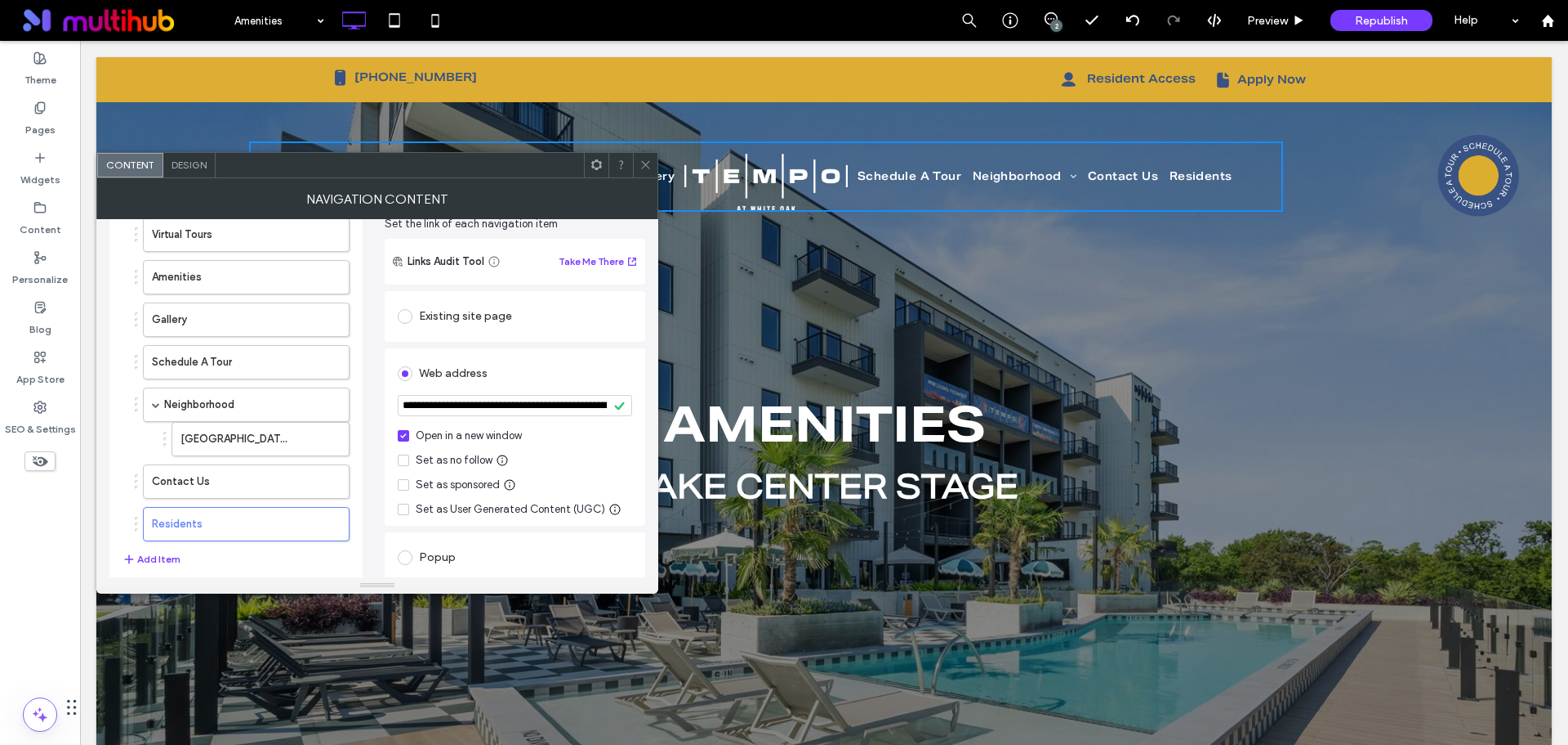
click at [465, 440] on div "Open in a new window" at bounding box center [469, 436] width 106 height 16
click at [641, 161] on icon at bounding box center [646, 165] width 12 height 12
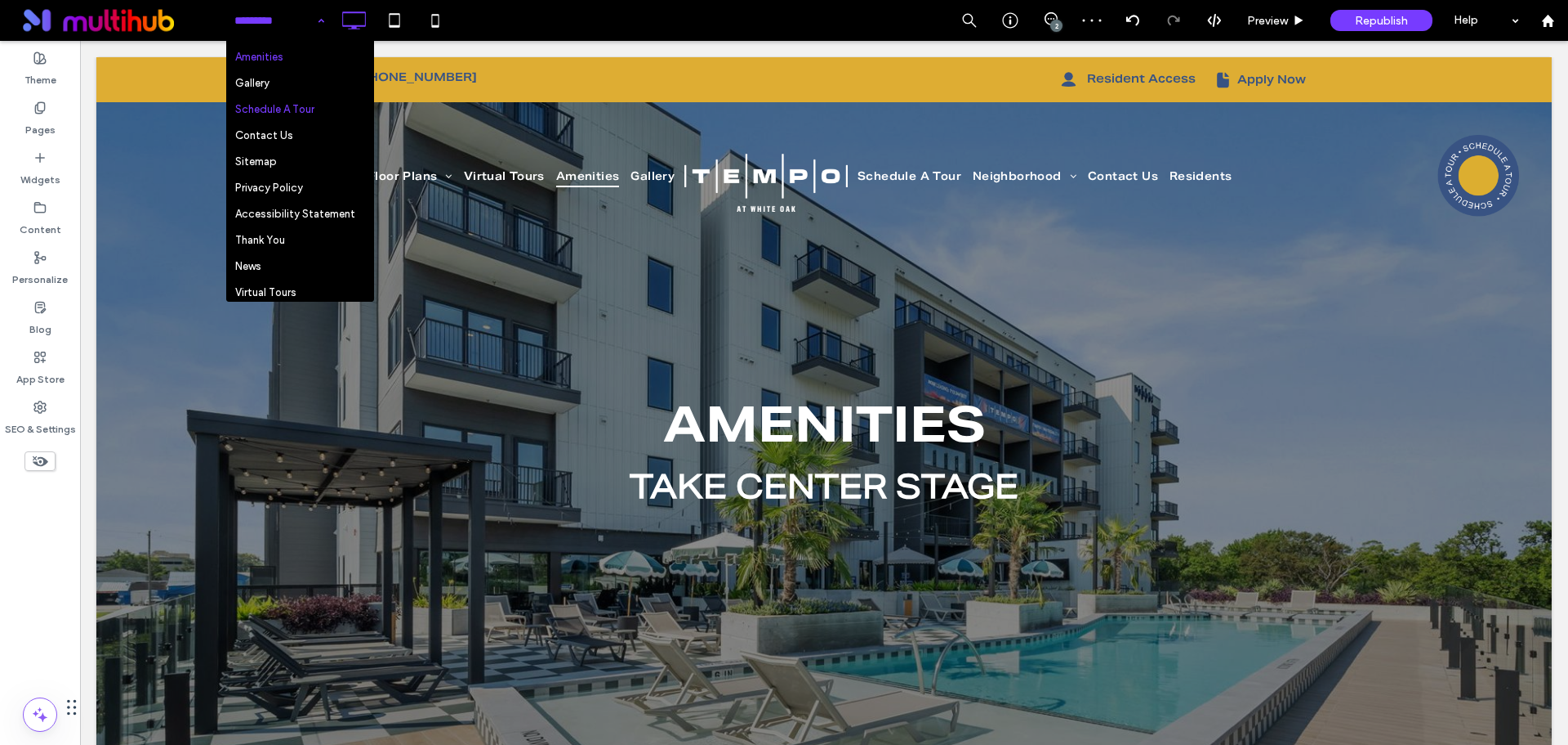
scroll to position [156, 0]
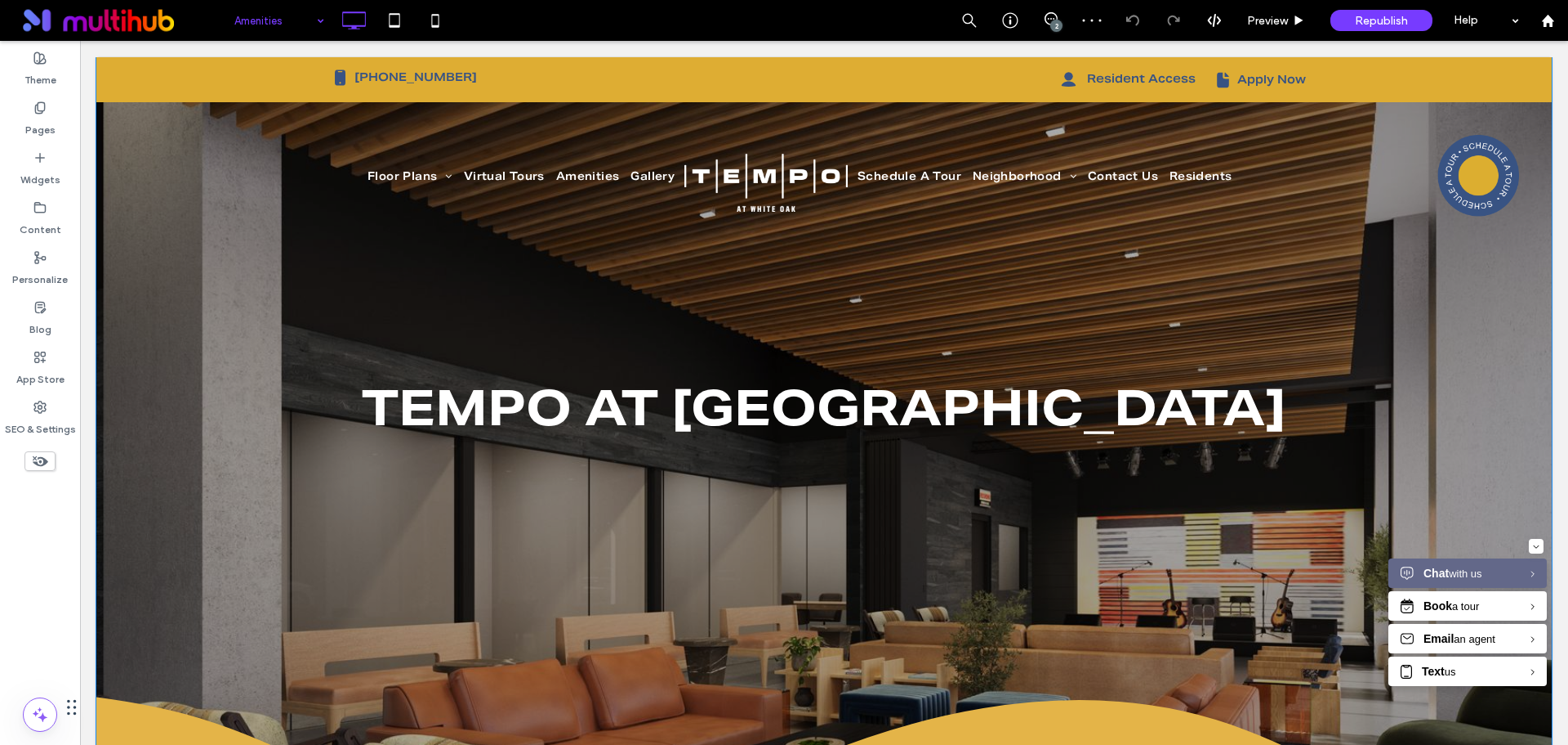
click at [278, 309] on div "tempo at White Oak Click To Paste Row + Add Section" at bounding box center [823, 530] width 1456 height 946
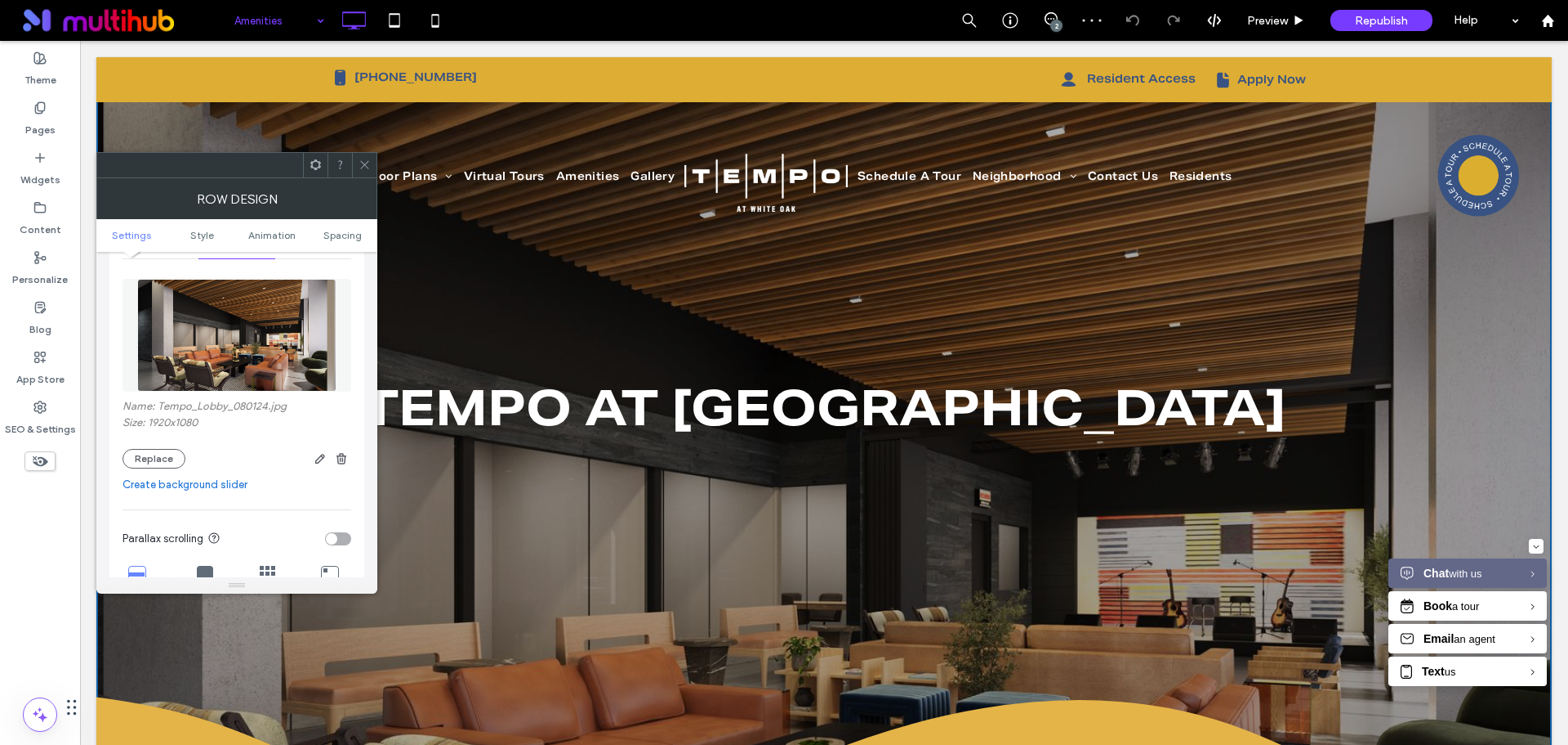
scroll to position [245, 0]
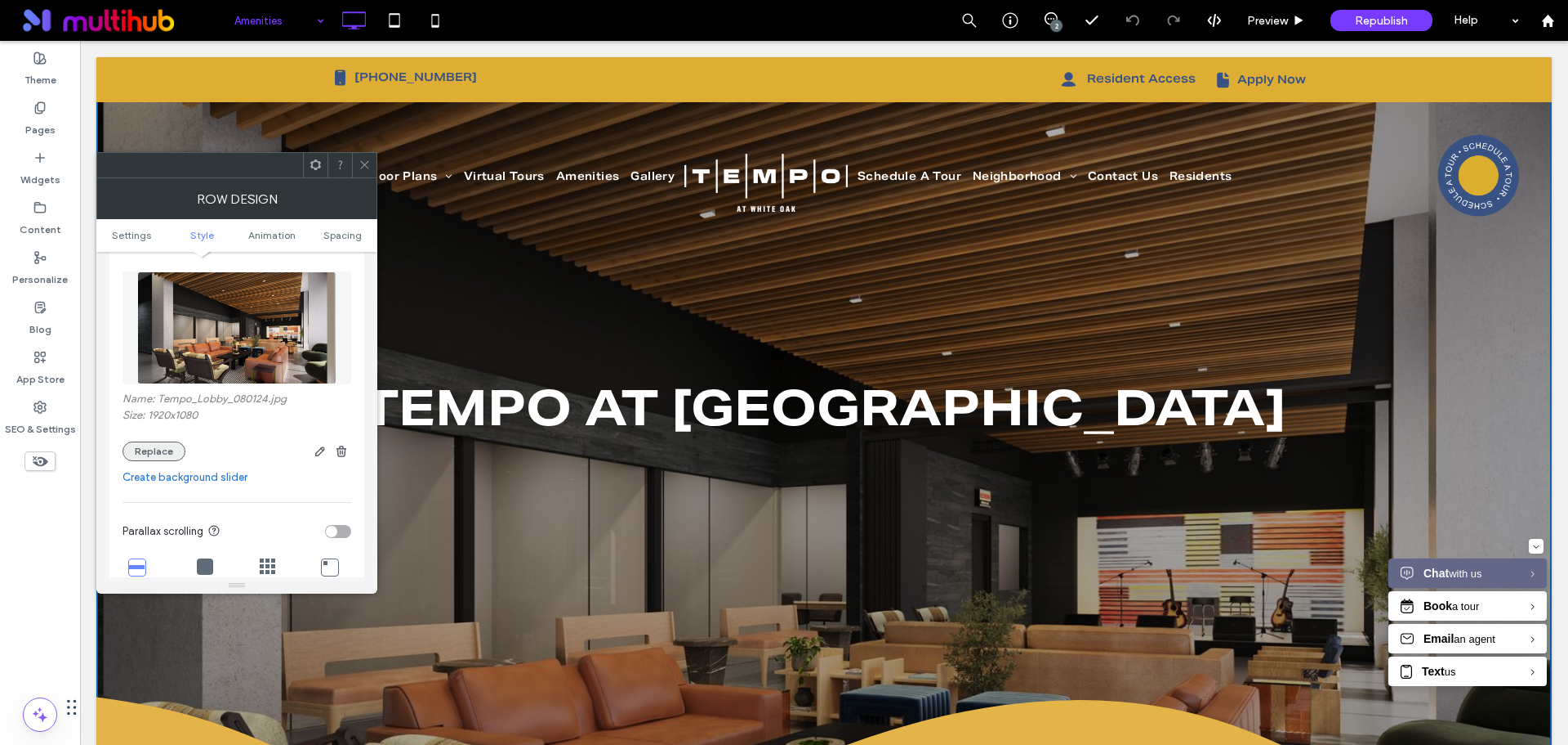
click at [163, 451] on button "Replace" at bounding box center [154, 451] width 63 height 20
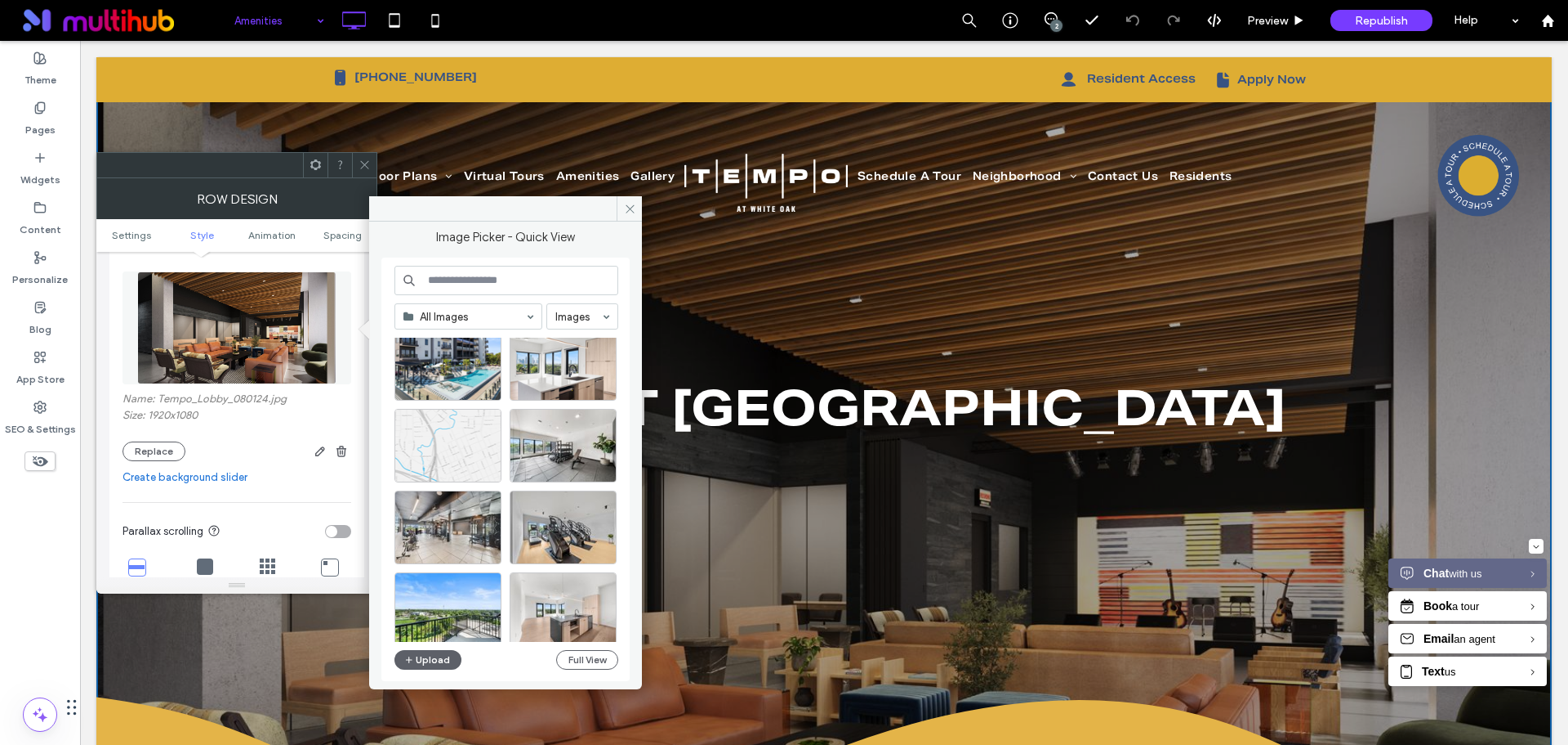
scroll to position [163, 0]
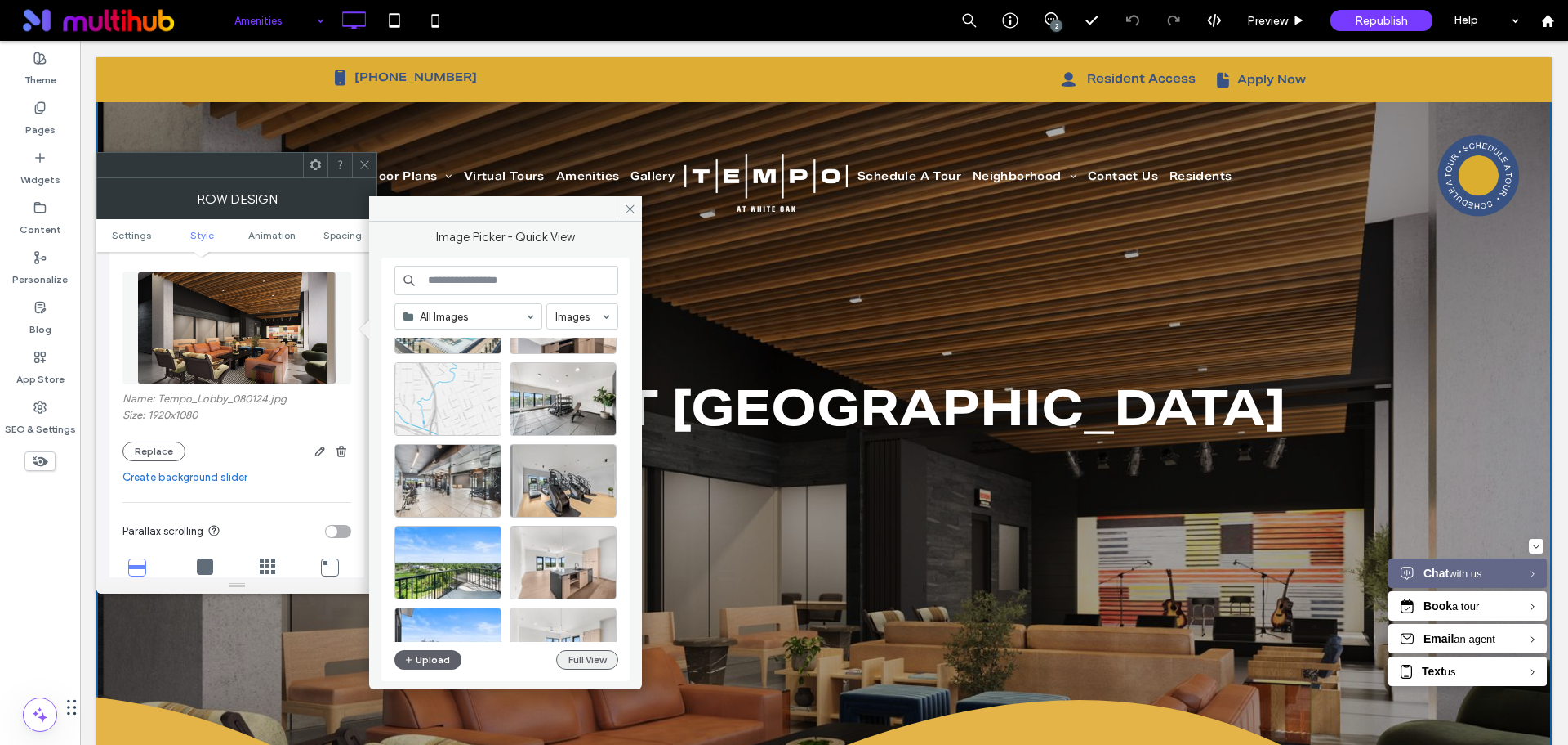
click at [579, 660] on button "Full View" at bounding box center [588, 660] width 62 height 20
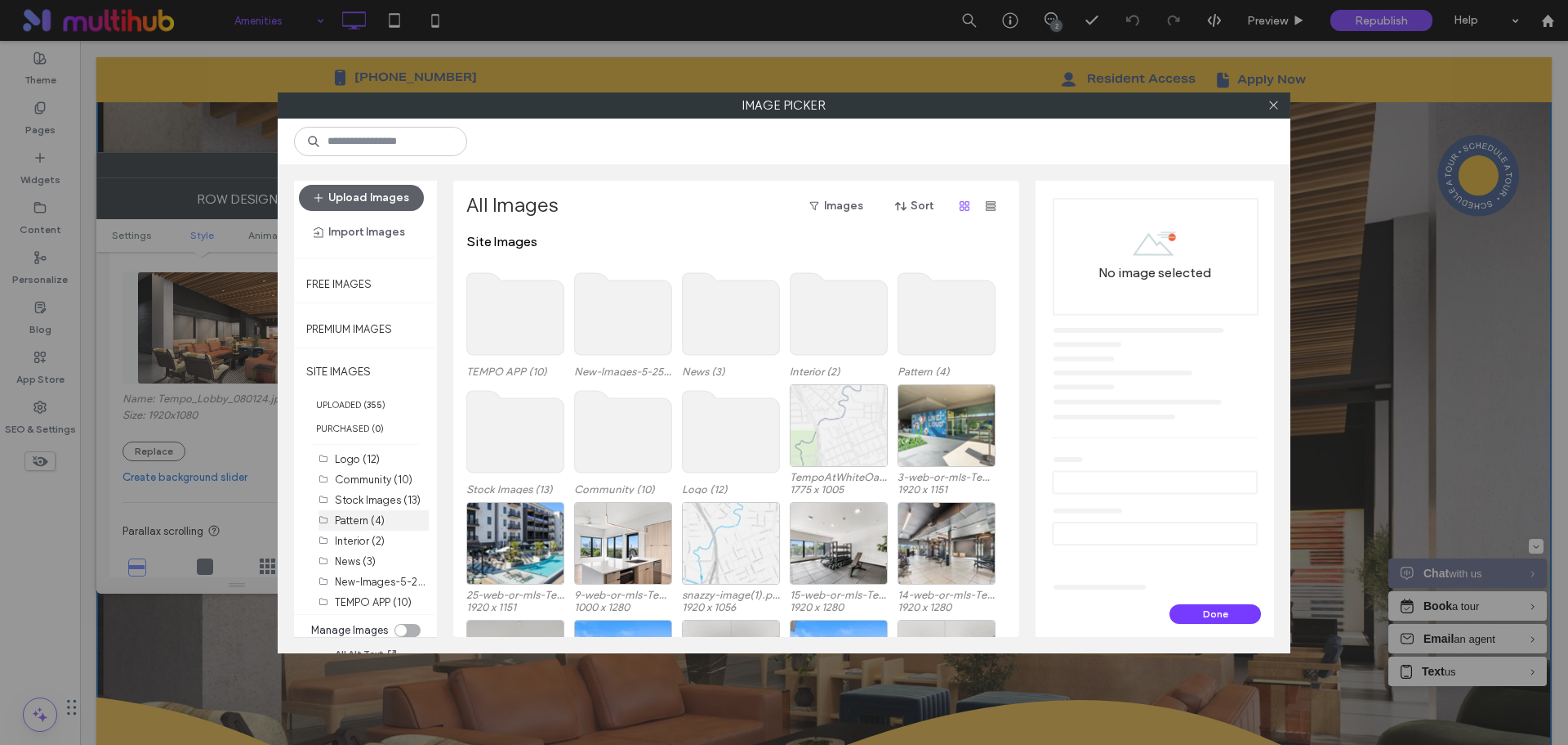
scroll to position [14, 0]
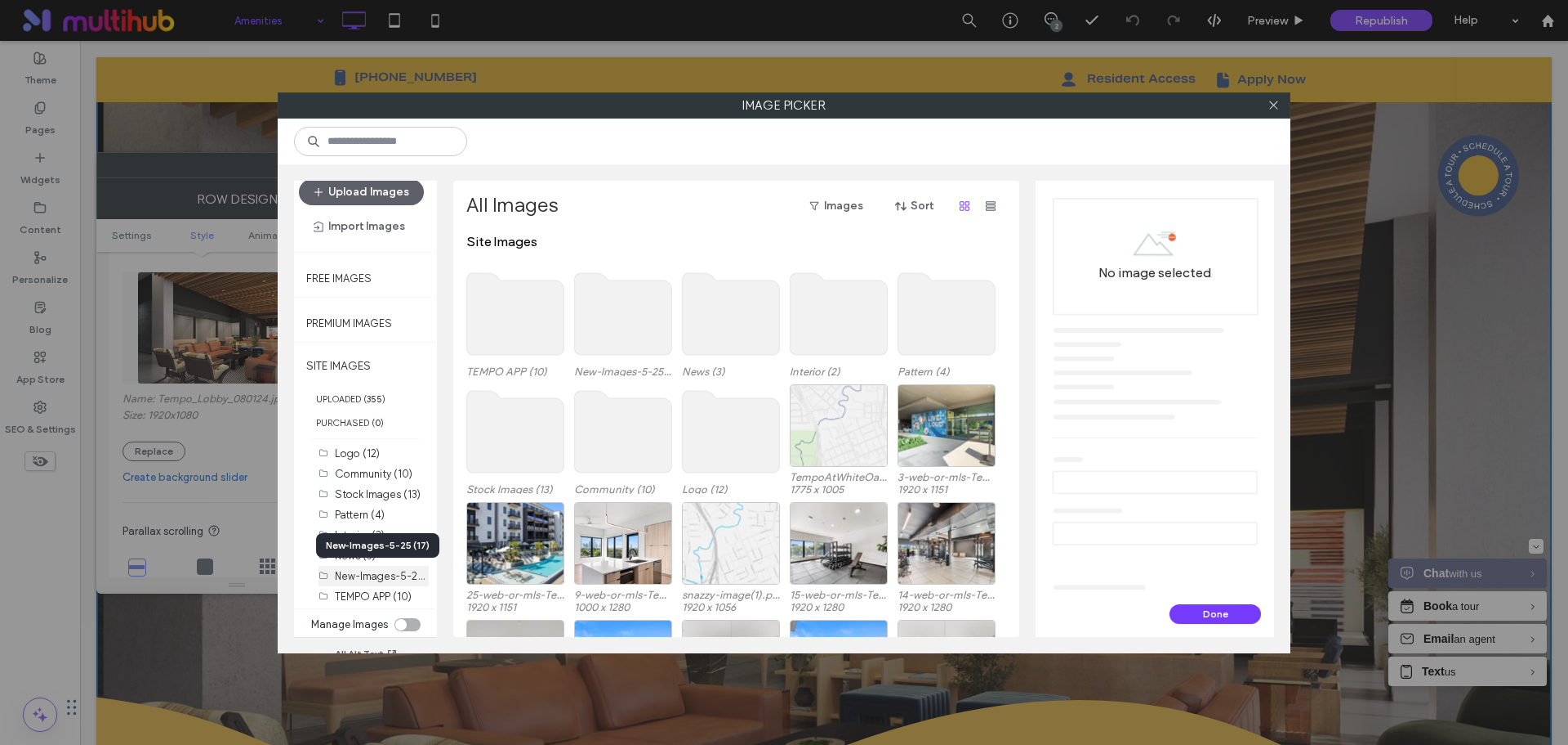
click at [391, 578] on label "New-Images-5-25 (17)" at bounding box center [389, 575] width 109 height 16
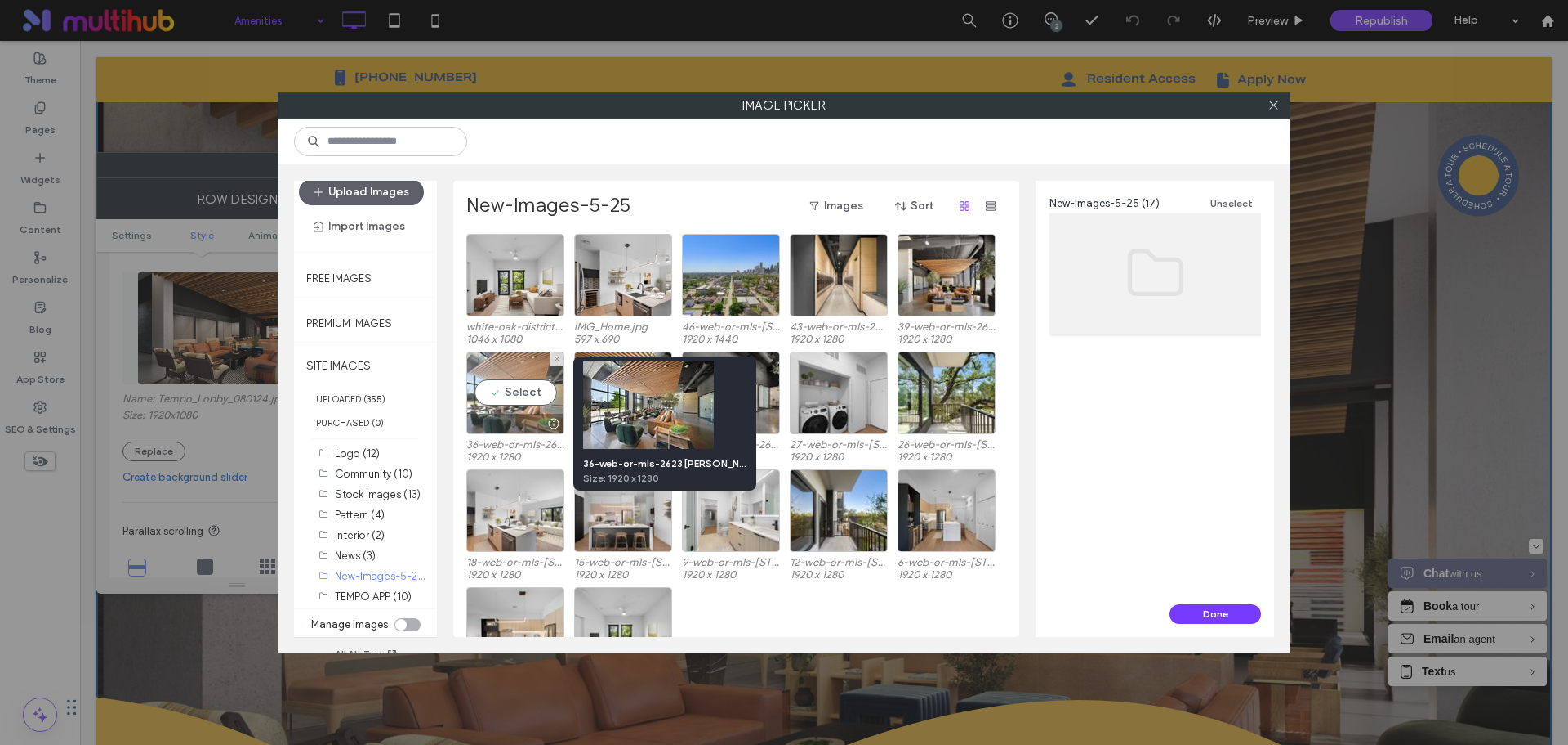
click at [556, 428] on div at bounding box center [554, 423] width 20 height 13
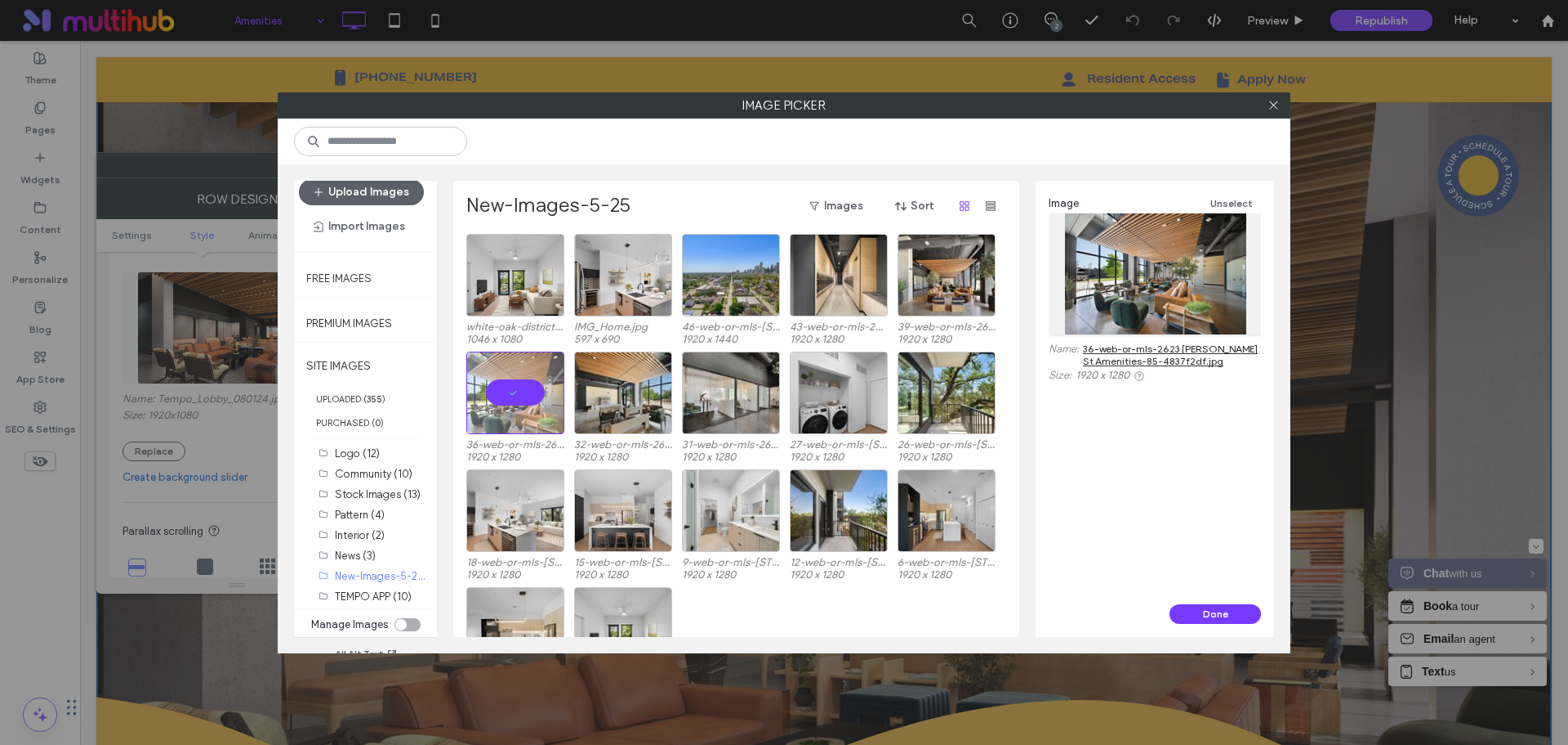
click at [1138, 356] on link "36-web-or-mls-2623 Keene St Amenities-85-4837f2df.jpg" at bounding box center [1172, 354] width 178 height 25
click at [1229, 618] on button "Done" at bounding box center [1216, 614] width 92 height 20
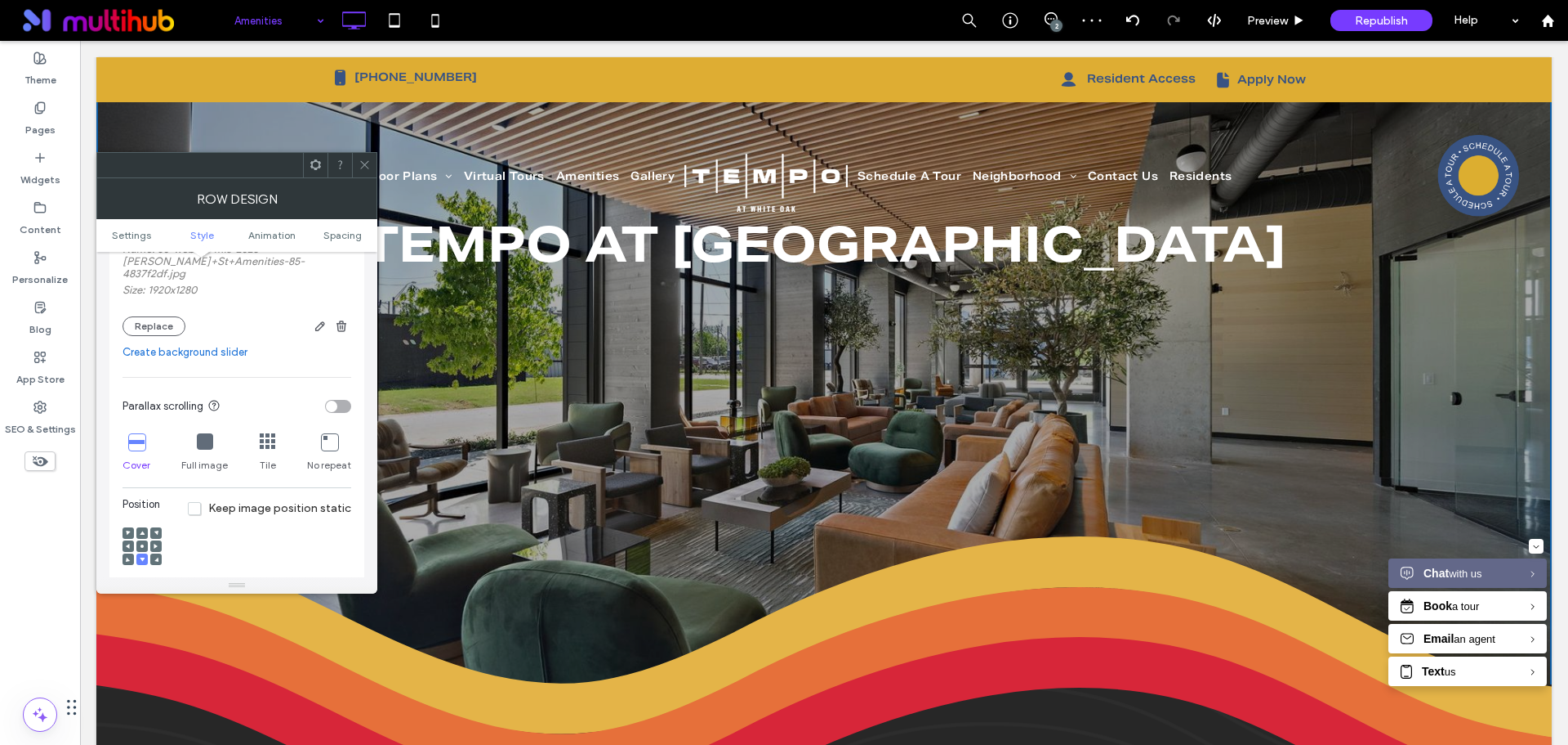
scroll to position [409, 0]
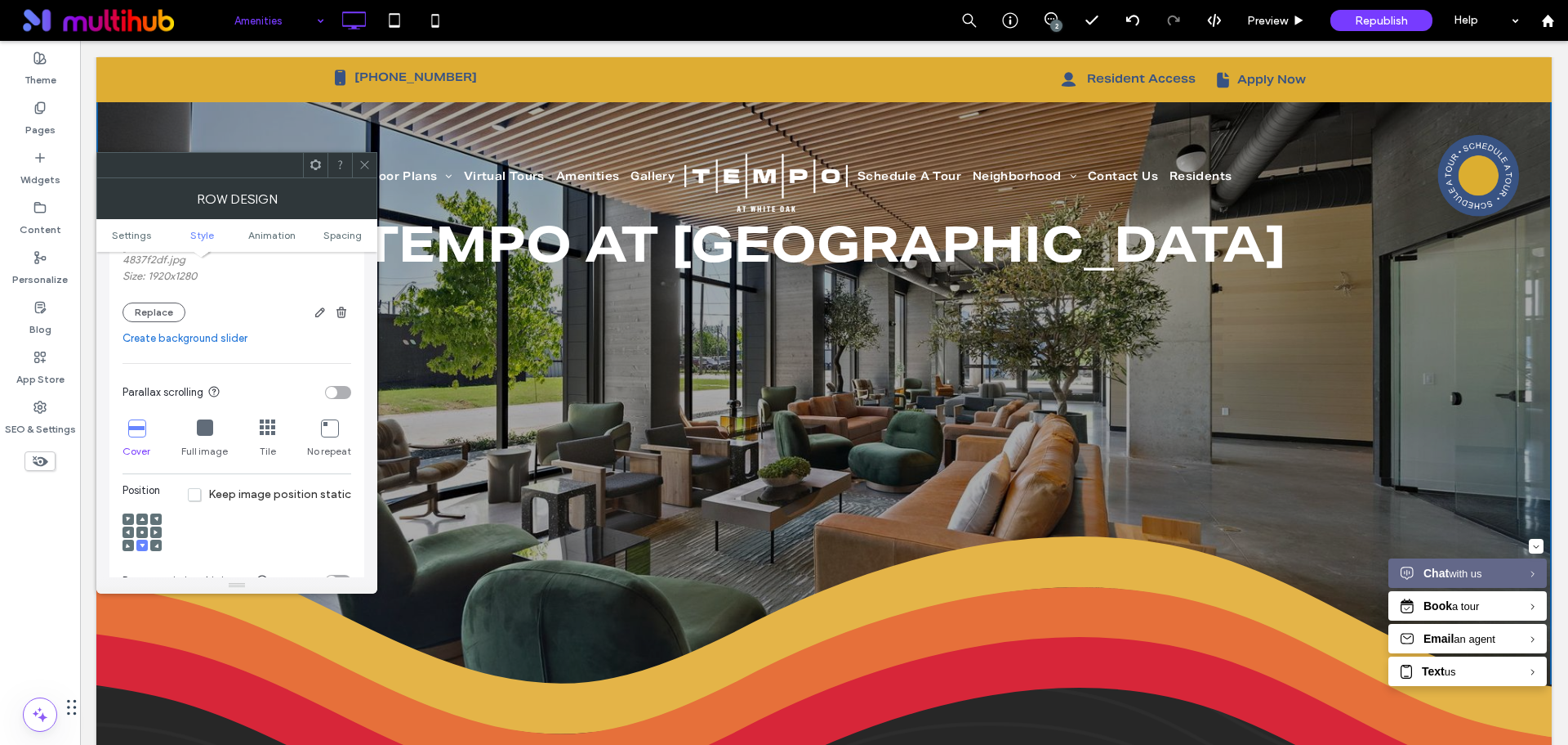
click at [360, 159] on icon at bounding box center [365, 165] width 12 height 12
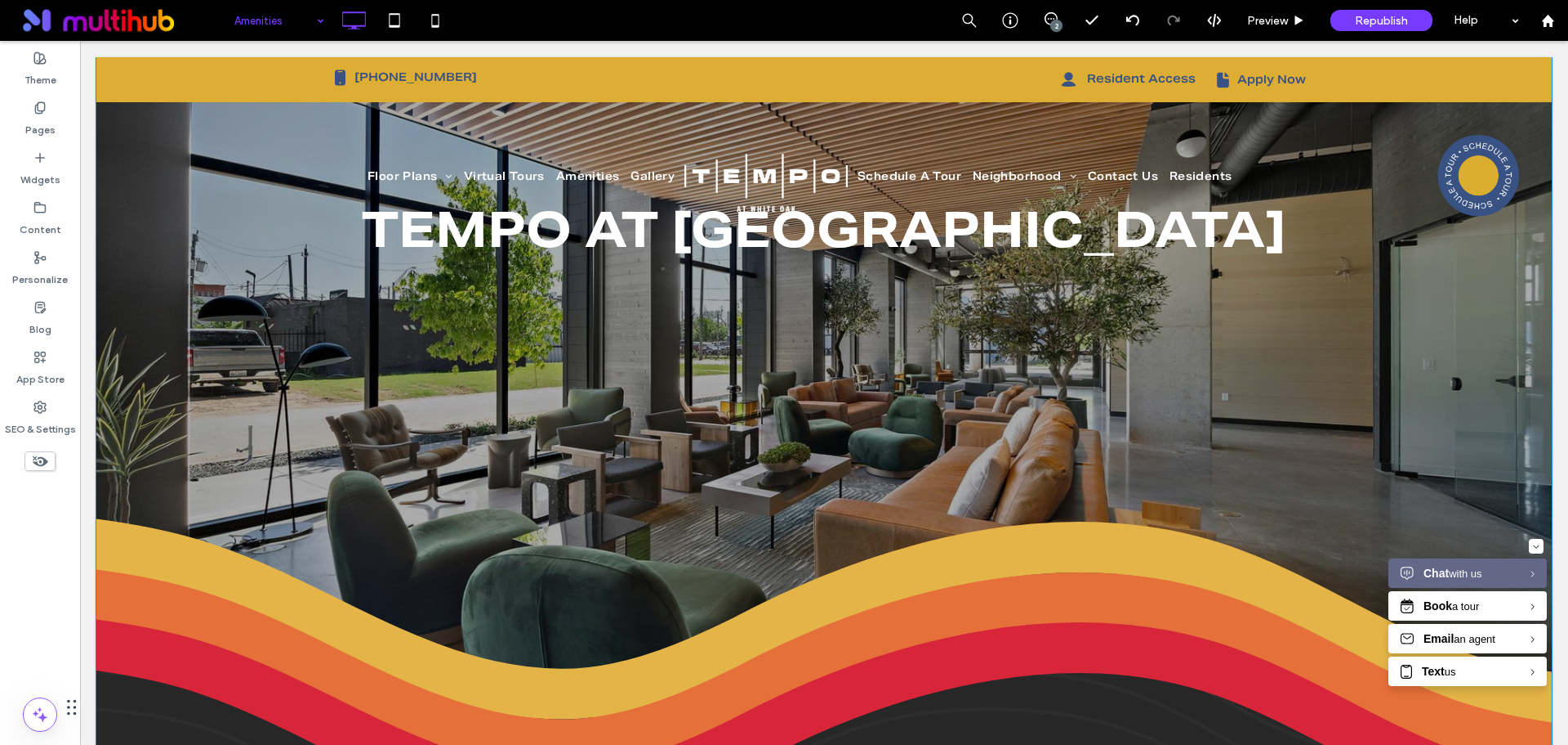
scroll to position [0, 0]
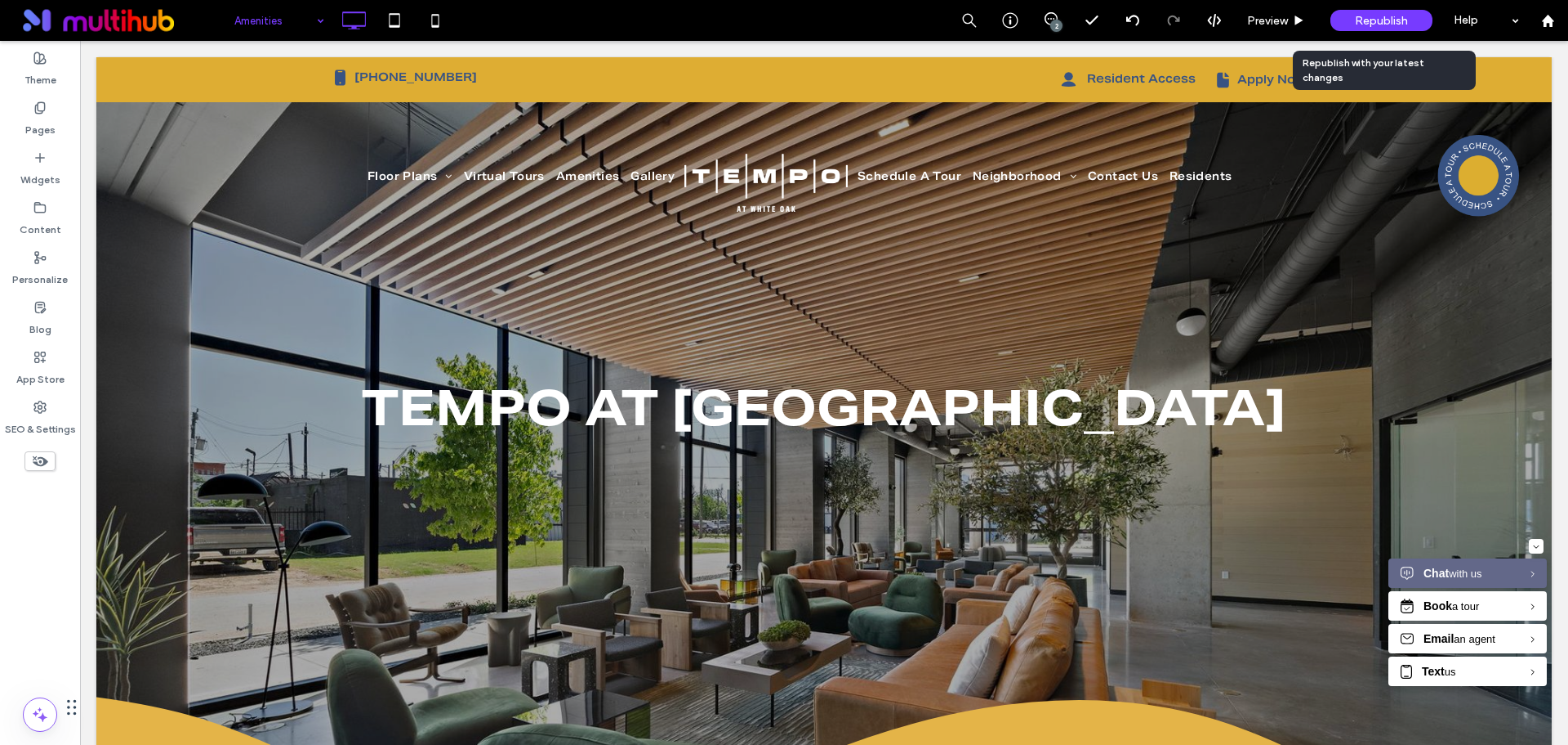
click at [1362, 22] on span "Republish" at bounding box center [1381, 21] width 53 height 14
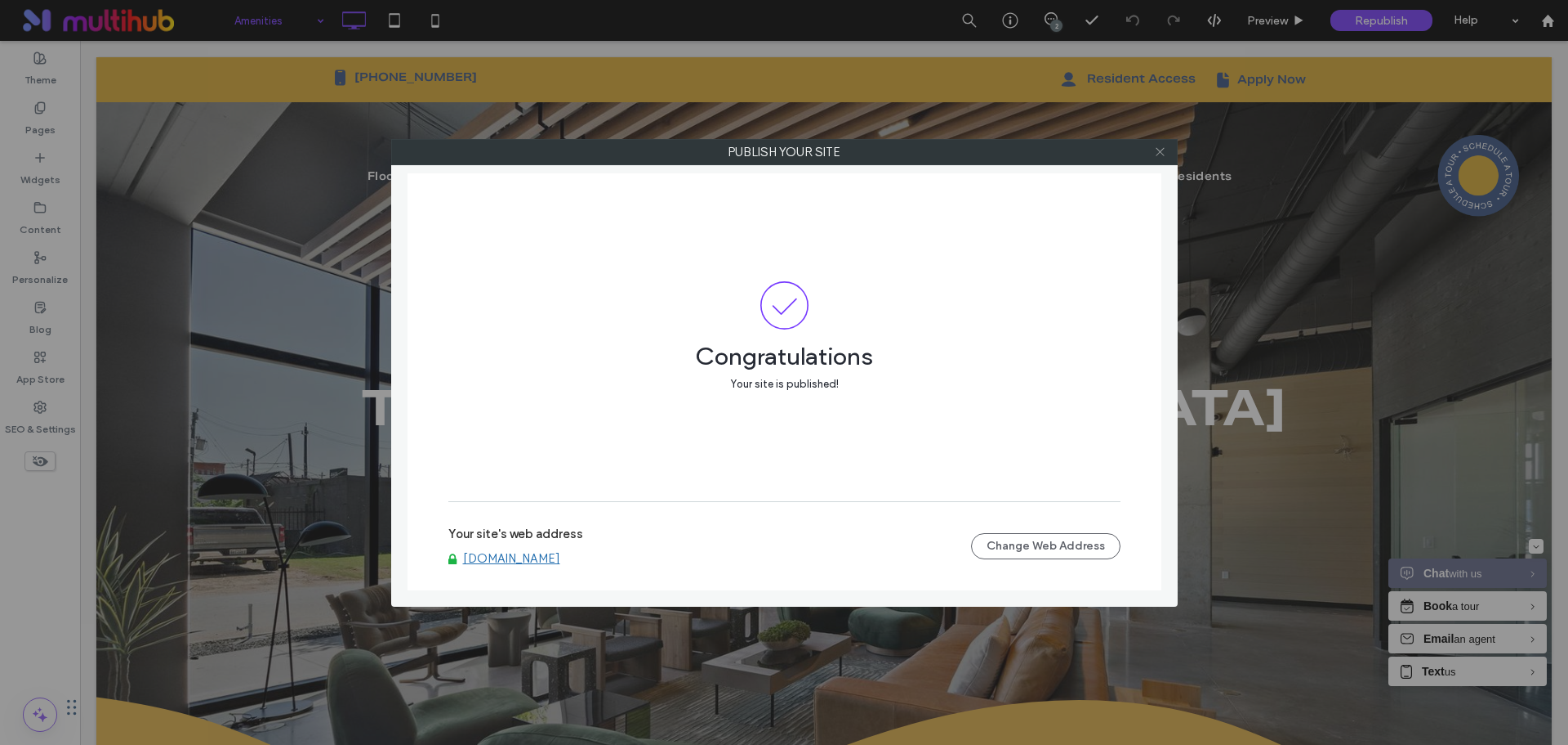
click at [1158, 151] on icon at bounding box center [1160, 151] width 12 height 12
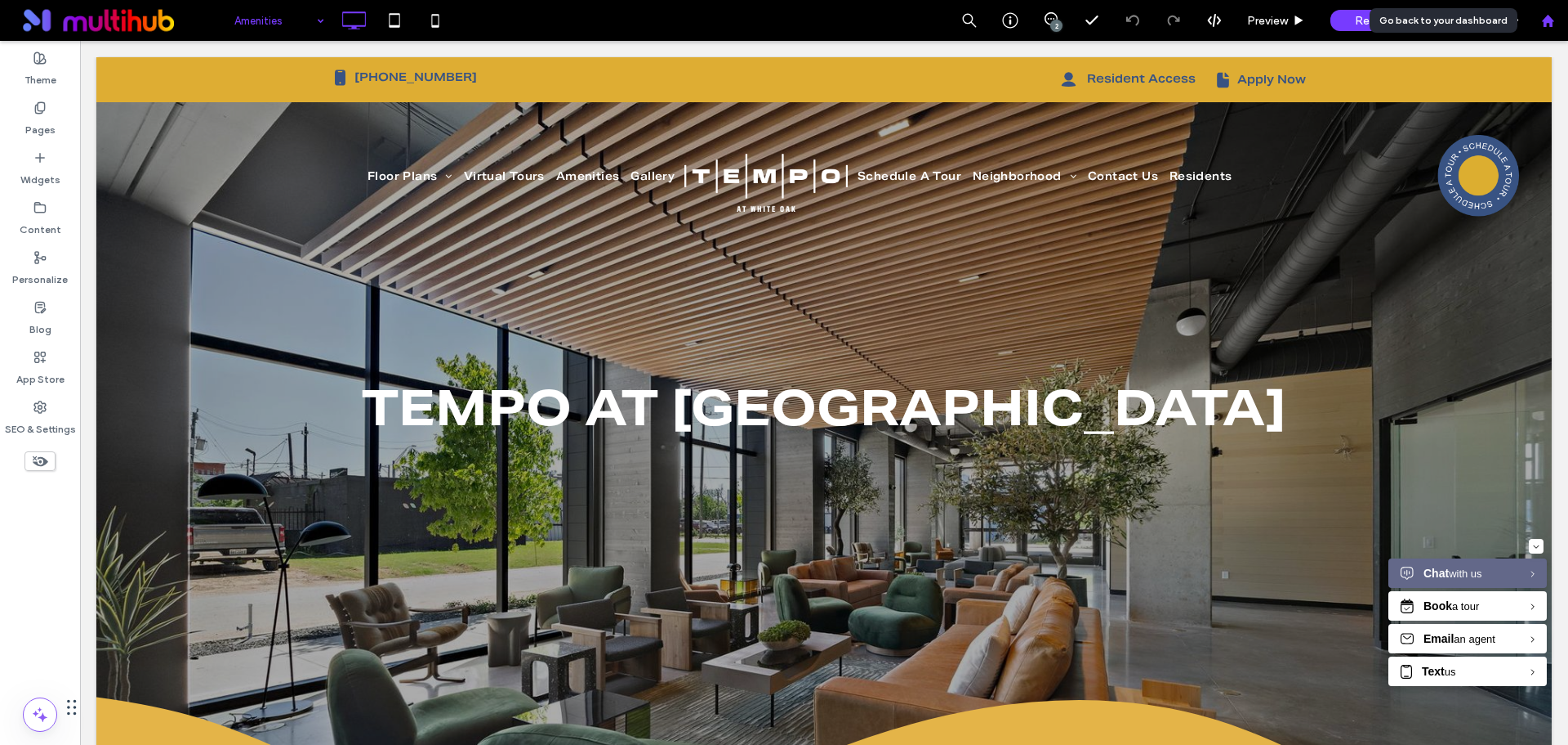
click at [1541, 25] on icon at bounding box center [1548, 21] width 14 height 14
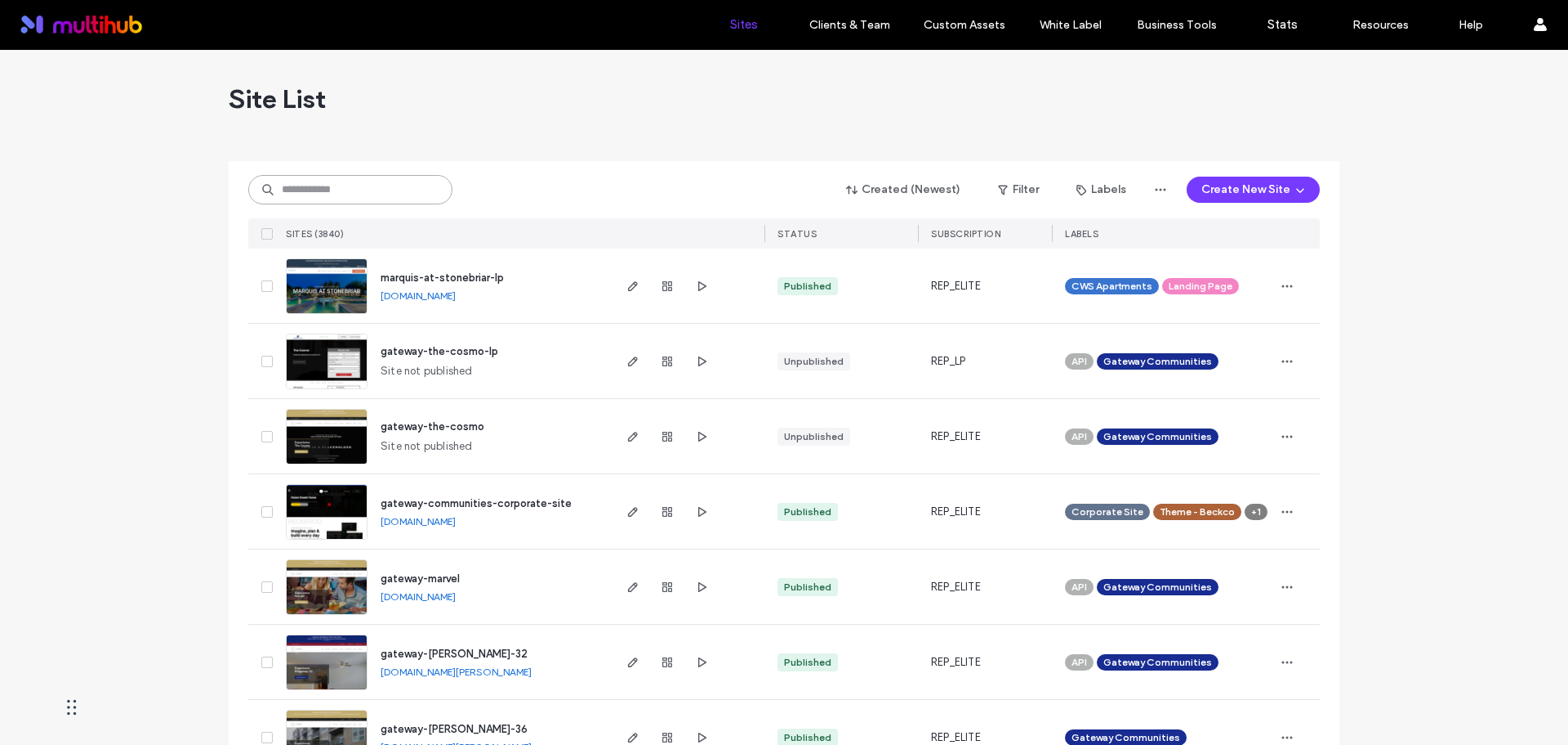
click at [401, 195] on input at bounding box center [350, 189] width 204 height 29
paste input "**********"
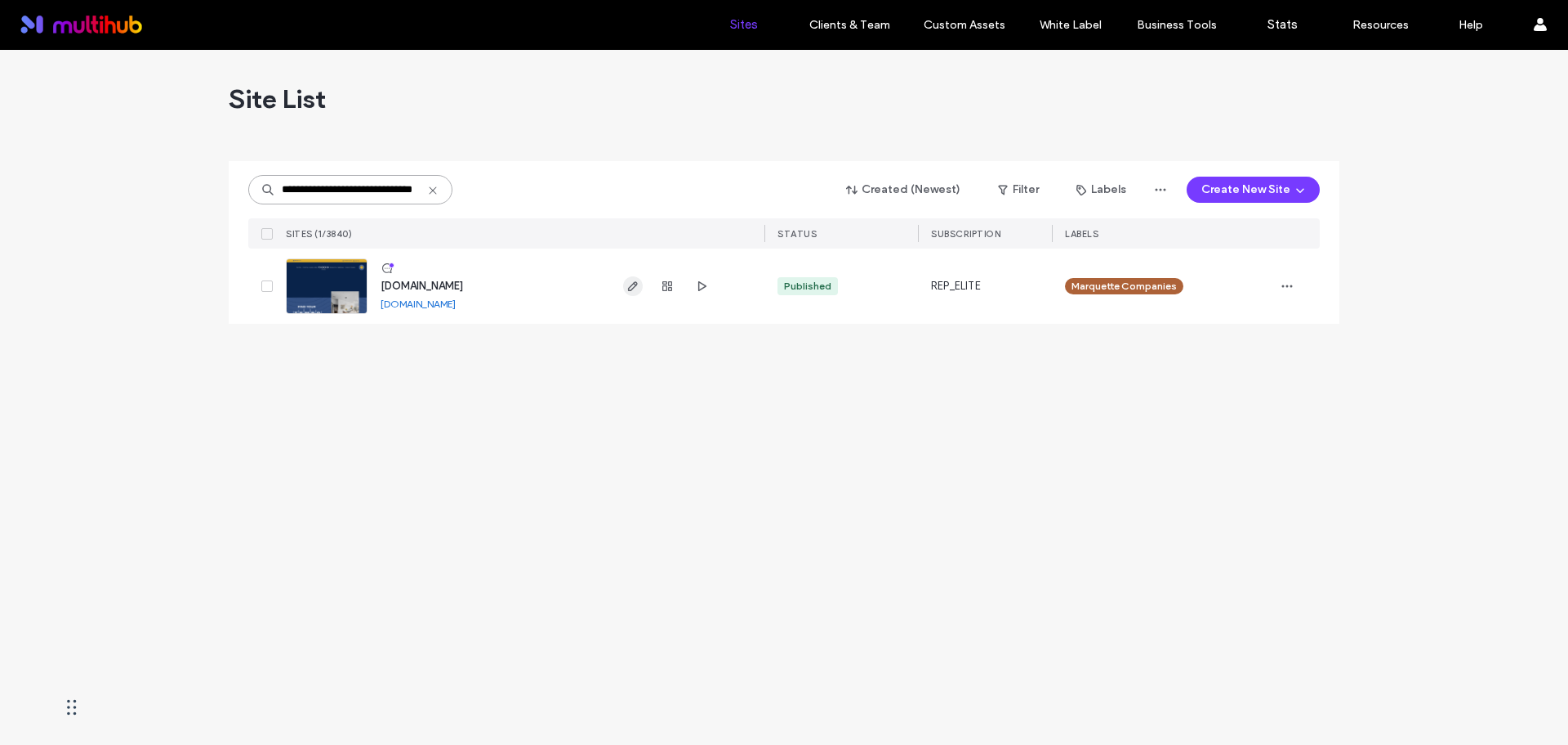
type input "**********"
click at [631, 293] on span "button" at bounding box center [634, 286] width 20 height 20
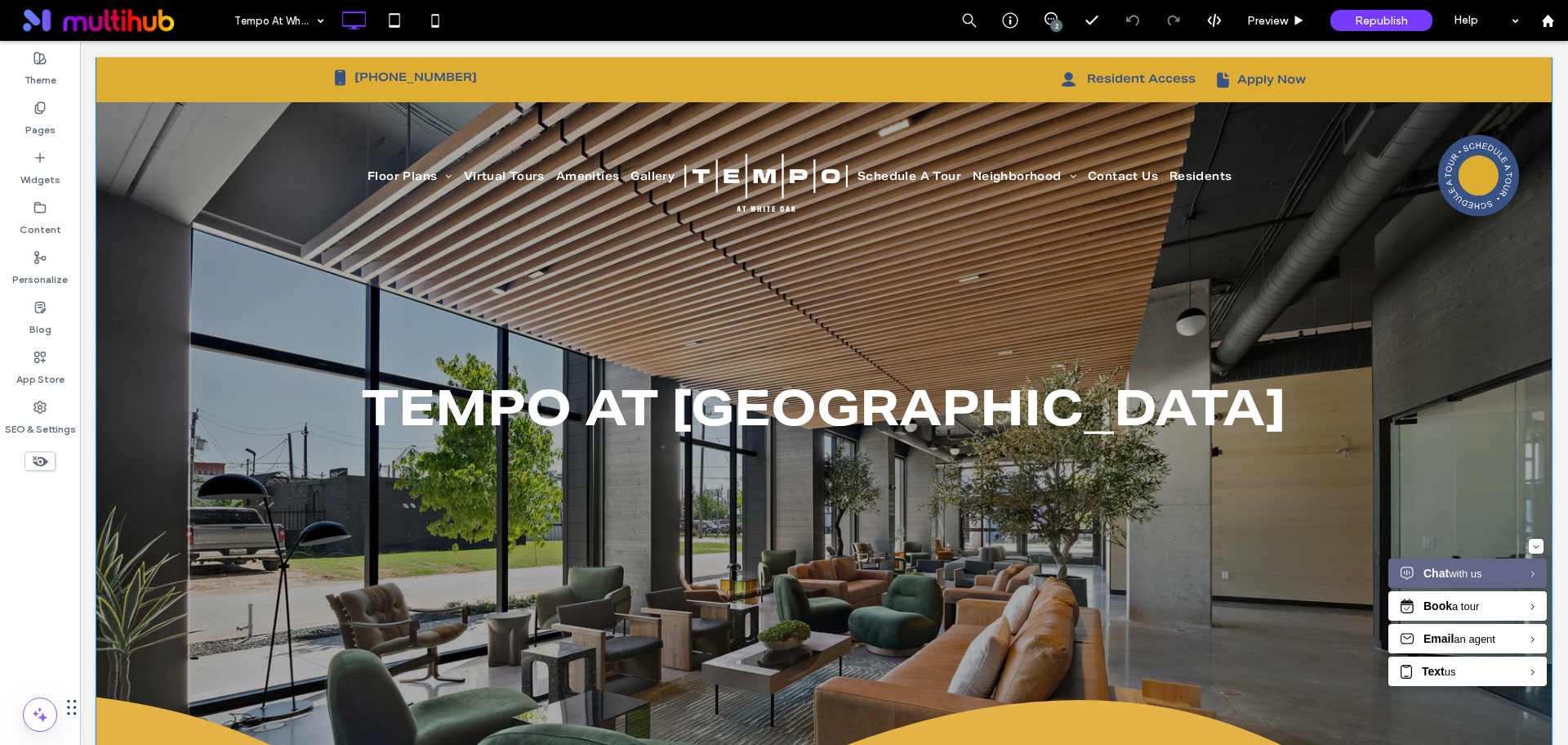
click at [406, 272] on div "tempo at White Oak Click To Paste Row + Add Section" at bounding box center [823, 530] width 1456 height 946
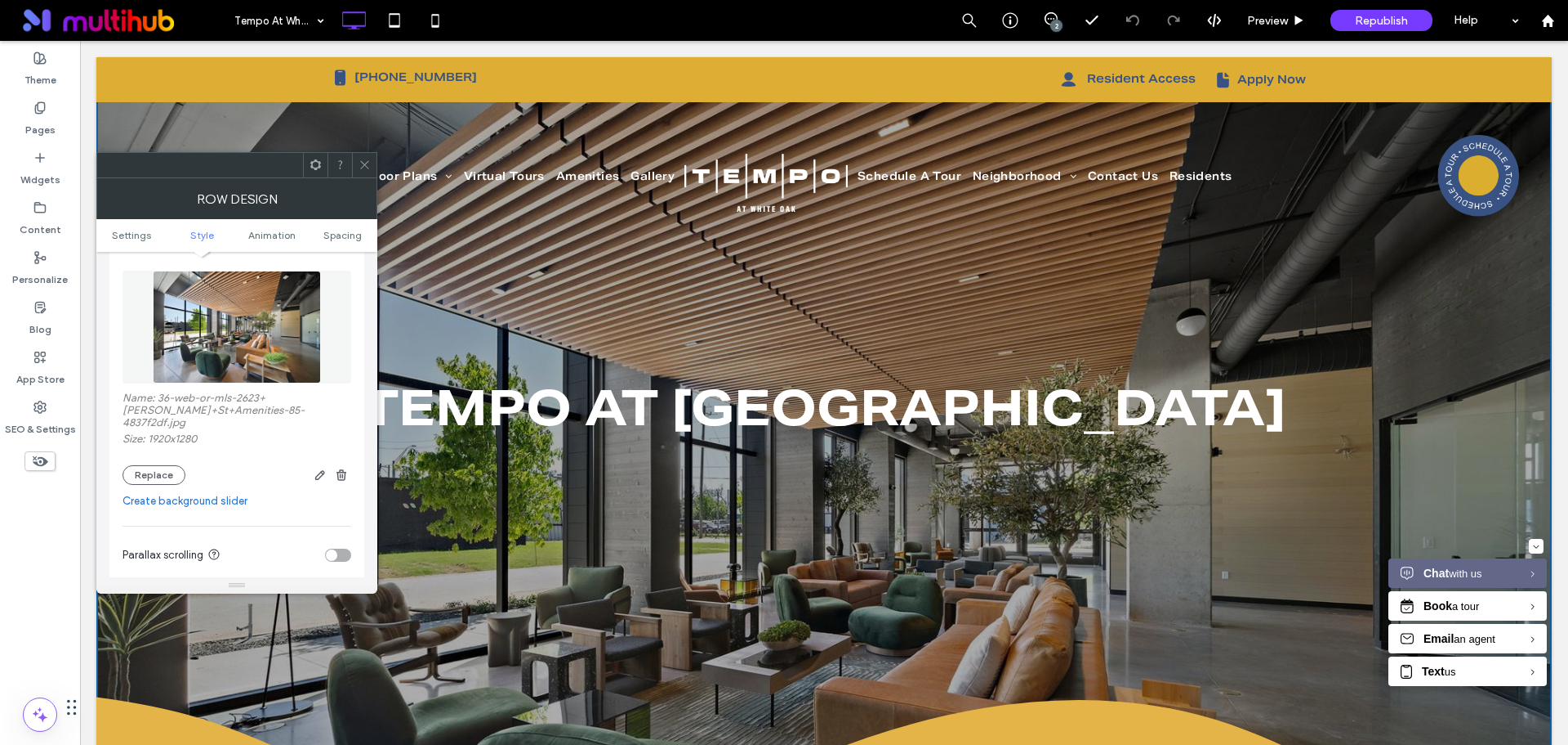
scroll to position [245, 0]
click at [163, 466] on button "Replace" at bounding box center [154, 476] width 63 height 20
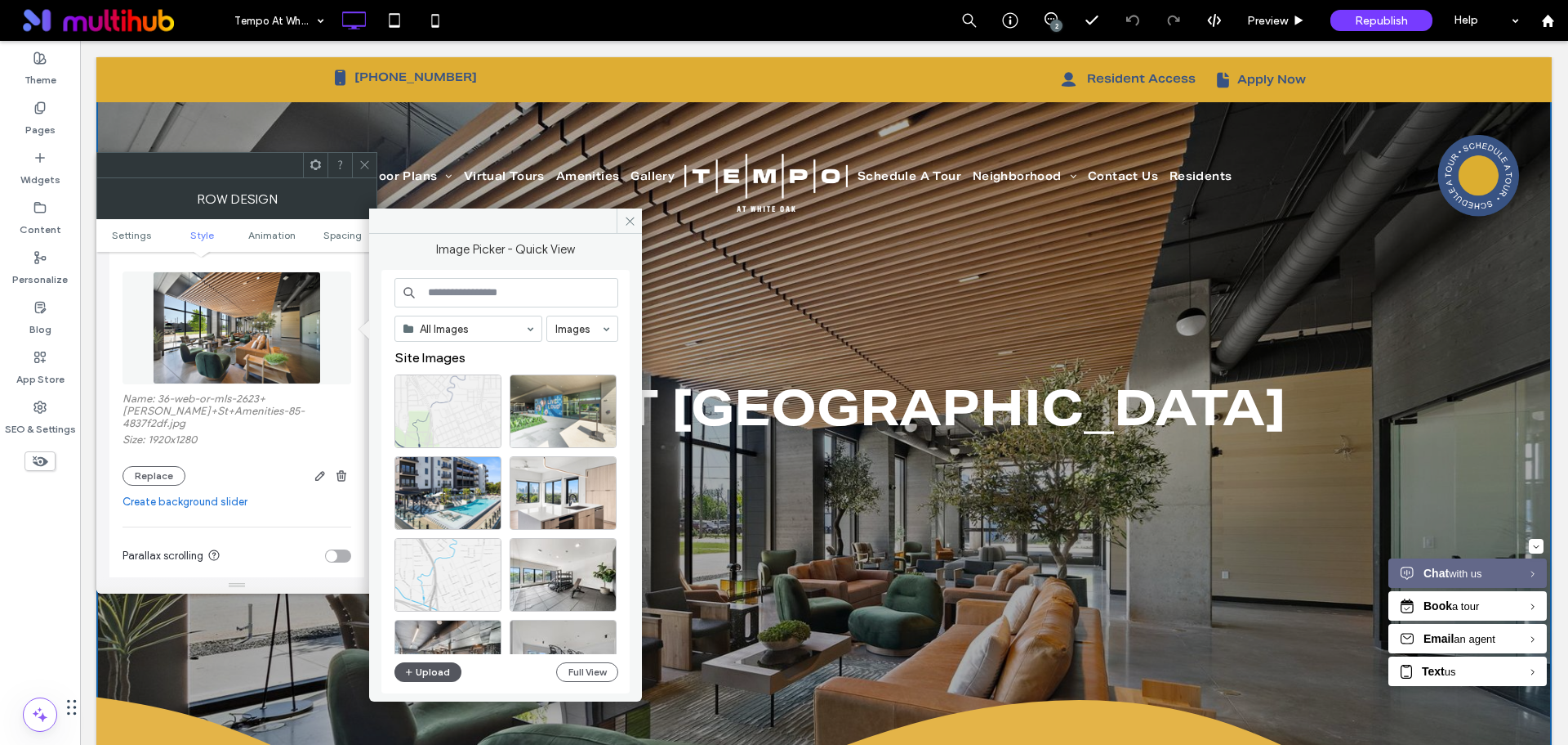
click at [443, 670] on button "Upload" at bounding box center [428, 672] width 67 height 20
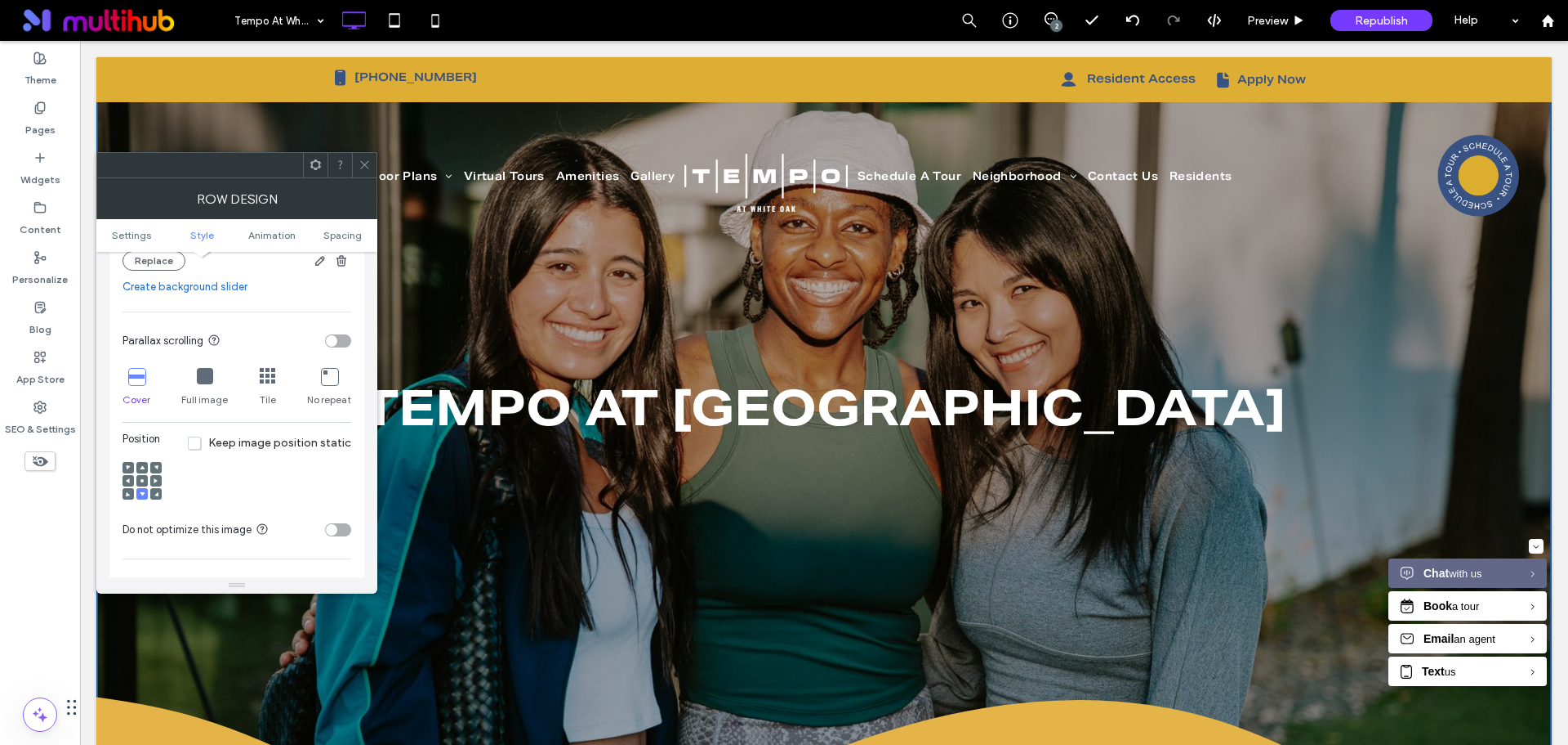
scroll to position [490, 0]
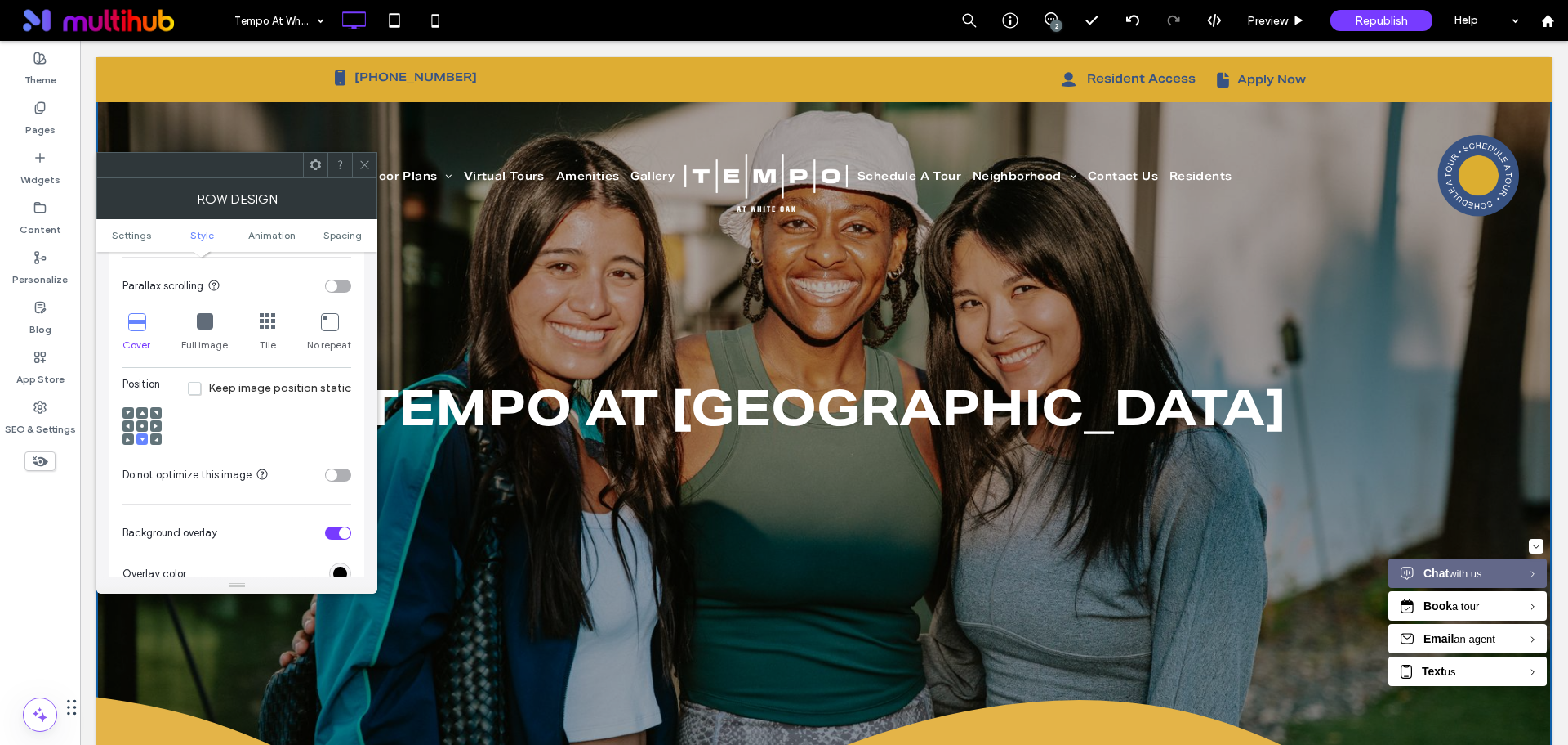
click at [139, 428] on div at bounding box center [142, 425] width 11 height 11
click at [144, 425] on icon at bounding box center [142, 425] width 5 height 5
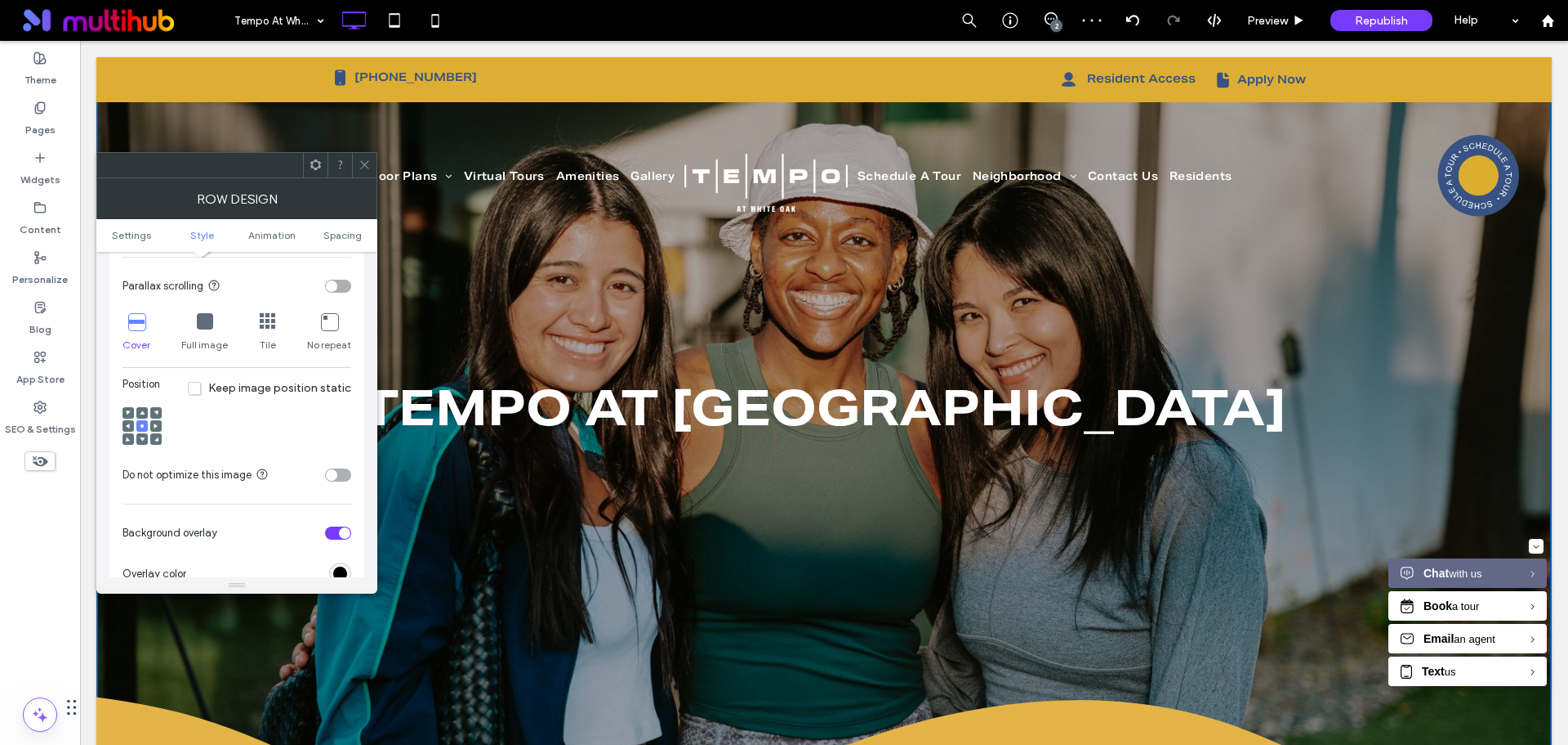
click at [144, 410] on icon at bounding box center [142, 412] width 5 height 5
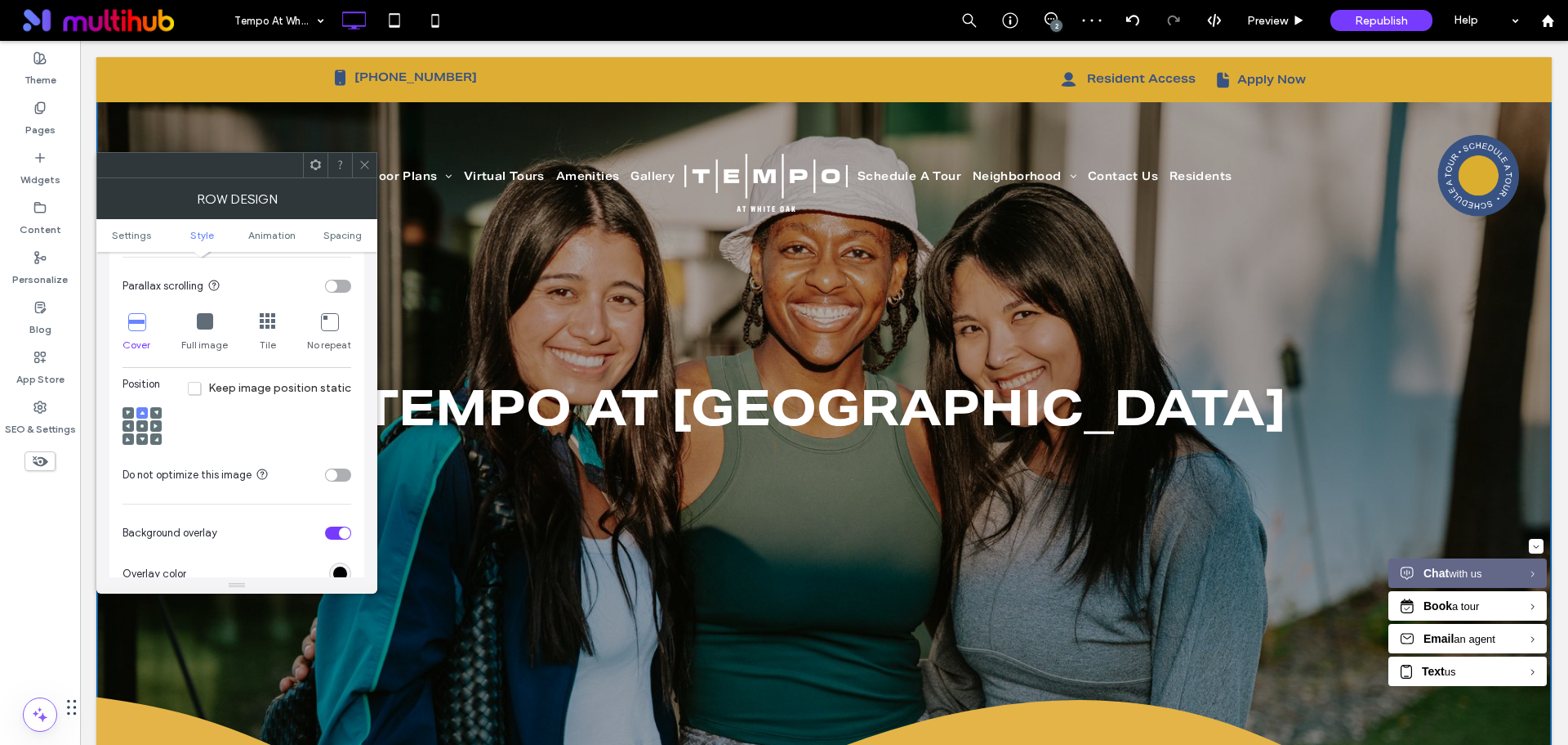
drag, startPoint x: 365, startPoint y: 164, endPoint x: 329, endPoint y: 144, distance: 41.2
click at [365, 164] on use at bounding box center [364, 165] width 8 height 8
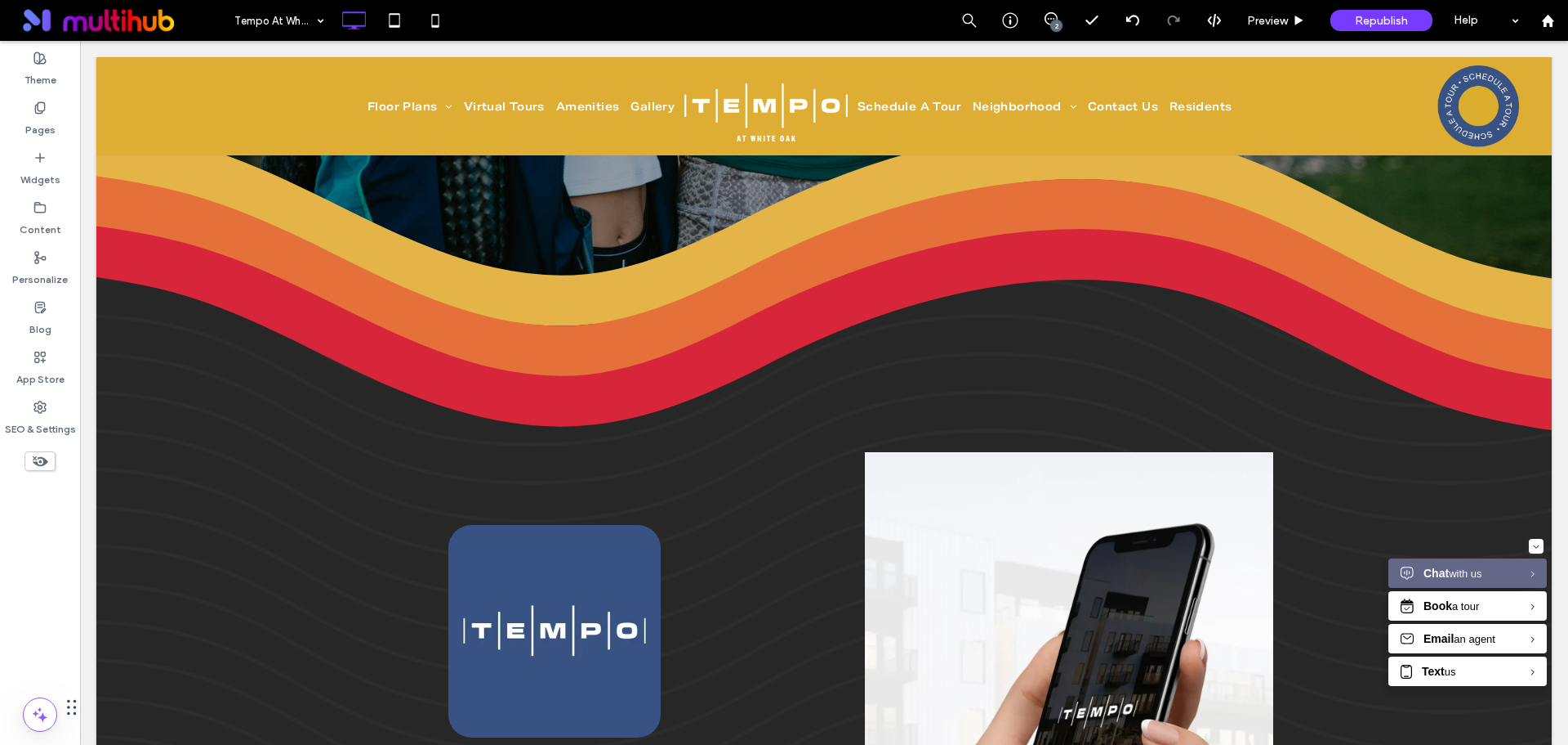
scroll to position [572, 0]
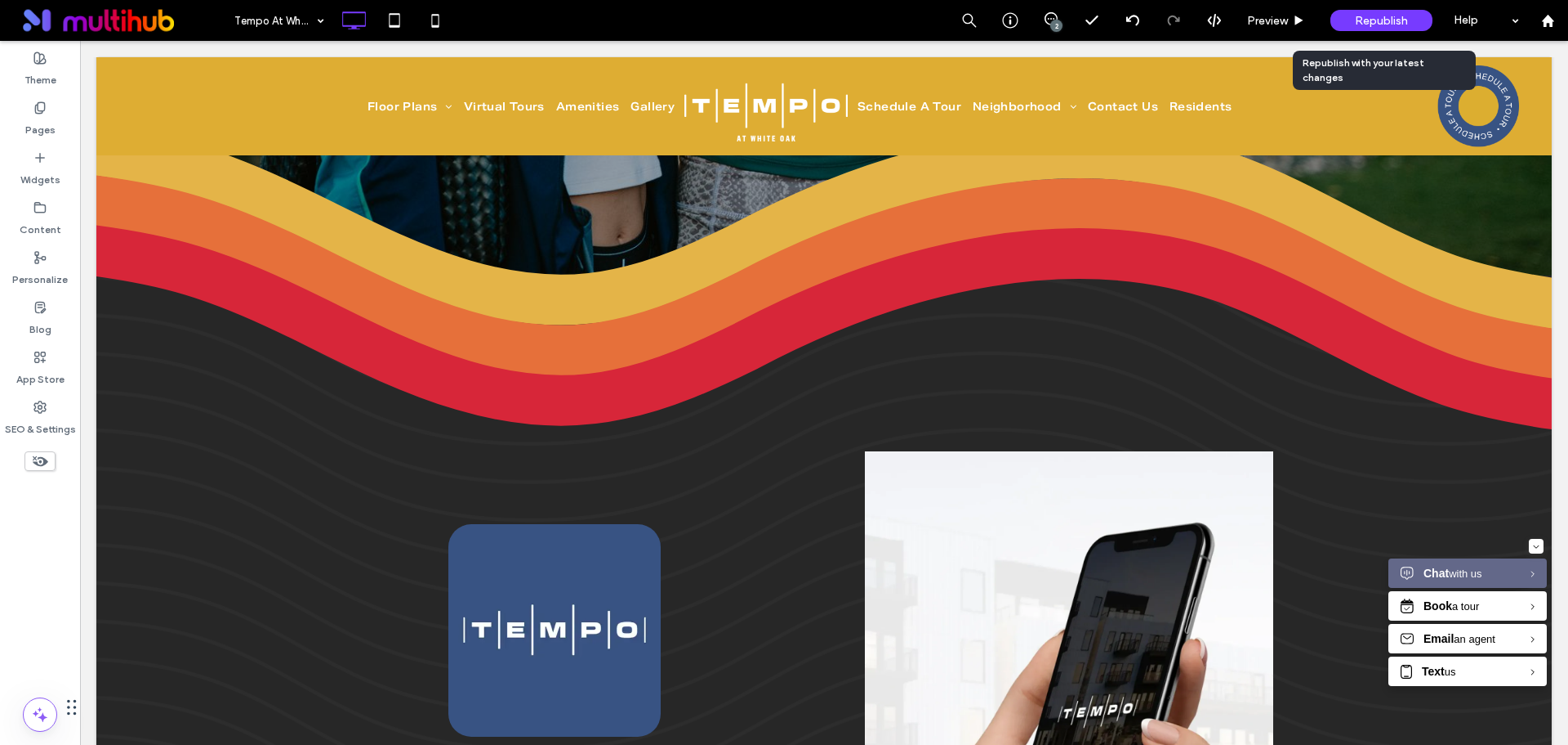
click at [1414, 22] on div "Republish" at bounding box center [1382, 20] width 102 height 21
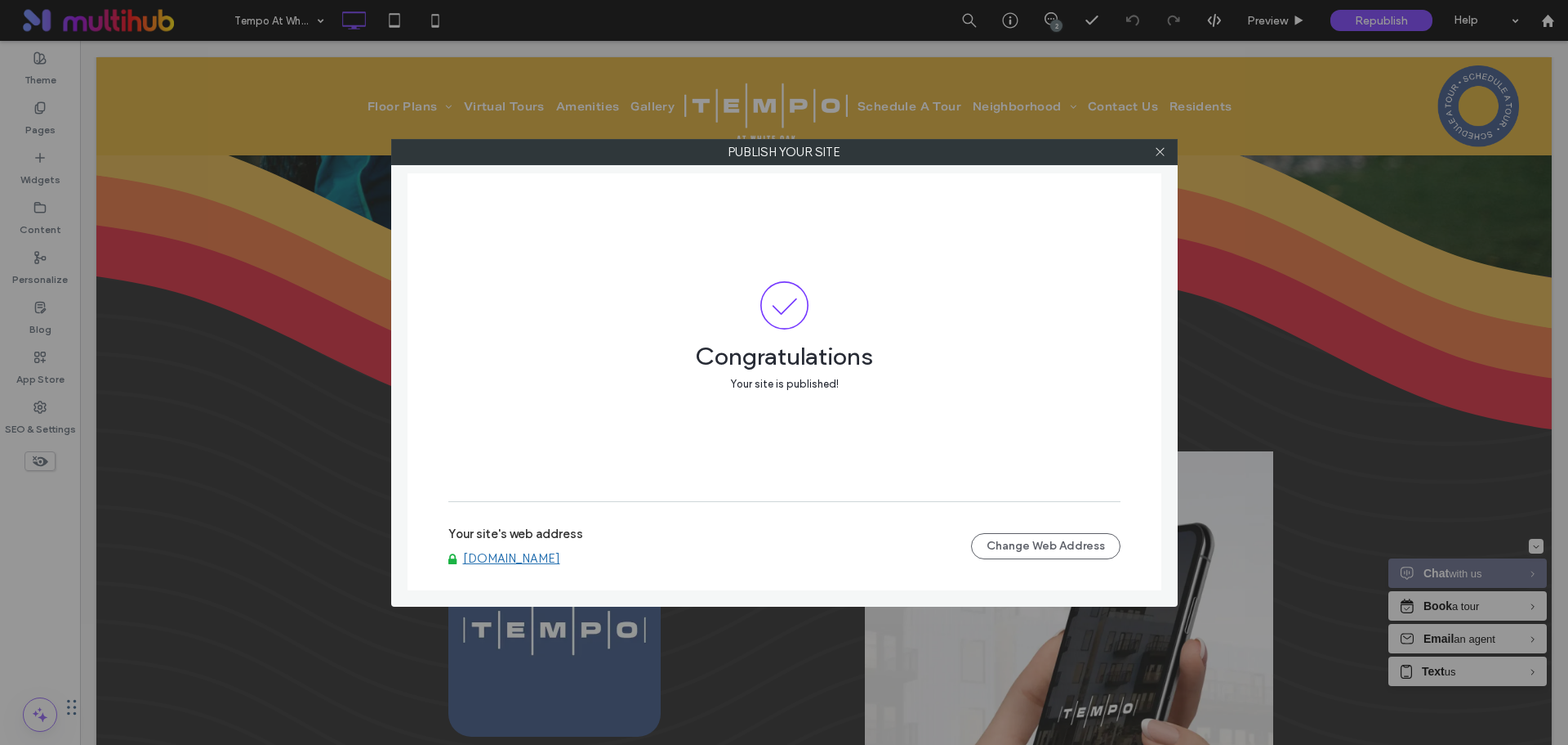
click at [535, 562] on link "www.tempoatwhiteoak.com" at bounding box center [511, 558] width 97 height 15
click at [1161, 148] on icon at bounding box center [1160, 151] width 12 height 12
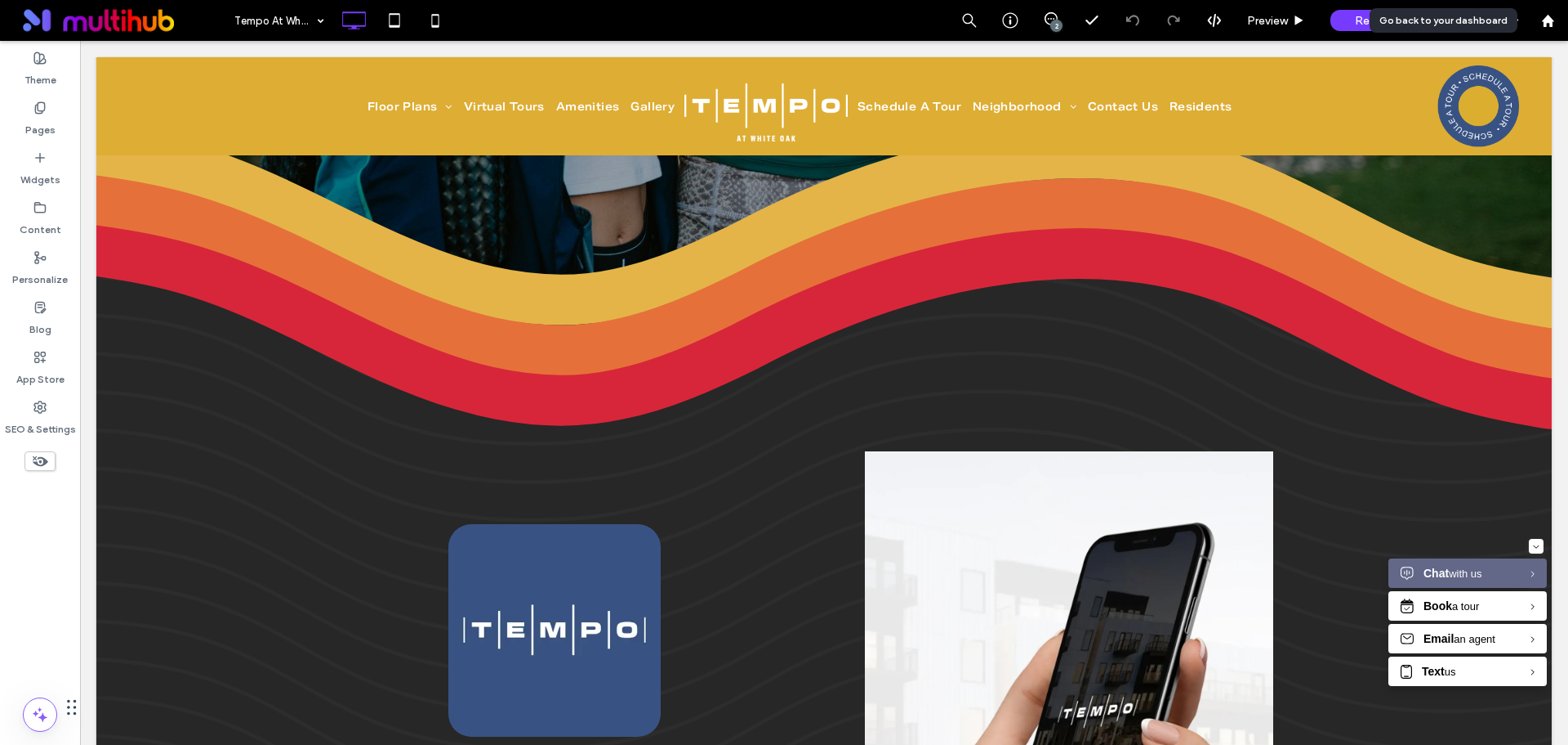
drag, startPoint x: 1548, startPoint y: 22, endPoint x: 1502, endPoint y: 21, distance: 46.0
click at [1548, 22] on use at bounding box center [1547, 20] width 12 height 12
